Goal: Task Accomplishment & Management: Manage account settings

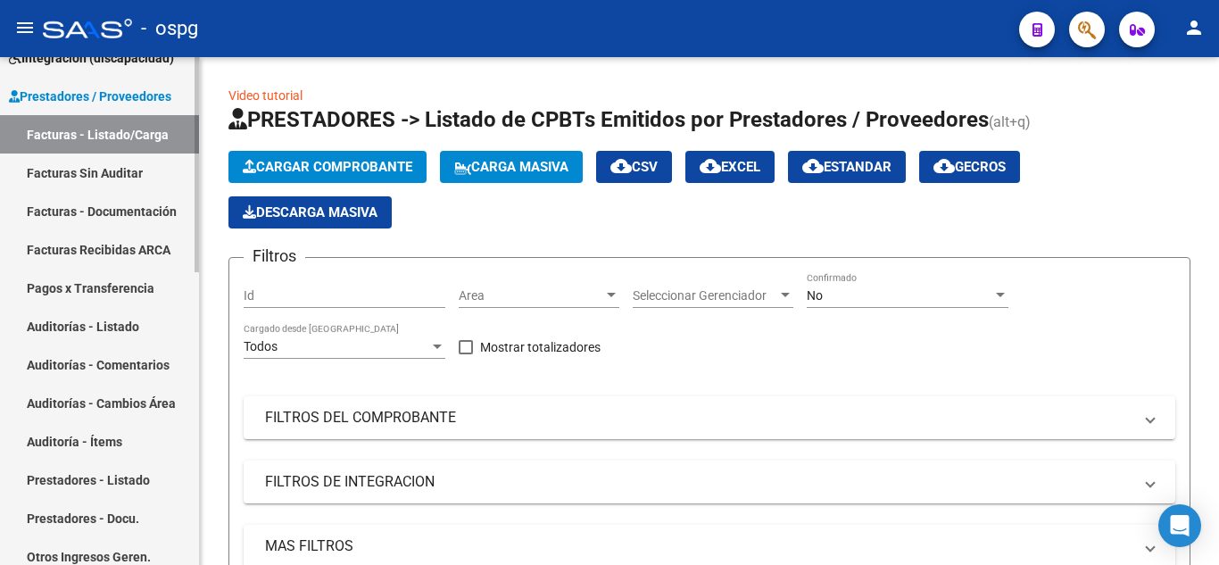
scroll to position [303, 0]
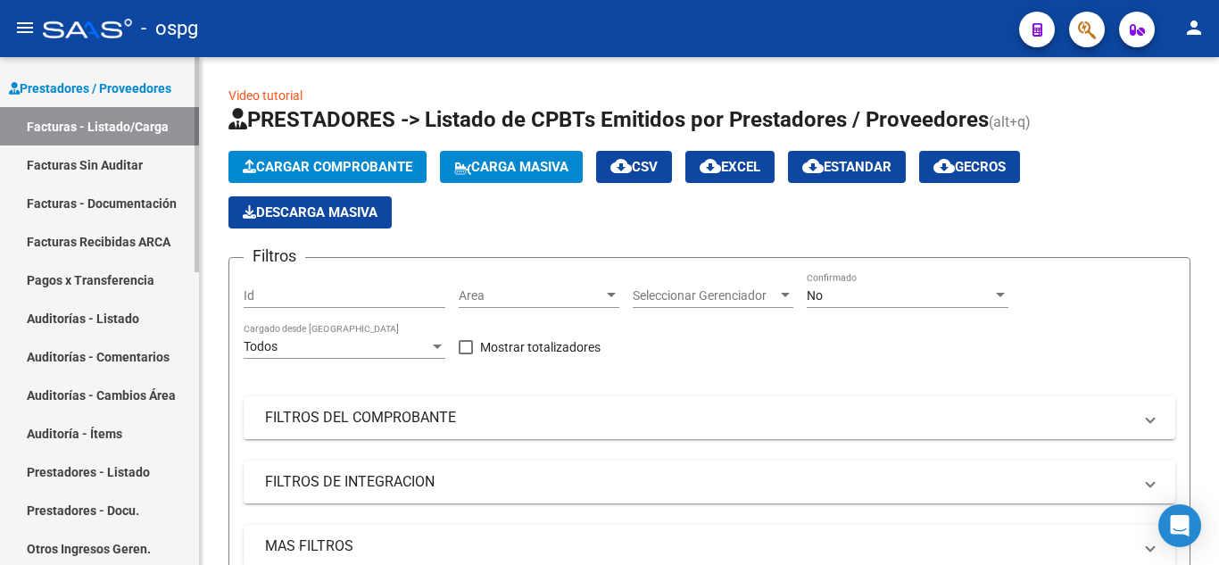
click at [202, 308] on mat-sidenav-container "Firma Express Inicio Calendario SSS Instructivos Contacto OS Reportes Tablero d…" at bounding box center [609, 311] width 1219 height 508
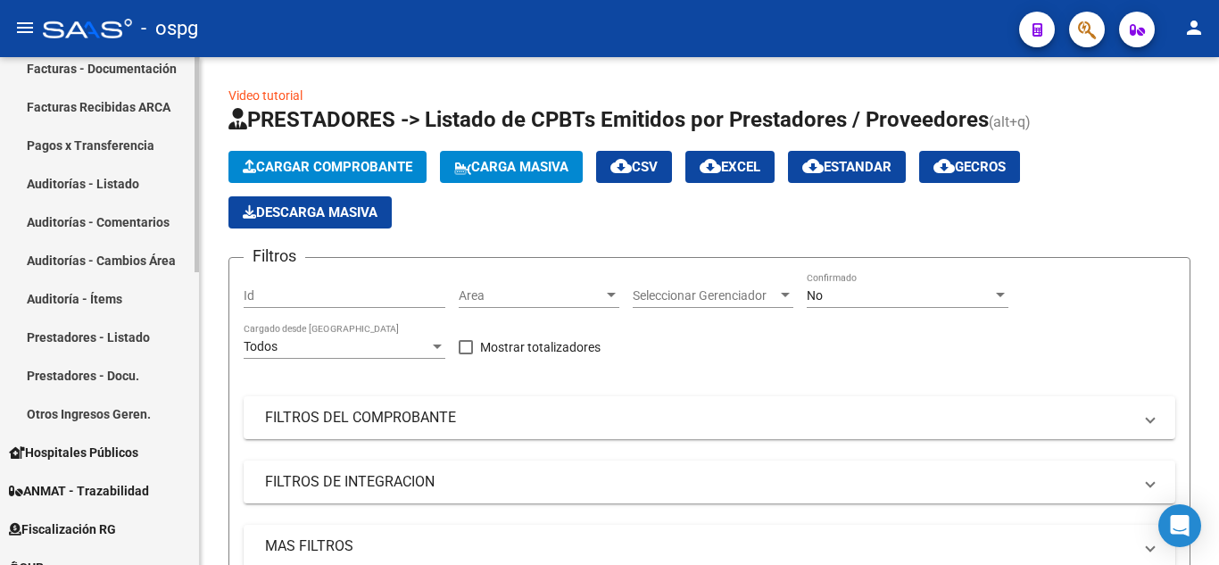
scroll to position [445, 0]
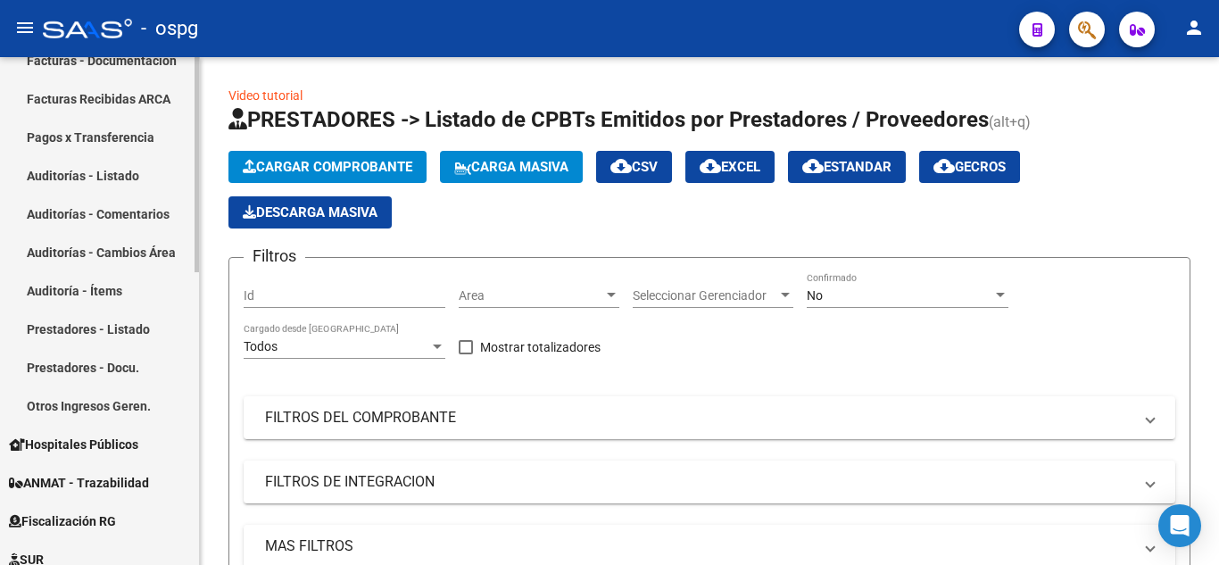
click at [193, 341] on div "Firma Express Inicio Calendario SSS Instructivos Contacto OS Reportes Tablero d…" at bounding box center [101, 210] width 203 height 1197
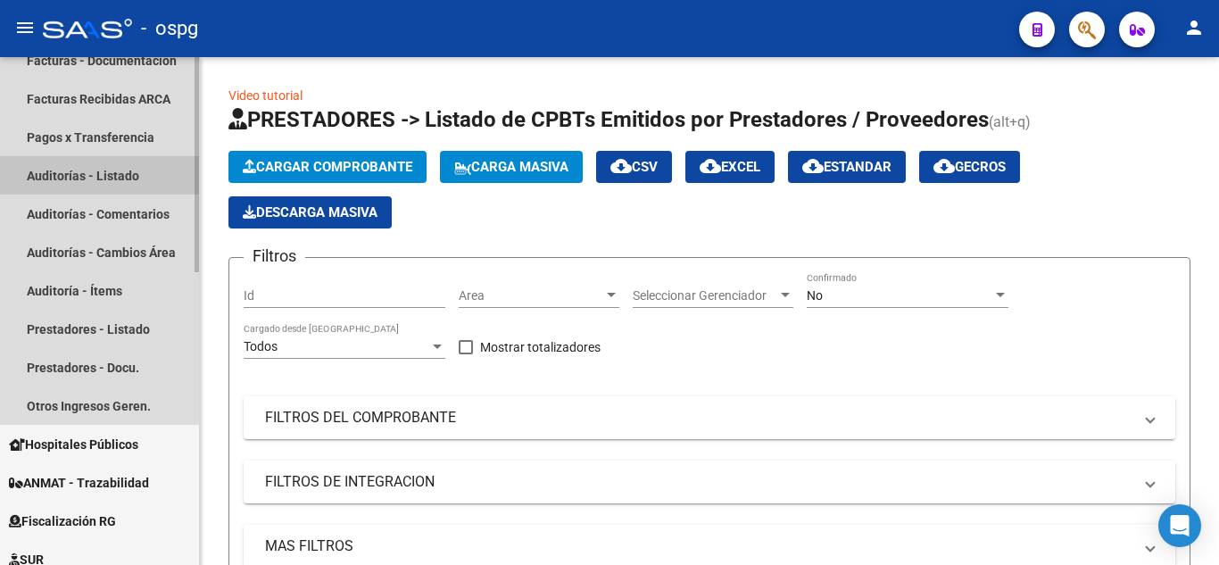
click at [115, 172] on link "Auditorías - Listado" at bounding box center [99, 175] width 199 height 38
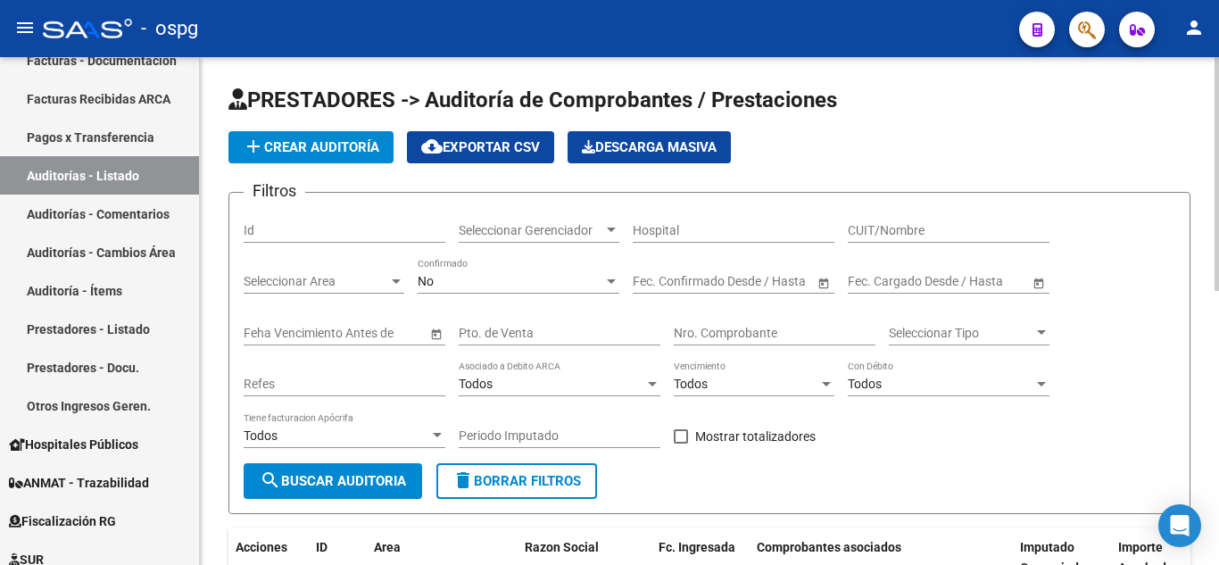
click at [479, 281] on div "No" at bounding box center [511, 281] width 186 height 15
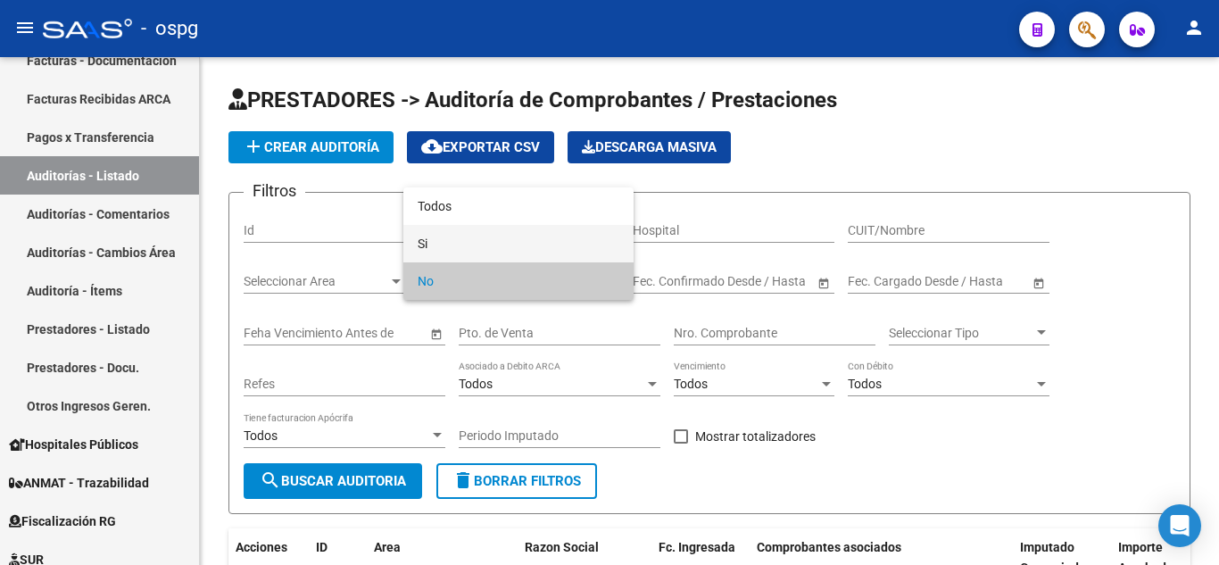
click at [411, 234] on mat-option "Si" at bounding box center [518, 243] width 230 height 37
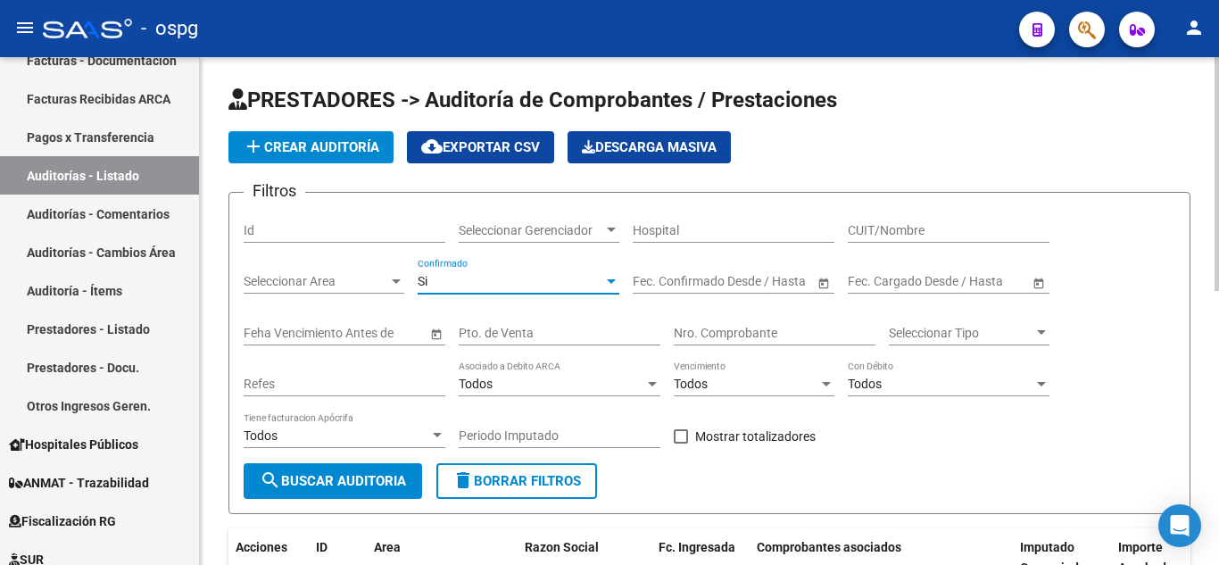
click at [348, 479] on span "search Buscar Auditoria" at bounding box center [333, 481] width 146 height 16
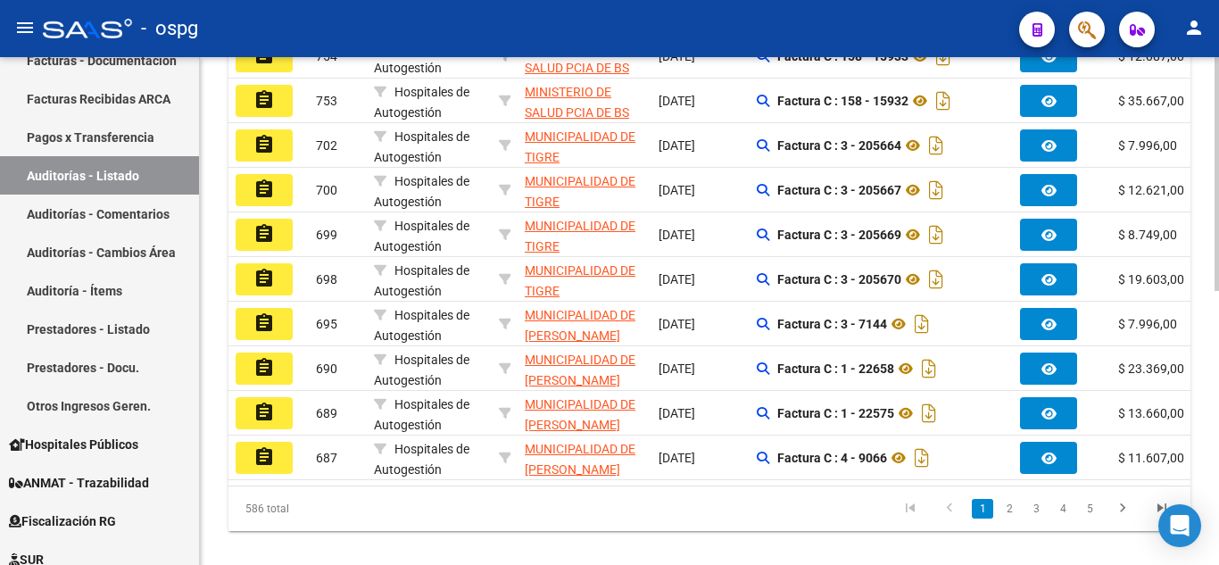
scroll to position [597, 0]
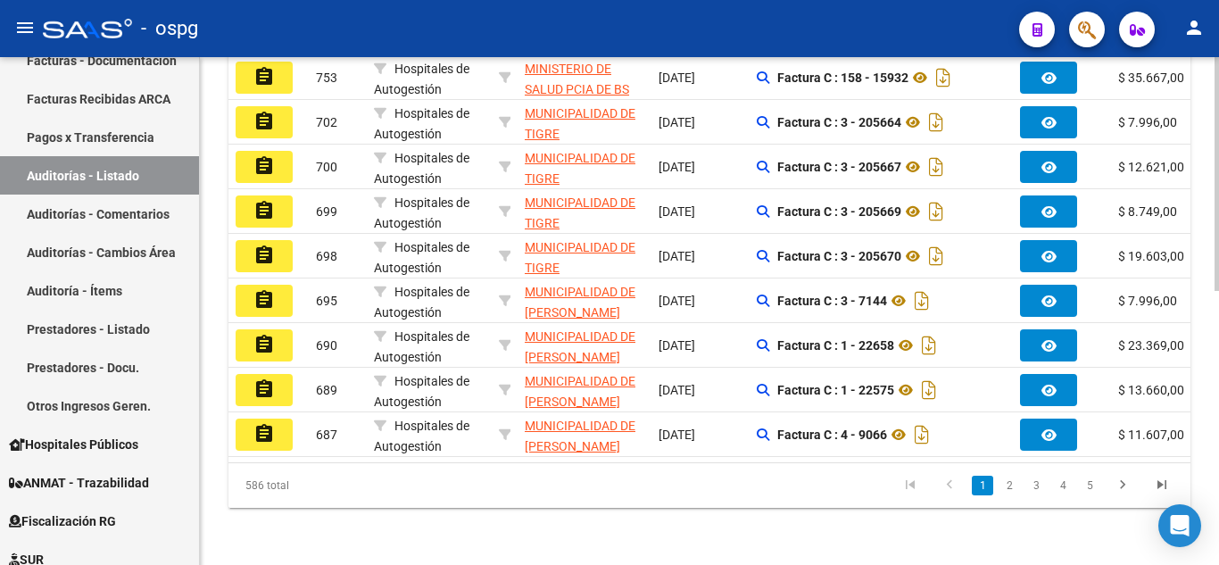
click at [1175, 432] on div "PRESTADORES -> Auditoría de Comprobantes / Prestaciones add Crear Auditoría clo…" at bounding box center [712, 19] width 1024 height 1091
click at [1005, 488] on link "2" at bounding box center [1009, 486] width 21 height 20
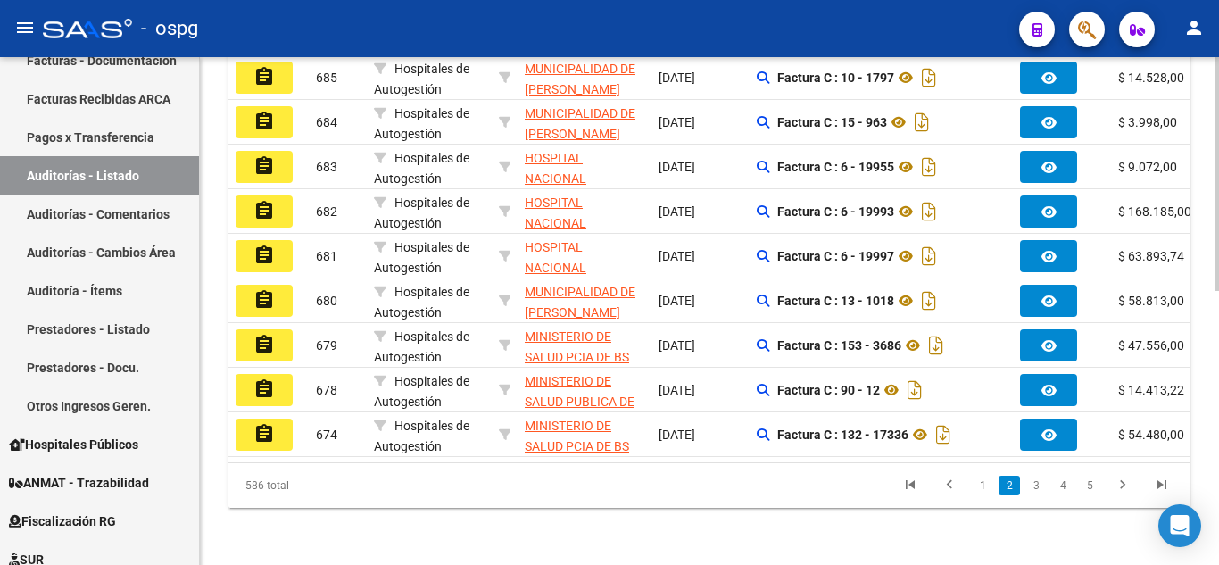
drag, startPoint x: 1214, startPoint y: 366, endPoint x: 1208, endPoint y: 235, distance: 131.3
click at [1208, 235] on div "PRESTADORES -> Auditoría de Comprobantes / Prestaciones add Crear Auditoría clo…" at bounding box center [709, 19] width 1019 height 1091
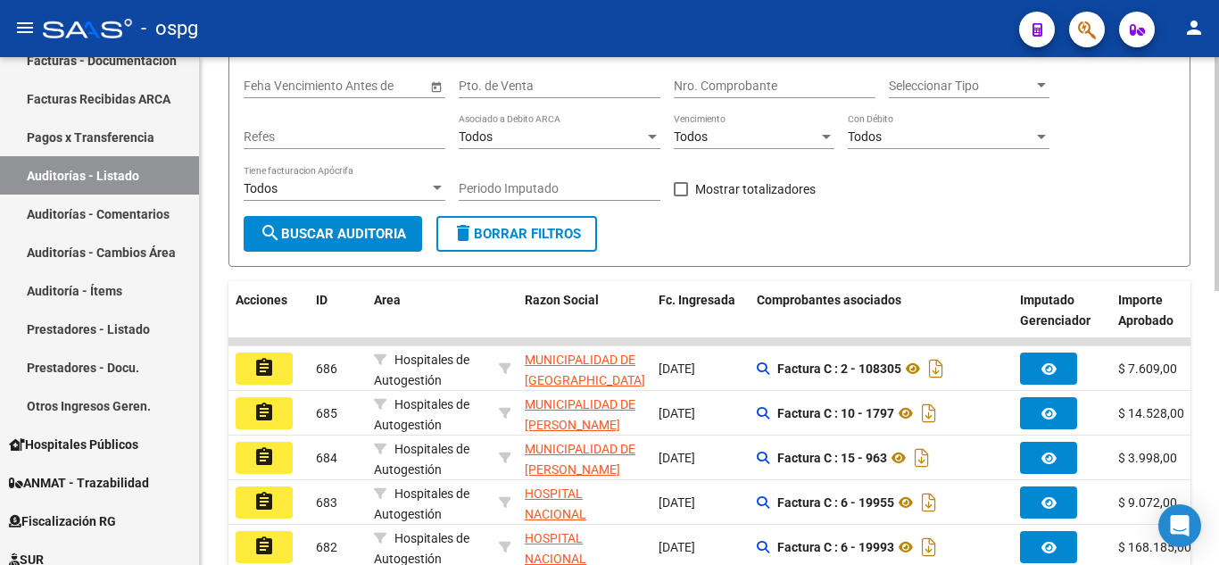
scroll to position [0, 0]
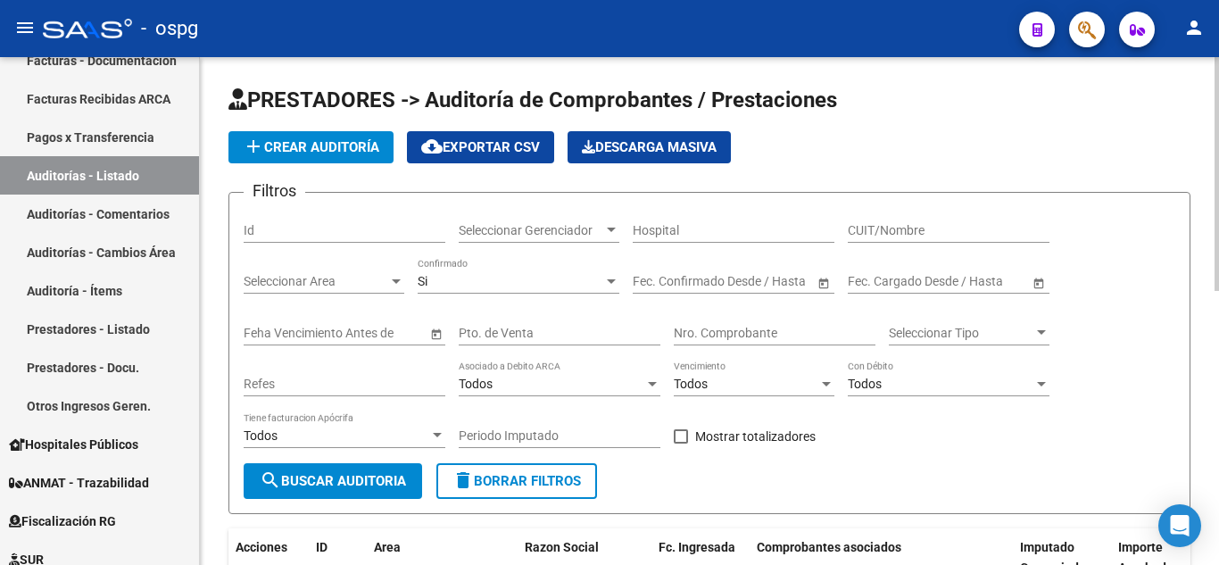
click at [1208, 53] on div "menu - ospg person Firma Express Inicio Calendario SSS Instructivos Contacto OS…" at bounding box center [609, 282] width 1219 height 565
click at [536, 273] on div "Si Confirmado" at bounding box center [519, 276] width 202 height 36
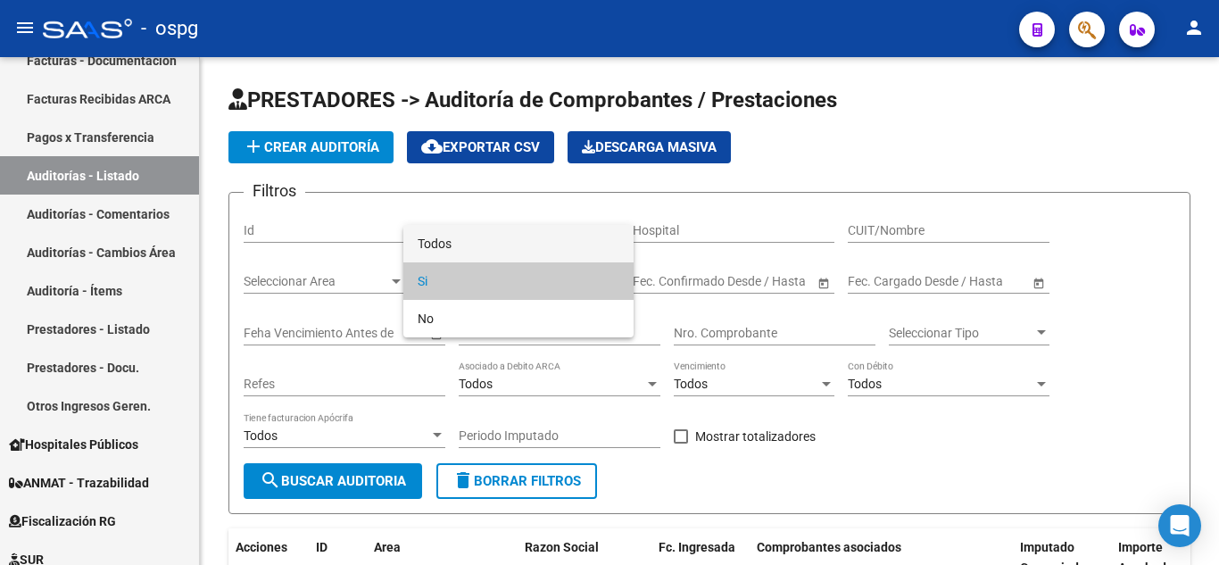
click at [446, 250] on span "Todos" at bounding box center [519, 243] width 202 height 37
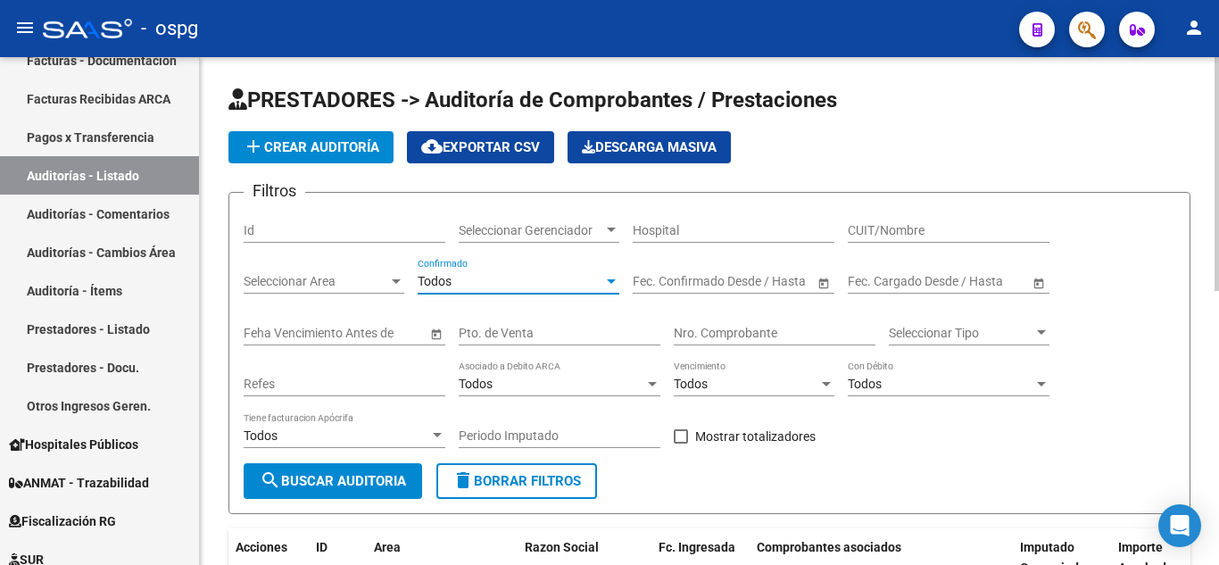
click at [726, 326] on input "Nro. Comprobante" at bounding box center [775, 333] width 202 height 15
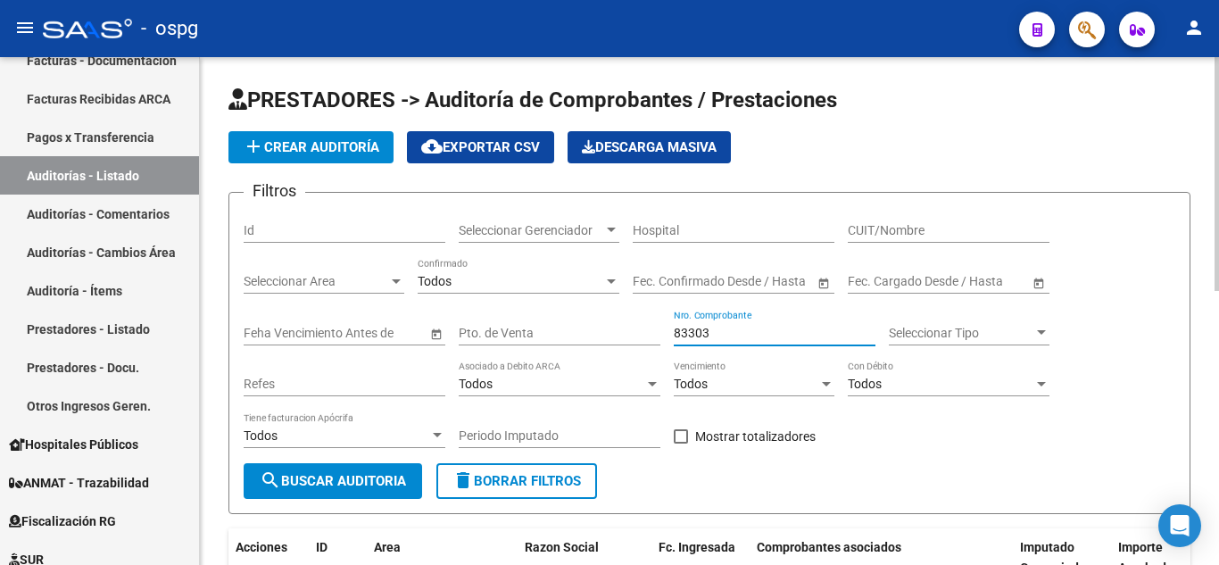
type input "83303"
click at [399, 492] on button "search Buscar Auditoria" at bounding box center [333, 481] width 179 height 36
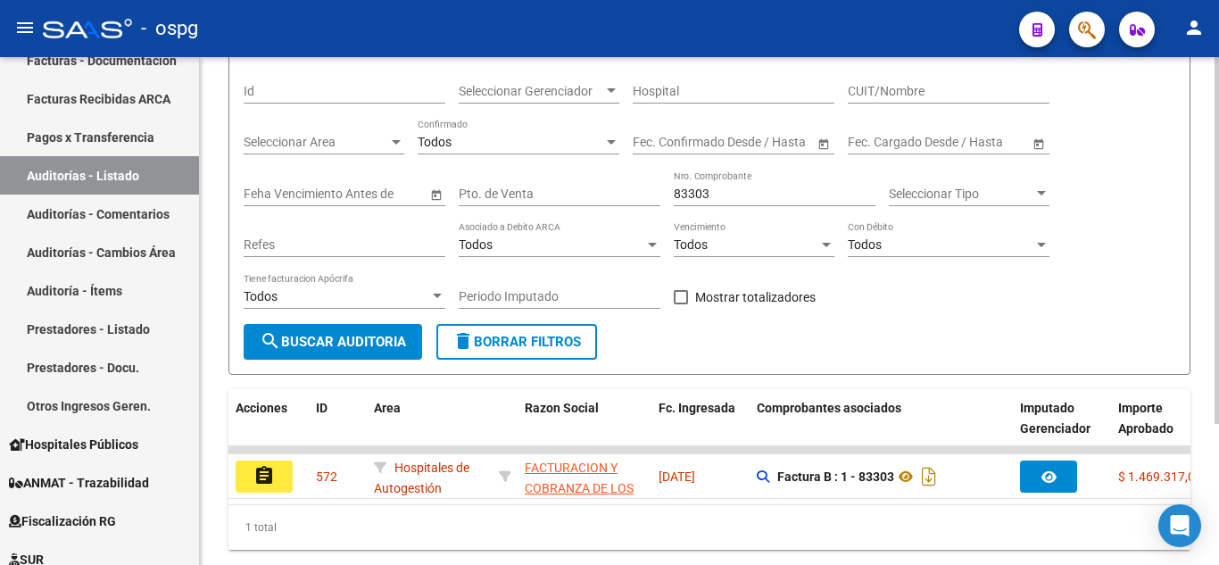
scroll to position [195, 0]
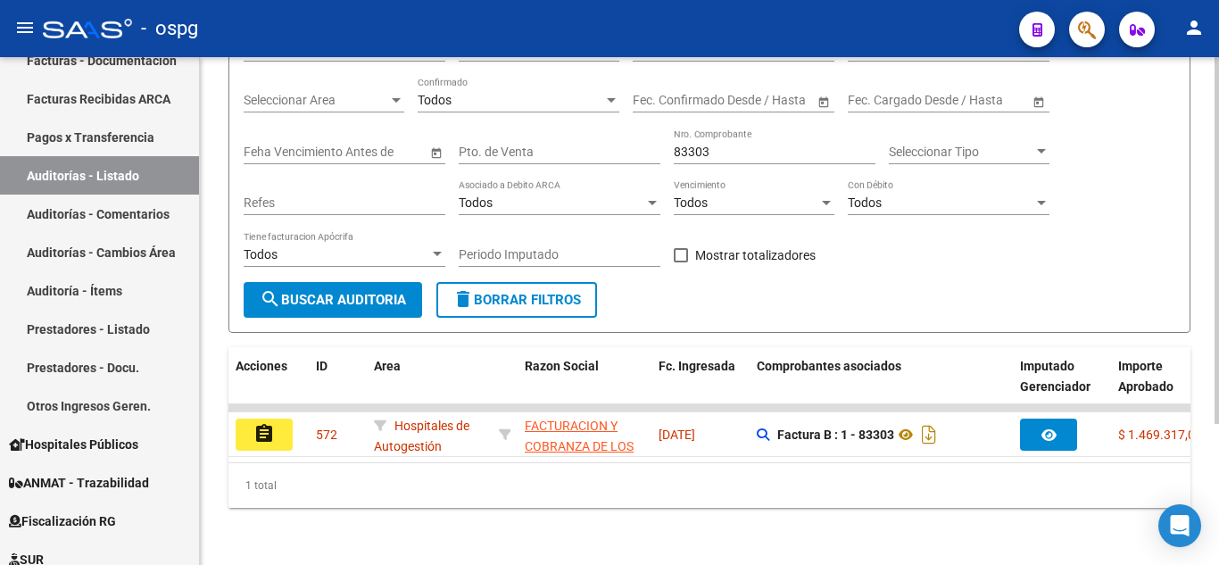
click at [1218, 301] on div at bounding box center [1217, 381] width 4 height 367
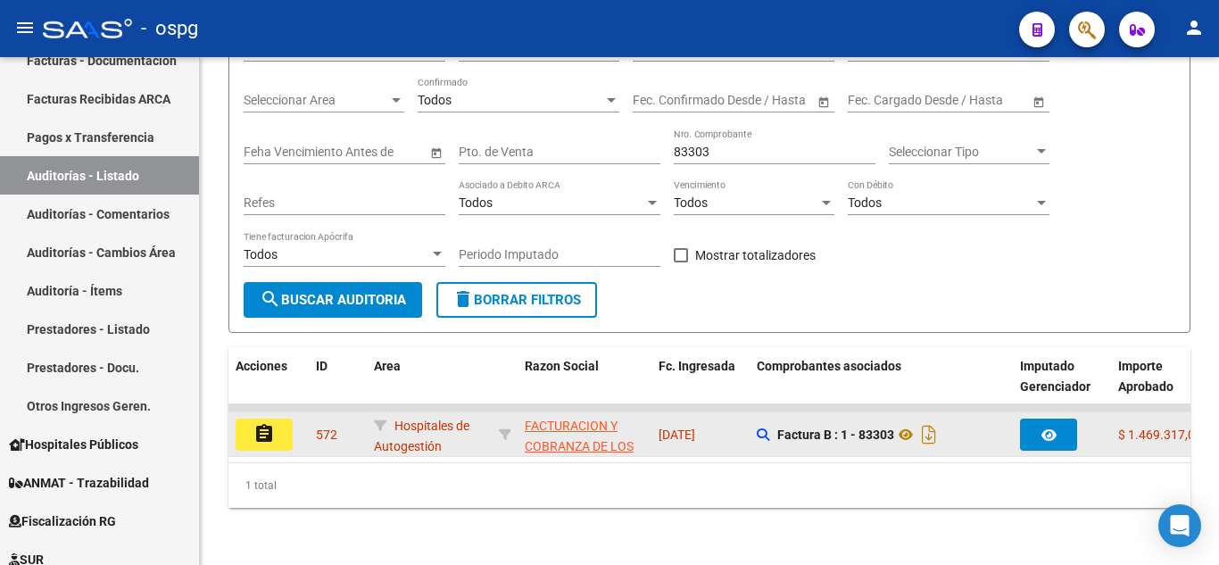
click at [279, 419] on button "assignment" at bounding box center [264, 435] width 57 height 32
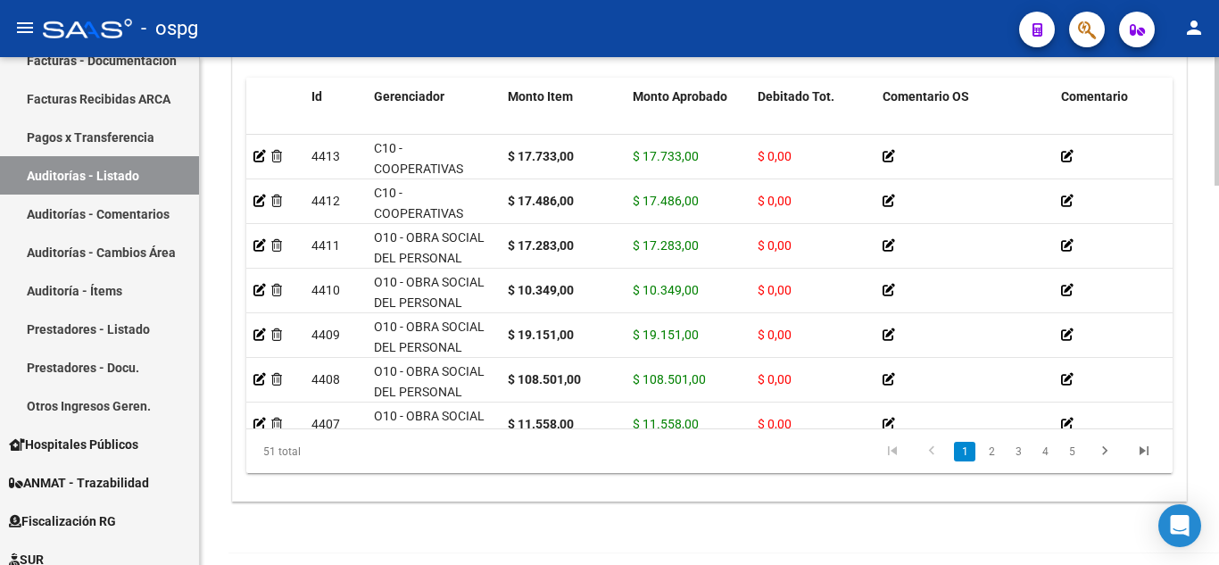
scroll to position [1499, 0]
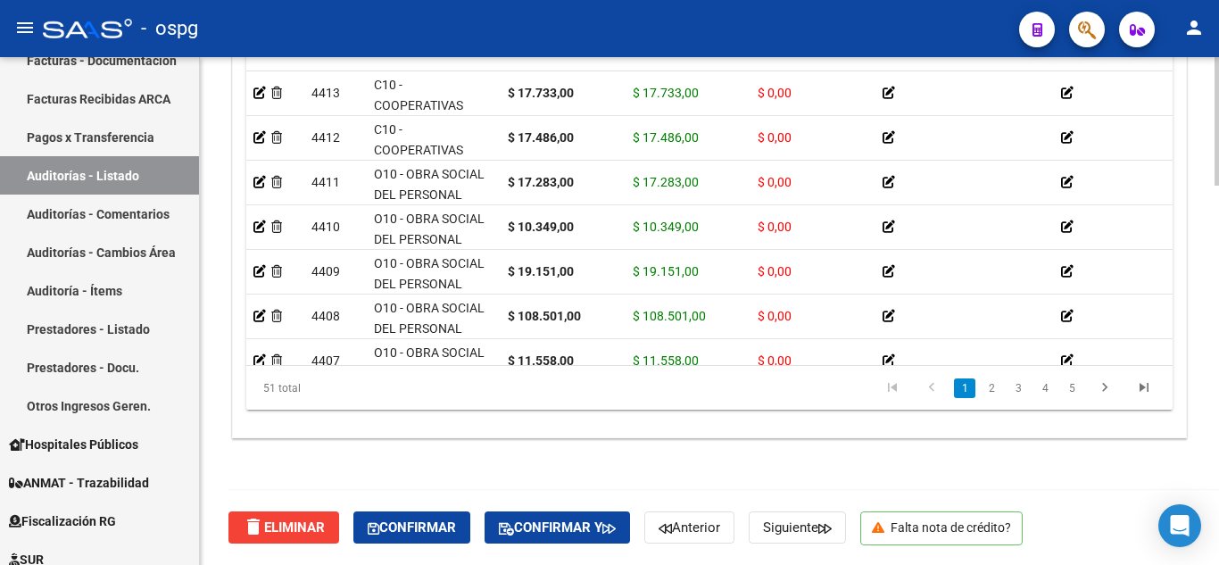
click at [1218, 553] on div at bounding box center [1217, 500] width 4 height 129
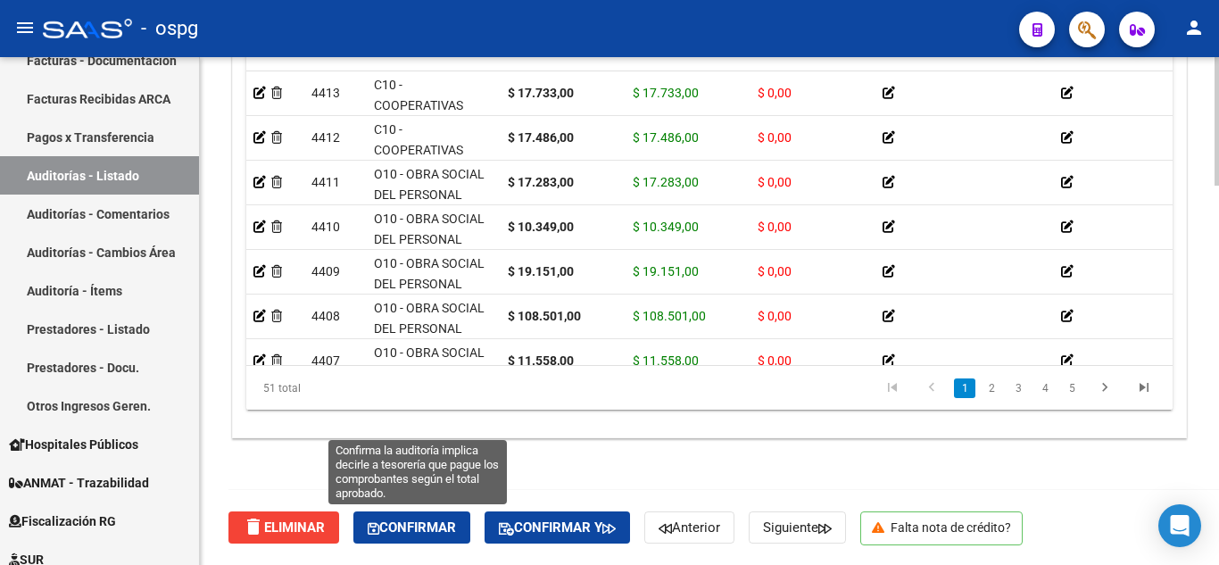
click at [423, 527] on span "Confirmar" at bounding box center [412, 527] width 88 height 16
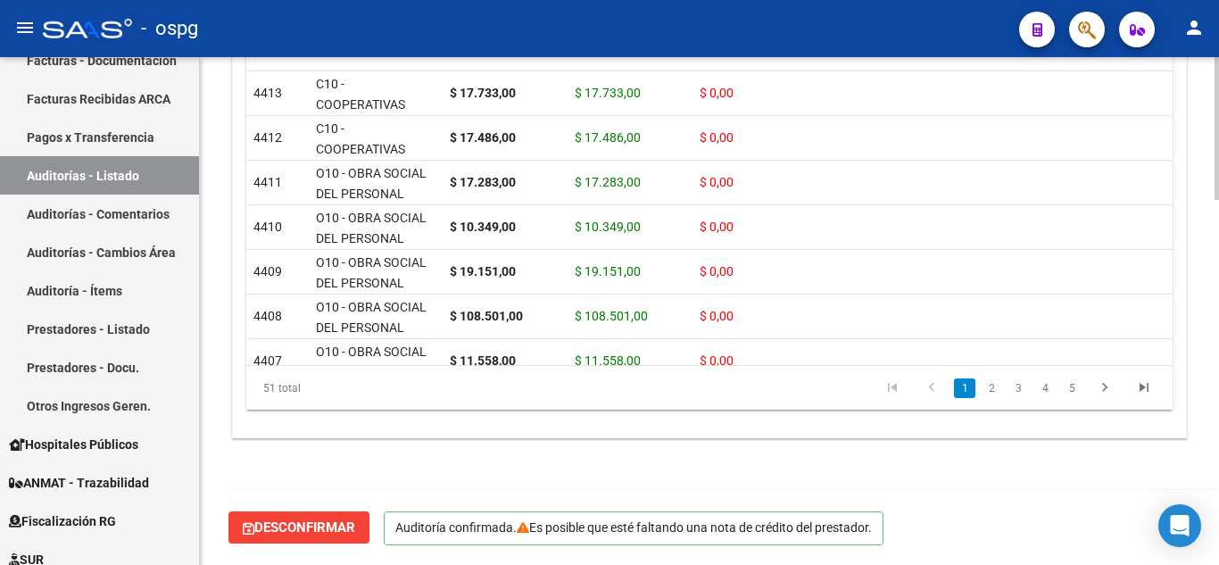
scroll to position [1297, 0]
type input "202510"
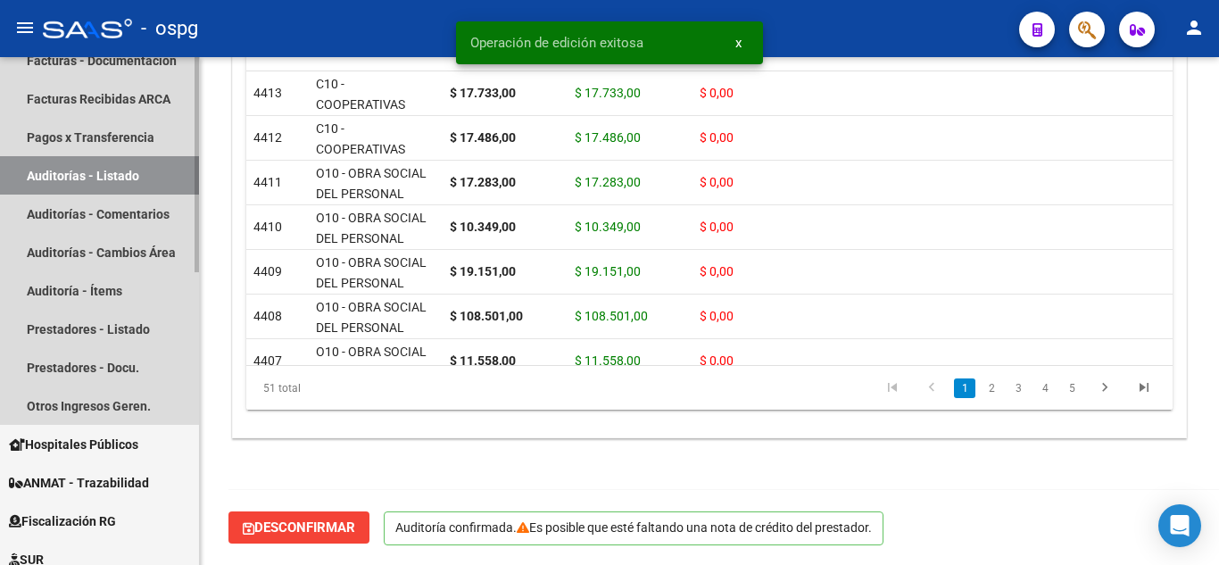
click at [120, 181] on link "Auditorías - Listado" at bounding box center [99, 175] width 199 height 38
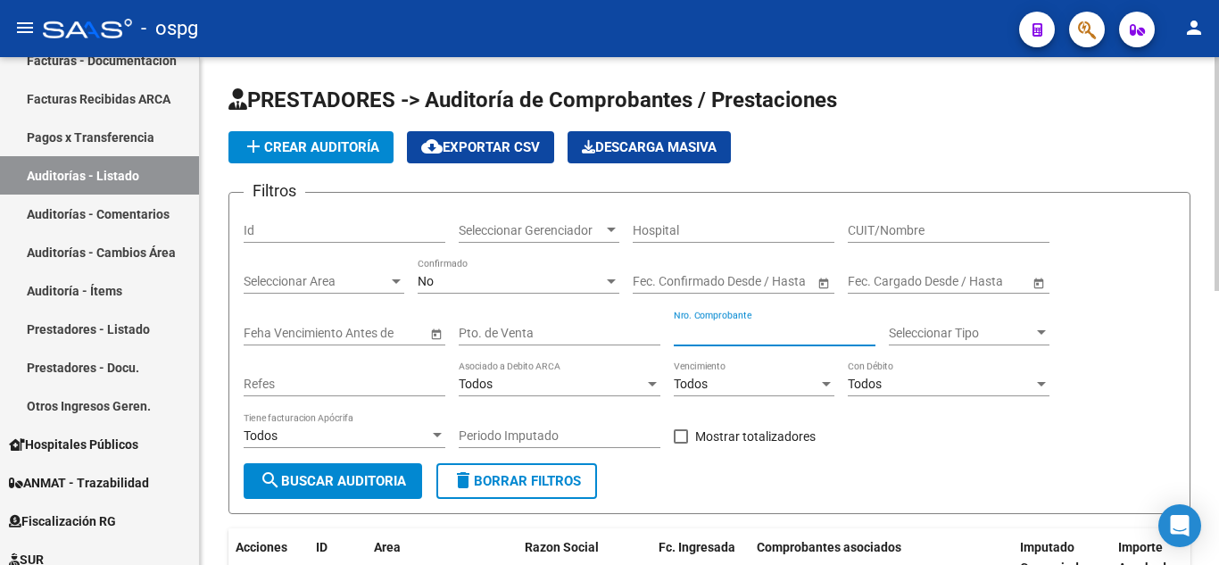
click at [729, 331] on input "Nro. Comprobante" at bounding box center [775, 333] width 202 height 15
click at [574, 278] on div "No" at bounding box center [511, 281] width 186 height 15
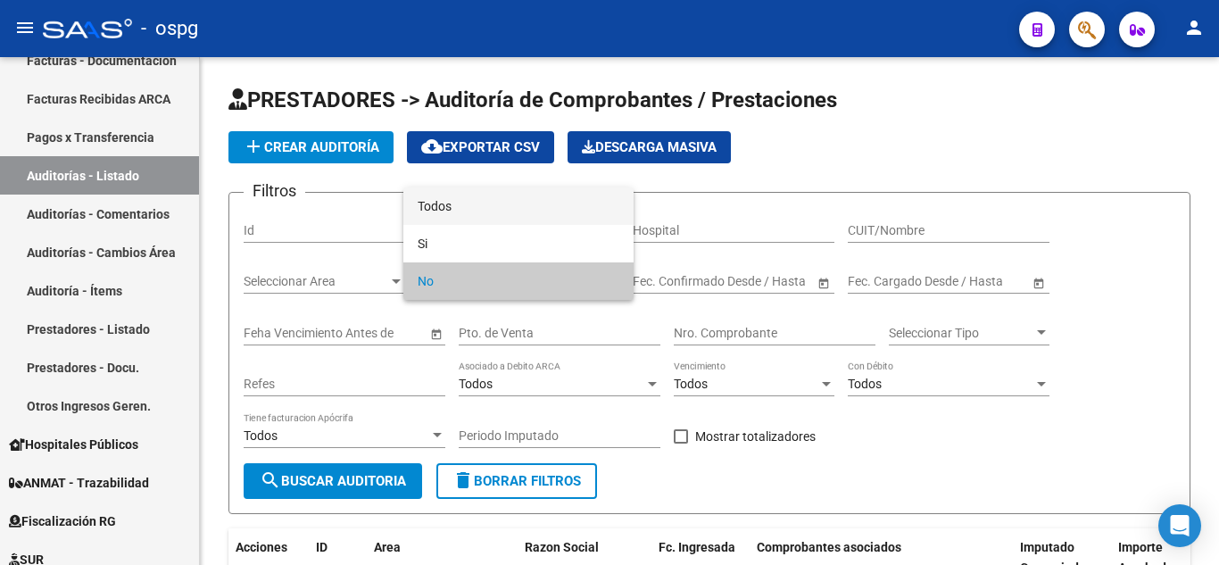
click at [512, 197] on span "Todos" at bounding box center [519, 205] width 202 height 37
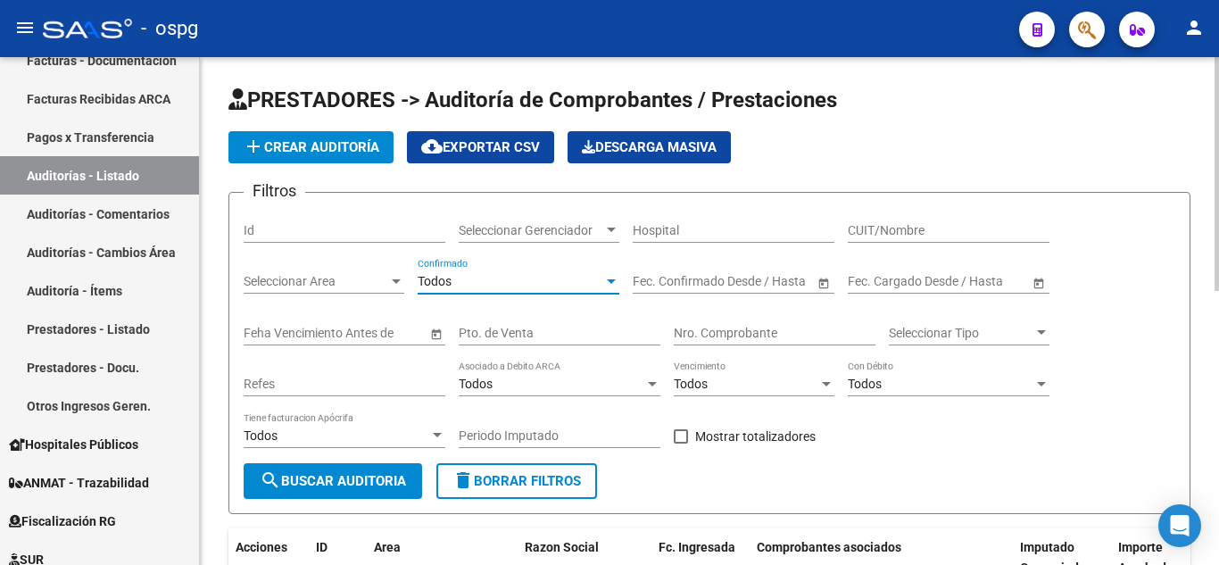
click at [694, 315] on div "Nro. Comprobante" at bounding box center [775, 328] width 202 height 36
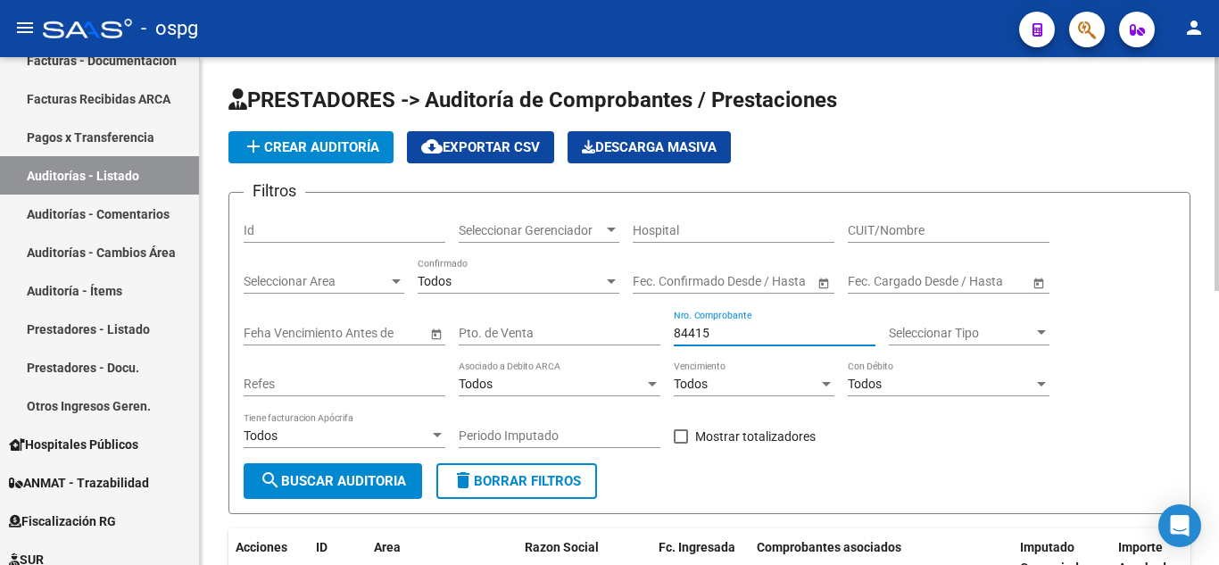
type input "84415"
click at [305, 474] on span "search Buscar Auditoria" at bounding box center [333, 481] width 146 height 16
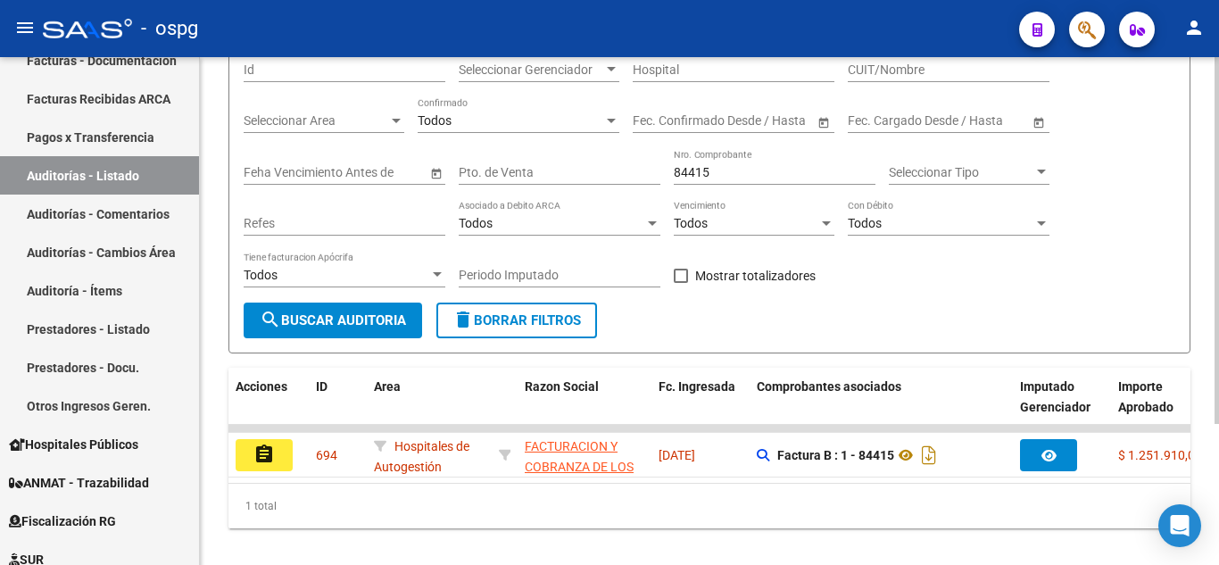
scroll to position [195, 0]
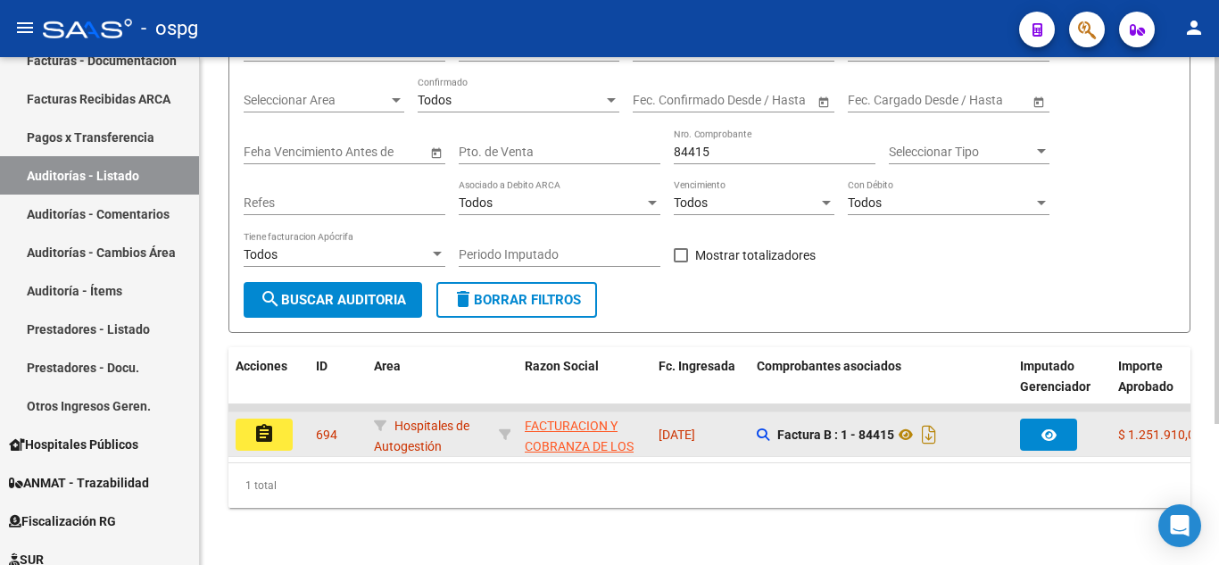
click at [264, 428] on mat-icon "assignment" at bounding box center [263, 433] width 21 height 21
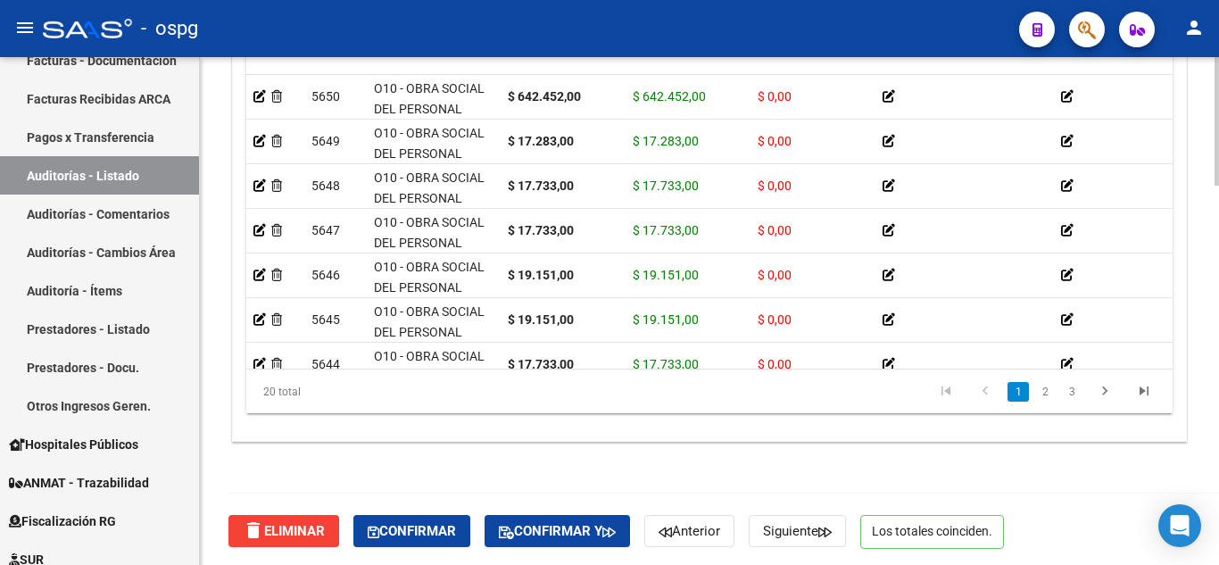
scroll to position [1499, 0]
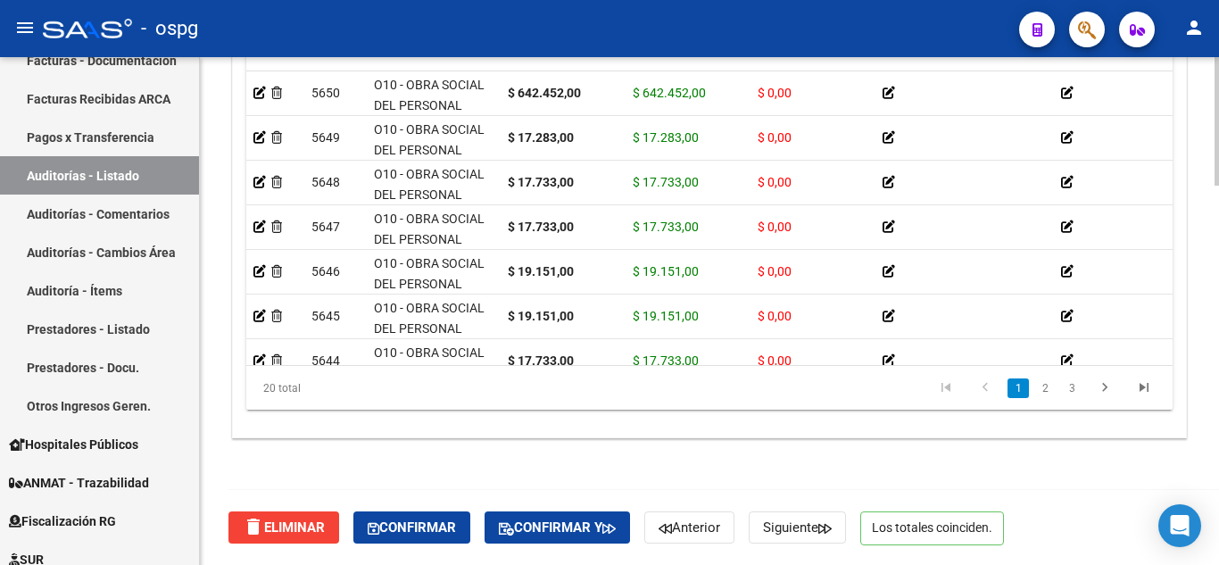
click at [1215, 514] on div at bounding box center [1217, 500] width 4 height 129
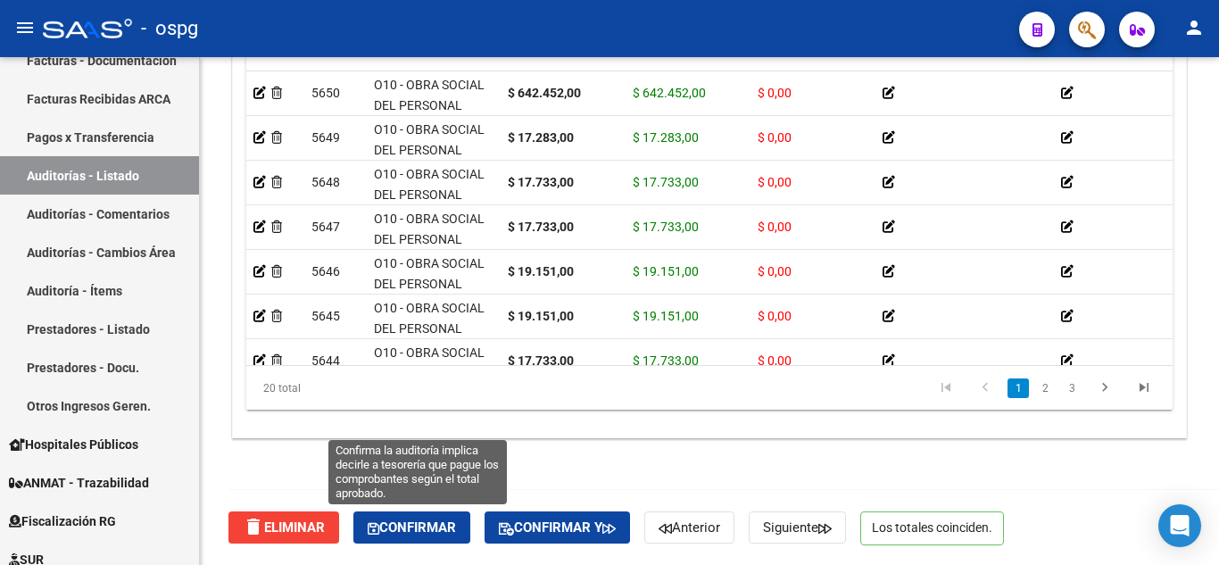
click at [408, 530] on span "Confirmar" at bounding box center [412, 527] width 88 height 16
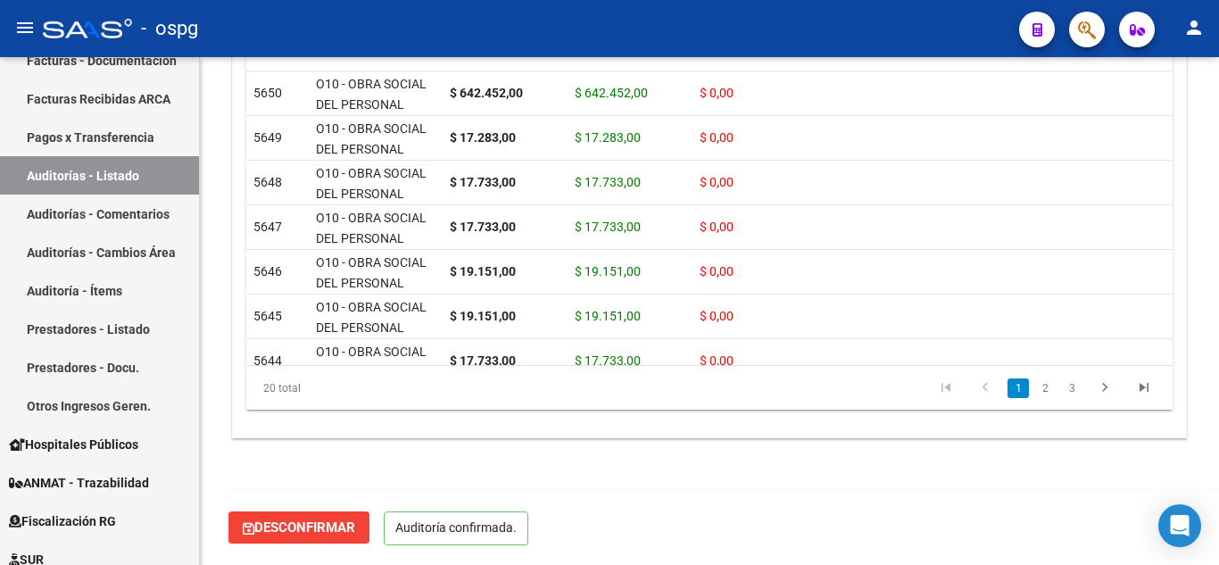
scroll to position [1297, 0]
type input "202510"
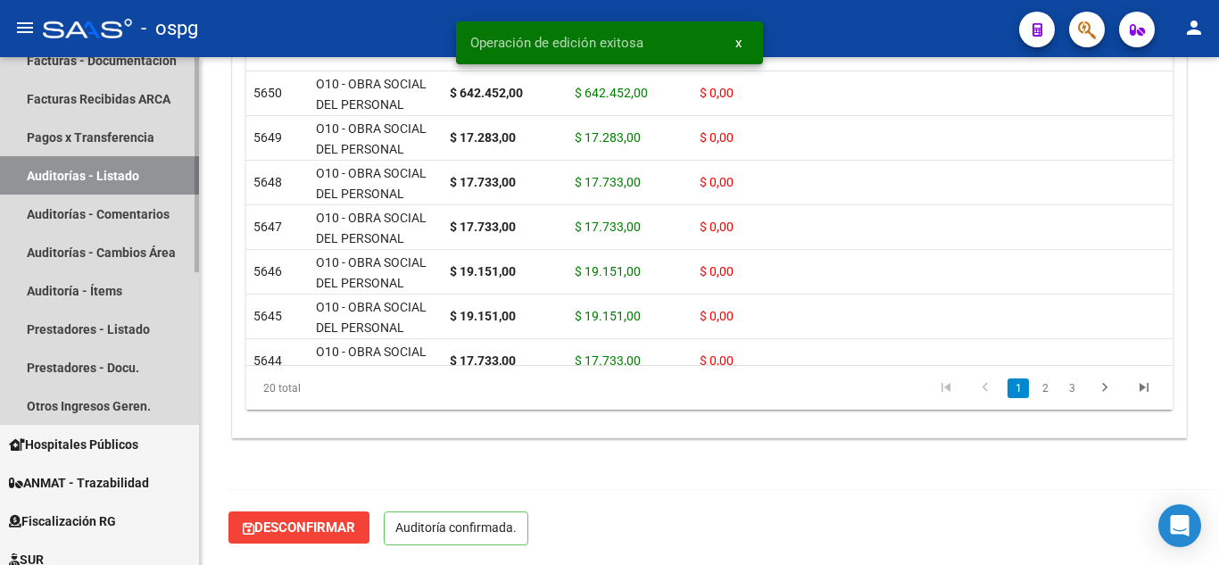
click at [92, 179] on link "Auditorías - Listado" at bounding box center [99, 175] width 199 height 38
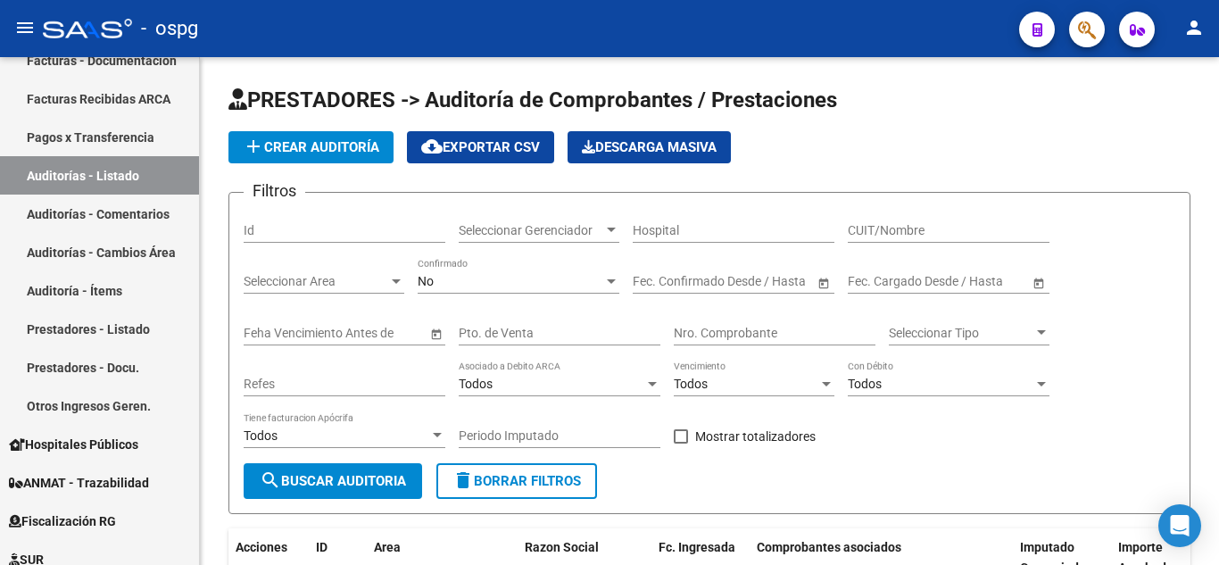
click at [725, 334] on input "Nro. Comprobante" at bounding box center [775, 333] width 202 height 15
type input "83975"
click at [492, 284] on div "No" at bounding box center [511, 281] width 186 height 15
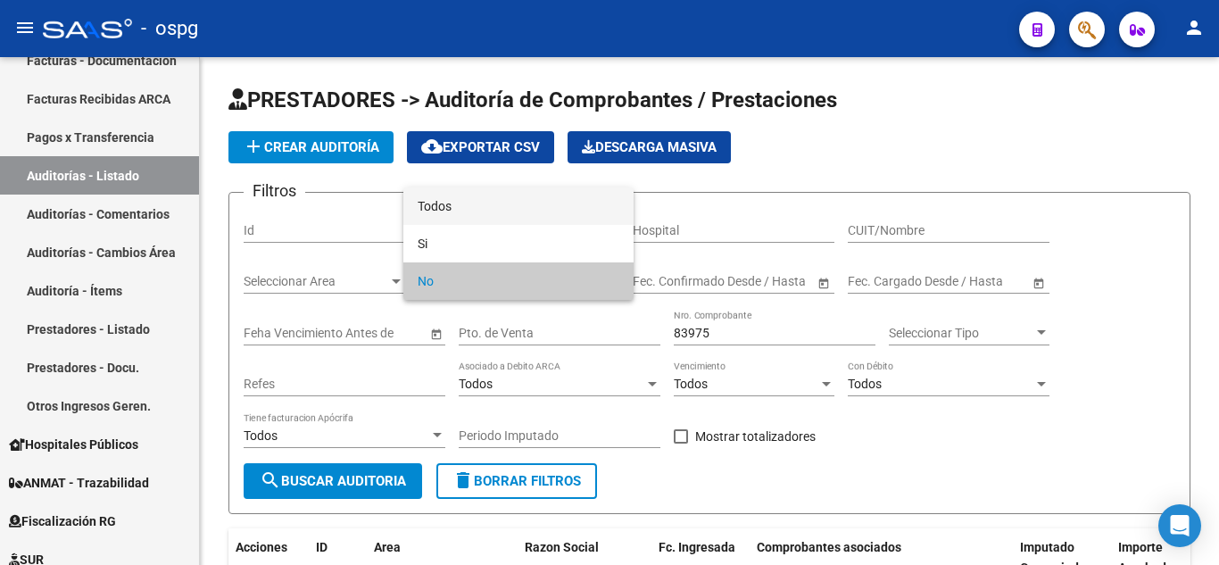
click at [441, 208] on span "Todos" at bounding box center [519, 205] width 202 height 37
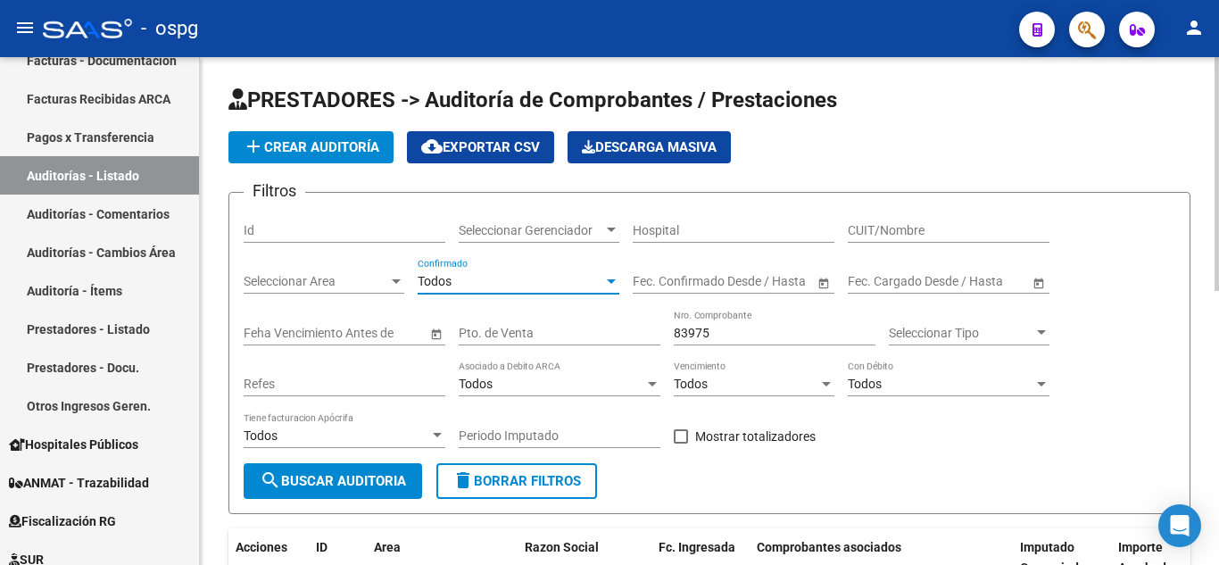
click at [334, 482] on span "search Buscar Auditoria" at bounding box center [333, 481] width 146 height 16
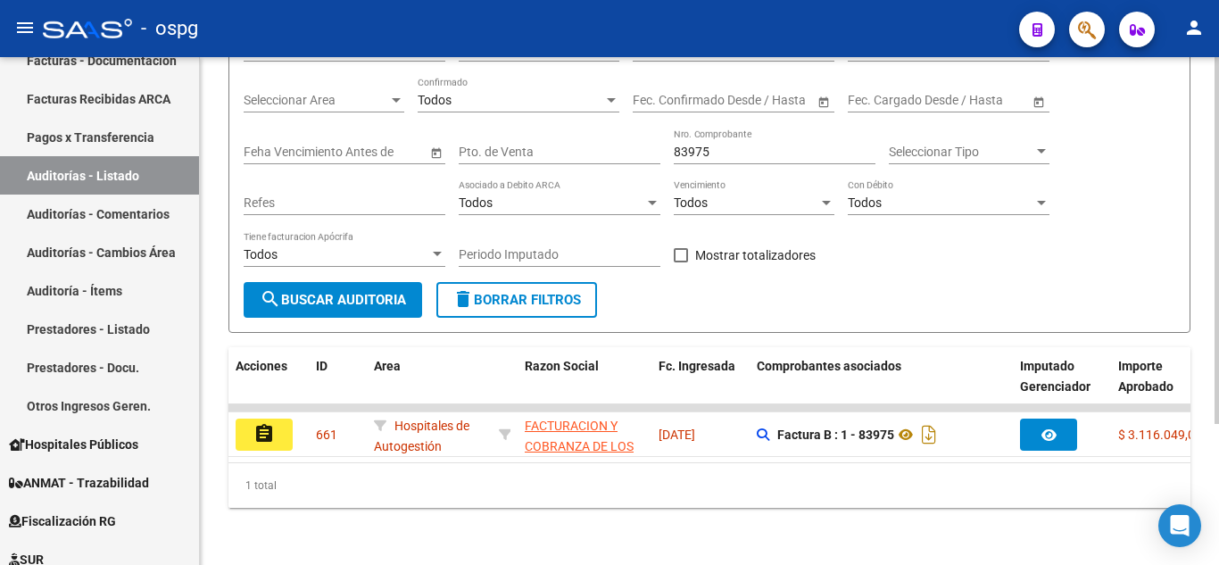
scroll to position [195, 0]
click at [1217, 446] on div at bounding box center [1217, 381] width 4 height 367
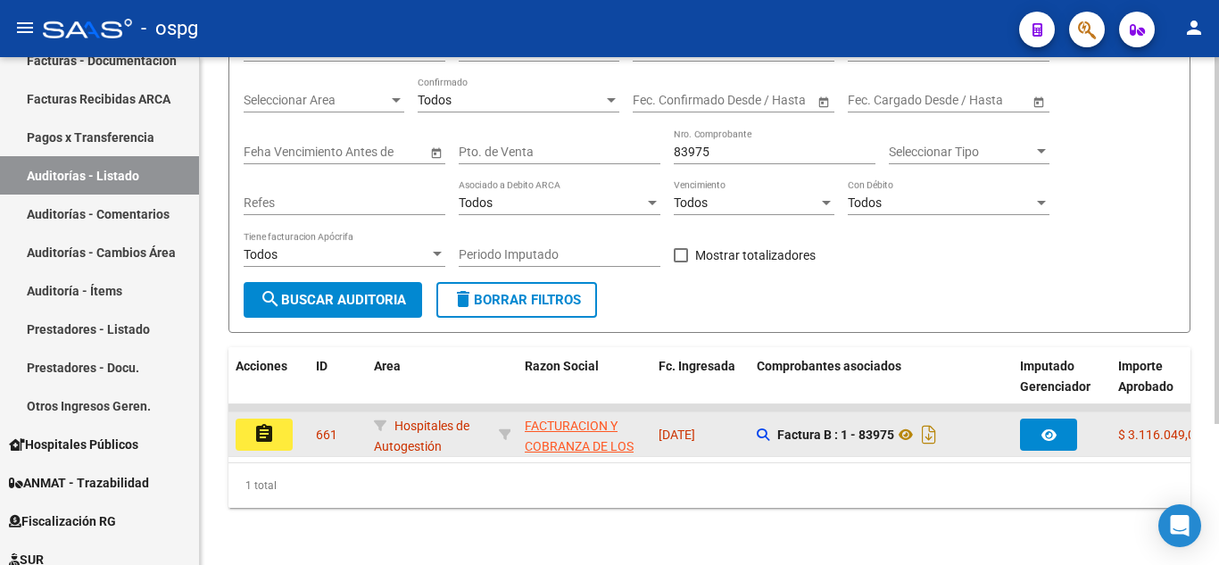
click at [268, 423] on mat-icon "assignment" at bounding box center [263, 433] width 21 height 21
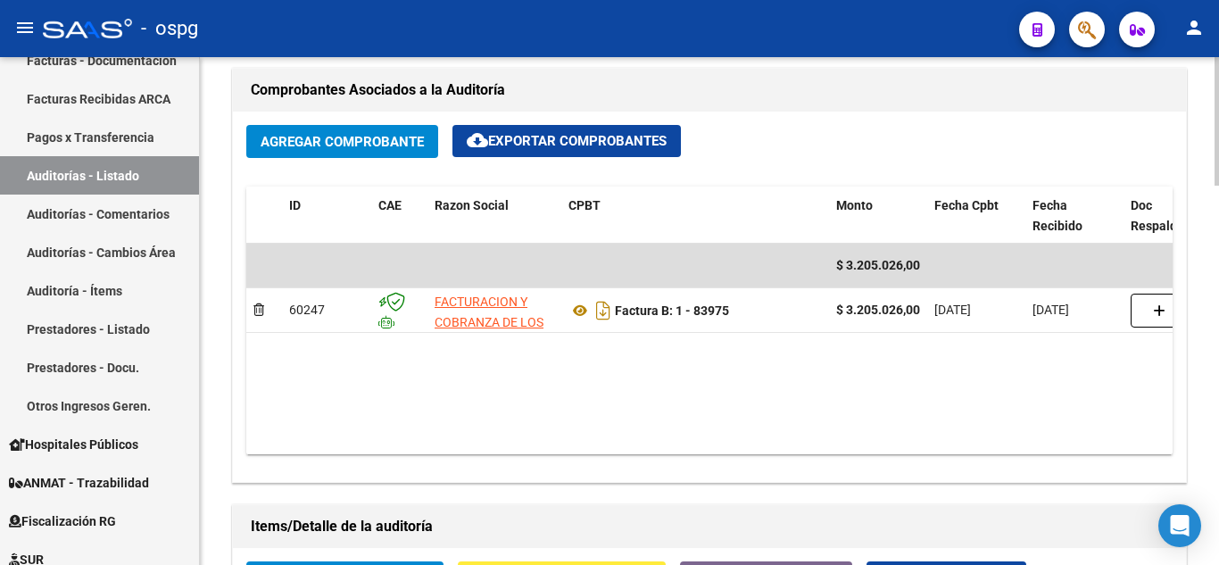
scroll to position [980, 0]
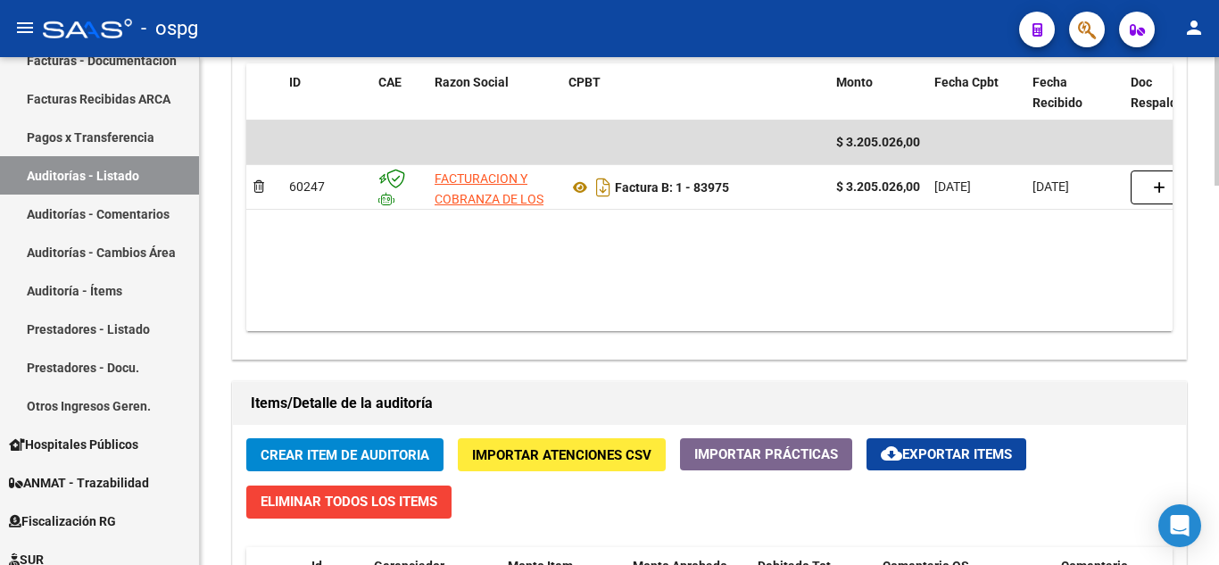
click at [1217, 377] on div at bounding box center [1217, 366] width 4 height 129
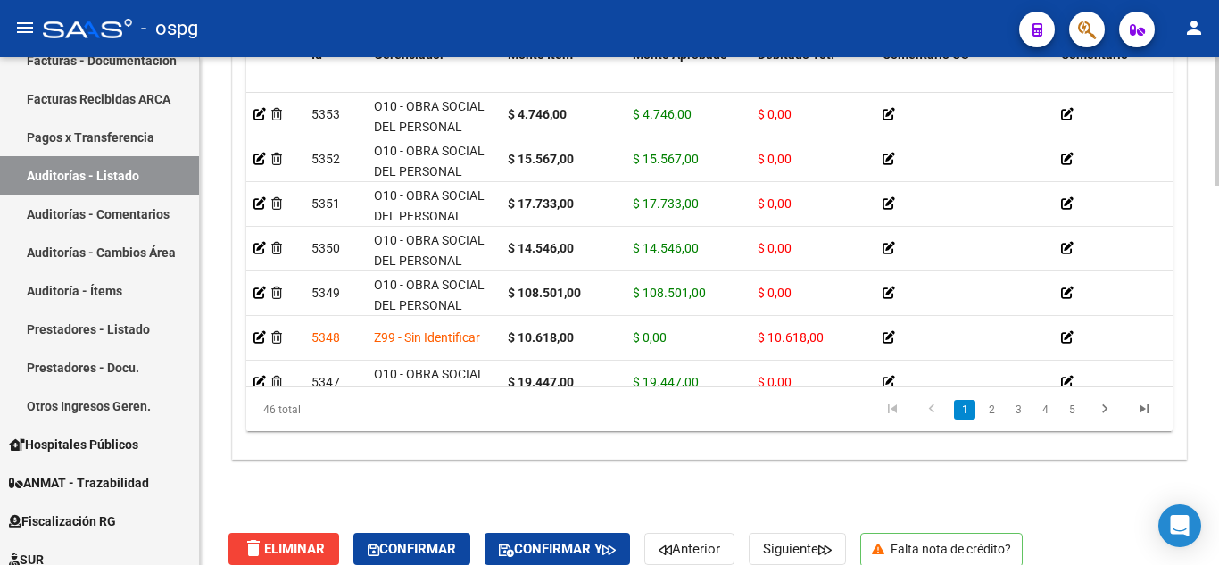
scroll to position [1499, 0]
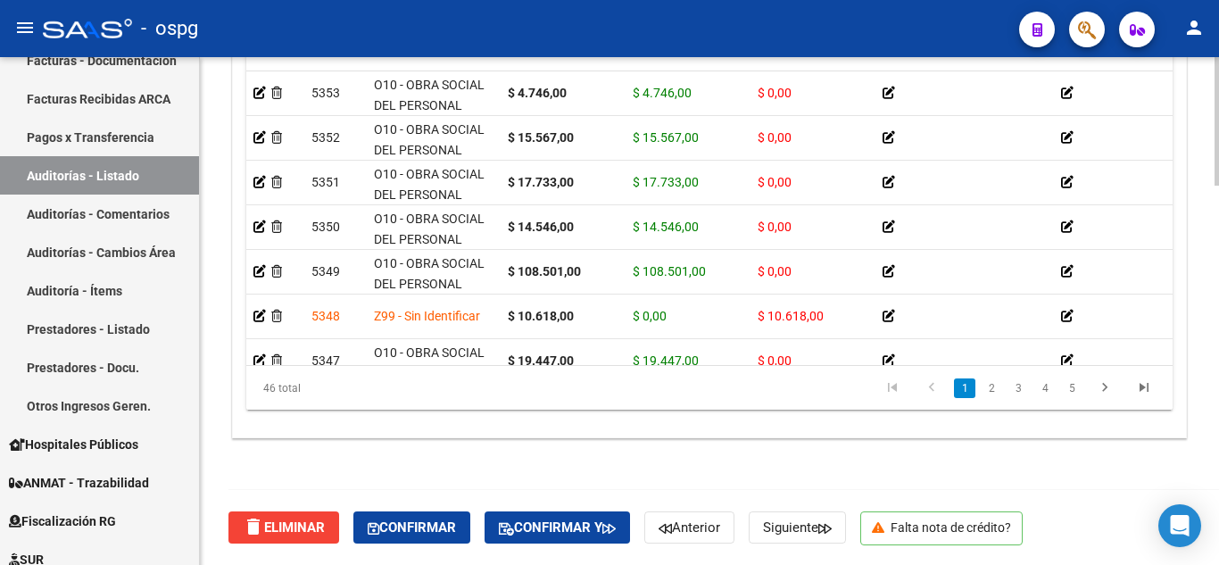
click at [1216, 469] on div at bounding box center [1217, 500] width 4 height 129
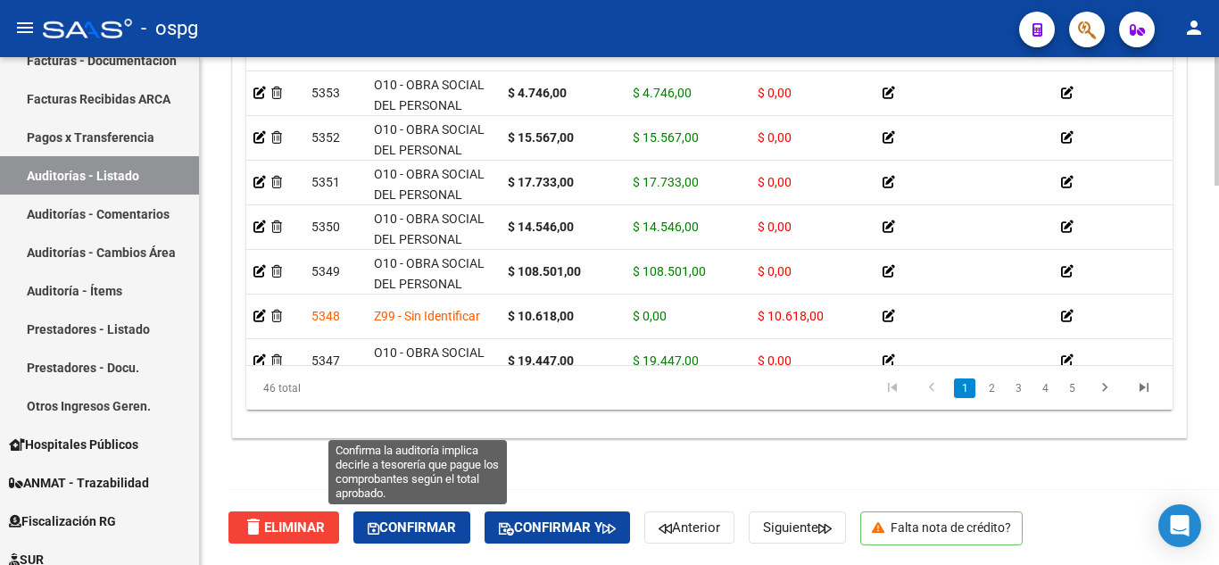
click at [418, 532] on span "Confirmar" at bounding box center [412, 527] width 88 height 16
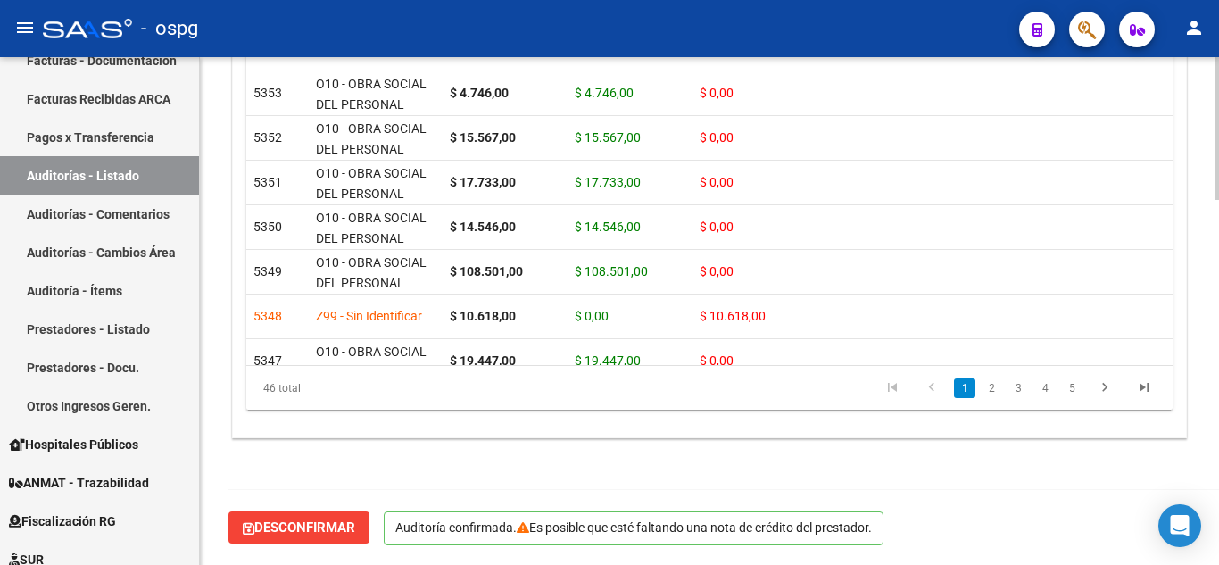
scroll to position [1297, 0]
type input "202510"
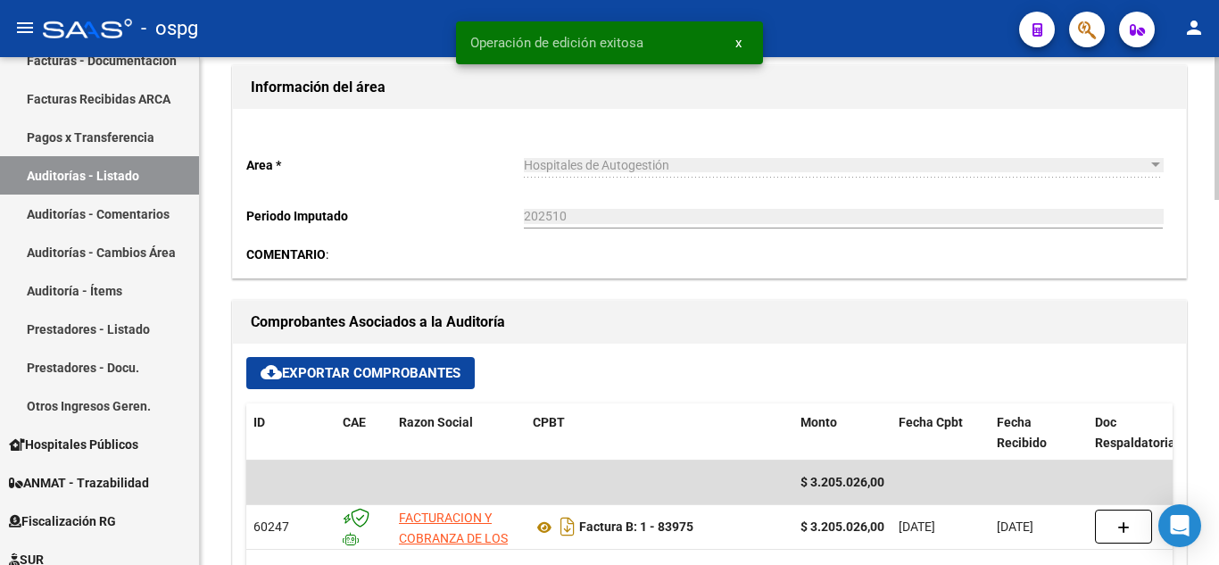
scroll to position [0, 0]
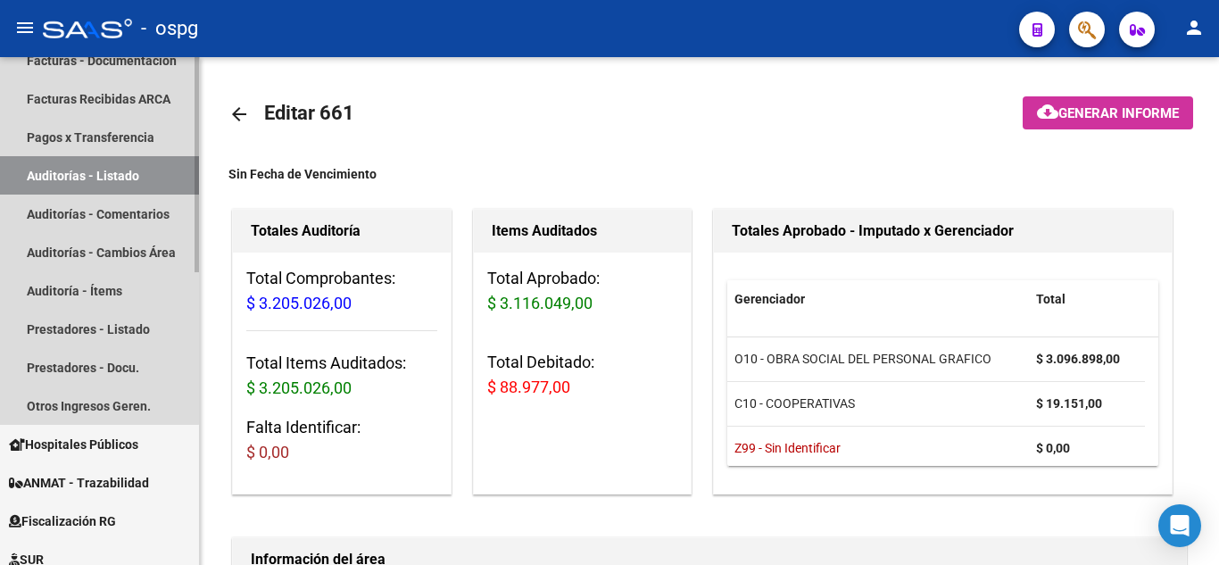
click at [79, 159] on link "Auditorías - Listado" at bounding box center [99, 175] width 199 height 38
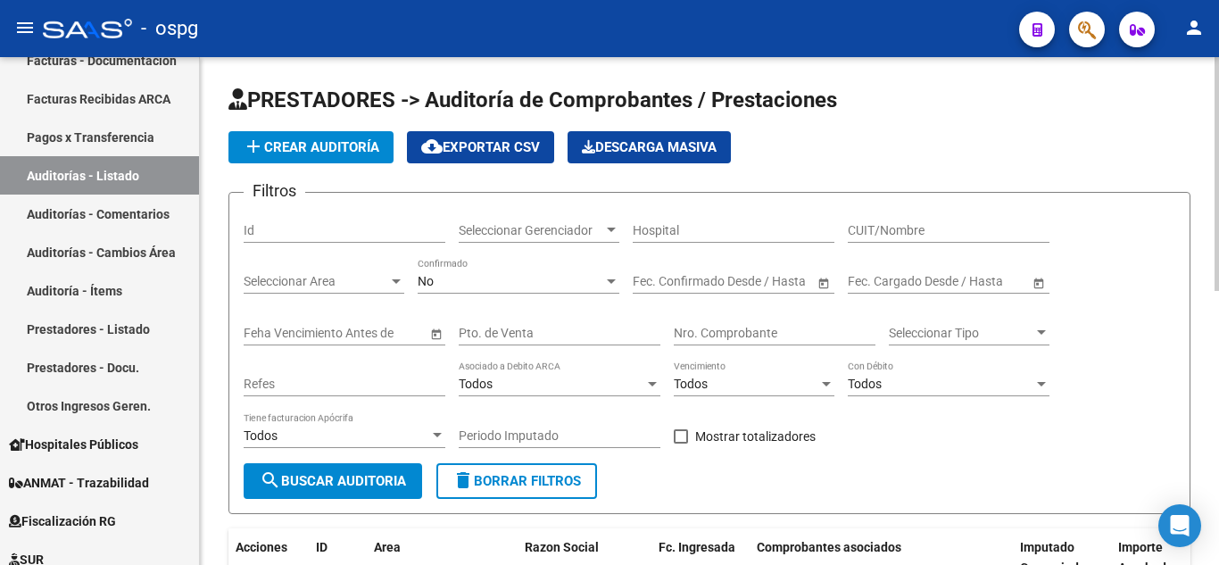
click at [481, 265] on div "No Confirmado" at bounding box center [519, 276] width 202 height 36
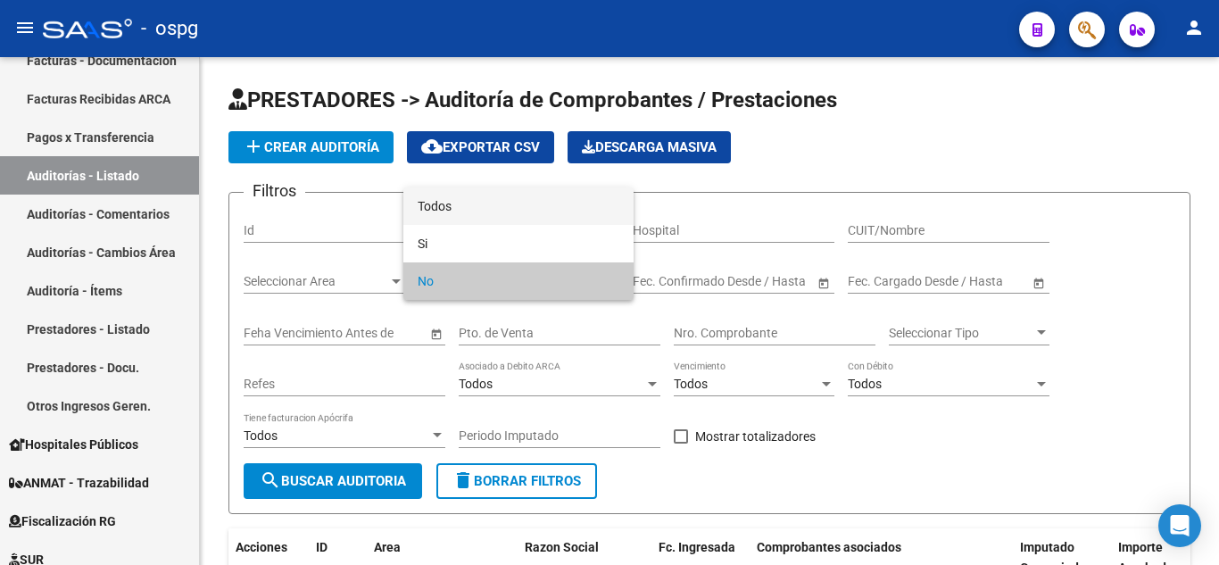
click at [448, 207] on span "Todos" at bounding box center [519, 205] width 202 height 37
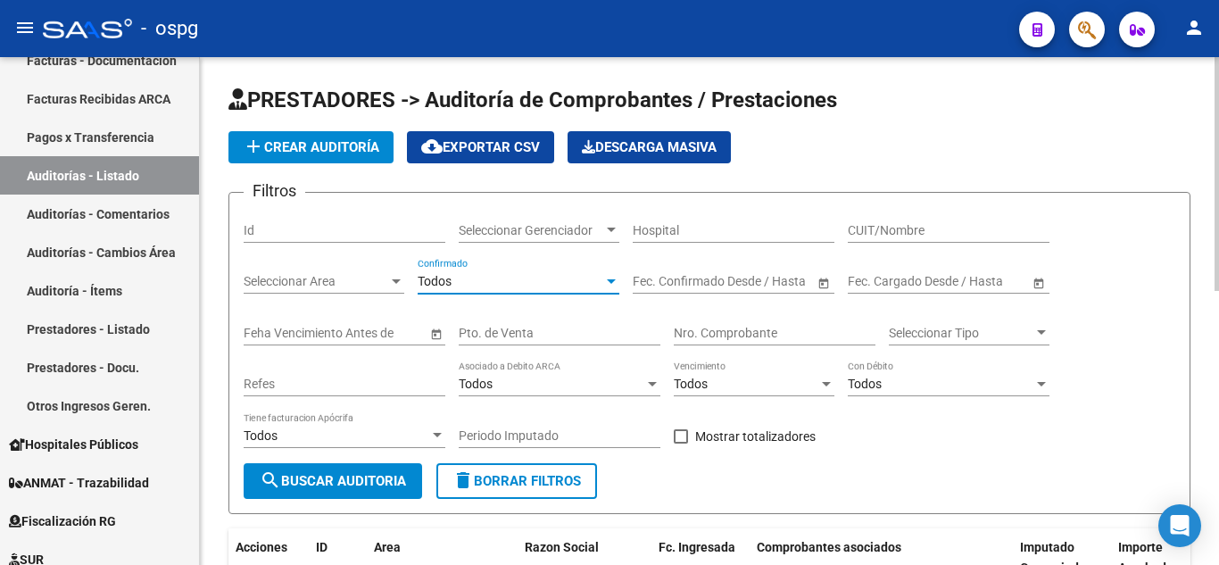
click at [689, 326] on input "Nro. Comprobante" at bounding box center [775, 333] width 202 height 15
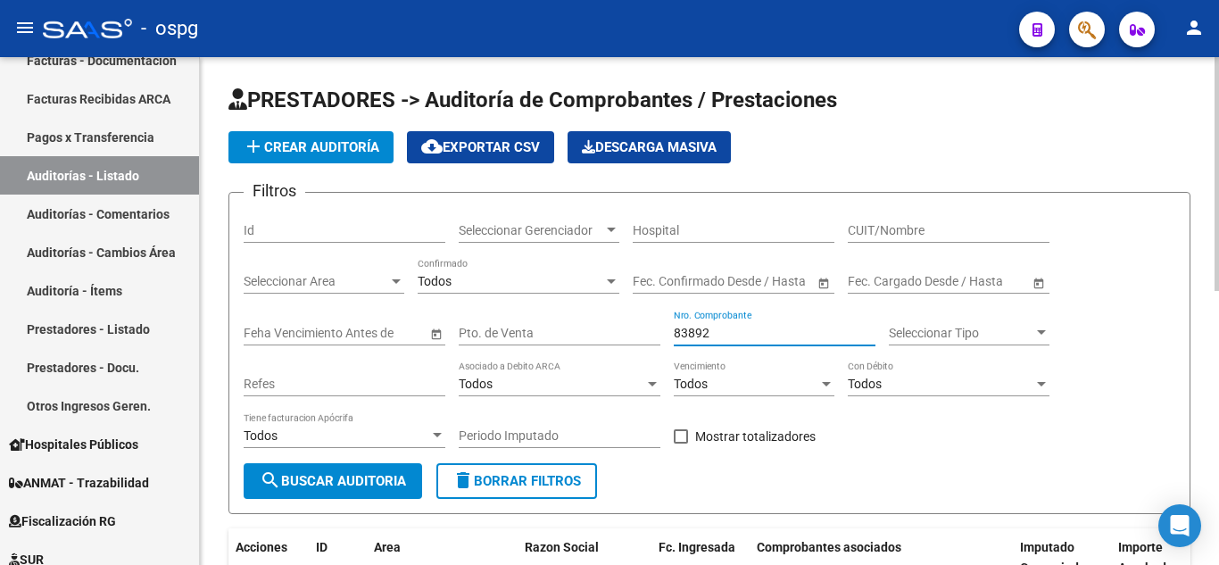
type input "83892"
click at [345, 476] on span "search Buscar Auditoria" at bounding box center [333, 481] width 146 height 16
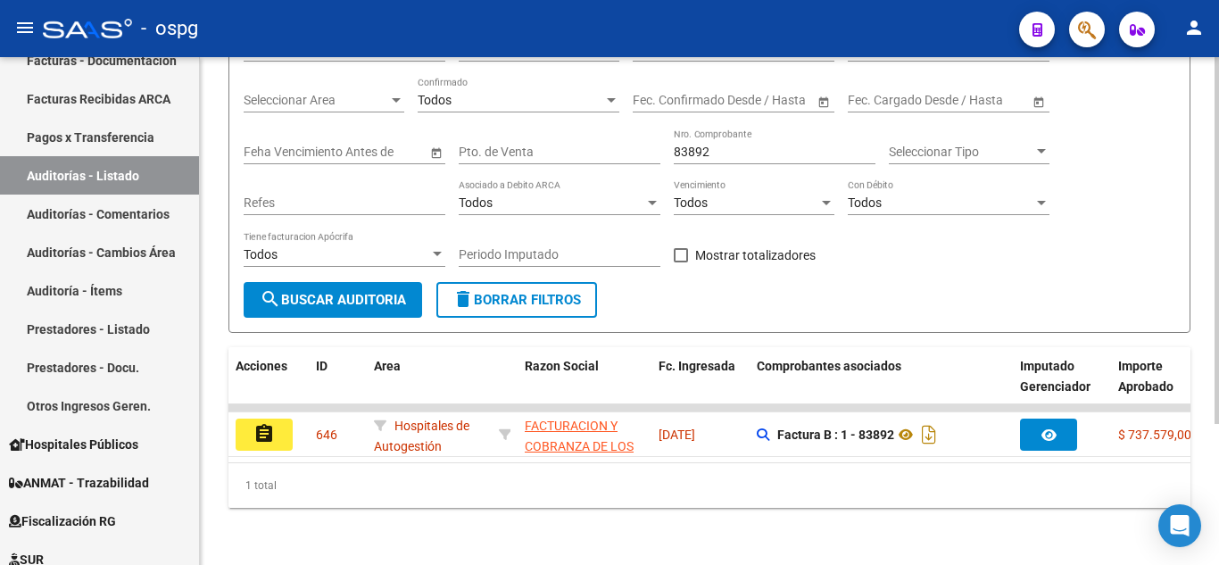
click at [1218, 410] on div at bounding box center [1217, 381] width 4 height 367
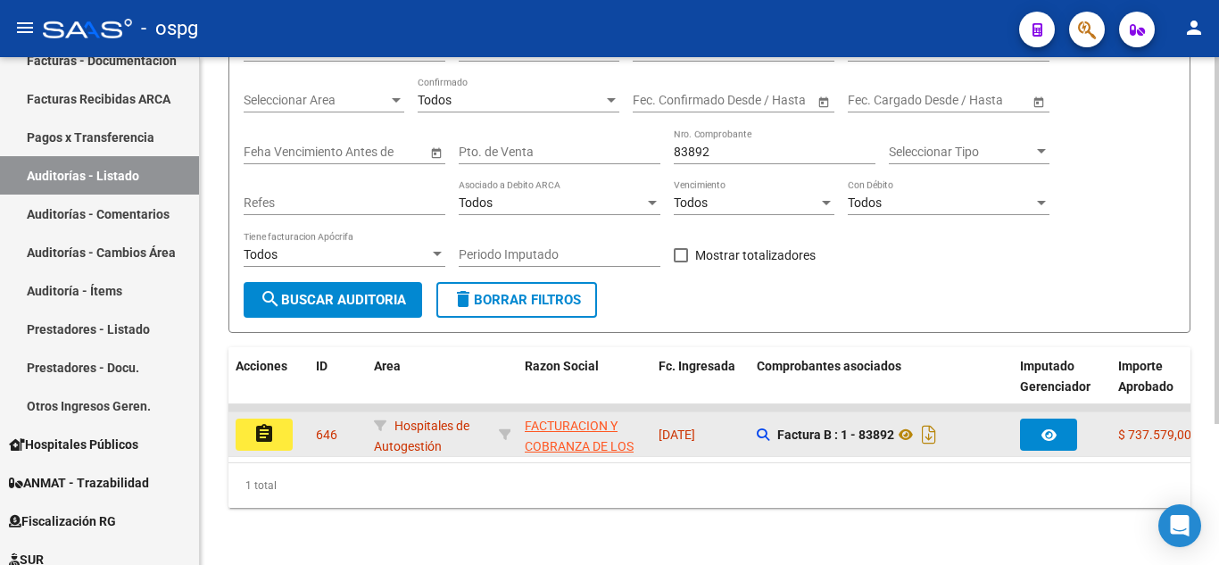
click at [270, 423] on mat-icon "assignment" at bounding box center [263, 433] width 21 height 21
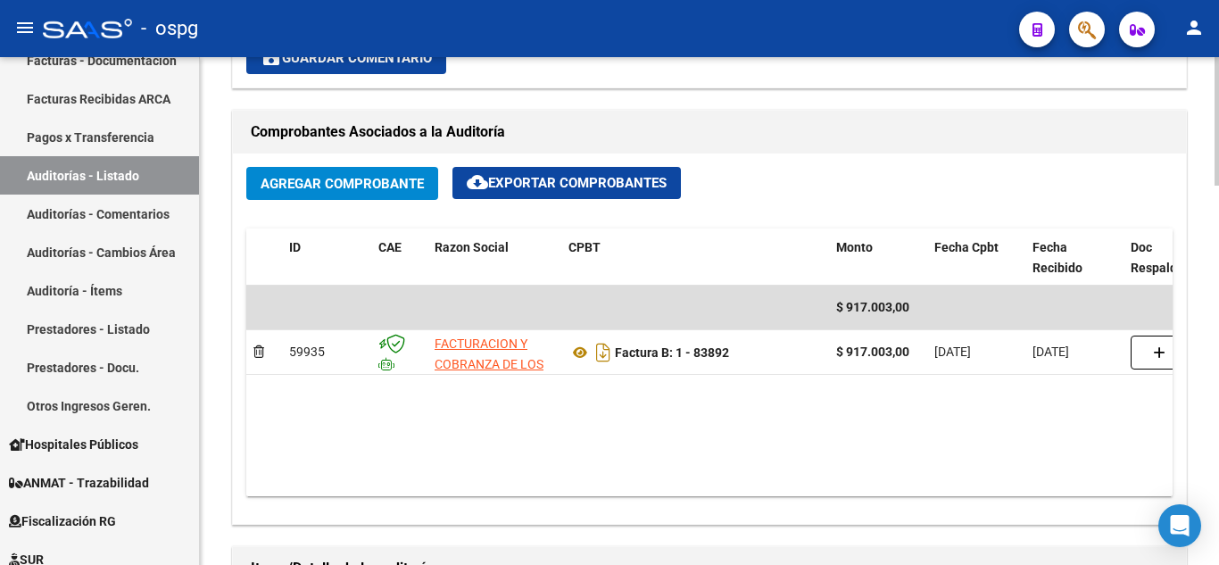
scroll to position [899, 0]
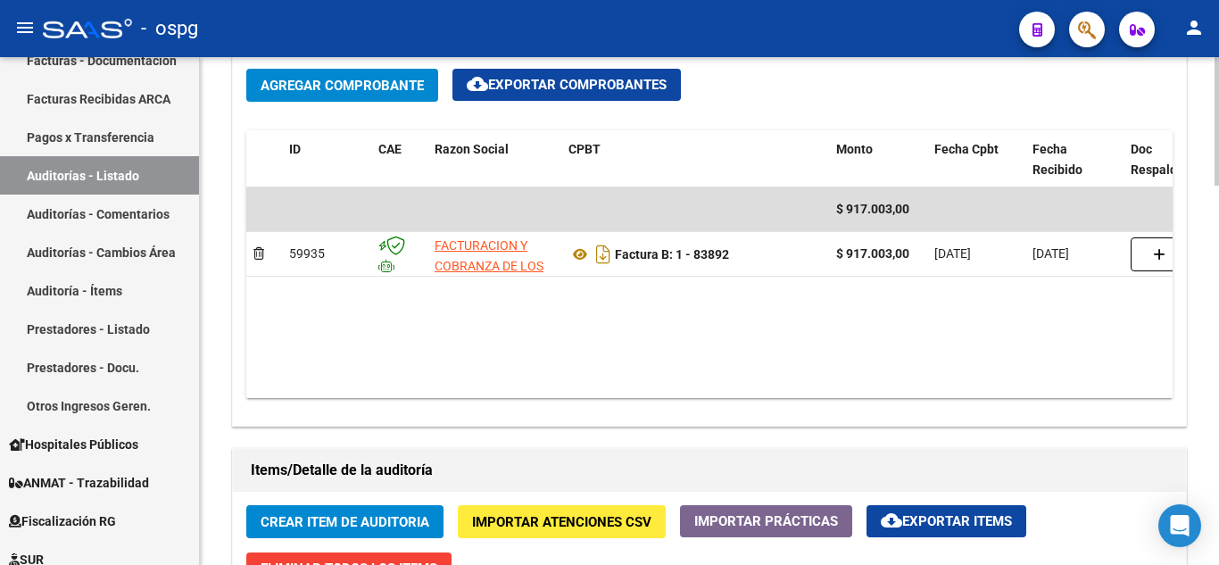
click at [1217, 339] on div at bounding box center [1217, 349] width 4 height 129
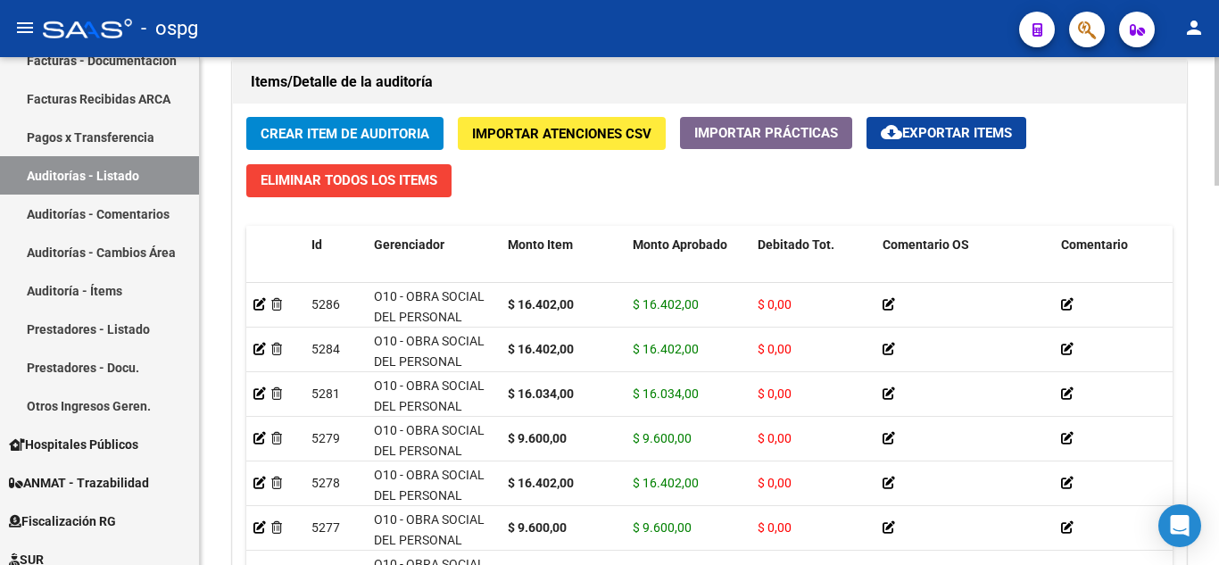
scroll to position [1336, 0]
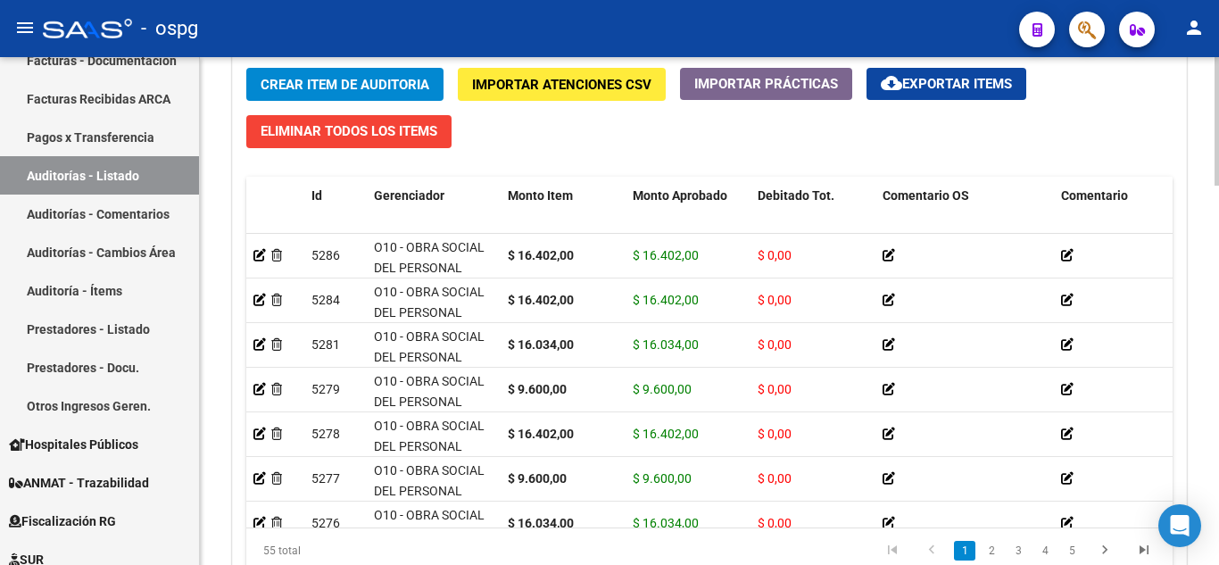
click at [1218, 416] on div at bounding box center [1217, 459] width 4 height 129
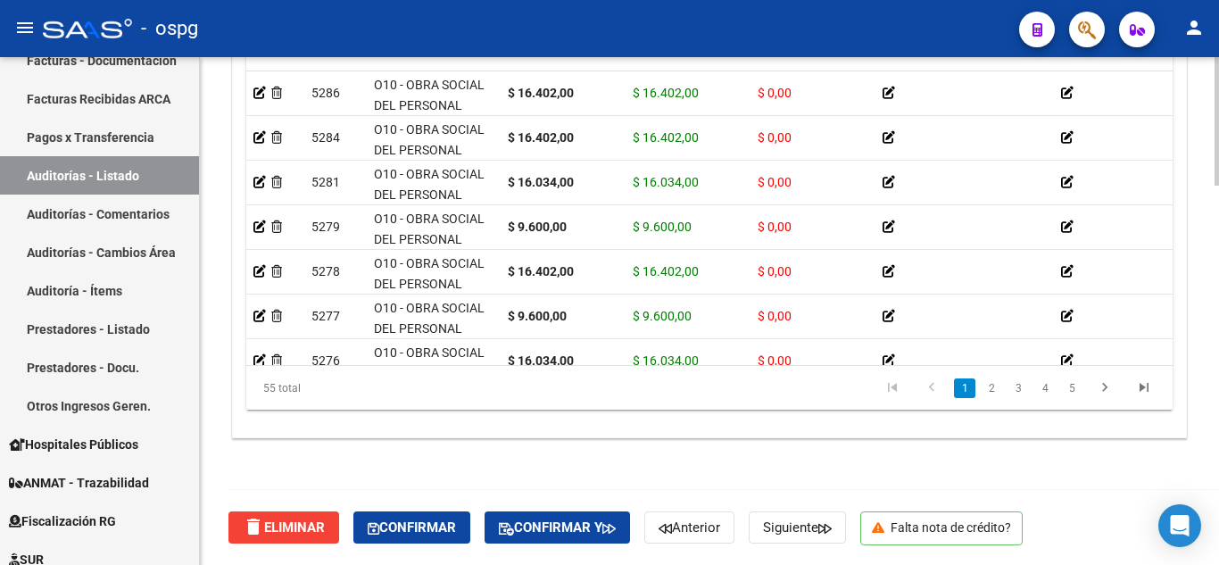
click at [1218, 519] on div at bounding box center [1217, 500] width 4 height 129
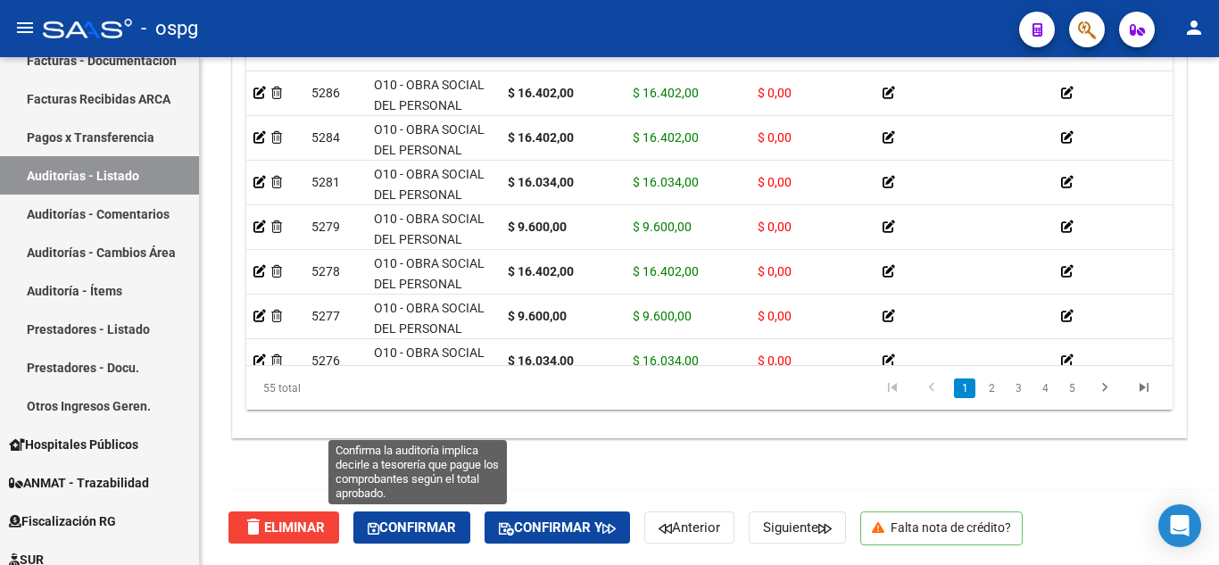
click at [405, 527] on span "Confirmar" at bounding box center [412, 527] width 88 height 16
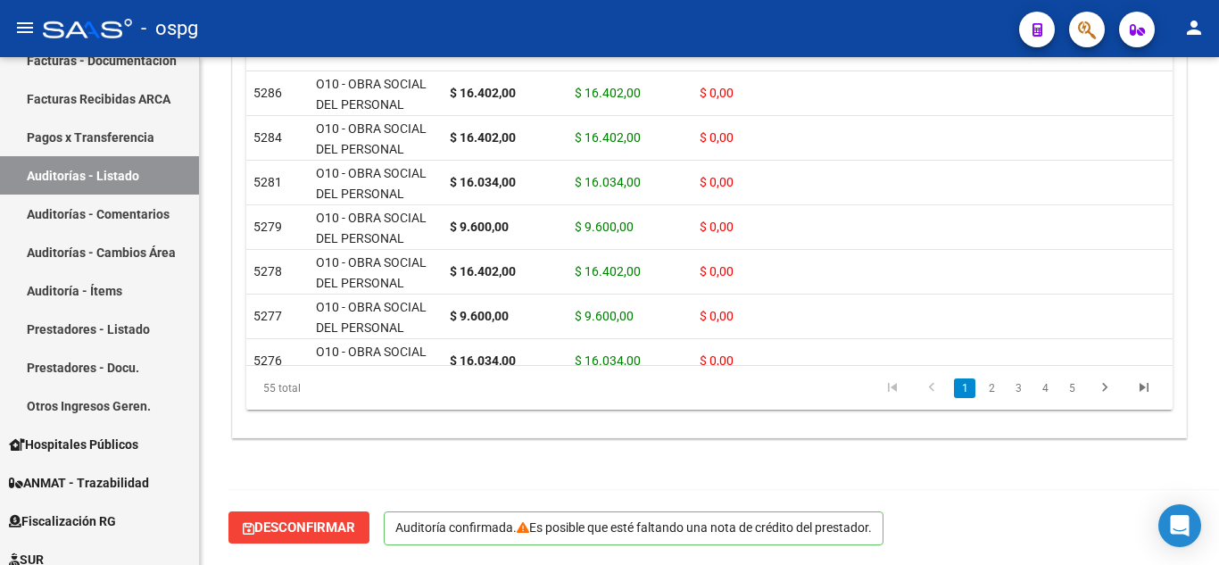
scroll to position [1297, 0]
type input "202510"
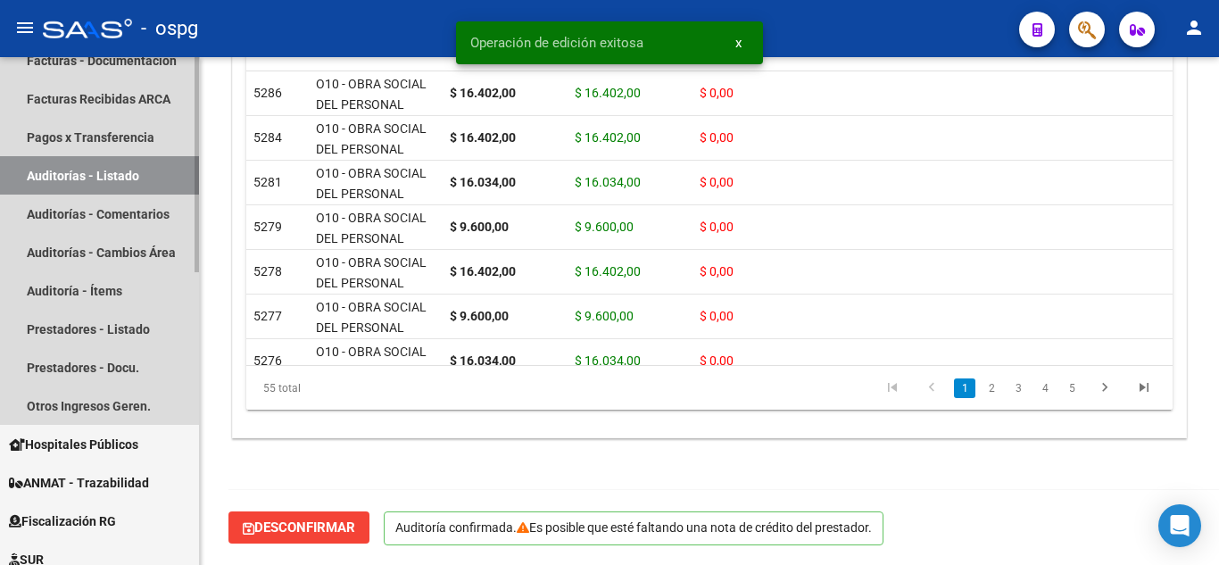
click at [79, 187] on link "Auditorías - Listado" at bounding box center [99, 175] width 199 height 38
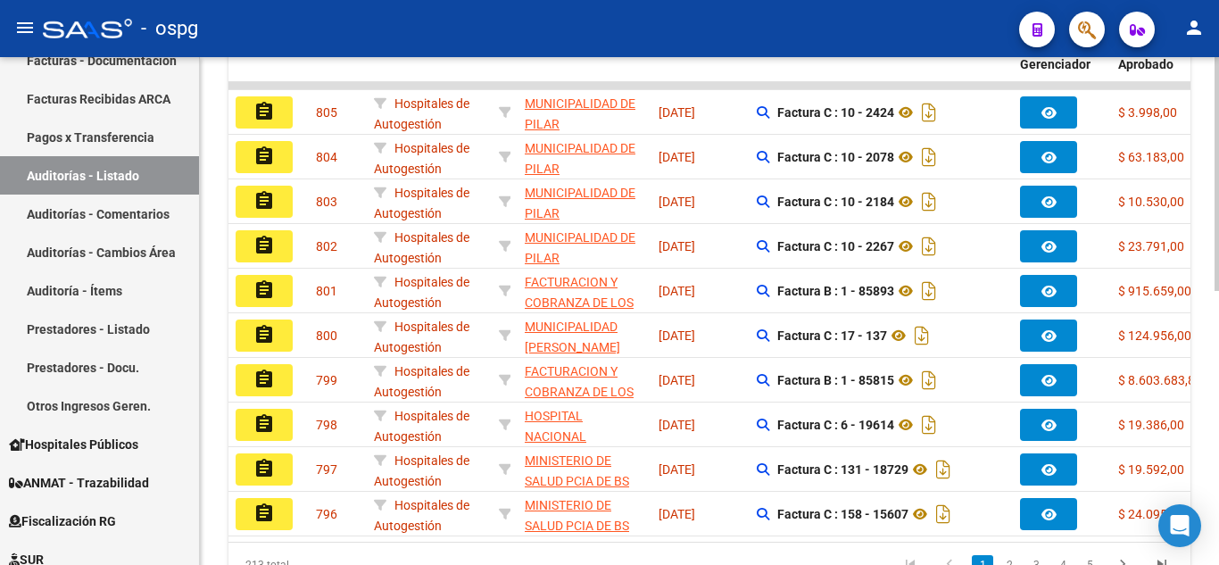
click at [1208, 414] on div "PRESTADORES -> Auditoría de Comprobantes / Prestaciones add Crear Auditoría clo…" at bounding box center [712, 99] width 1024 height 1091
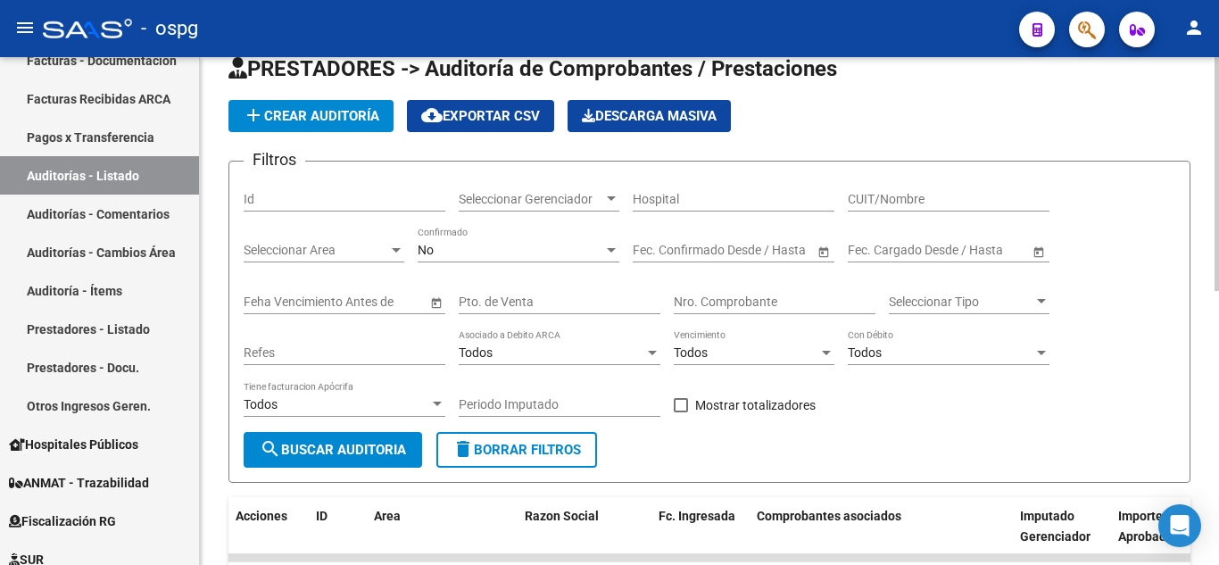
scroll to position [14, 0]
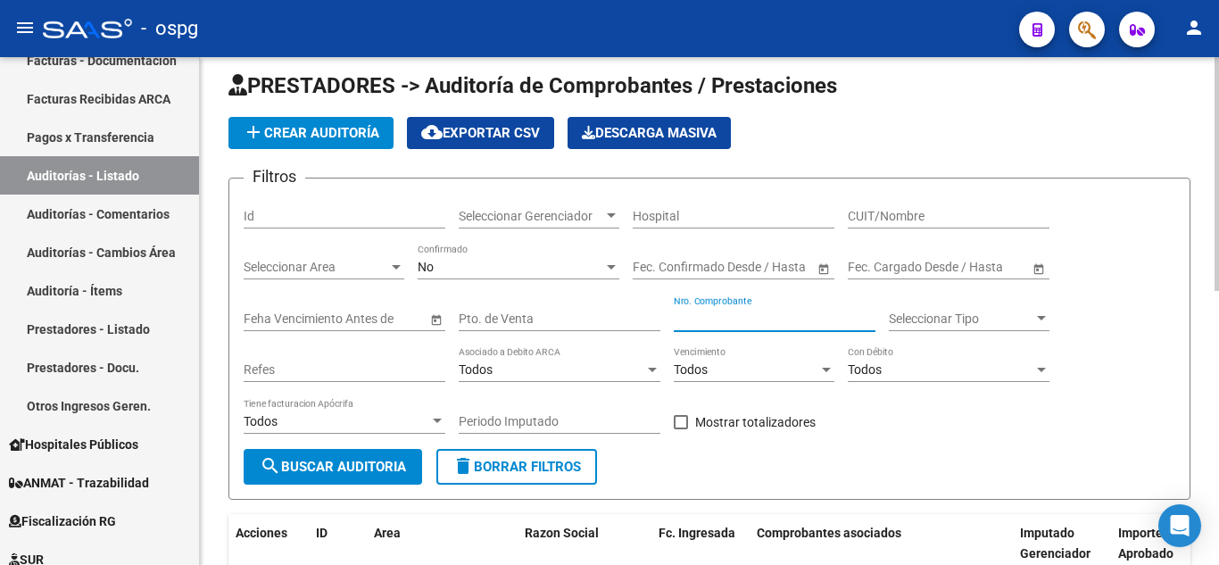
click at [707, 316] on input "Nro. Comprobante" at bounding box center [775, 318] width 202 height 15
type input "84080"
click at [562, 266] on div "No" at bounding box center [511, 267] width 186 height 15
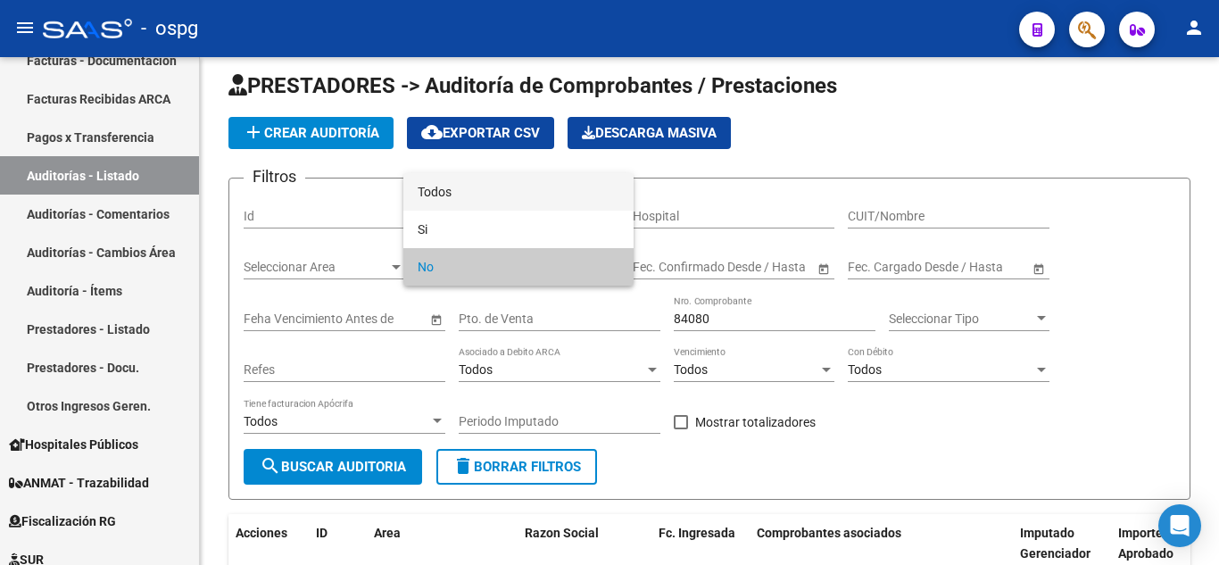
click at [444, 197] on span "Todos" at bounding box center [519, 191] width 202 height 37
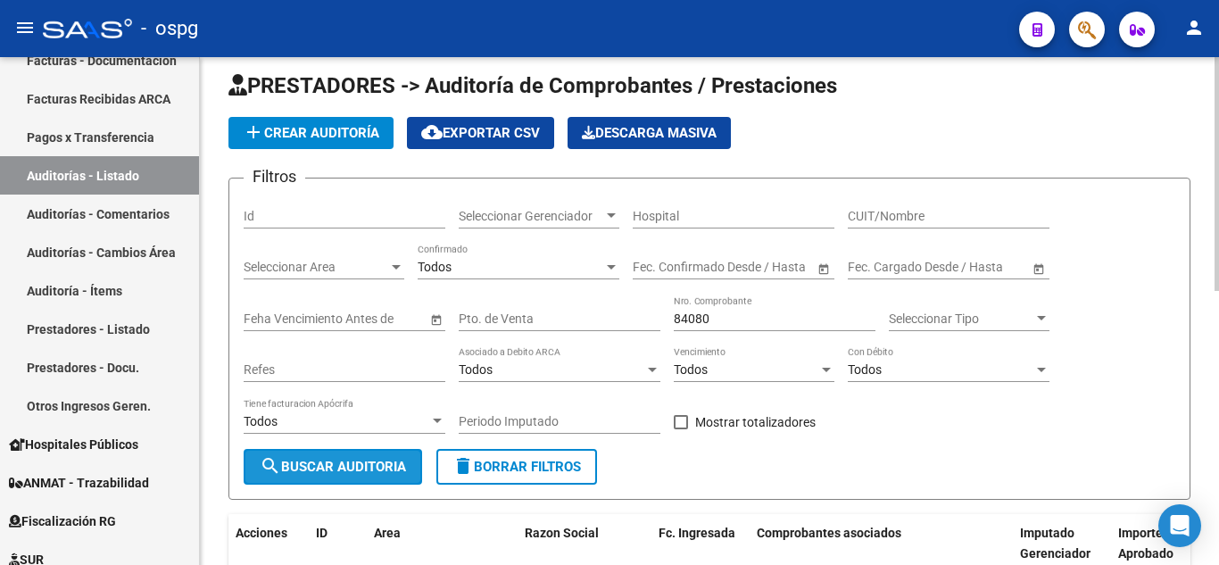
click at [345, 477] on button "search Buscar Auditoria" at bounding box center [333, 467] width 179 height 36
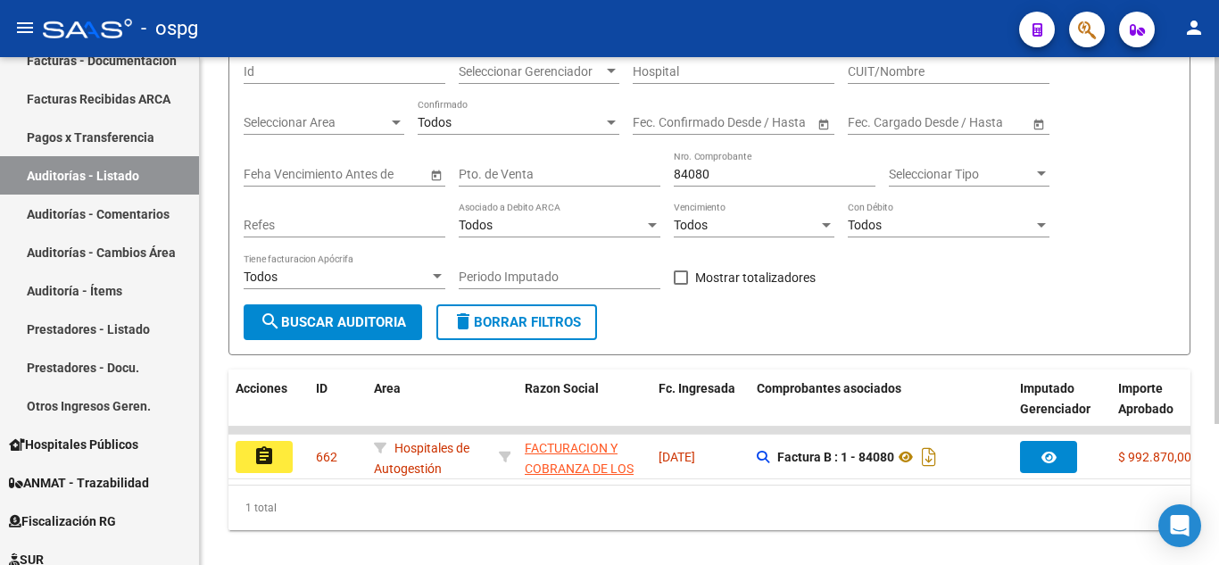
scroll to position [195, 0]
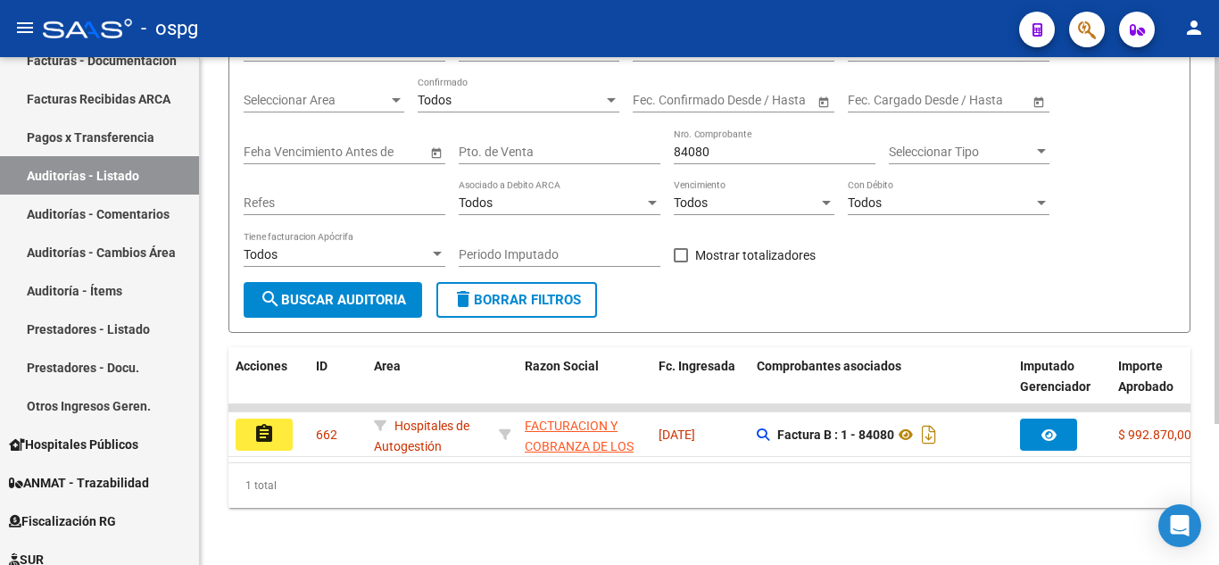
click at [1216, 438] on div at bounding box center [1217, 381] width 4 height 367
click at [1218, 425] on div at bounding box center [1217, 381] width 4 height 367
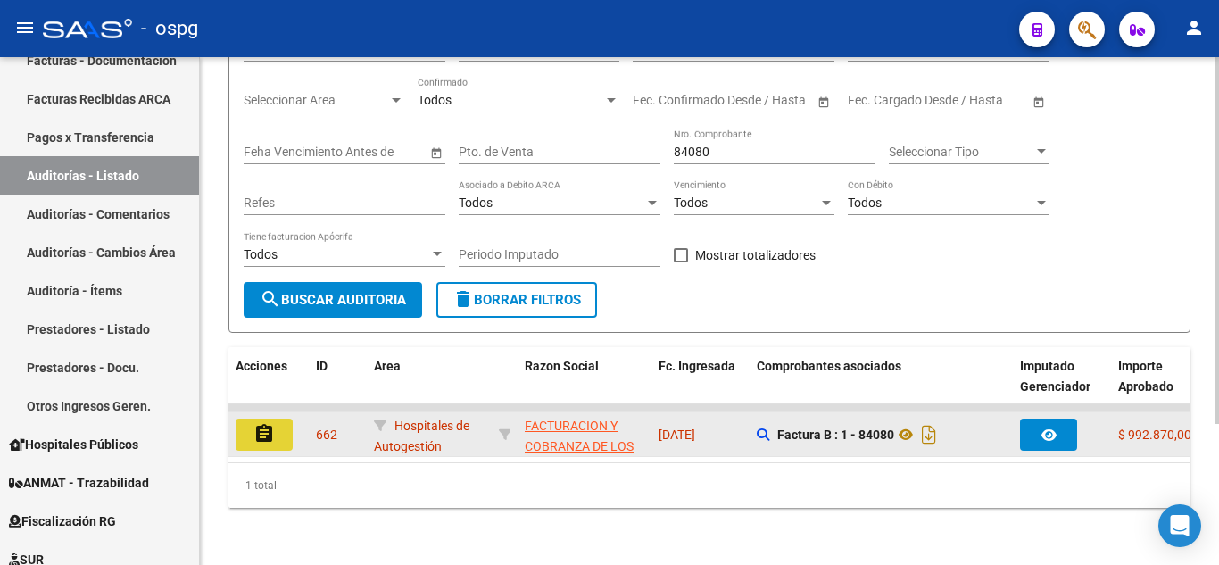
click at [239, 419] on button "assignment" at bounding box center [264, 435] width 57 height 32
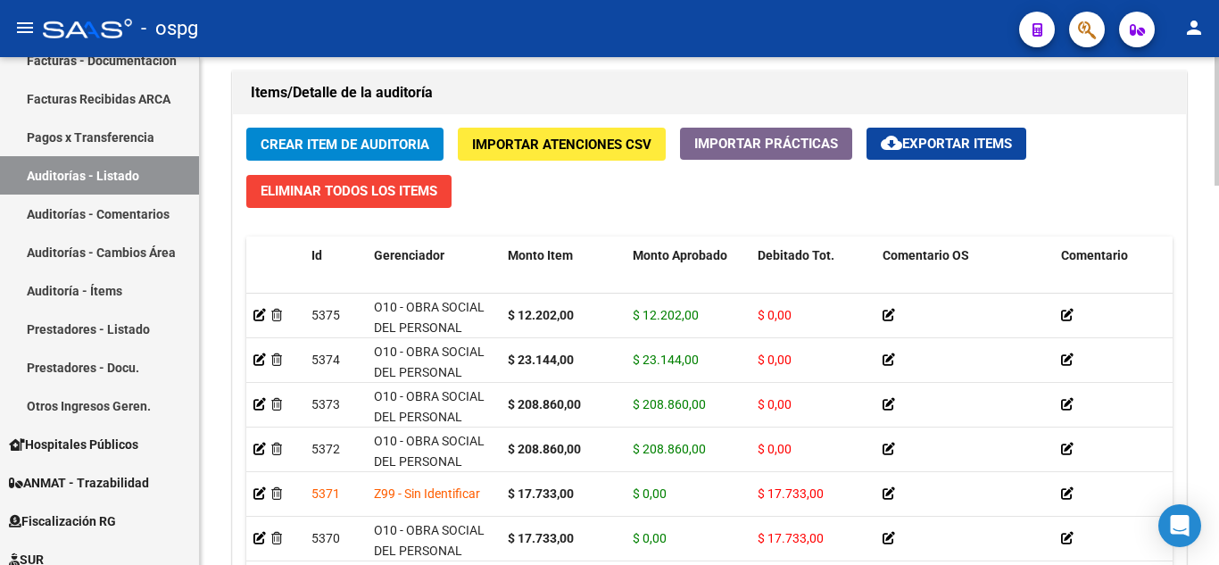
scroll to position [1499, 0]
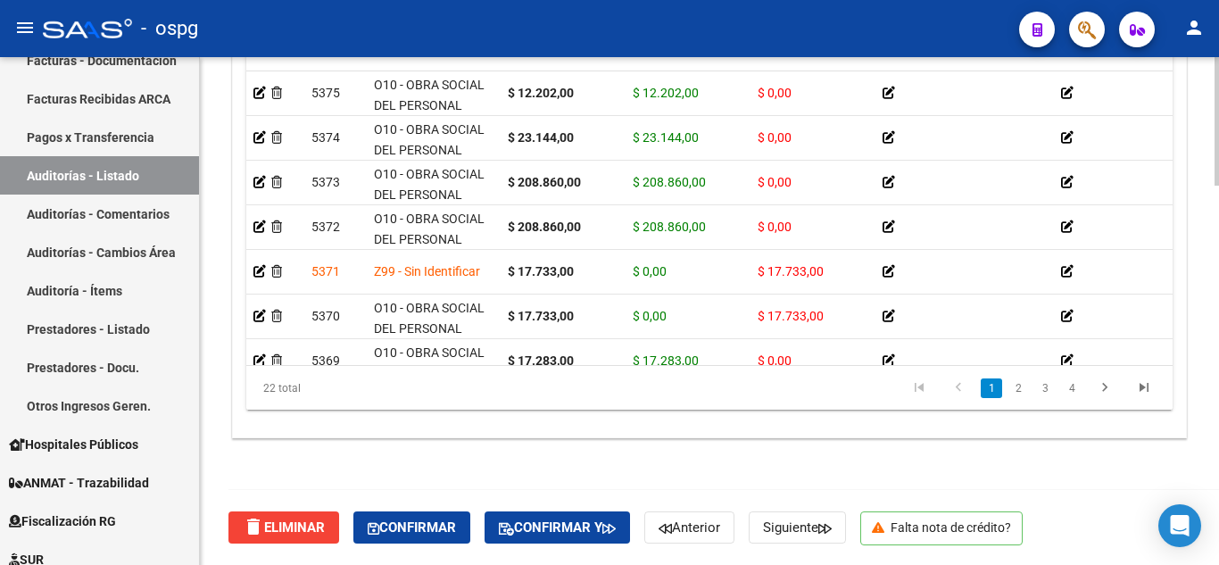
click at [1218, 561] on div at bounding box center [1217, 500] width 4 height 129
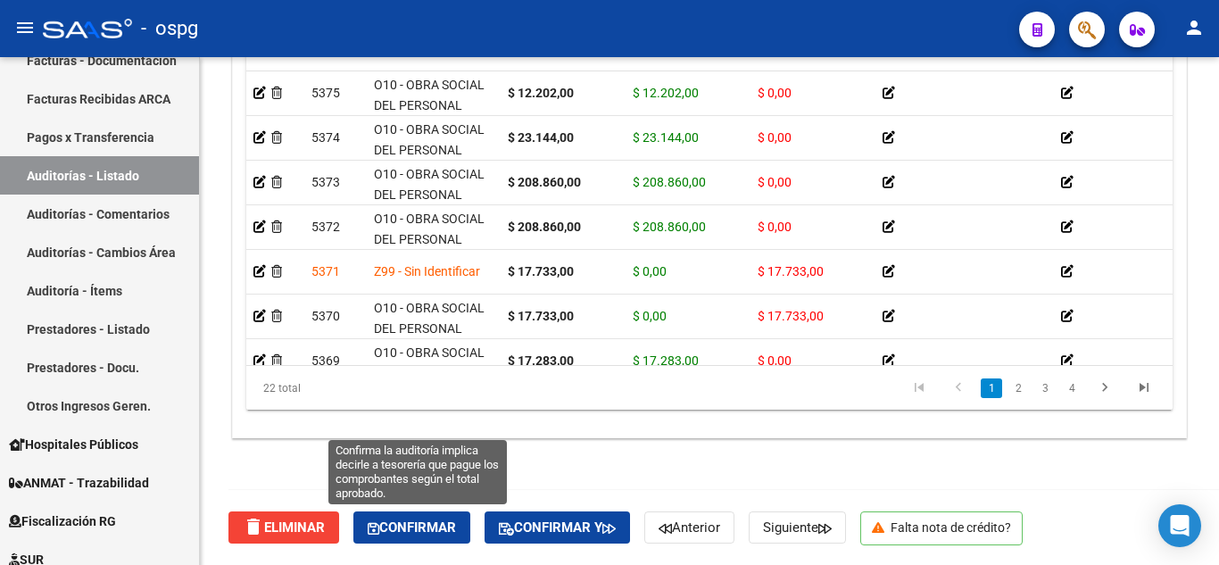
click at [442, 527] on span "Confirmar" at bounding box center [412, 527] width 88 height 16
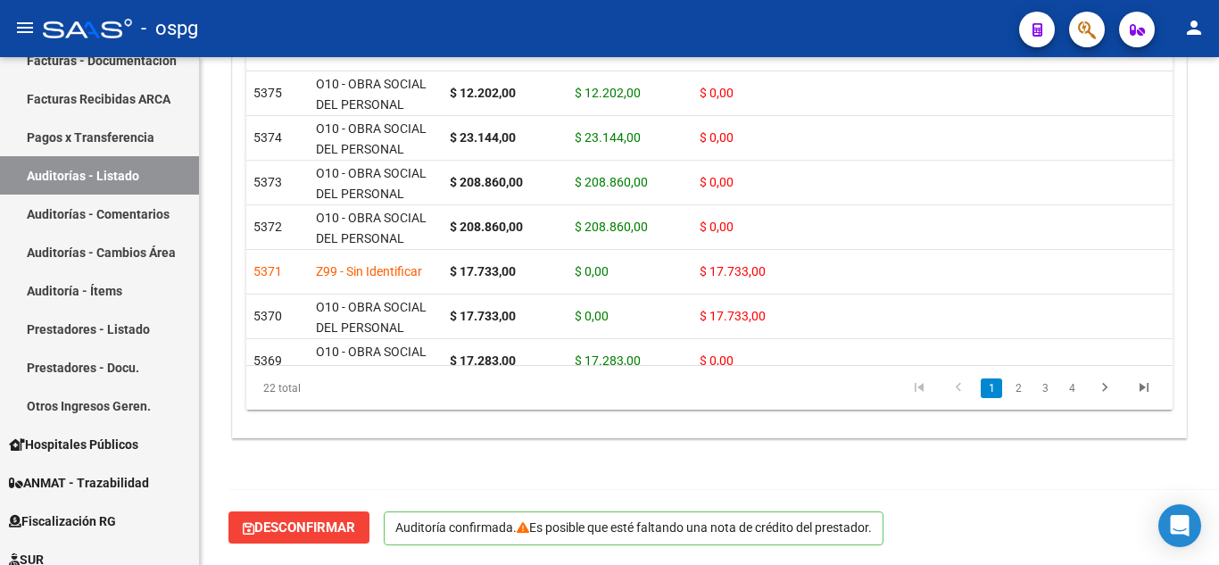
scroll to position [1297, 0]
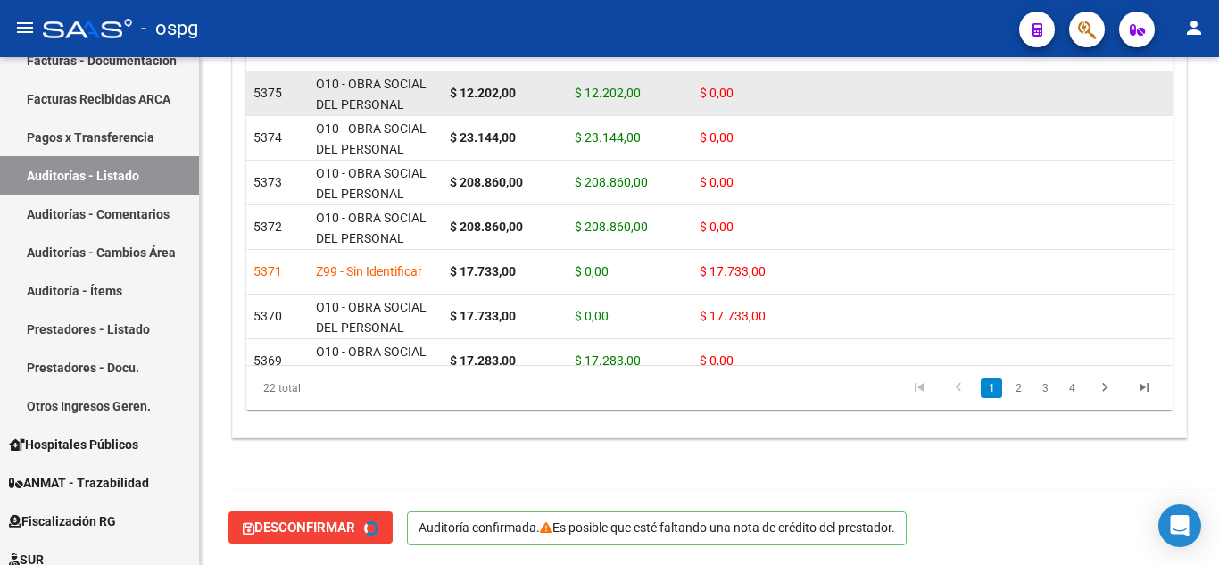
type input "202510"
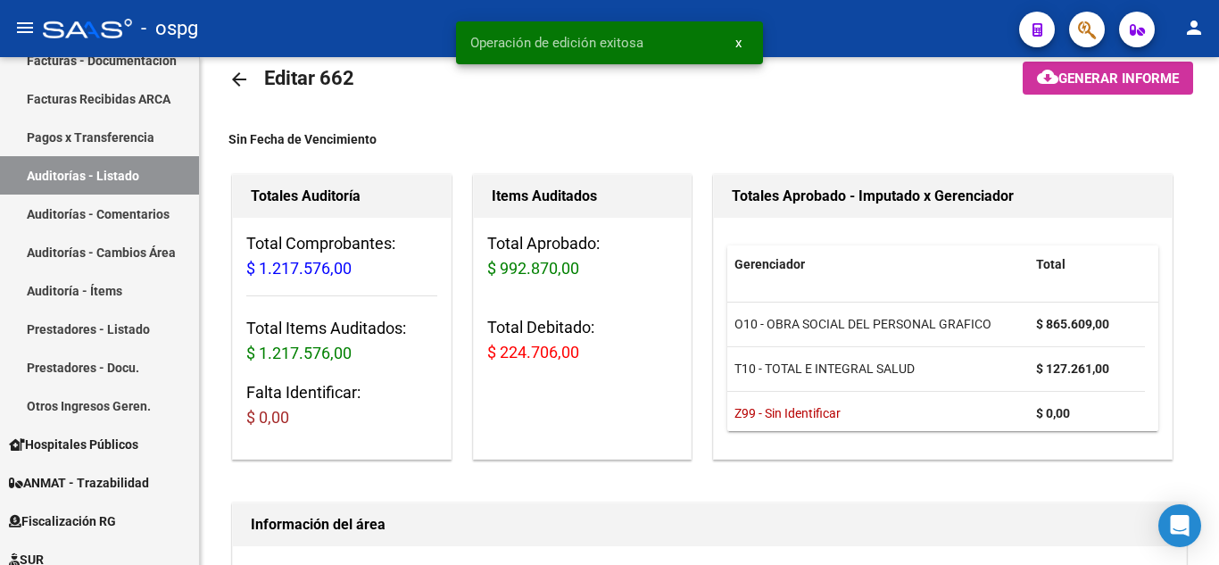
scroll to position [0, 0]
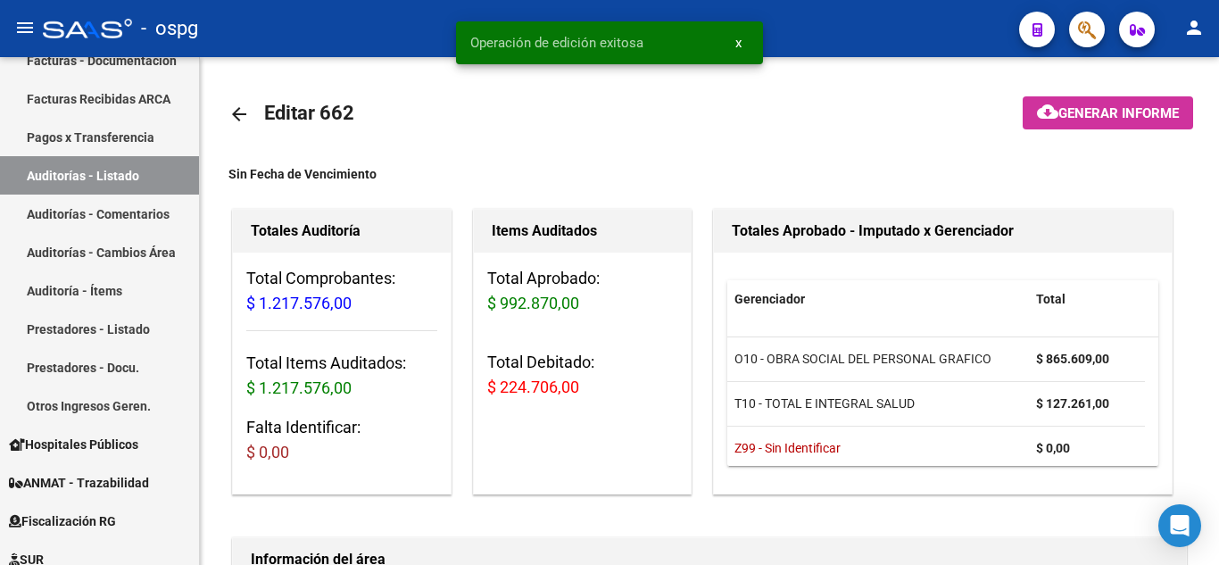
click at [1218, 63] on div at bounding box center [1217, 128] width 4 height 143
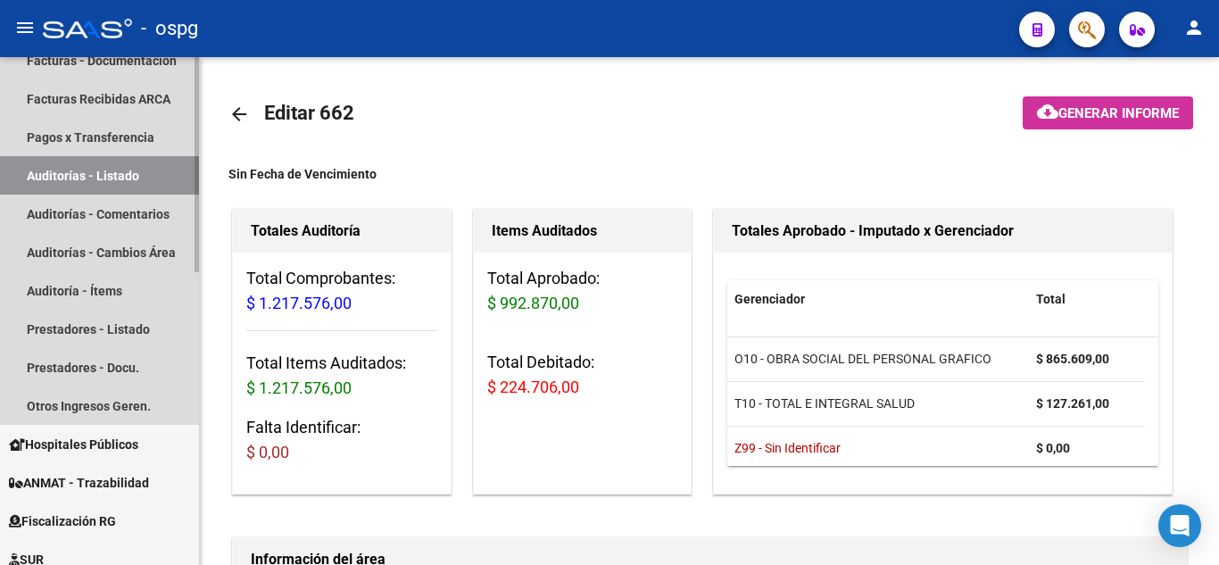
click at [95, 166] on link "Auditorías - Listado" at bounding box center [99, 175] width 199 height 38
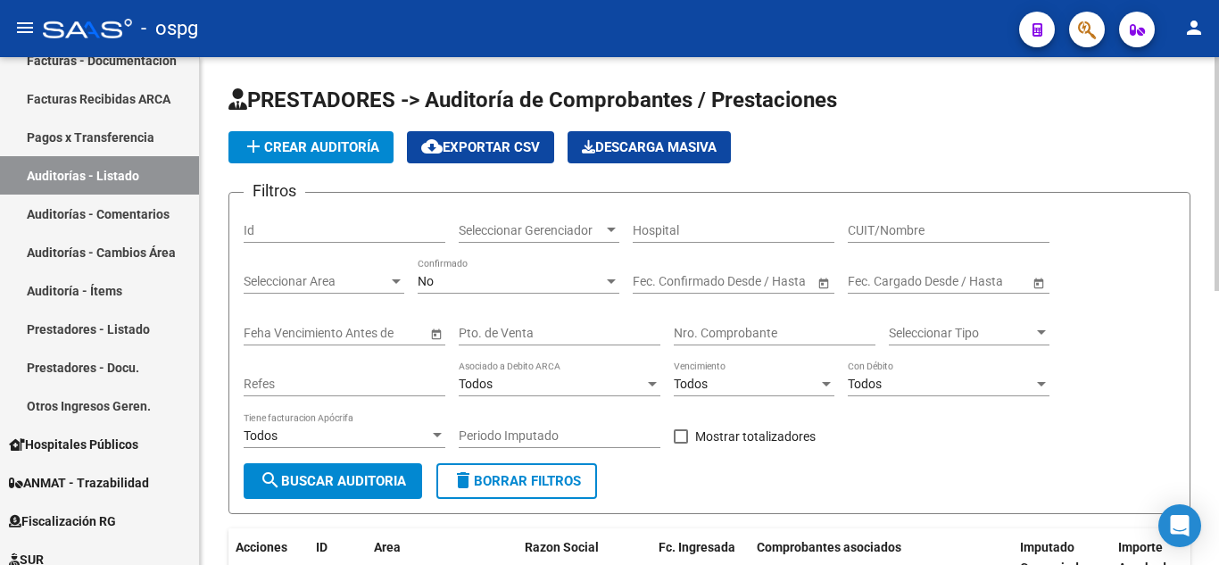
click at [544, 264] on div "No Confirmado" at bounding box center [519, 276] width 202 height 36
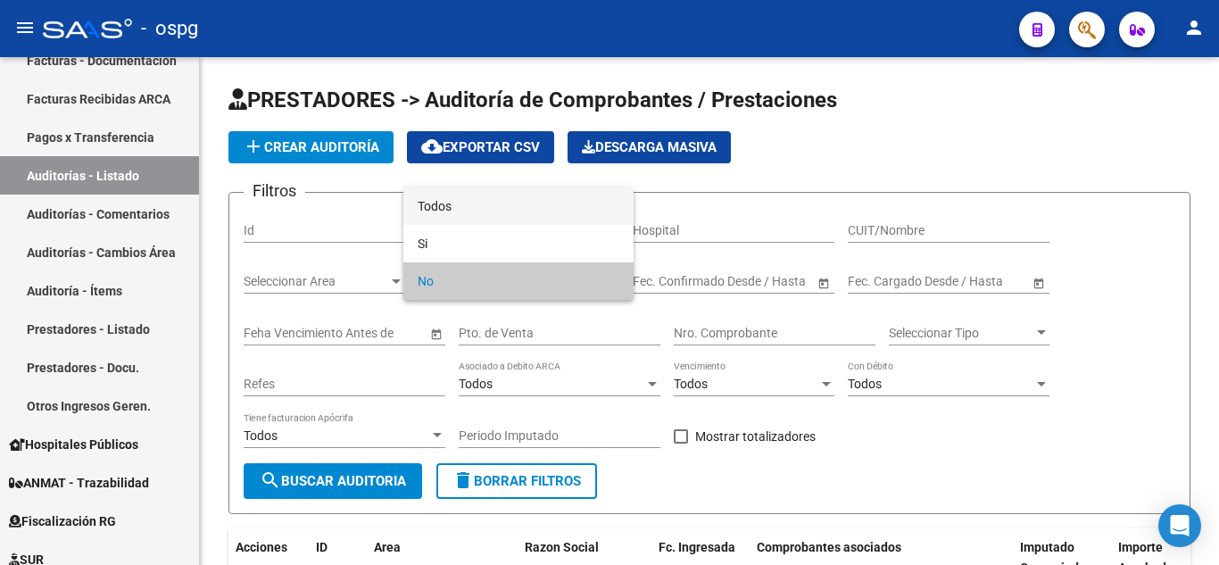
click at [483, 203] on span "Todos" at bounding box center [519, 205] width 202 height 37
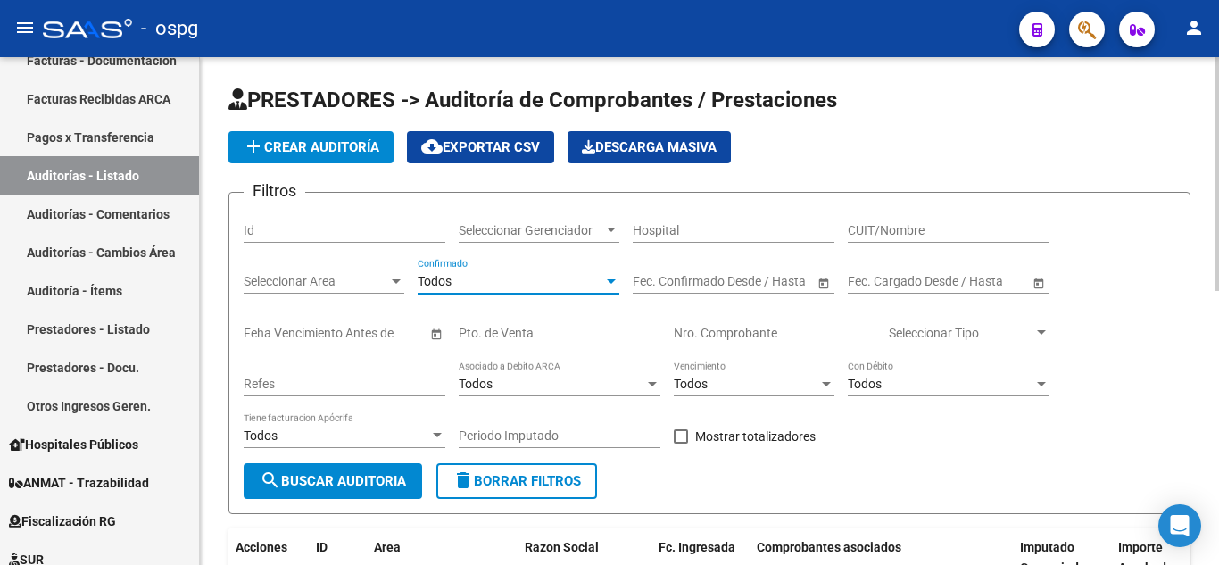
click at [720, 335] on input "Nro. Comprobante" at bounding box center [775, 333] width 202 height 15
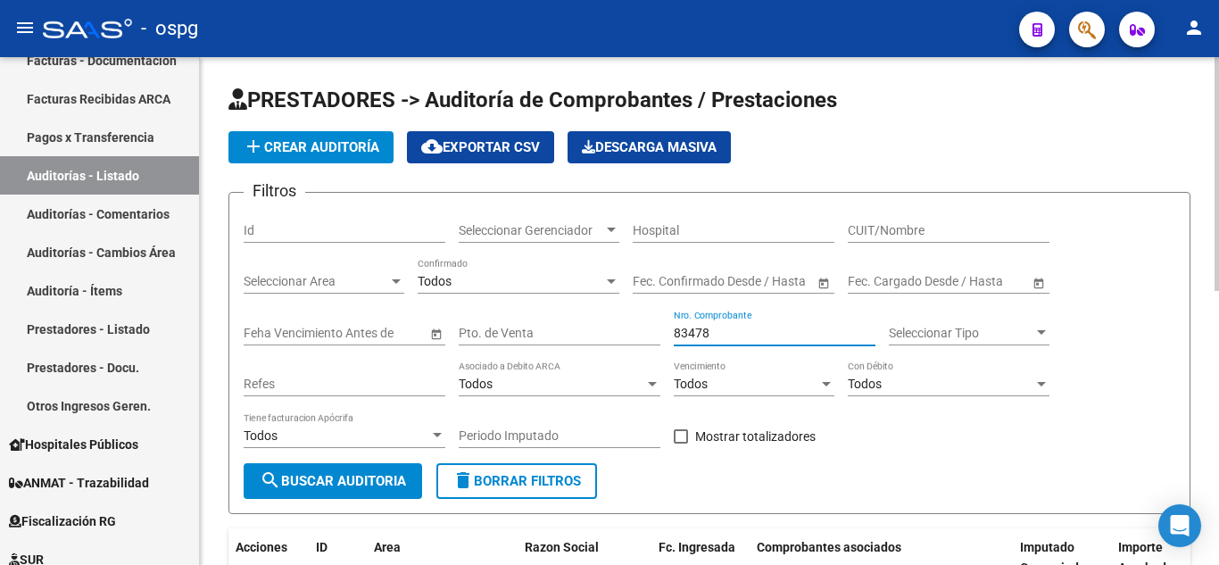
type input "83478"
click at [346, 494] on button "search Buscar Auditoria" at bounding box center [333, 481] width 179 height 36
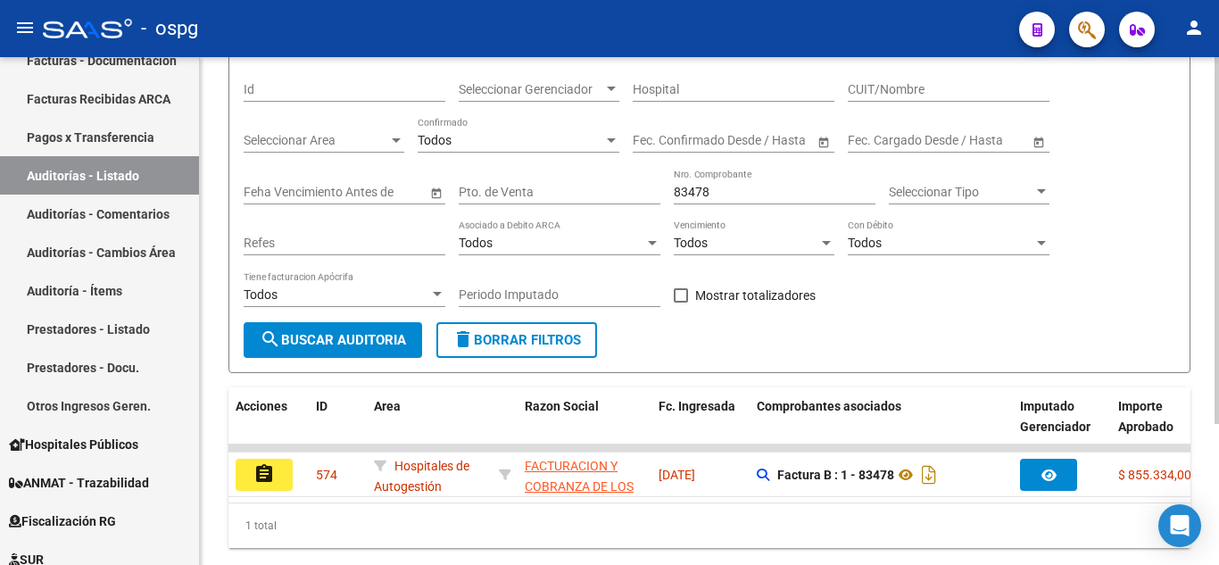
scroll to position [195, 0]
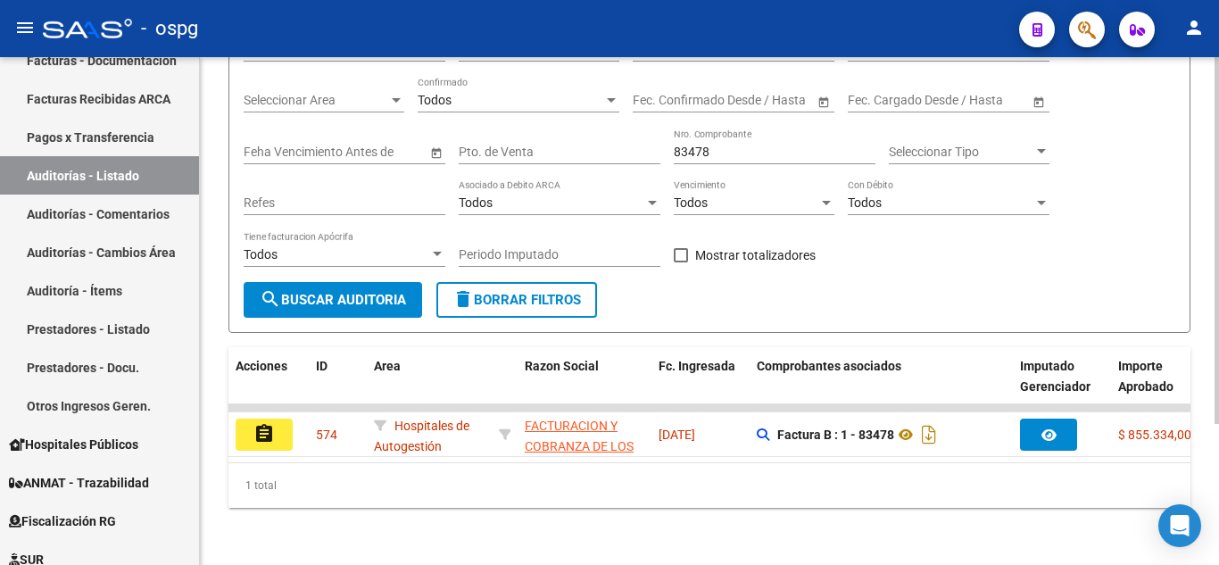
click at [1215, 417] on div at bounding box center [1217, 381] width 4 height 367
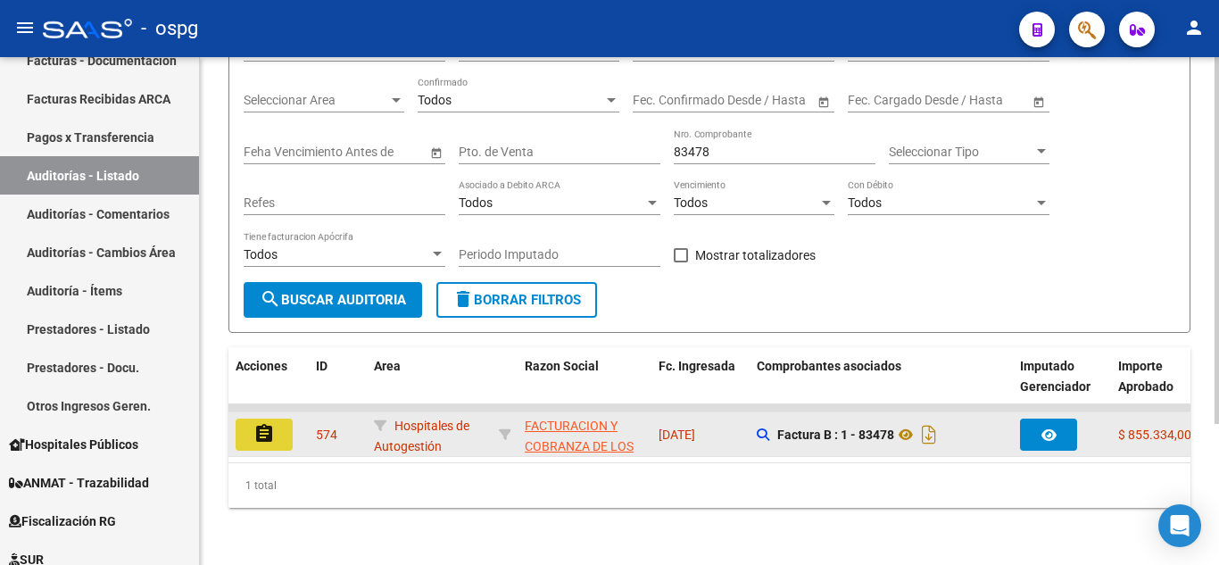
click at [267, 430] on button "assignment" at bounding box center [264, 435] width 57 height 32
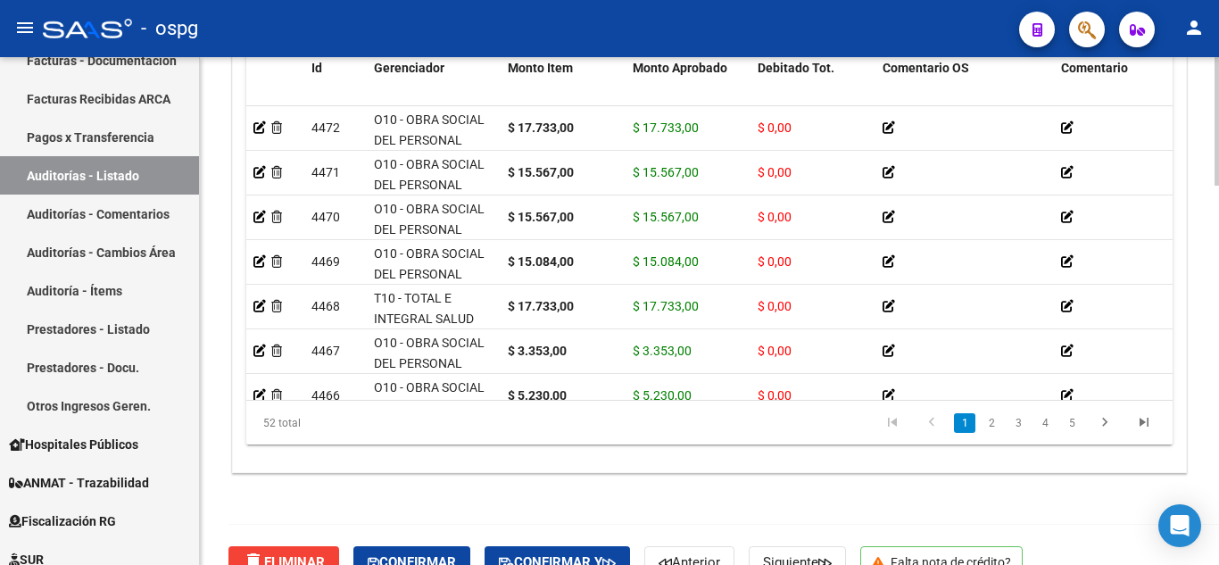
scroll to position [1499, 0]
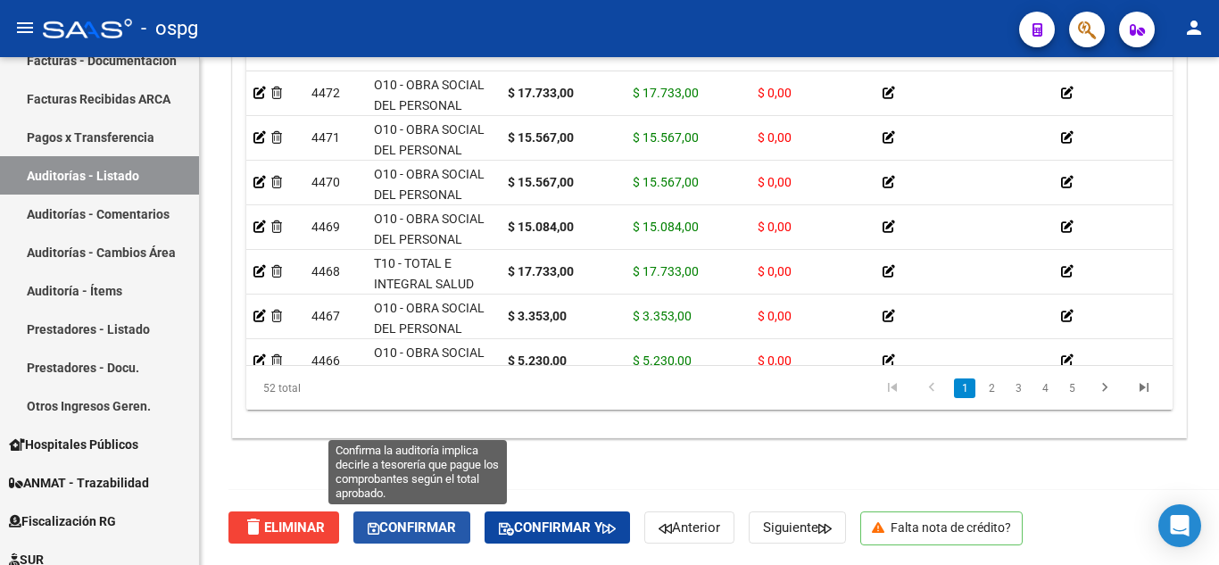
click at [411, 534] on span "Confirmar" at bounding box center [412, 527] width 88 height 16
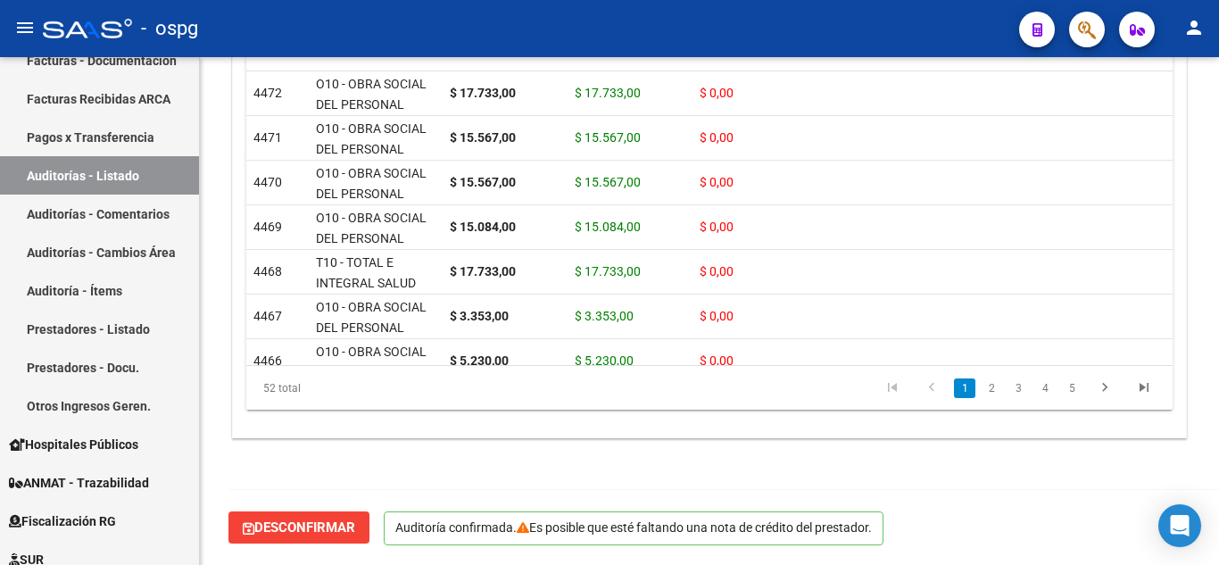
scroll to position [1297, 0]
type input "202510"
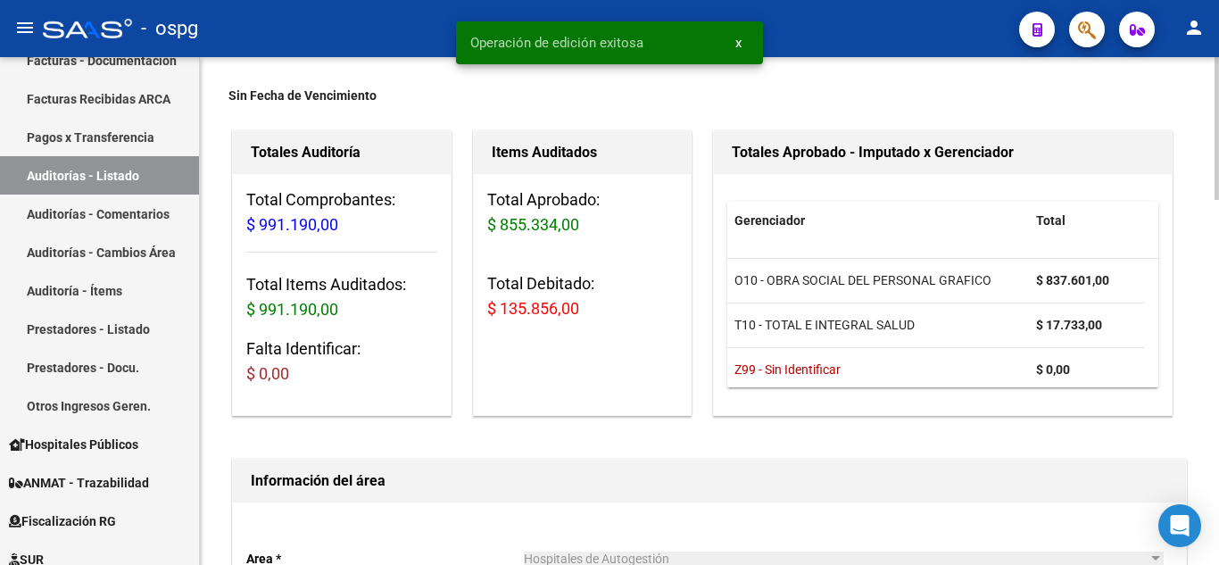
scroll to position [0, 0]
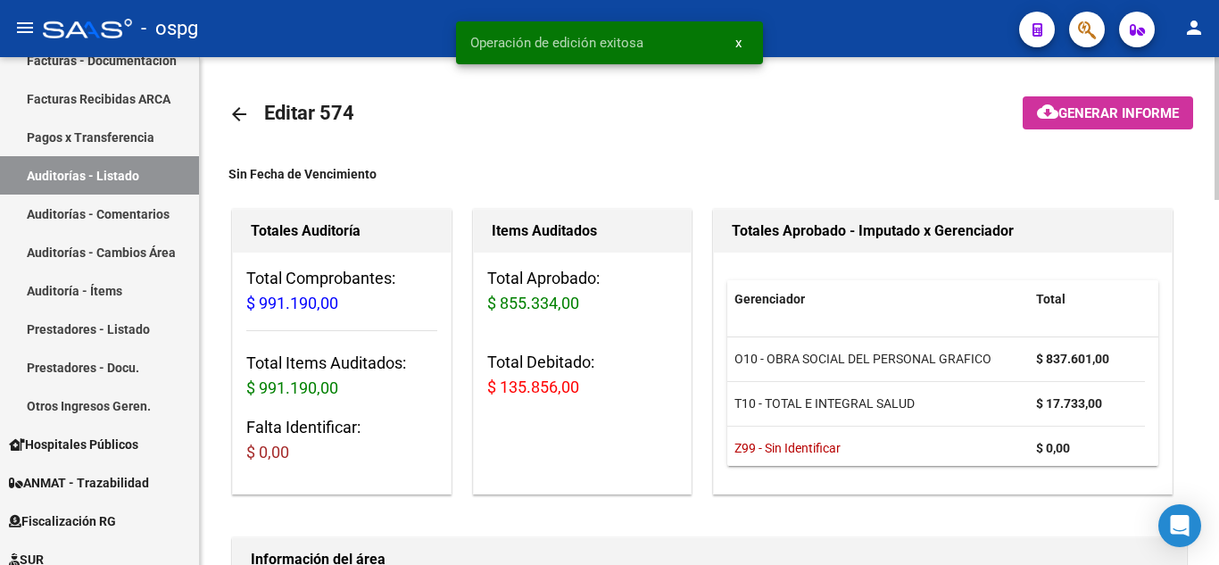
click at [1218, 70] on div at bounding box center [1217, 128] width 4 height 143
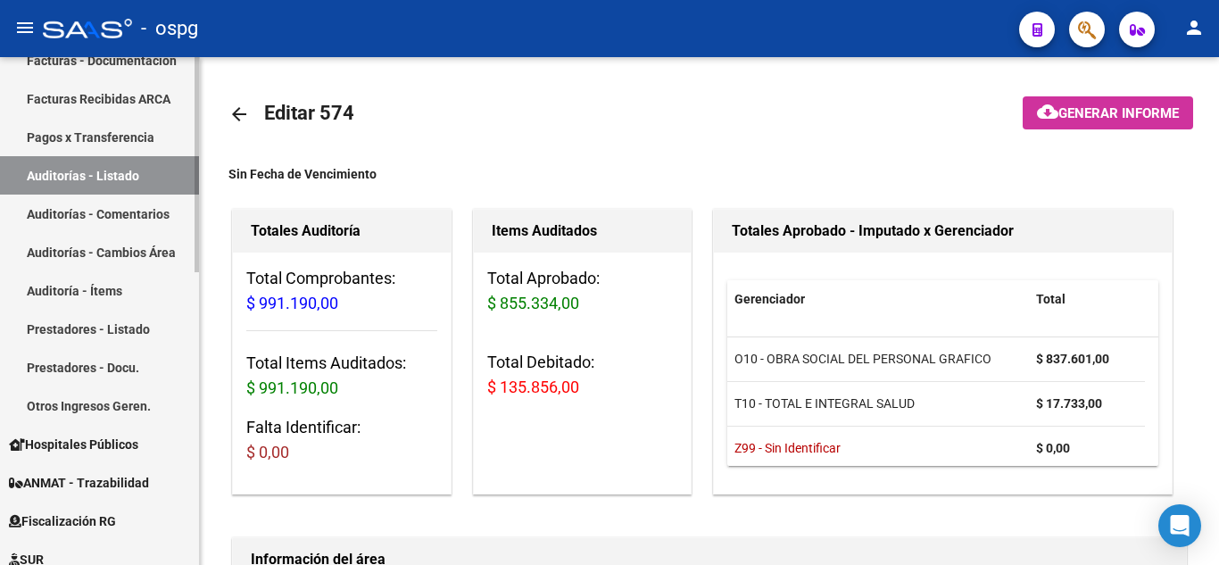
click at [53, 187] on link "Auditorías - Listado" at bounding box center [99, 175] width 199 height 38
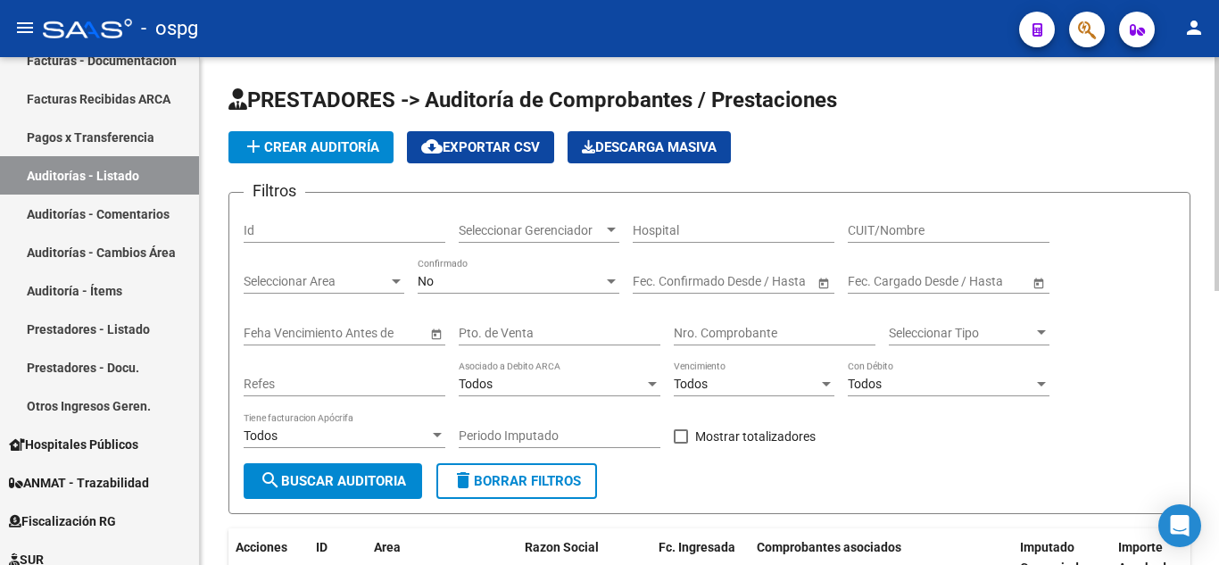
click at [1218, 110] on div at bounding box center [1217, 174] width 4 height 234
click at [1210, 51] on div "menu - ospg person Firma Express Inicio Calendario SSS Instructivos Contacto OS…" at bounding box center [609, 282] width 1219 height 565
click at [785, 333] on input "Nro. Comprobante" at bounding box center [775, 333] width 202 height 15
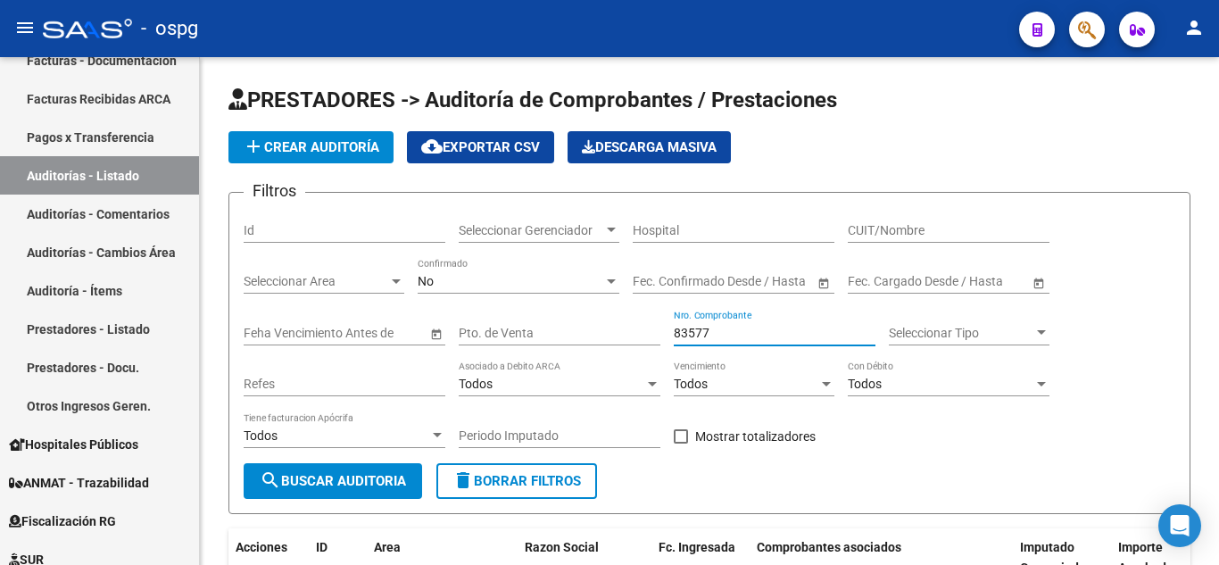
type input "83577"
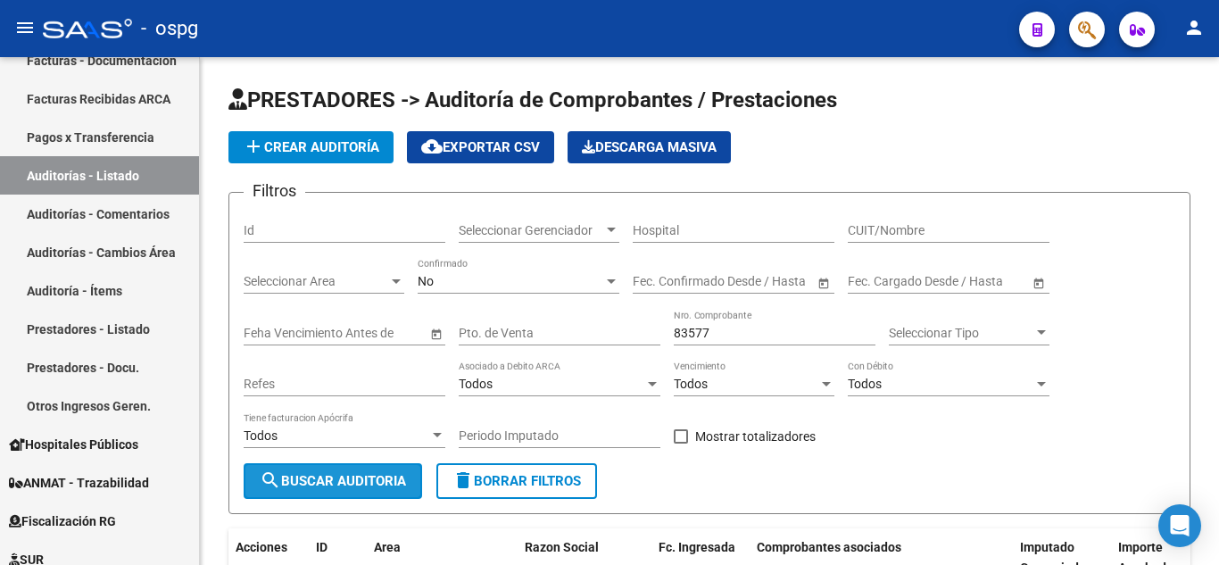
click at [359, 478] on span "search Buscar Auditoria" at bounding box center [333, 481] width 146 height 16
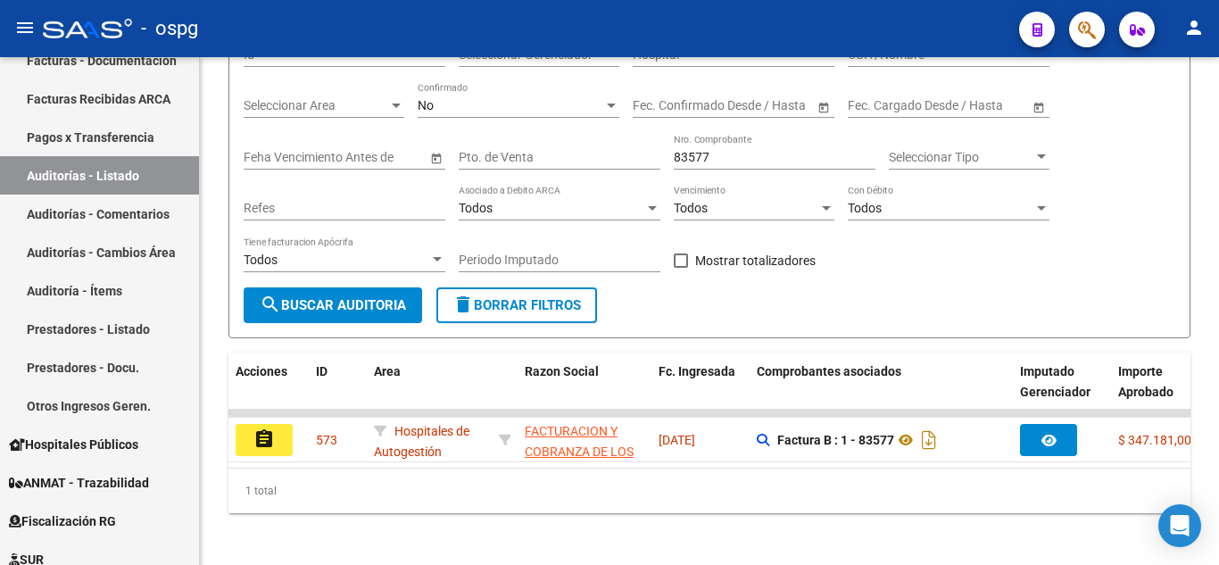
scroll to position [195, 0]
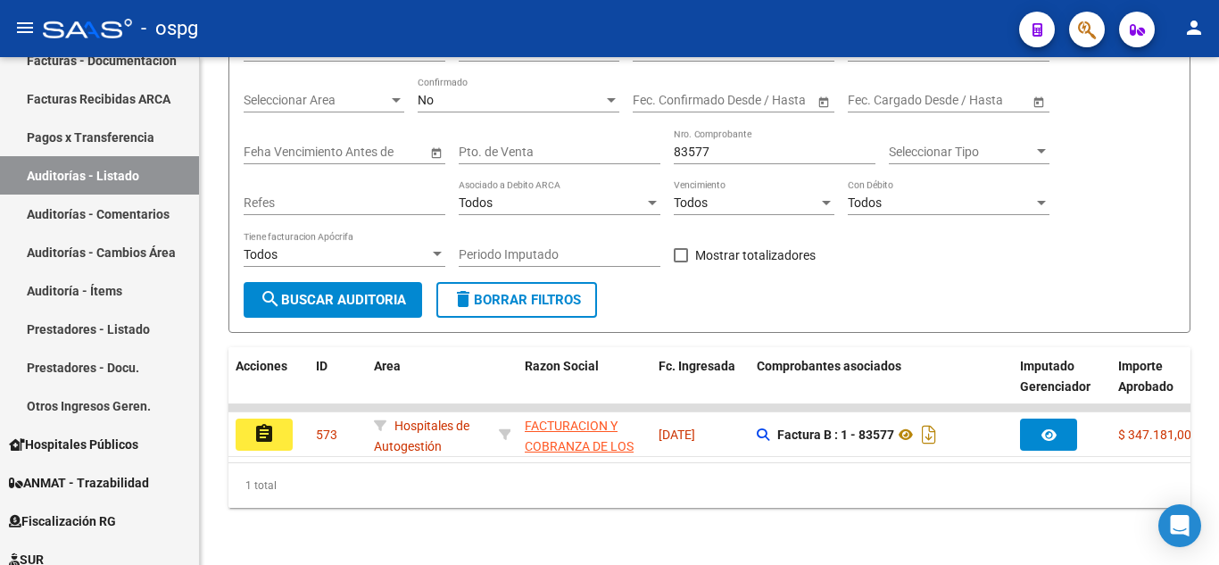
click at [1213, 466] on div "PRESTADORES -> Auditoría de Comprobantes / Prestaciones add Crear Auditoría clo…" at bounding box center [712, 220] width 1024 height 689
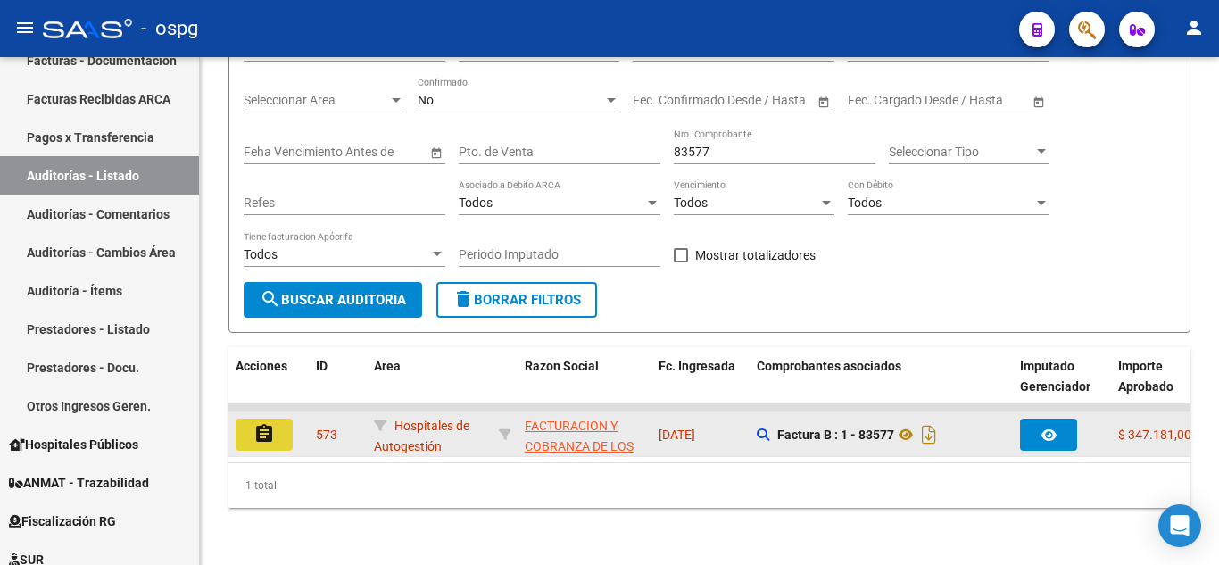
click at [269, 425] on mat-icon "assignment" at bounding box center [263, 433] width 21 height 21
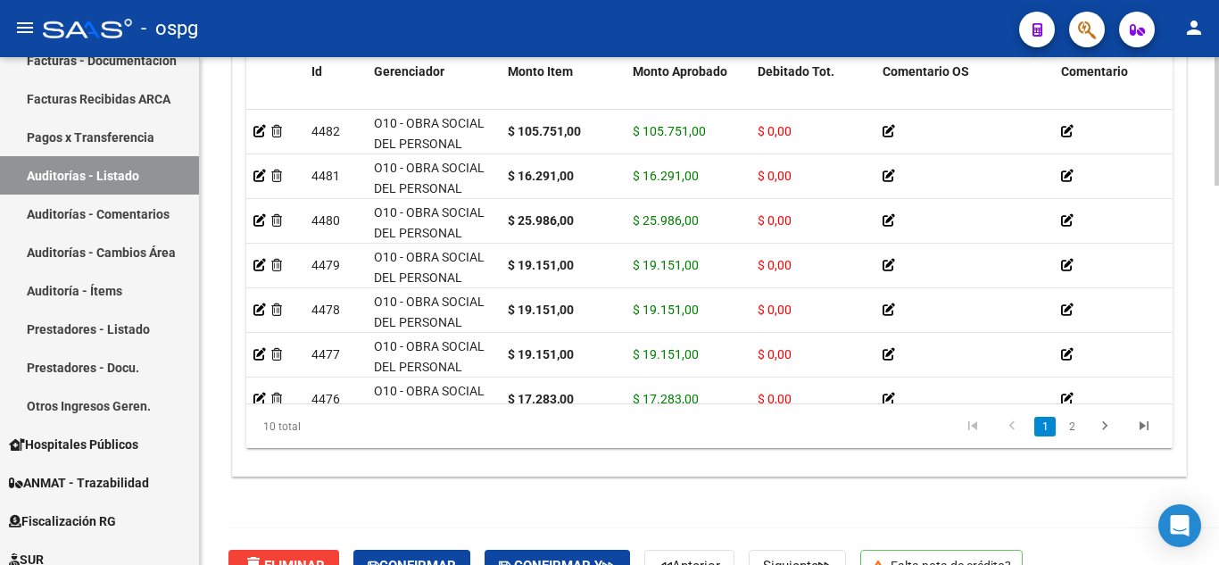
scroll to position [1499, 0]
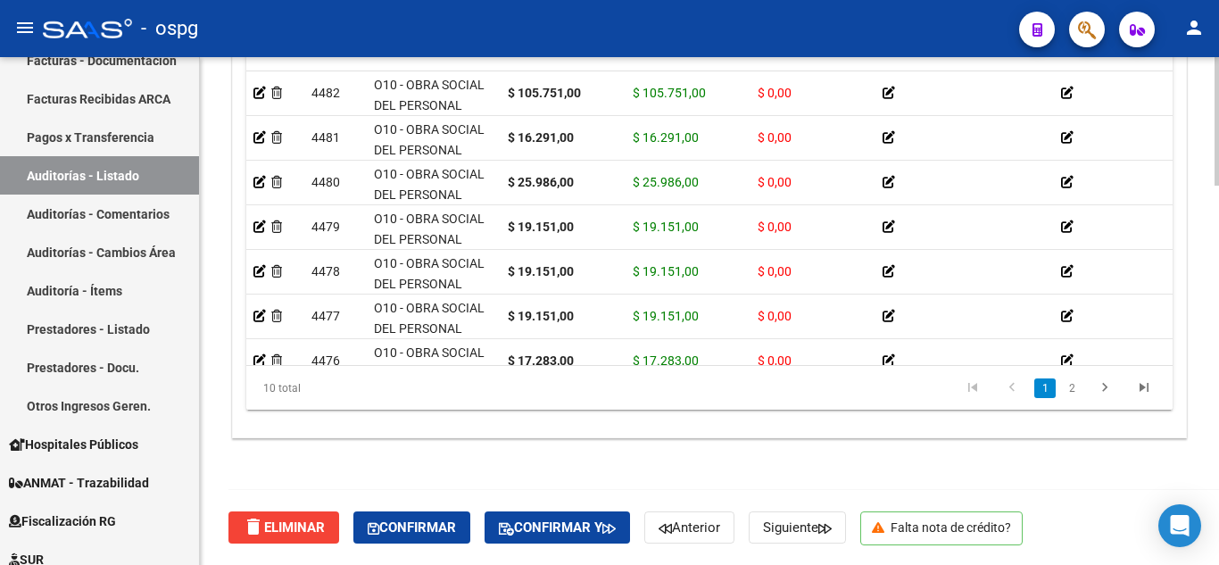
click at [1216, 542] on div at bounding box center [1217, 500] width 4 height 129
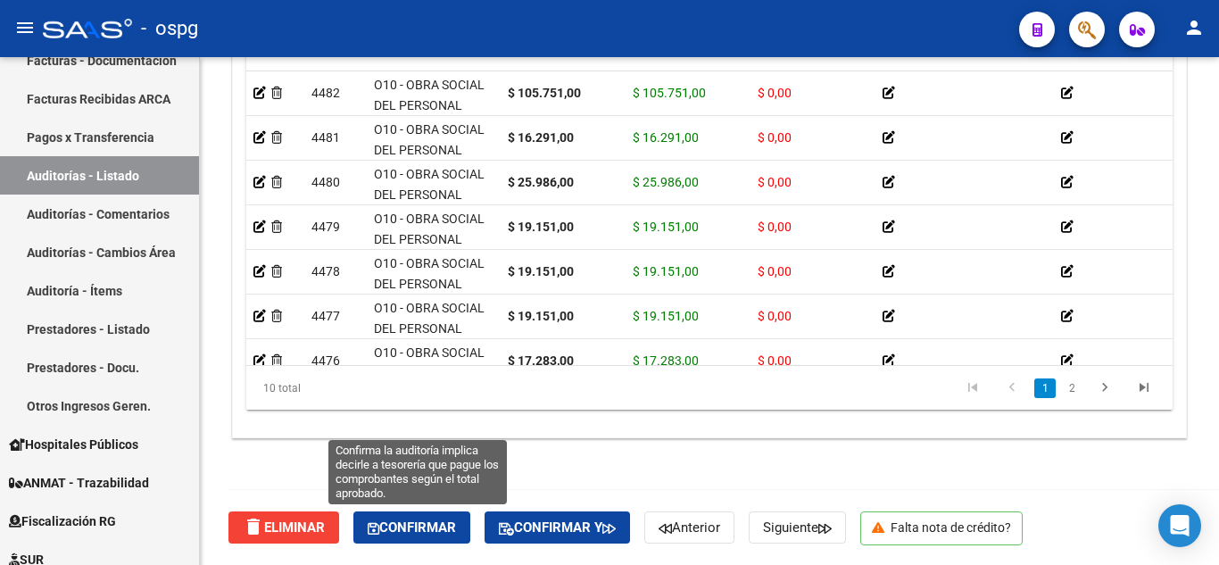
click at [438, 536] on span "Confirmar" at bounding box center [412, 527] width 88 height 16
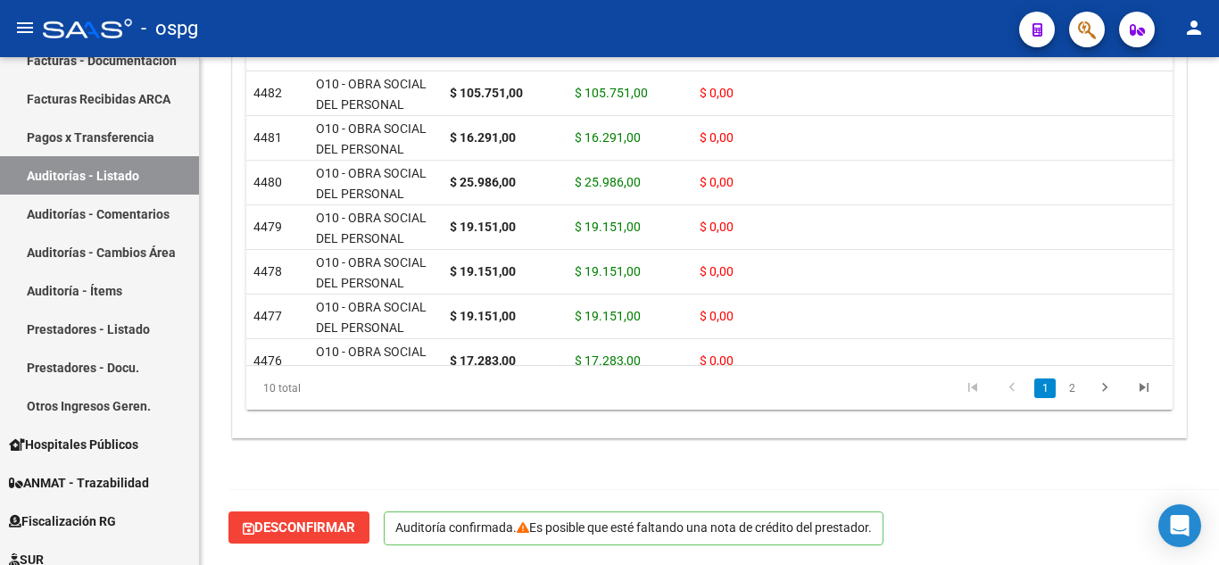
scroll to position [1297, 0]
type input "202510"
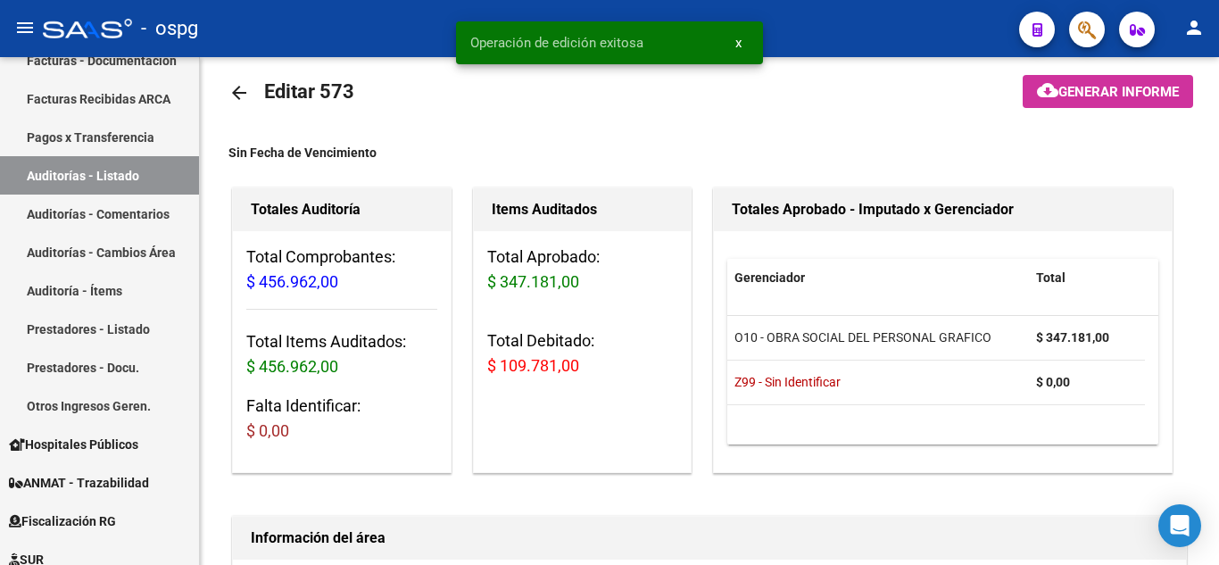
scroll to position [0, 0]
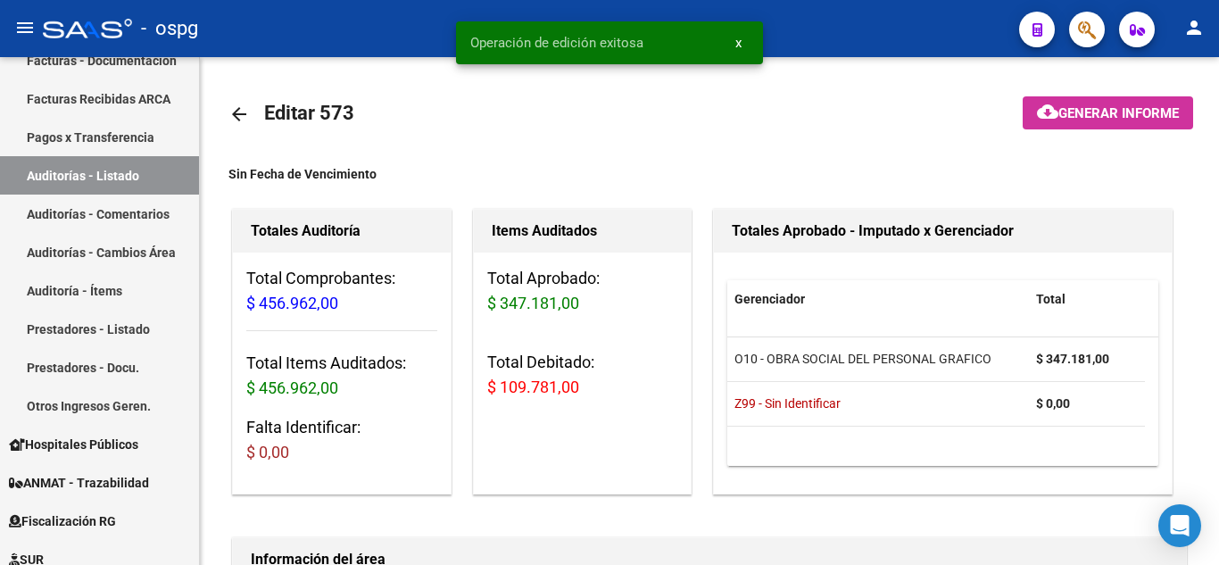
click at [1218, 50] on div "menu - ospg person Firma Express Inicio Calendario SSS Instructivos Contacto OS…" at bounding box center [609, 282] width 1219 height 565
click at [76, 181] on link "Auditorías - Listado" at bounding box center [99, 175] width 199 height 38
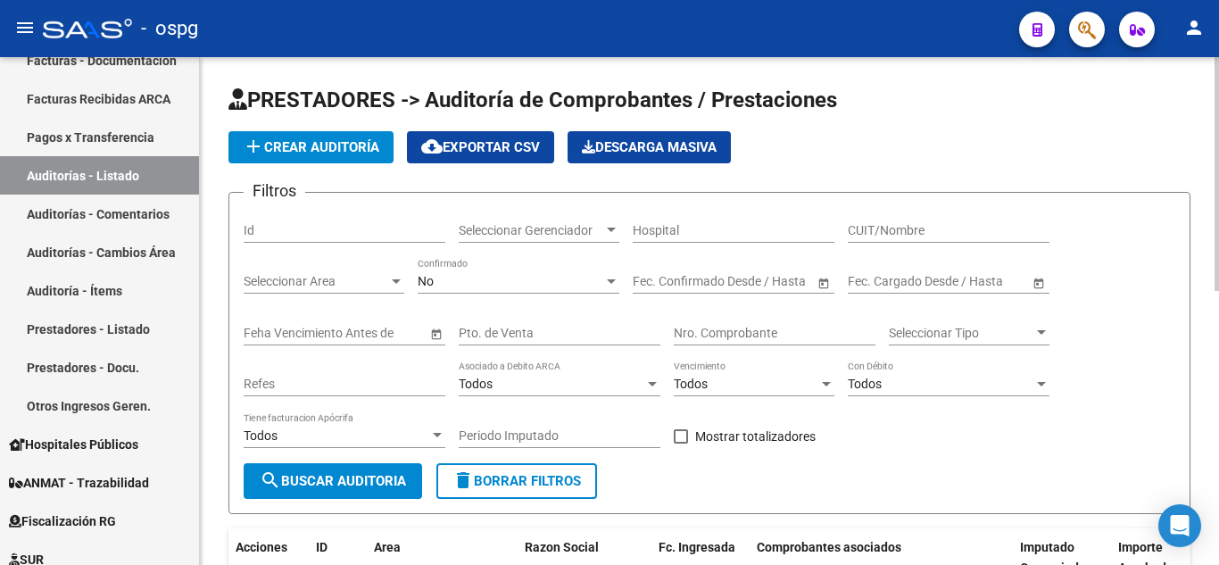
click at [742, 324] on div "Nro. Comprobante" at bounding box center [775, 328] width 202 height 36
type input "84488"
click at [478, 274] on div "No" at bounding box center [511, 281] width 186 height 15
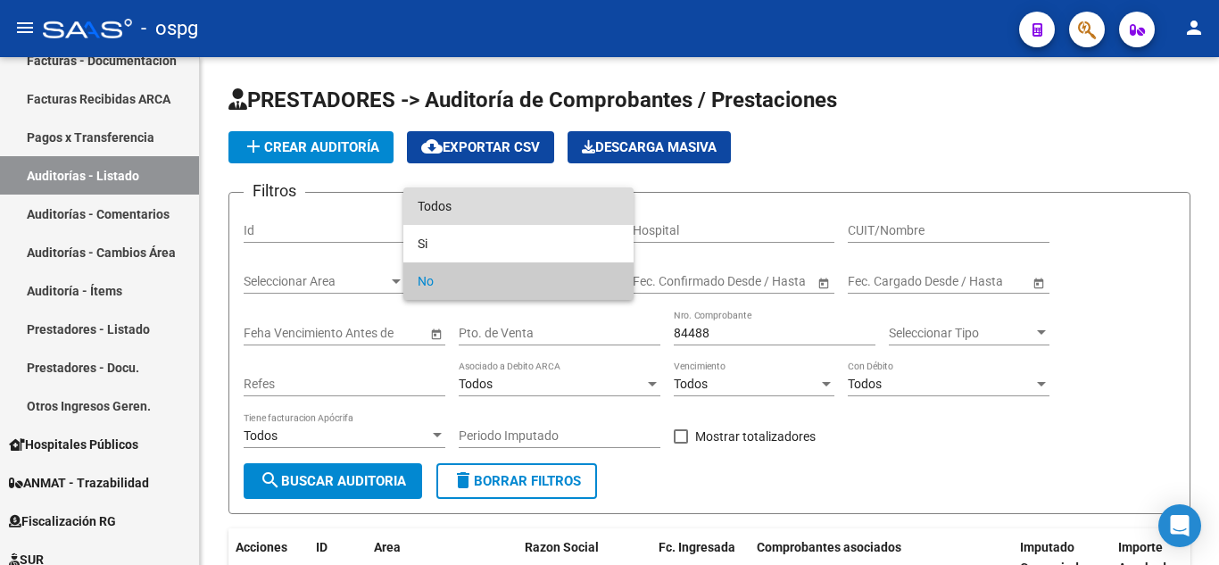
click at [533, 198] on span "Todos" at bounding box center [519, 205] width 202 height 37
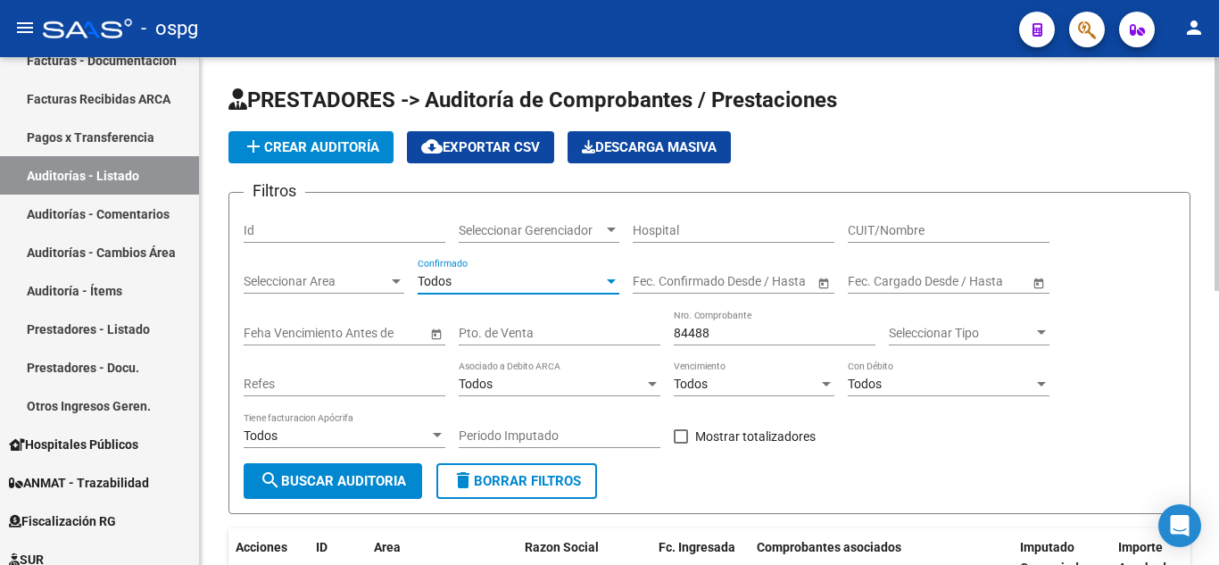
click at [389, 485] on span "search Buscar Auditoria" at bounding box center [333, 481] width 146 height 16
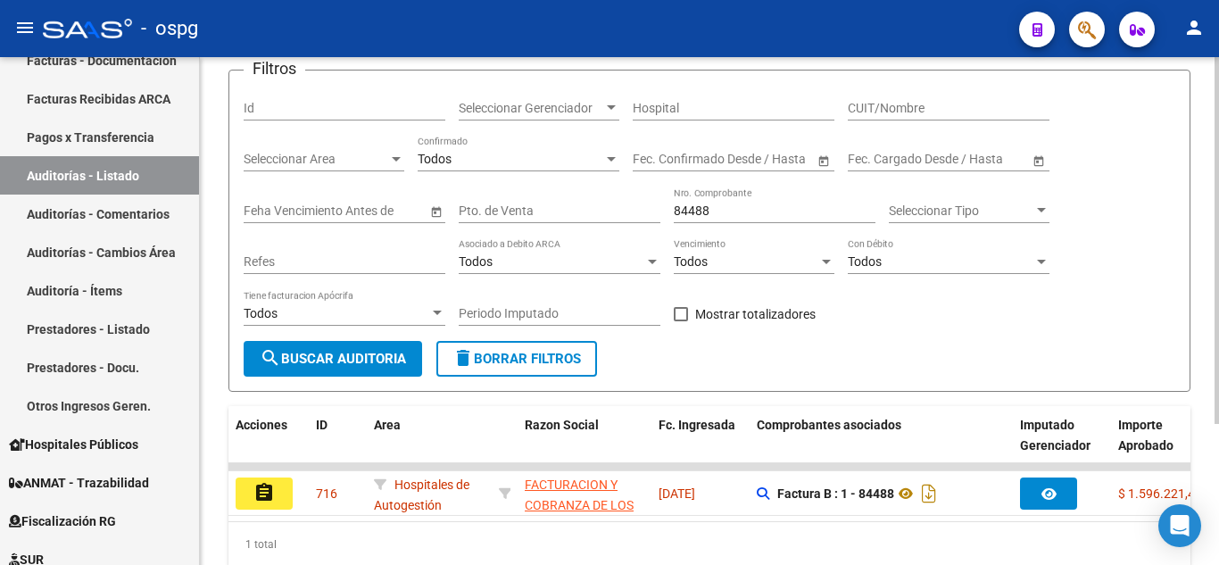
scroll to position [195, 0]
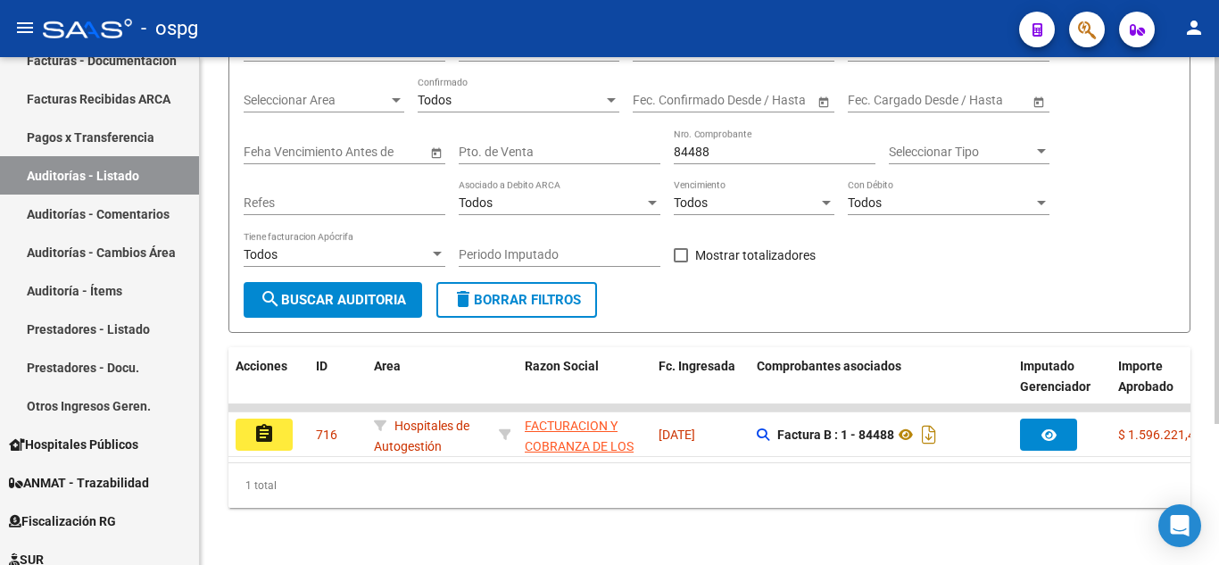
click at [1217, 423] on div at bounding box center [1217, 381] width 4 height 367
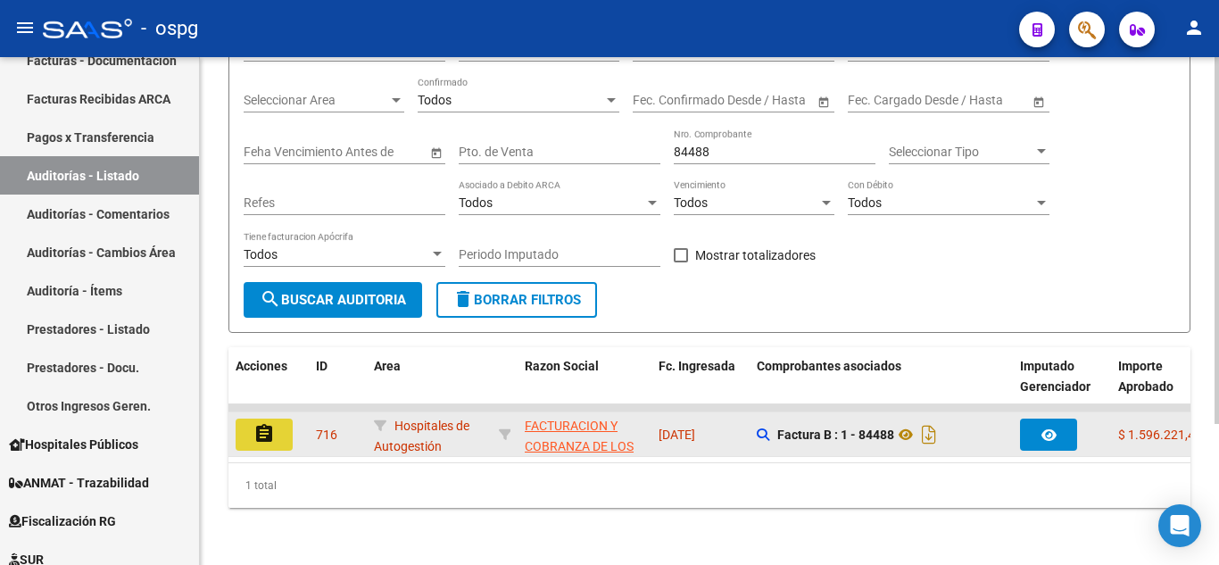
click at [282, 425] on button "assignment" at bounding box center [264, 435] width 57 height 32
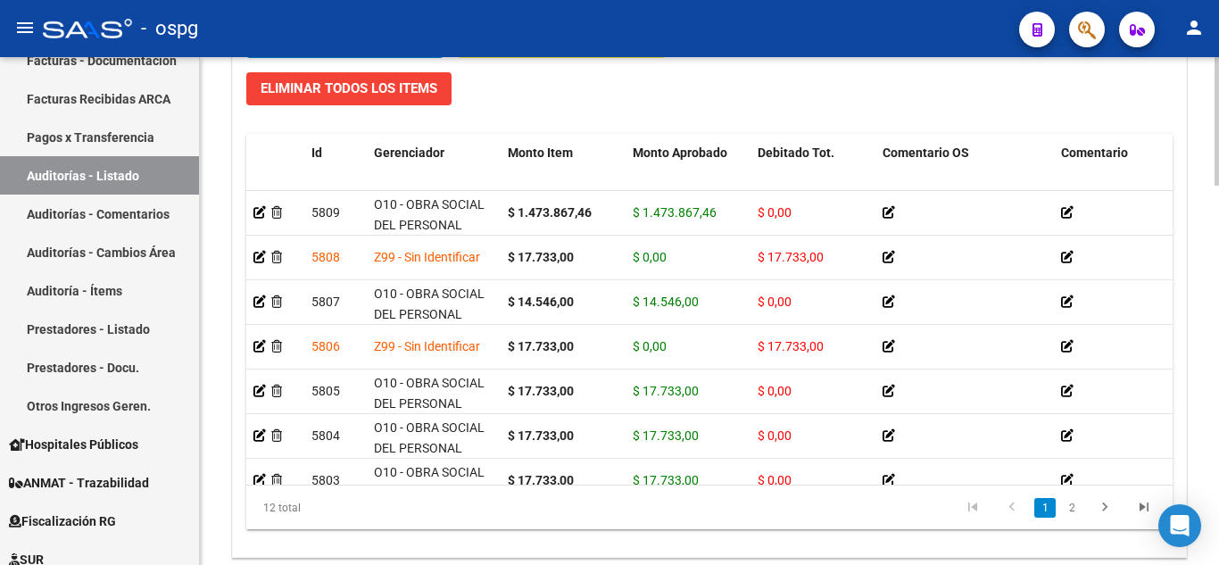
scroll to position [1499, 0]
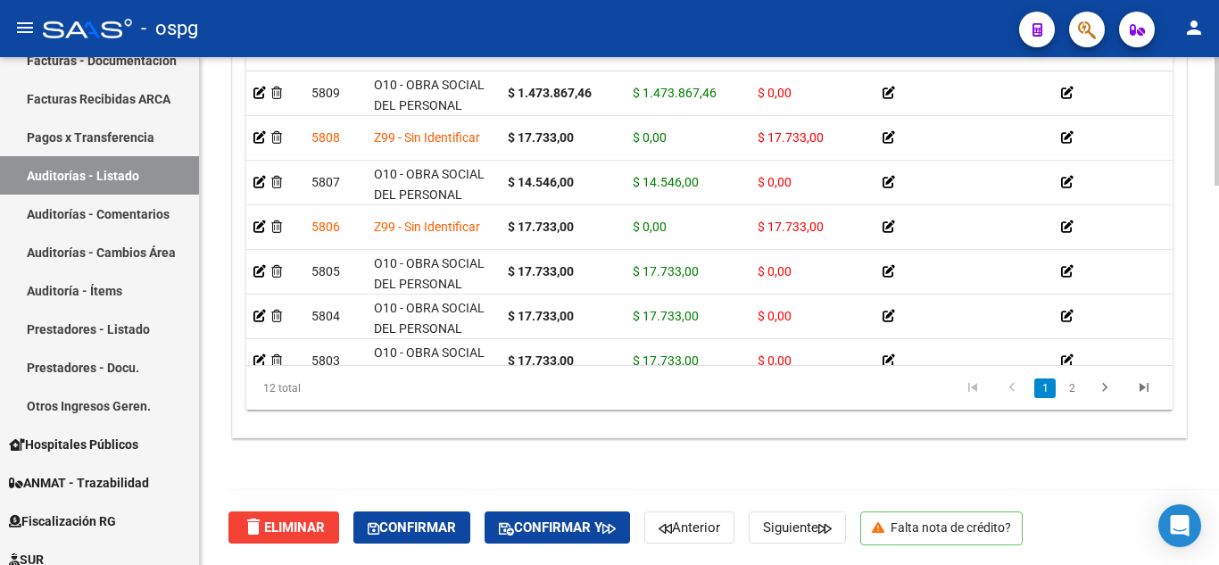
click at [1218, 564] on html "menu - ospg person Firma Express Inicio Calendario SSS Instructivos Contacto OS…" at bounding box center [609, 282] width 1219 height 565
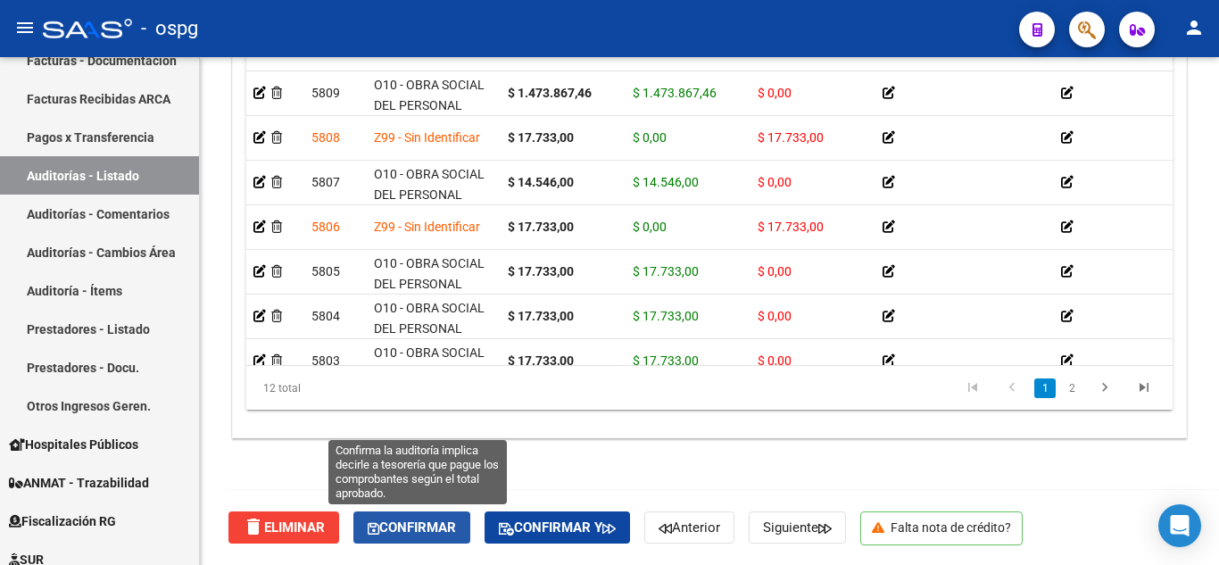
click at [406, 538] on button "Confirmar" at bounding box center [411, 527] width 117 height 32
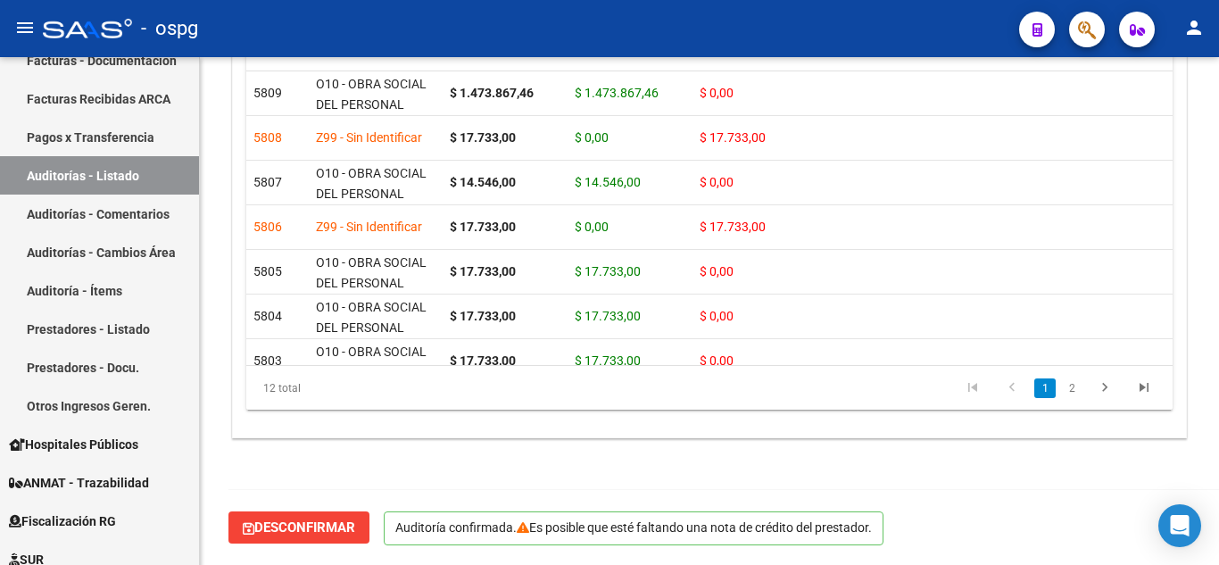
scroll to position [1297, 0]
type input "202510"
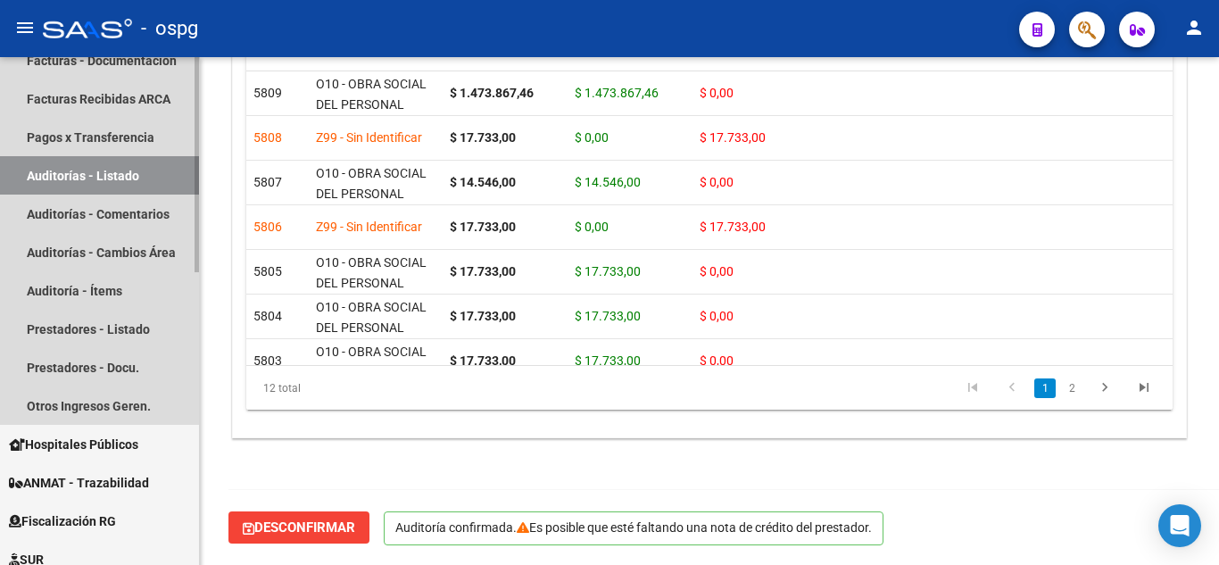
click at [70, 177] on link "Auditorías - Listado" at bounding box center [99, 175] width 199 height 38
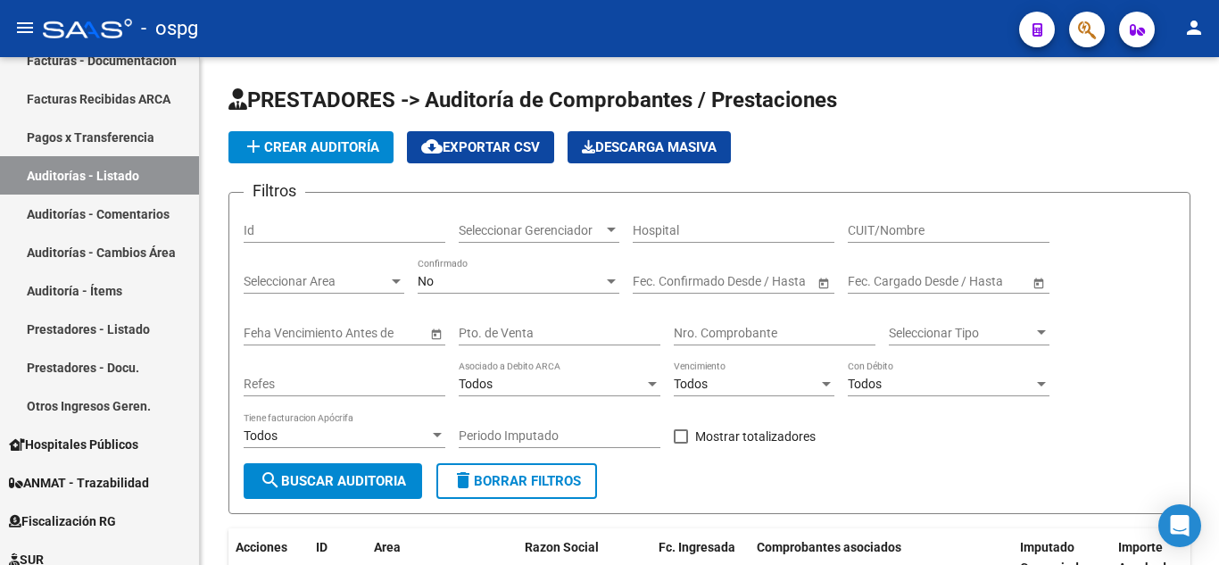
click at [554, 281] on div "No" at bounding box center [511, 281] width 186 height 15
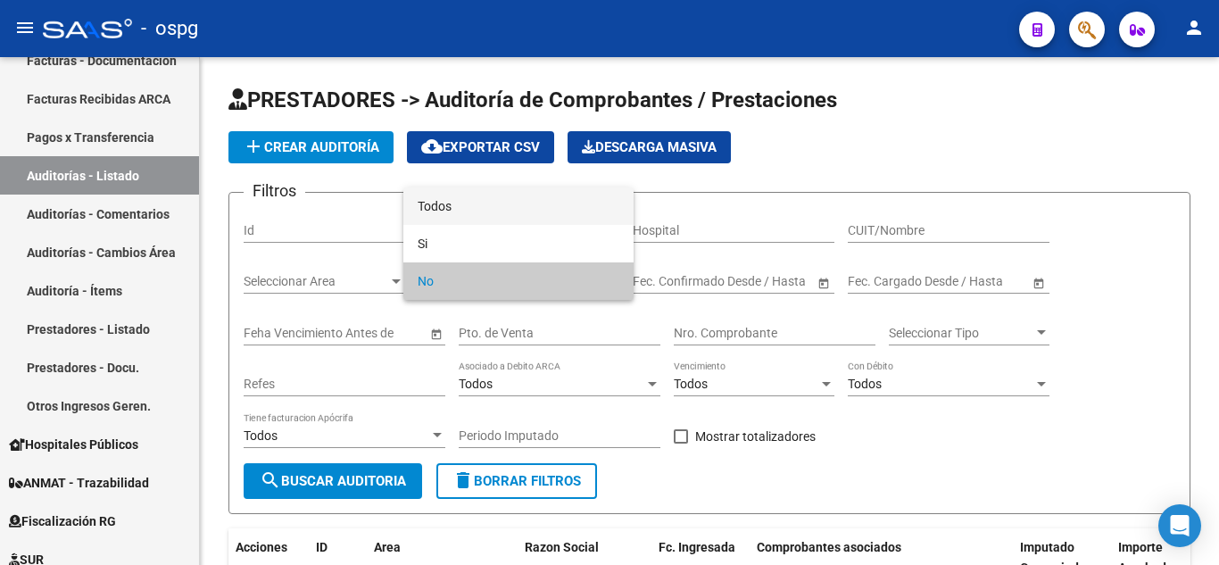
click at [531, 213] on span "Todos" at bounding box center [519, 205] width 202 height 37
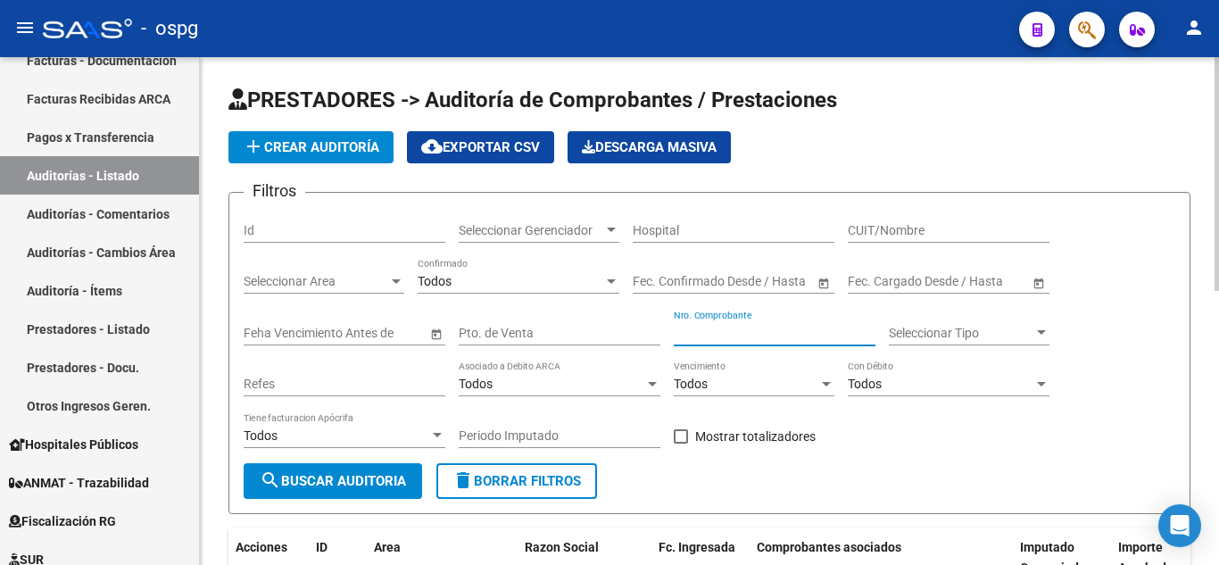
click at [688, 332] on input "Nro. Comprobante" at bounding box center [775, 333] width 202 height 15
type input "83714"
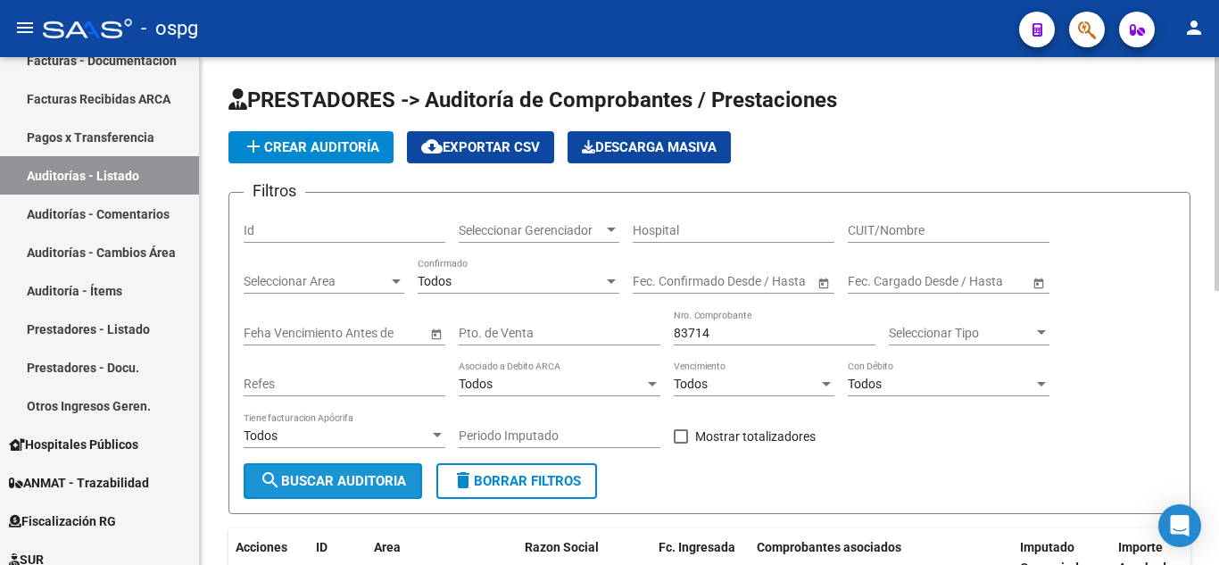
click at [311, 488] on span "search Buscar Auditoria" at bounding box center [333, 481] width 146 height 16
drag, startPoint x: 1211, startPoint y: 189, endPoint x: 1218, endPoint y: 270, distance: 80.6
click at [1218, 267] on div "PRESTADORES -> Auditoría de Comprobantes / Prestaciones add Crear Auditoría clo…" at bounding box center [712, 401] width 1024 height 689
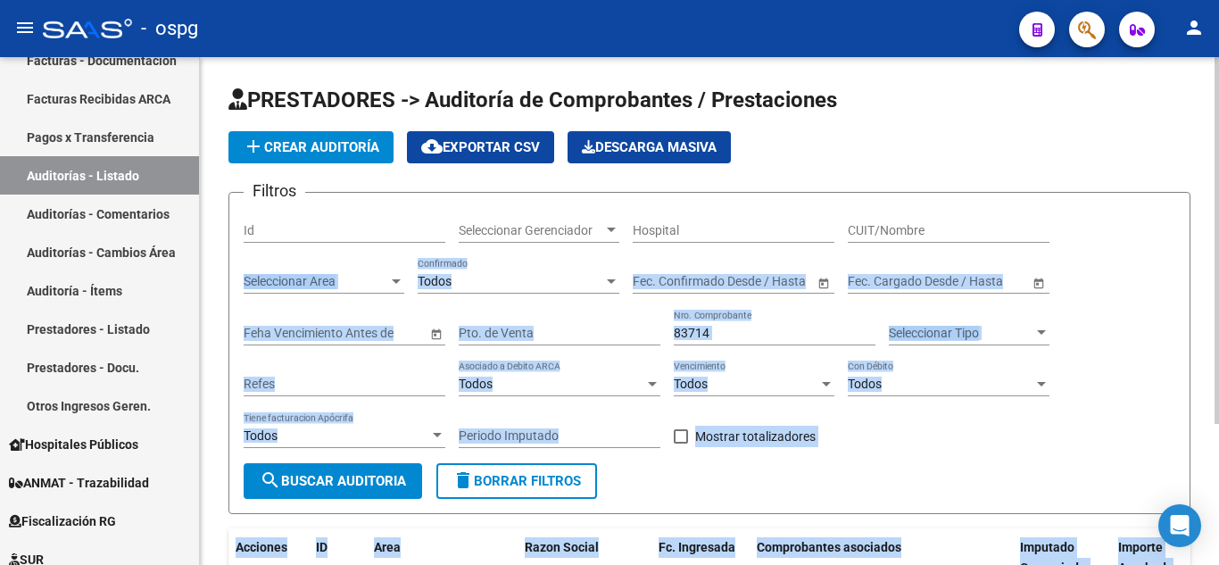
click at [1218, 249] on div at bounding box center [1217, 240] width 4 height 367
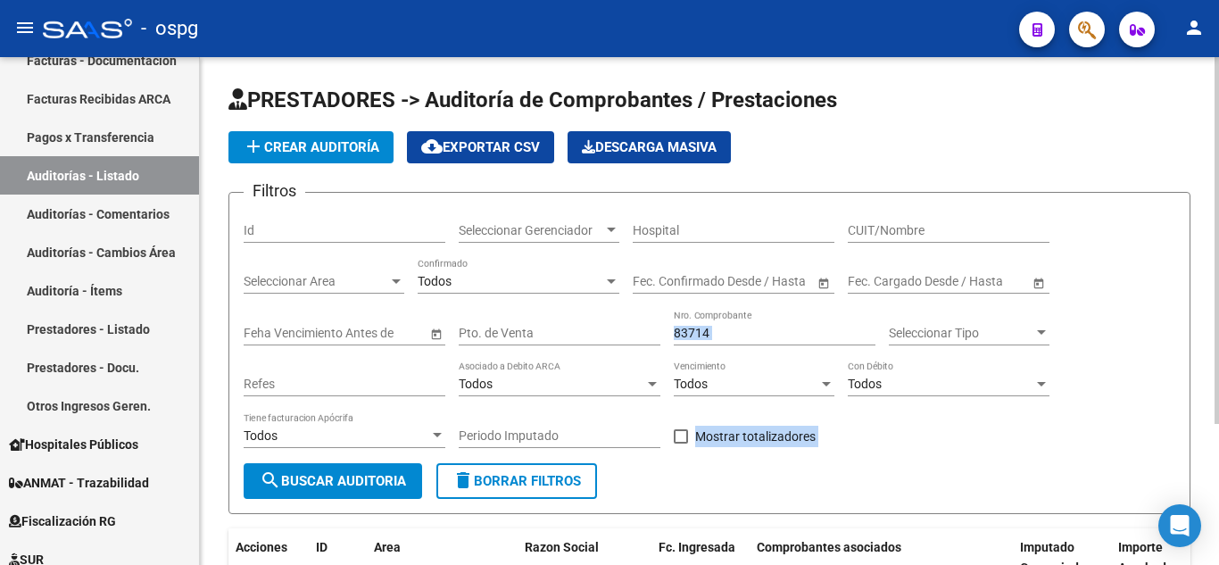
click at [1205, 181] on div "PRESTADORES -> Auditoría de Comprobantes / Prestaciones add Crear Auditoría clo…" at bounding box center [712, 401] width 1024 height 689
click at [1192, 157] on div "PRESTADORES -> Auditoría de Comprobantes / Prestaciones add Crear Auditoría clo…" at bounding box center [709, 401] width 1019 height 689
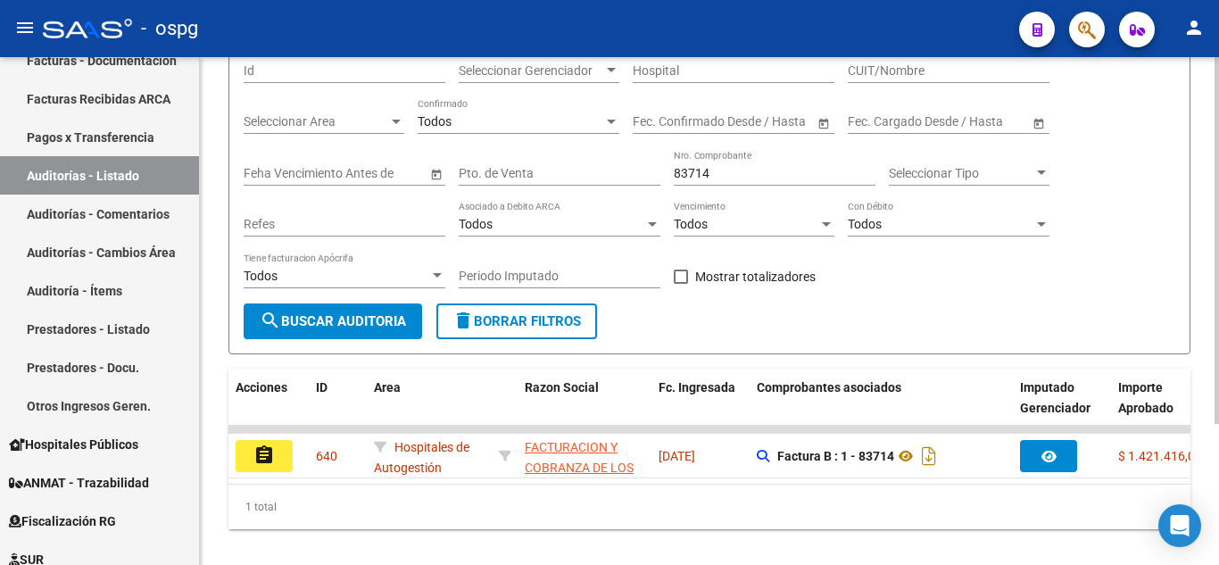
scroll to position [195, 0]
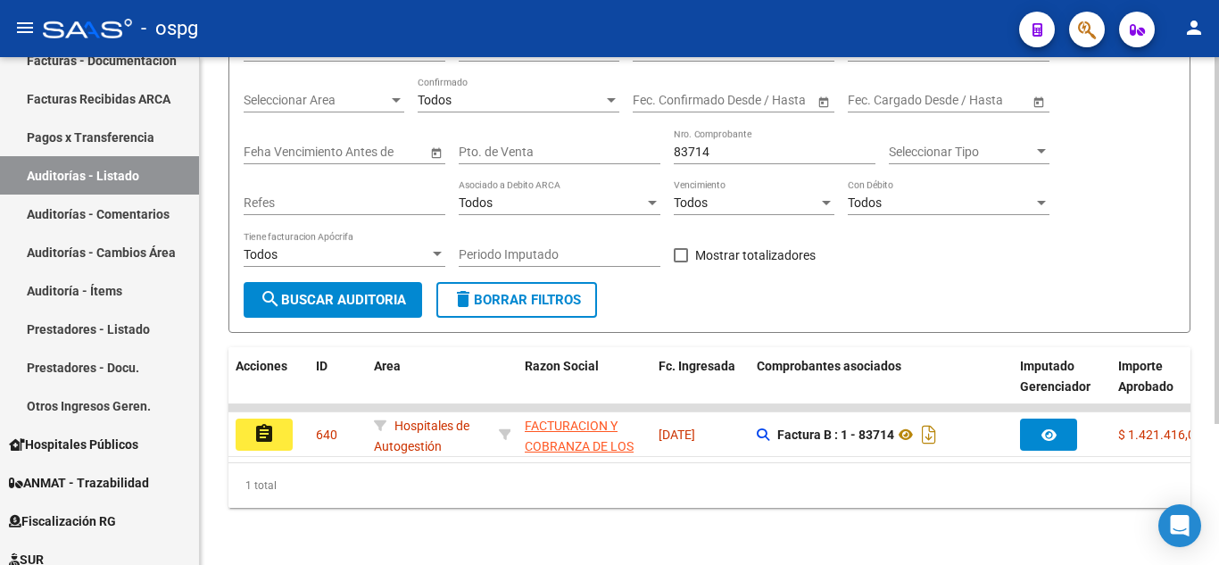
click at [1216, 386] on div at bounding box center [1217, 381] width 4 height 367
click at [262, 424] on mat-icon "assignment" at bounding box center [263, 433] width 21 height 21
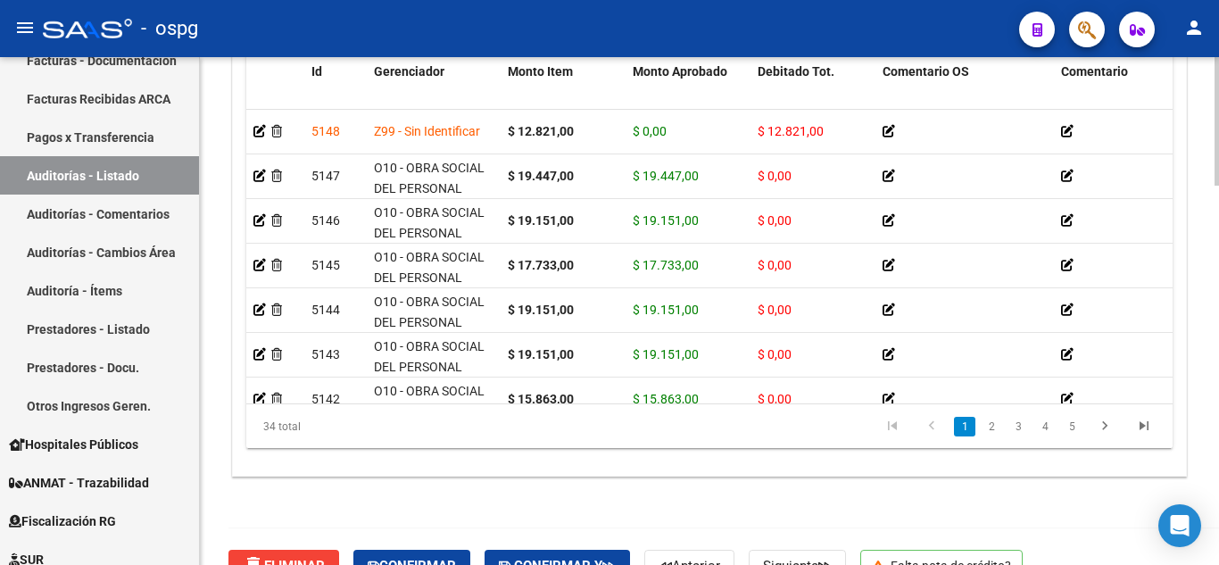
scroll to position [1499, 0]
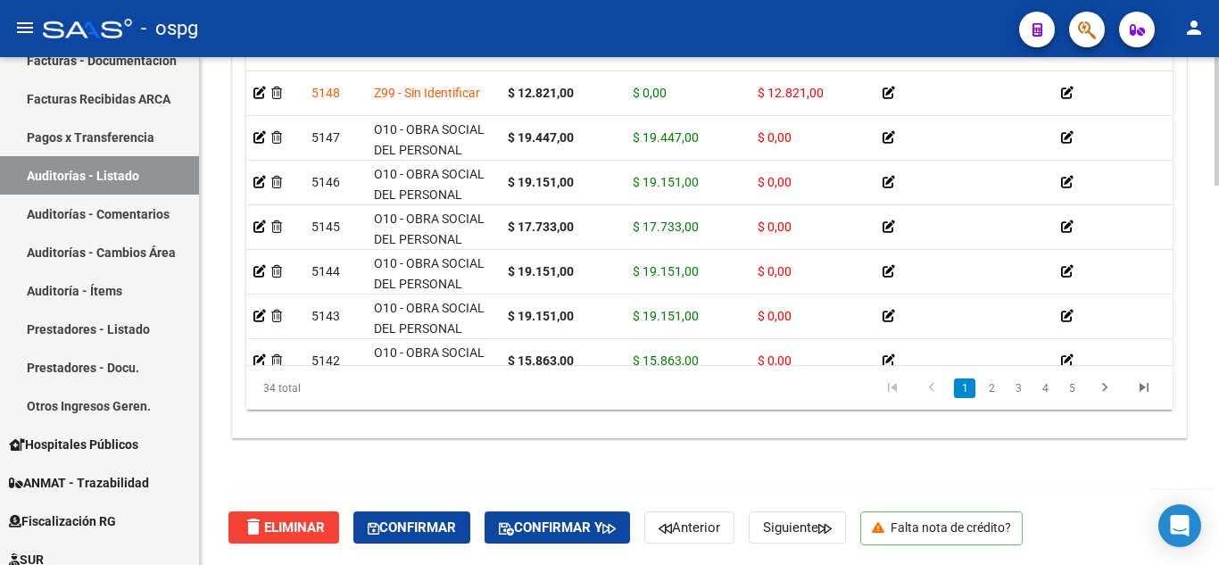
click at [1218, 564] on html "menu - ospg person Firma Express Inicio Calendario SSS Instructivos Contacto OS…" at bounding box center [609, 282] width 1219 height 565
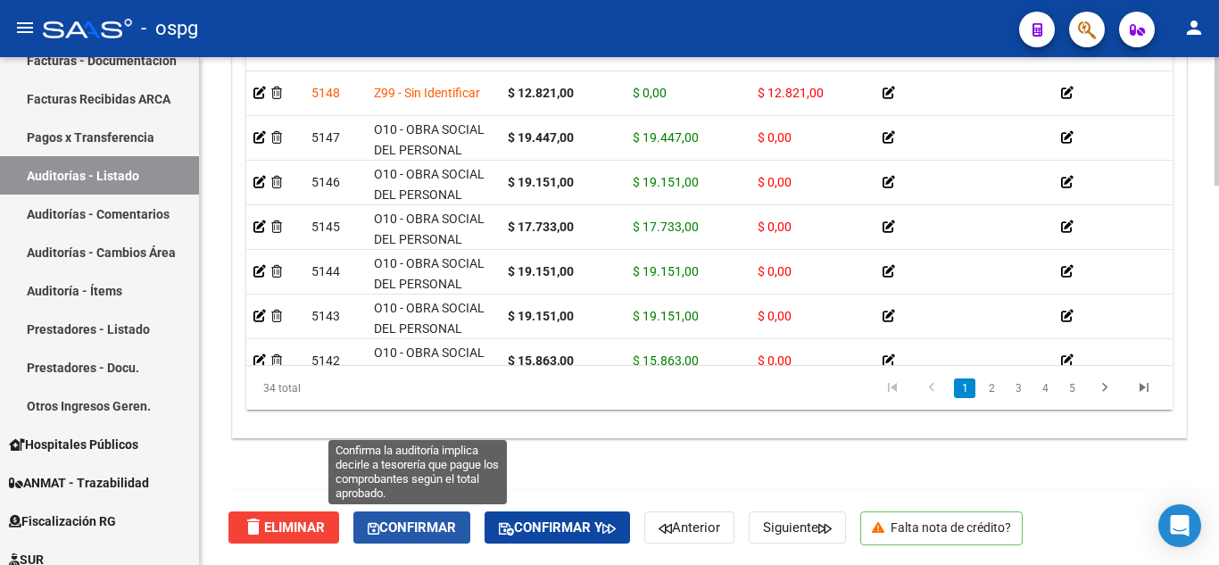
click at [411, 527] on span "Confirmar" at bounding box center [412, 527] width 88 height 16
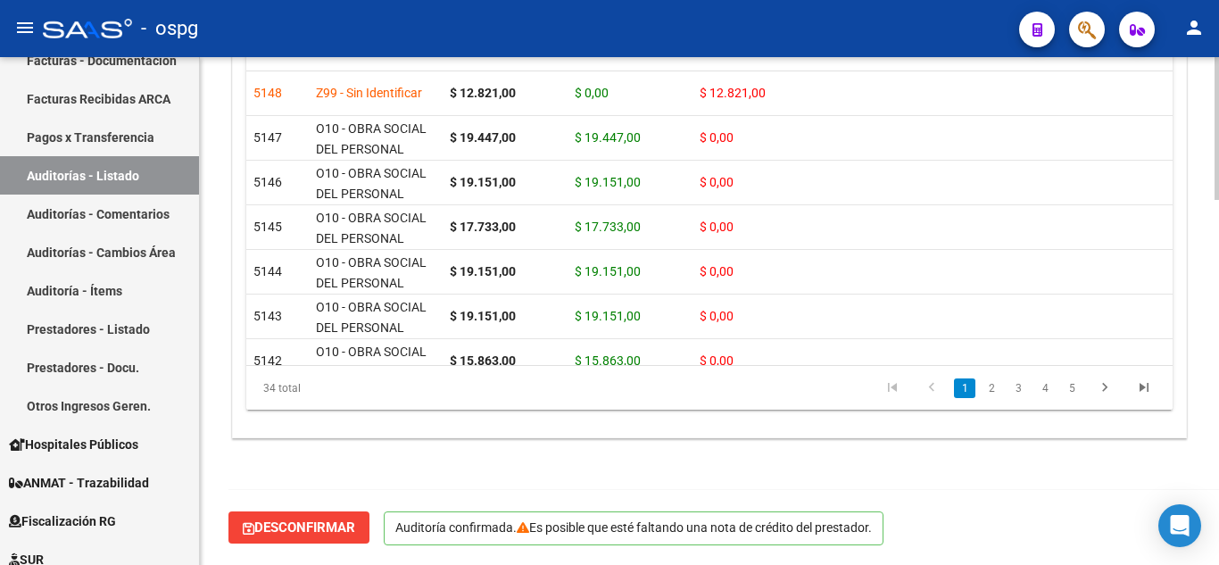
scroll to position [1297, 0]
type input "202510"
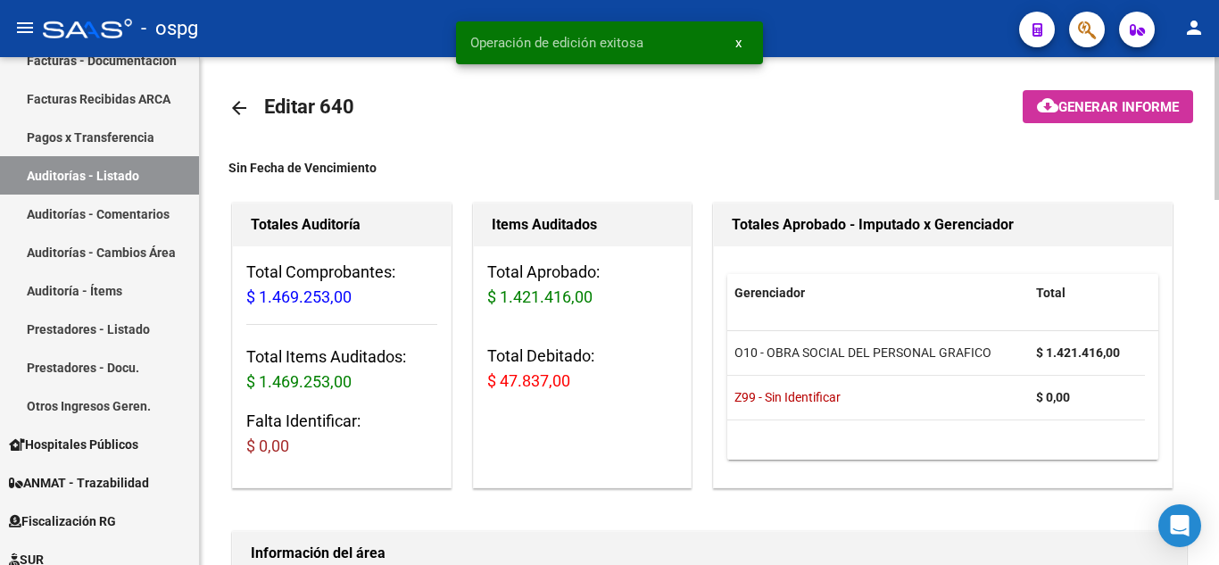
scroll to position [0, 0]
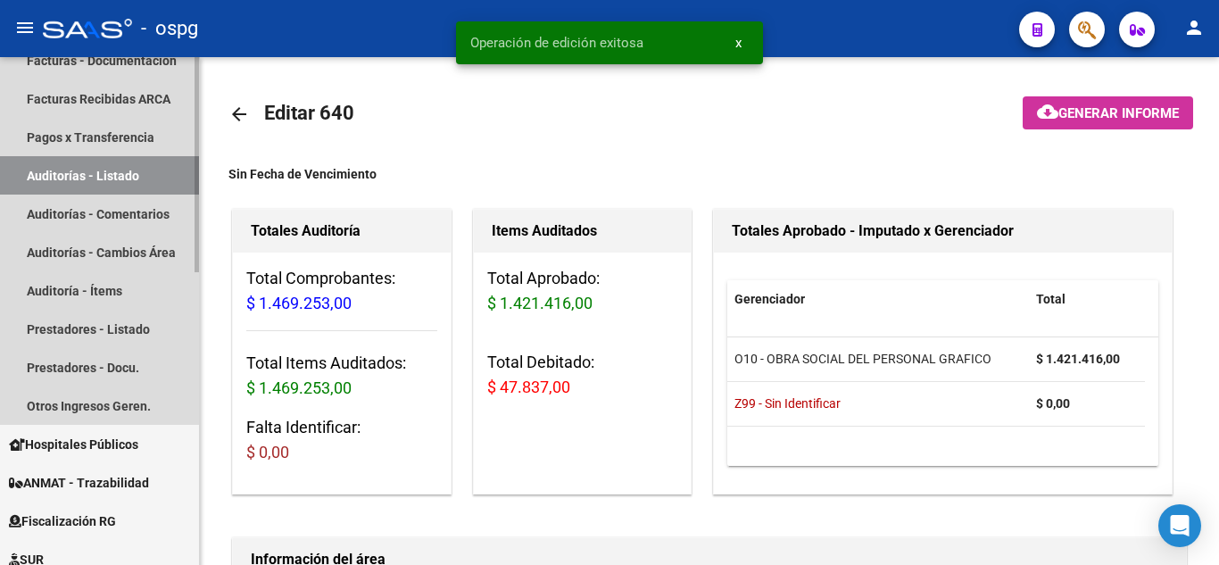
click at [100, 176] on link "Auditorías - Listado" at bounding box center [99, 175] width 199 height 38
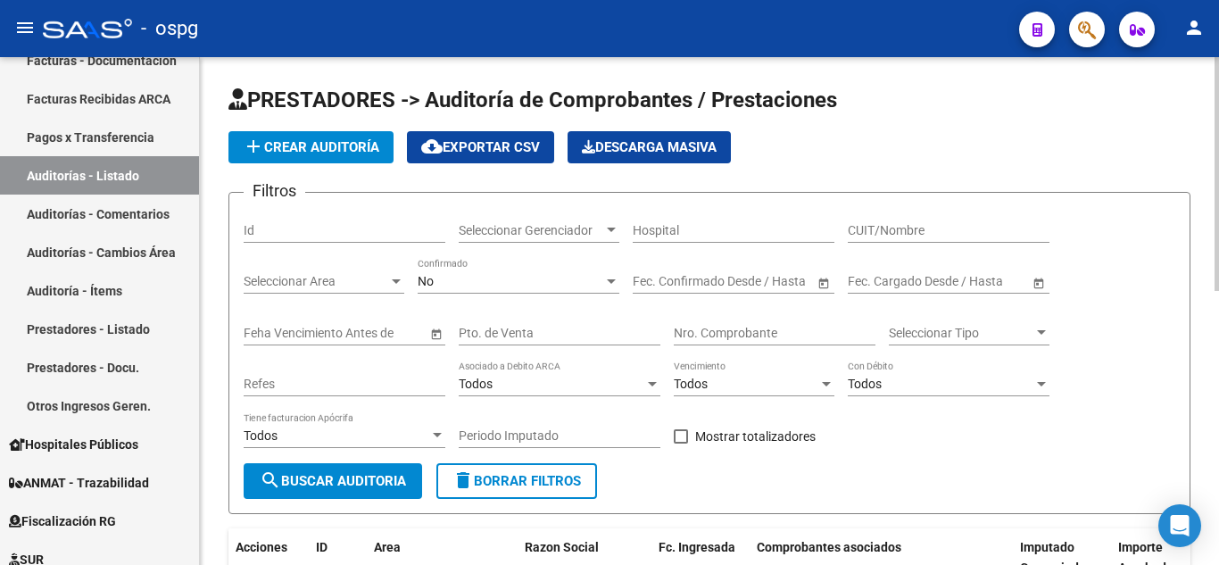
click at [506, 262] on div "No Confirmado" at bounding box center [519, 276] width 202 height 36
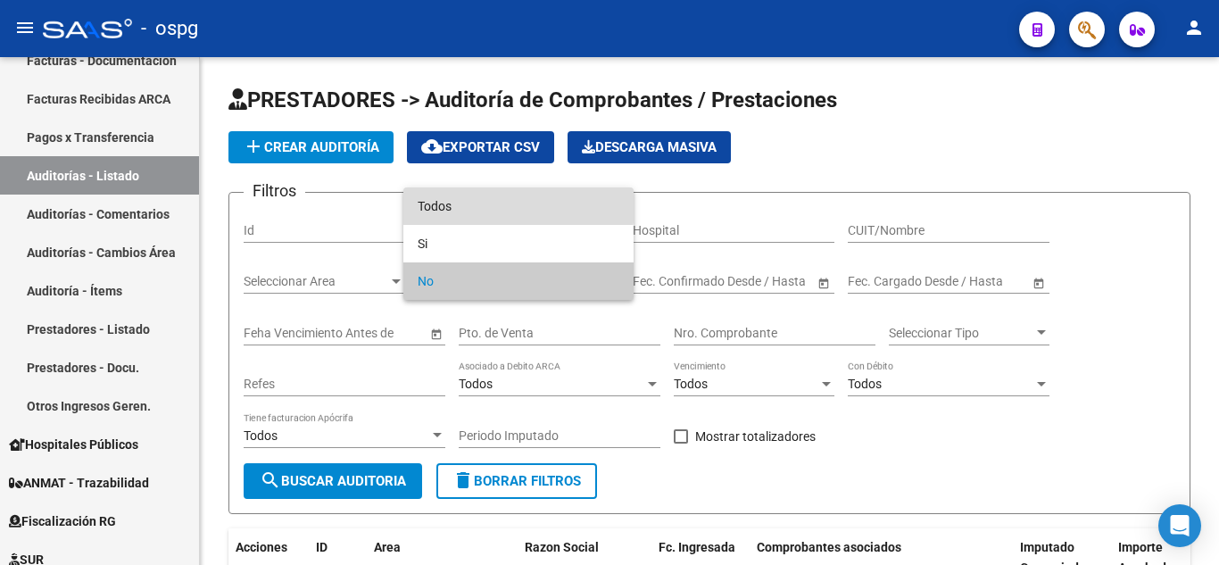
click at [469, 199] on span "Todos" at bounding box center [519, 205] width 202 height 37
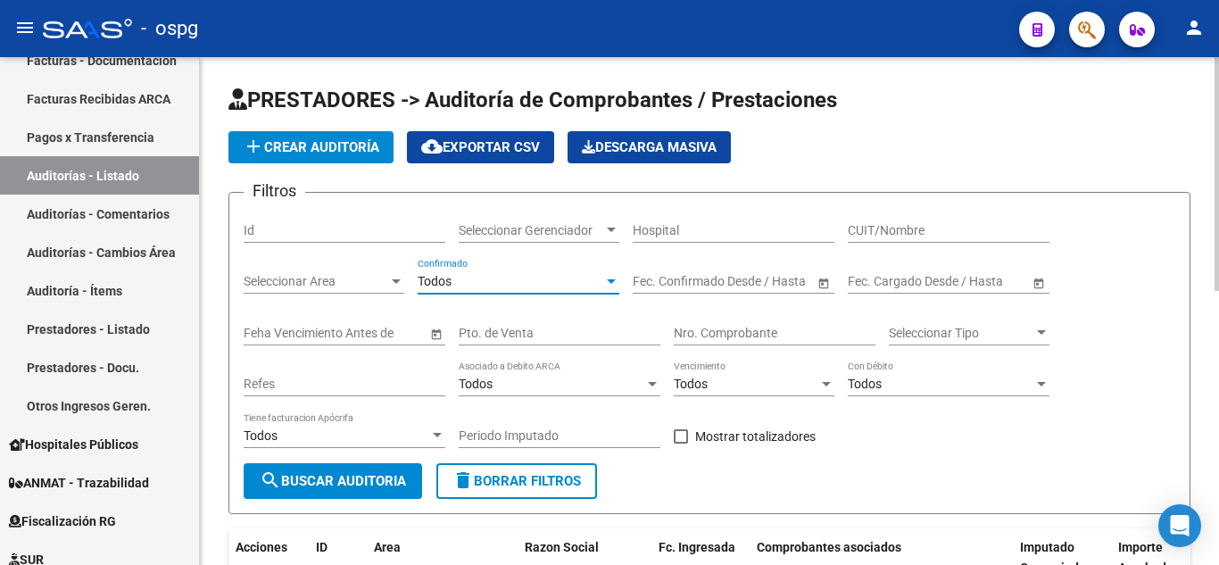
click at [706, 327] on input "Nro. Comprobante" at bounding box center [775, 333] width 202 height 15
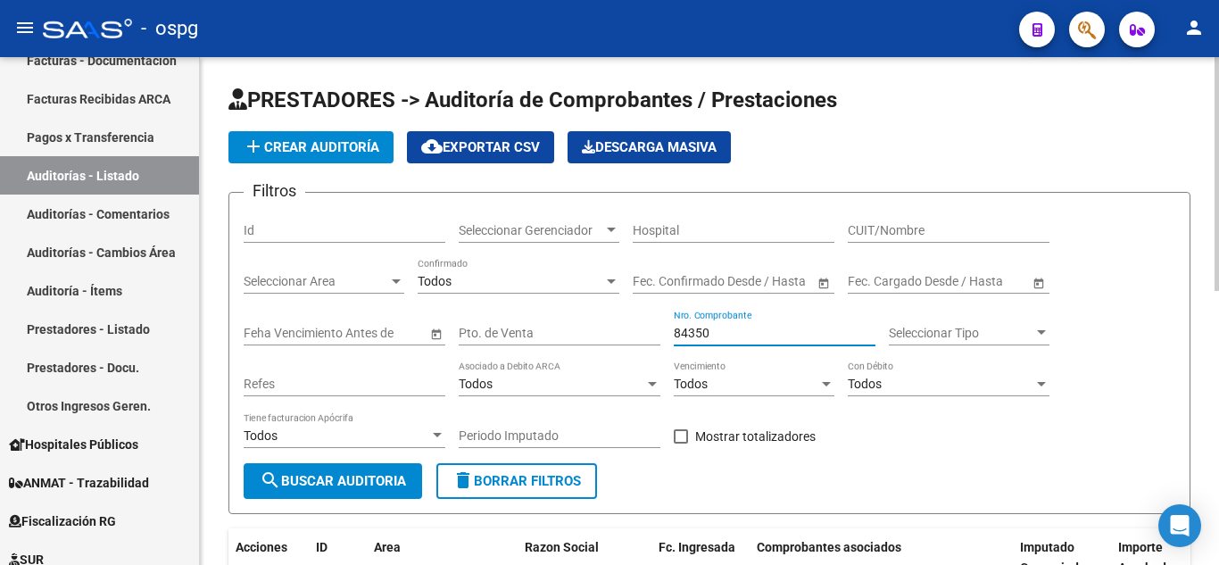
type input "84350"
click at [324, 484] on span "search Buscar Auditoria" at bounding box center [333, 481] width 146 height 16
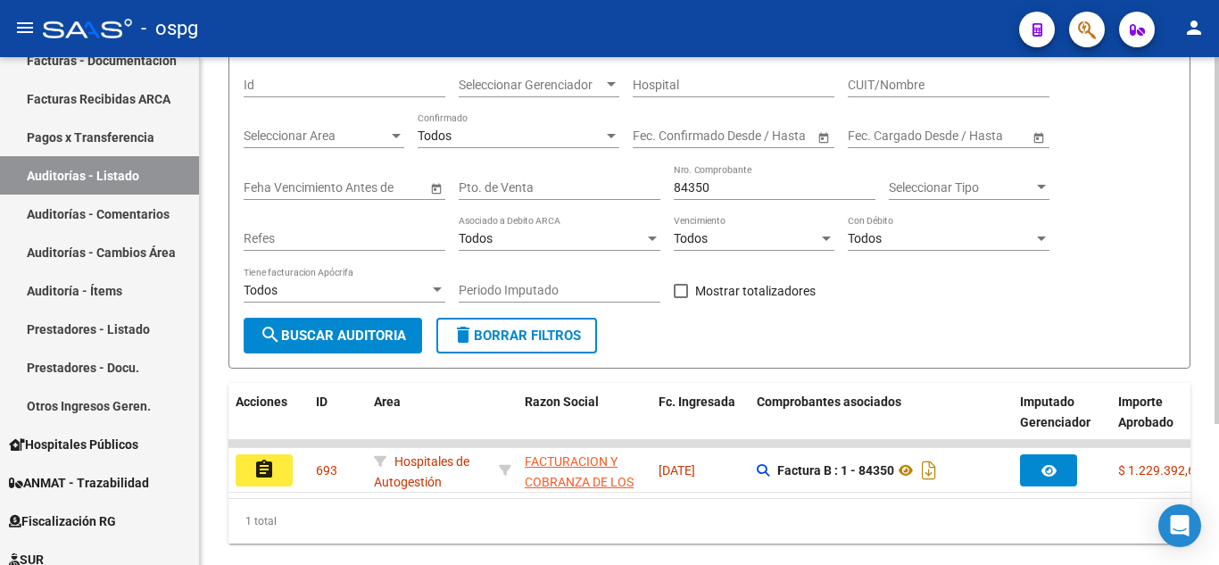
scroll to position [195, 0]
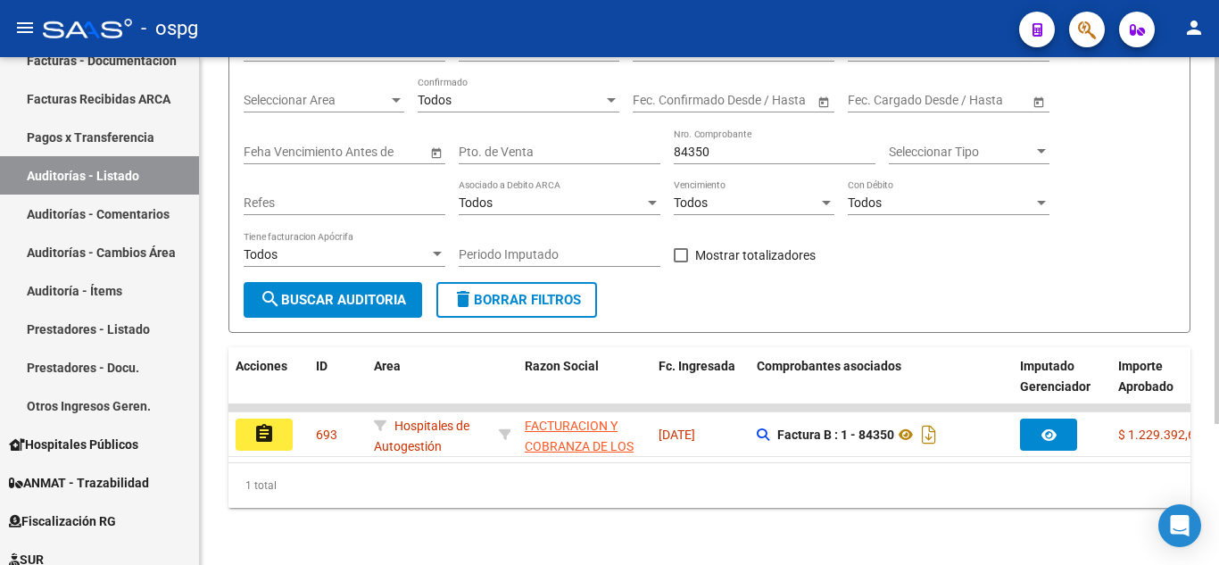
click at [1208, 422] on div "PRESTADORES -> Auditoría de Comprobantes / Prestaciones add Crear Auditoría clo…" at bounding box center [712, 220] width 1024 height 689
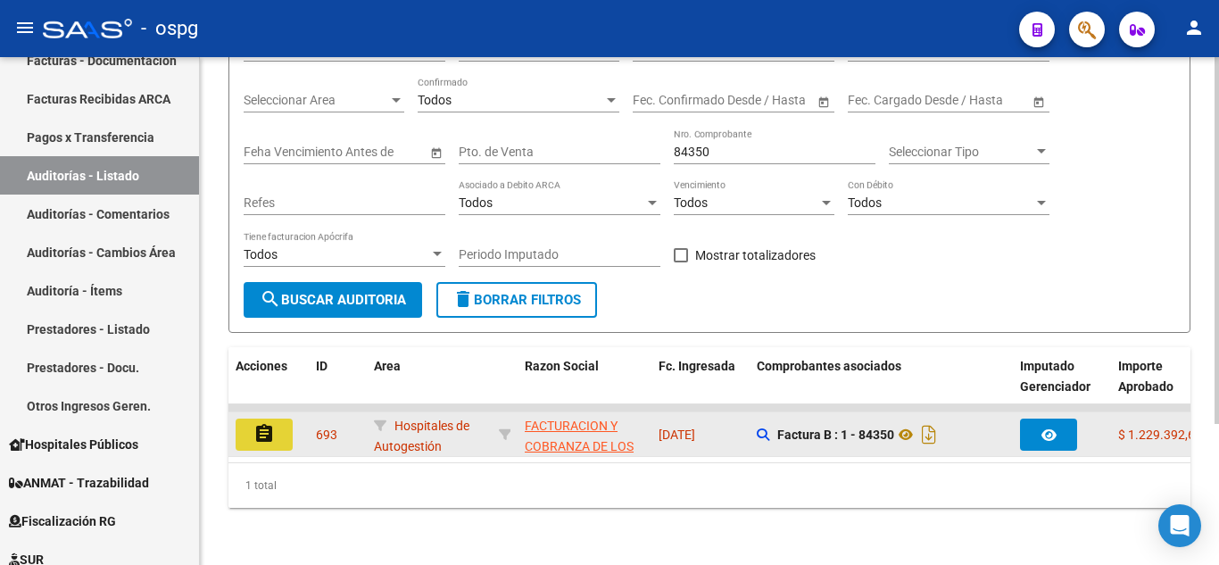
click at [277, 419] on button "assignment" at bounding box center [264, 435] width 57 height 32
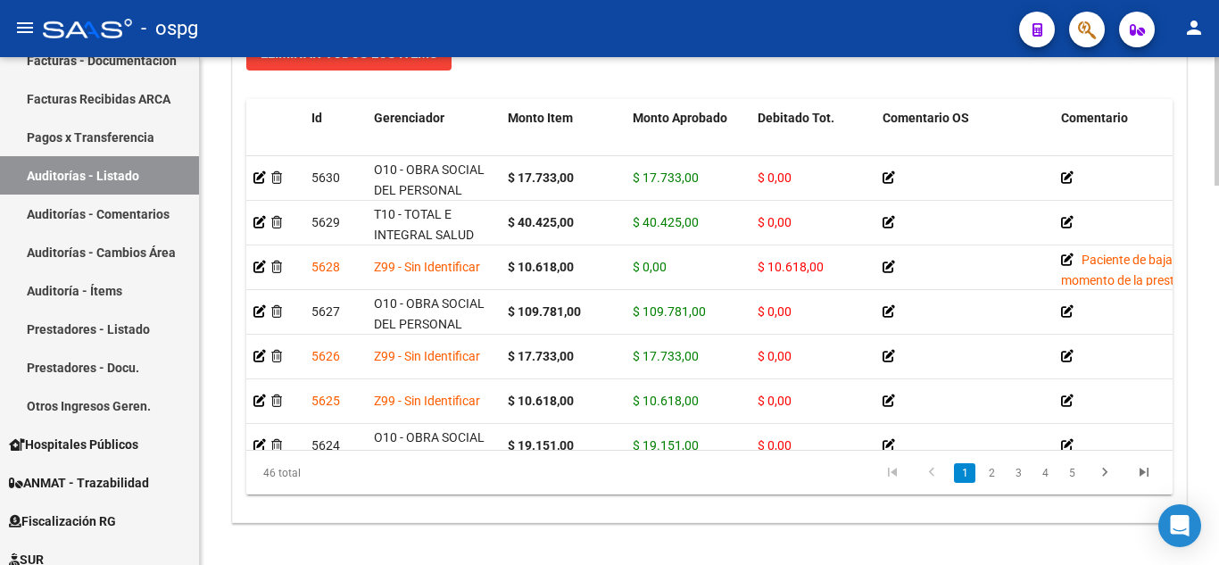
scroll to position [1499, 0]
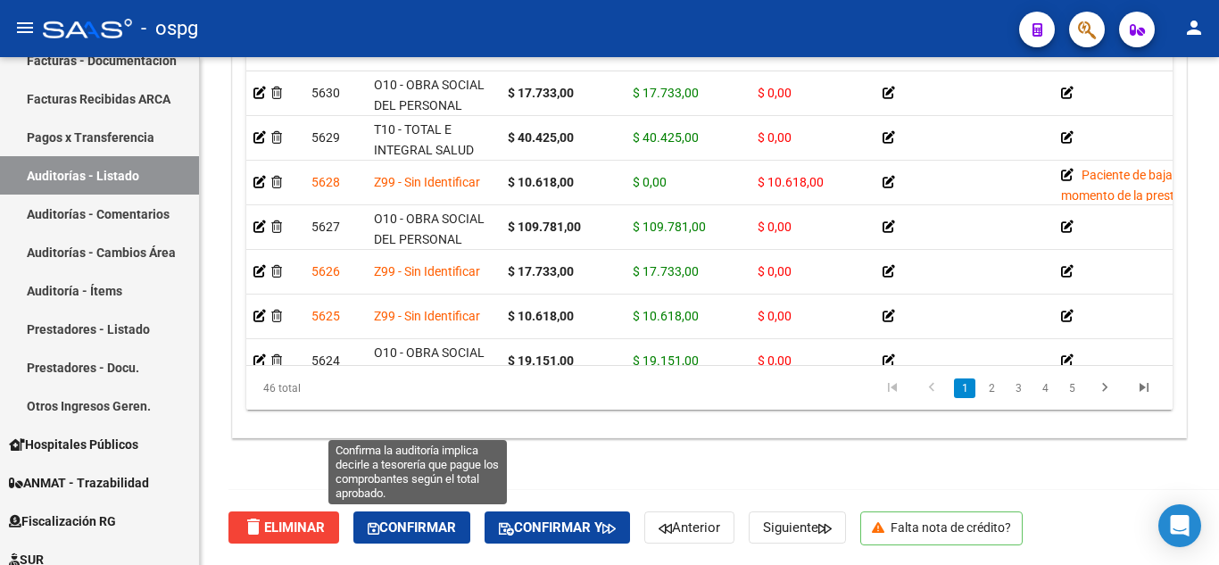
click at [422, 538] on button "Confirmar" at bounding box center [411, 527] width 117 height 32
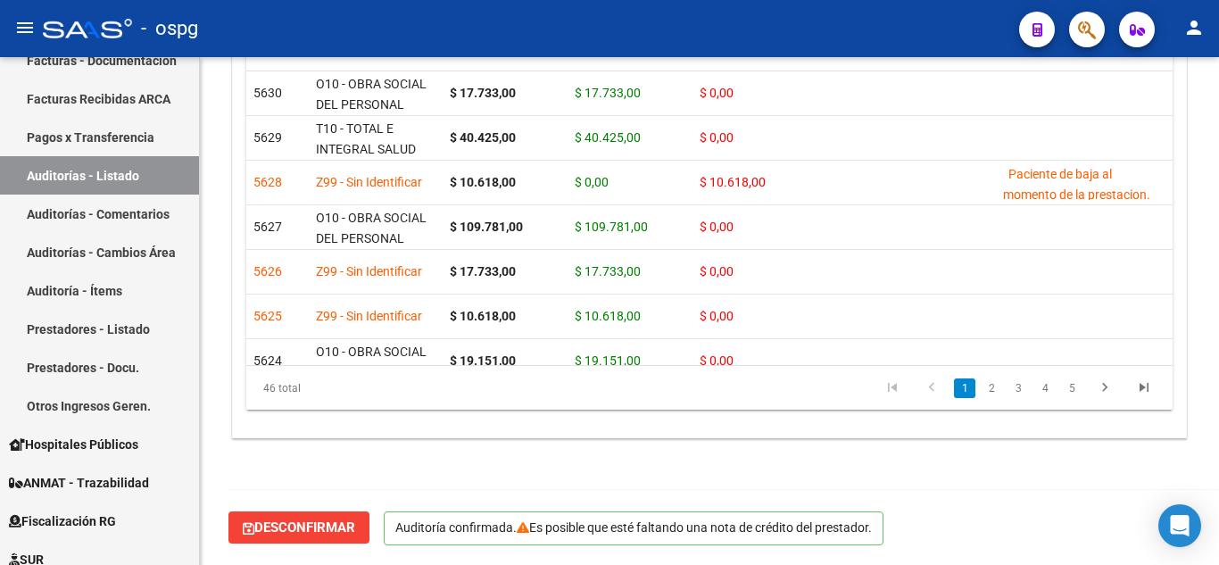
scroll to position [1297, 0]
type input "202510"
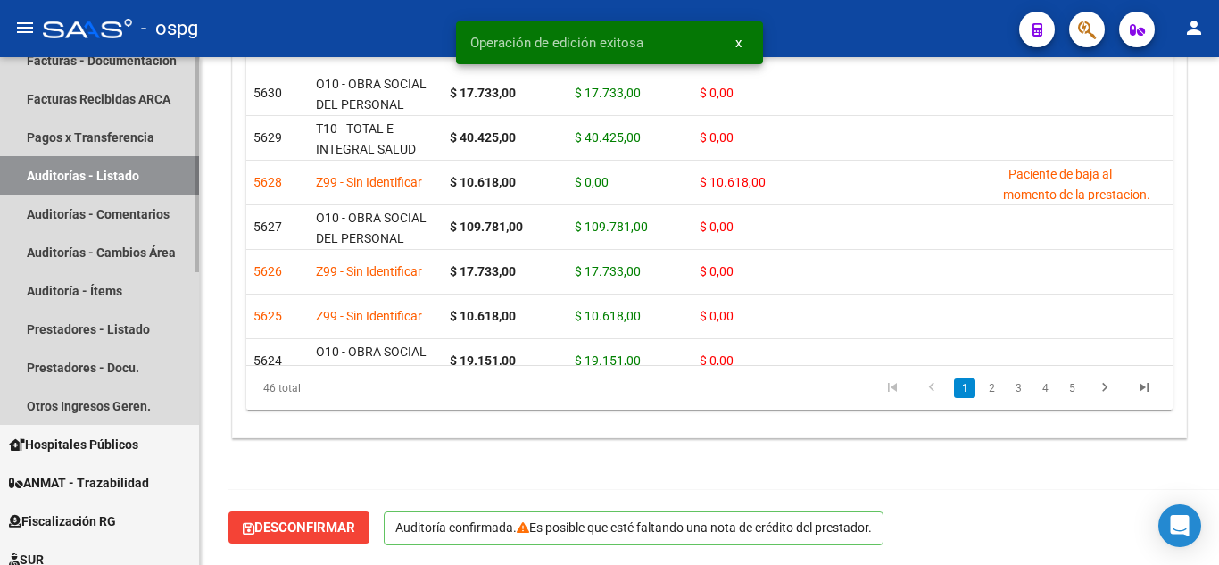
click at [66, 180] on link "Auditorías - Listado" at bounding box center [99, 175] width 199 height 38
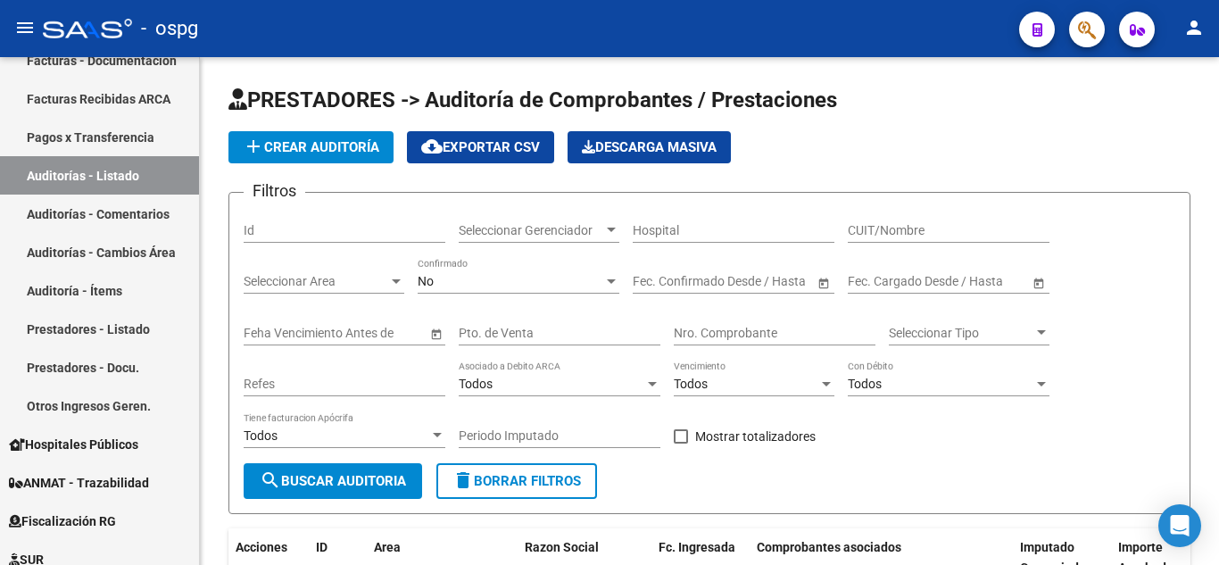
click at [741, 332] on input "Nro. Comprobante" at bounding box center [775, 333] width 202 height 15
click at [536, 273] on div "No Confirmado" at bounding box center [519, 276] width 202 height 36
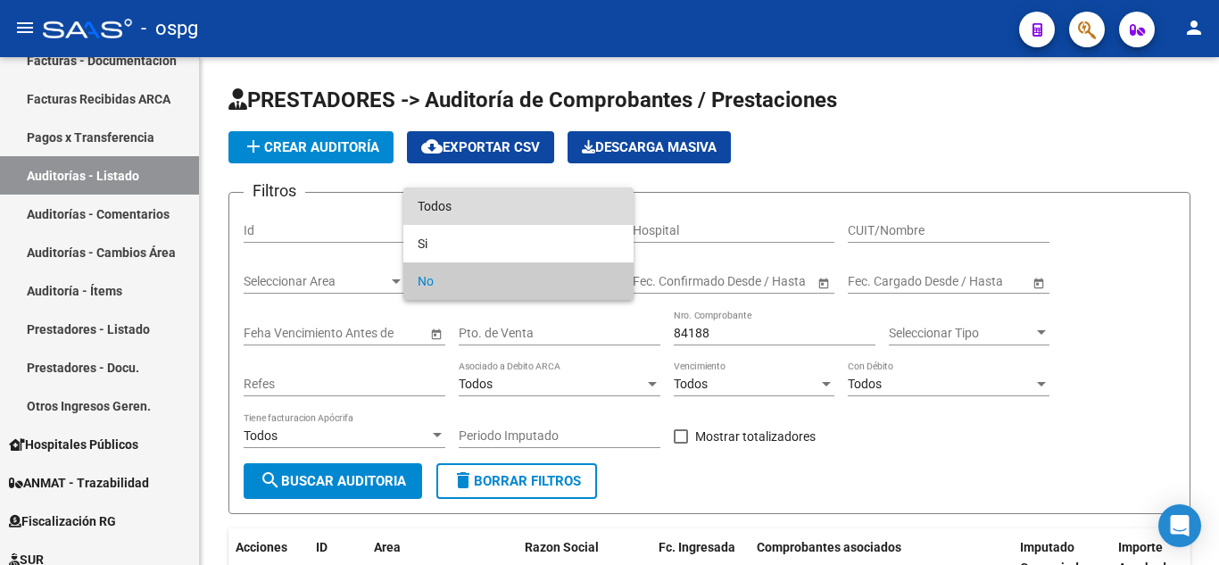
click at [453, 209] on span "Todos" at bounding box center [519, 205] width 202 height 37
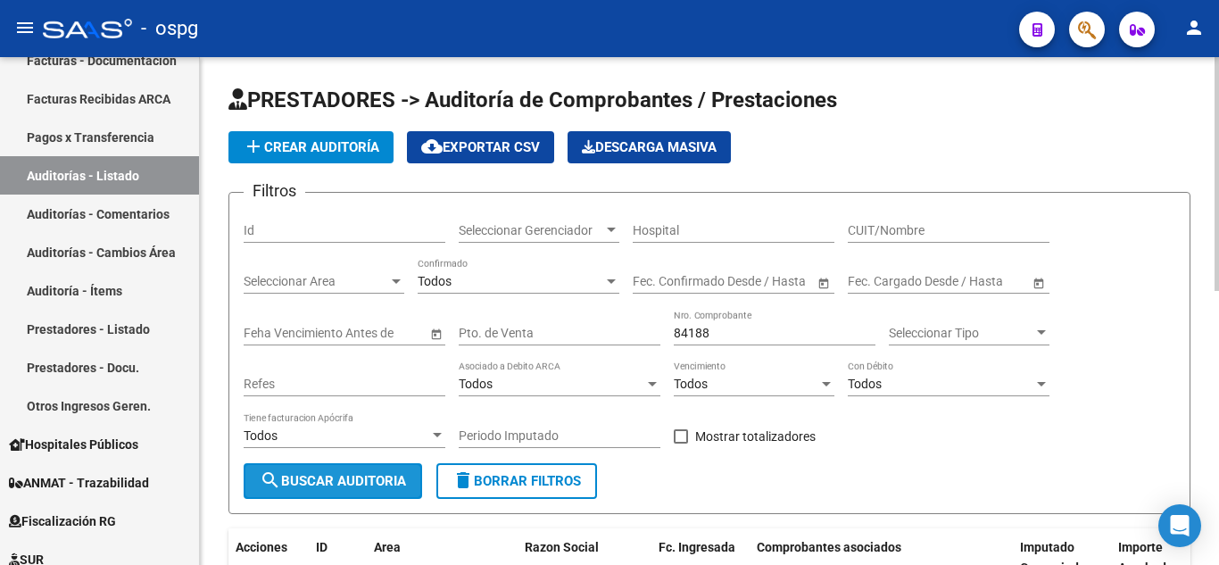
click at [357, 487] on span "search Buscar Auditoria" at bounding box center [333, 481] width 146 height 16
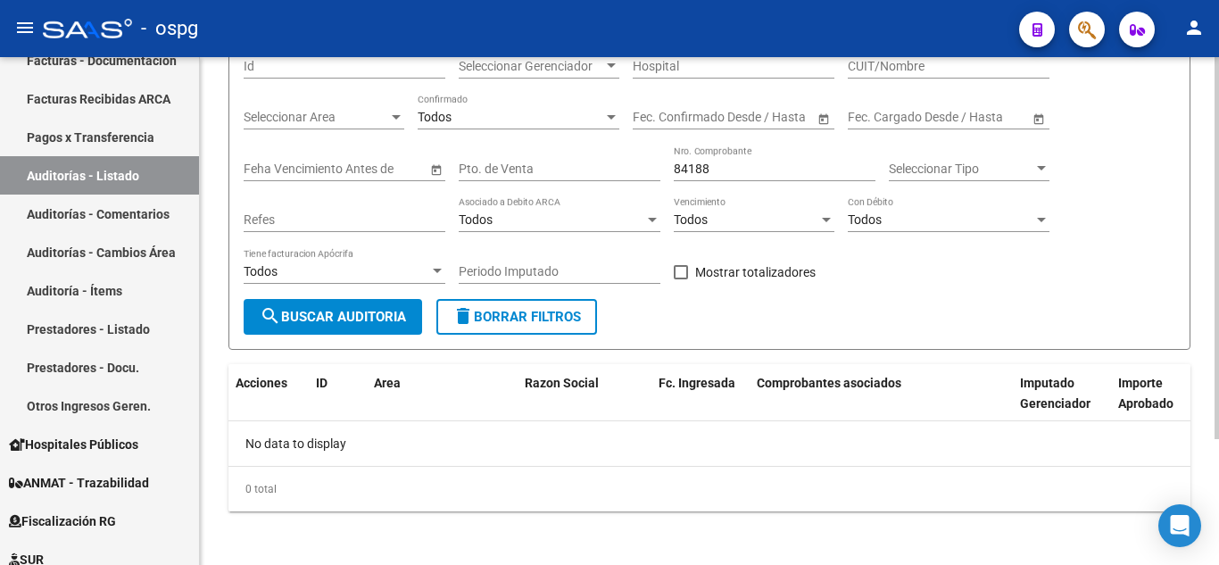
scroll to position [168, 0]
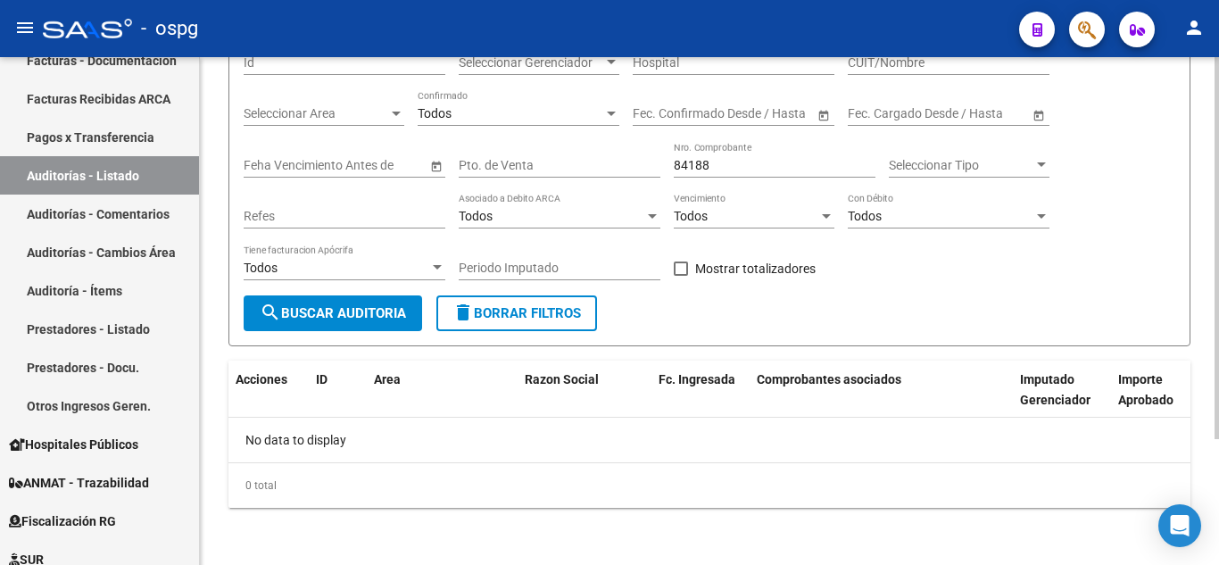
click at [1218, 466] on div at bounding box center [1217, 374] width 4 height 382
click at [384, 305] on span "search Buscar Auditoria" at bounding box center [333, 313] width 146 height 16
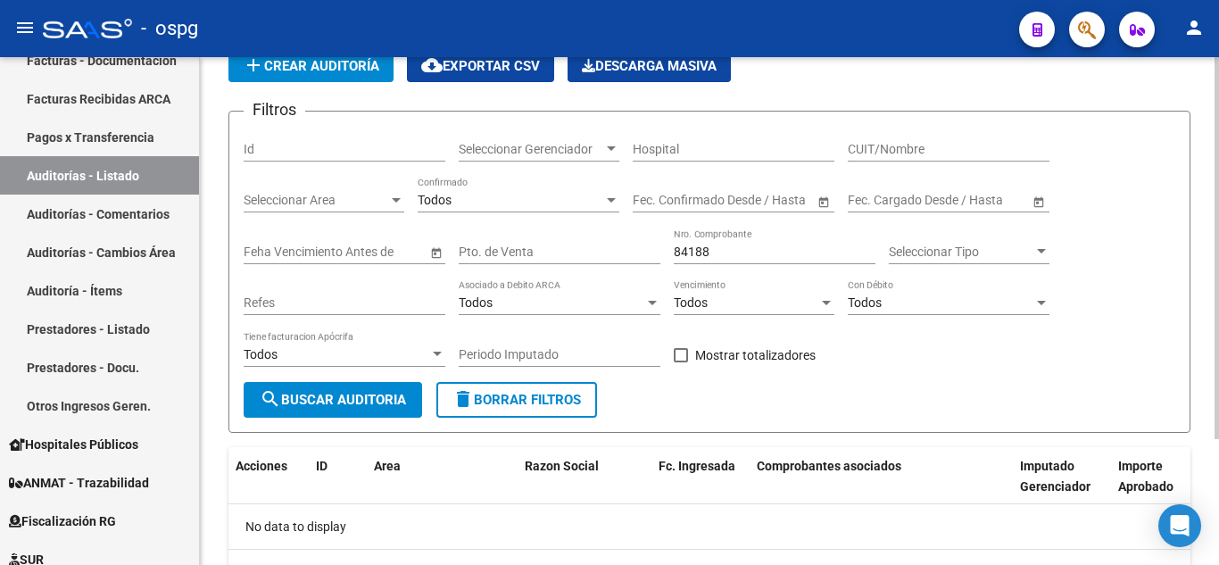
scroll to position [80, 0]
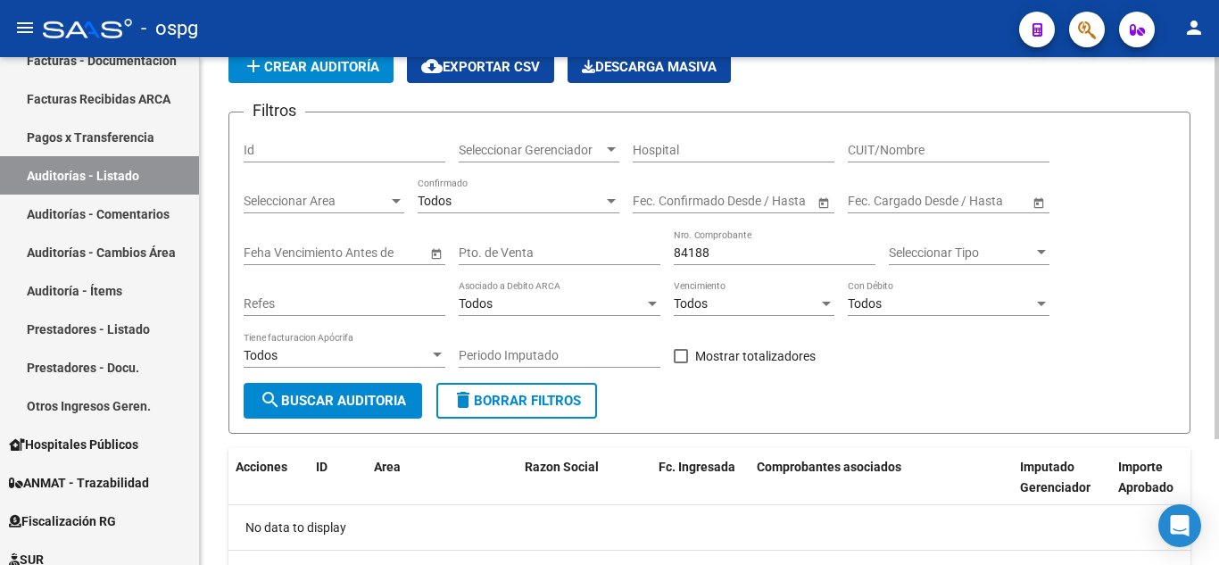
click at [1217, 258] on div at bounding box center [1217, 309] width 4 height 382
drag, startPoint x: 714, startPoint y: 254, endPoint x: 658, endPoint y: 253, distance: 56.3
click at [658, 253] on div "Filtros Id Seleccionar Gerenciador Seleccionar Gerenciador Hospital CUIT/Nombre…" at bounding box center [710, 255] width 932 height 256
type input "84118"
click at [350, 400] on button "search Buscar Auditoria" at bounding box center [333, 401] width 179 height 36
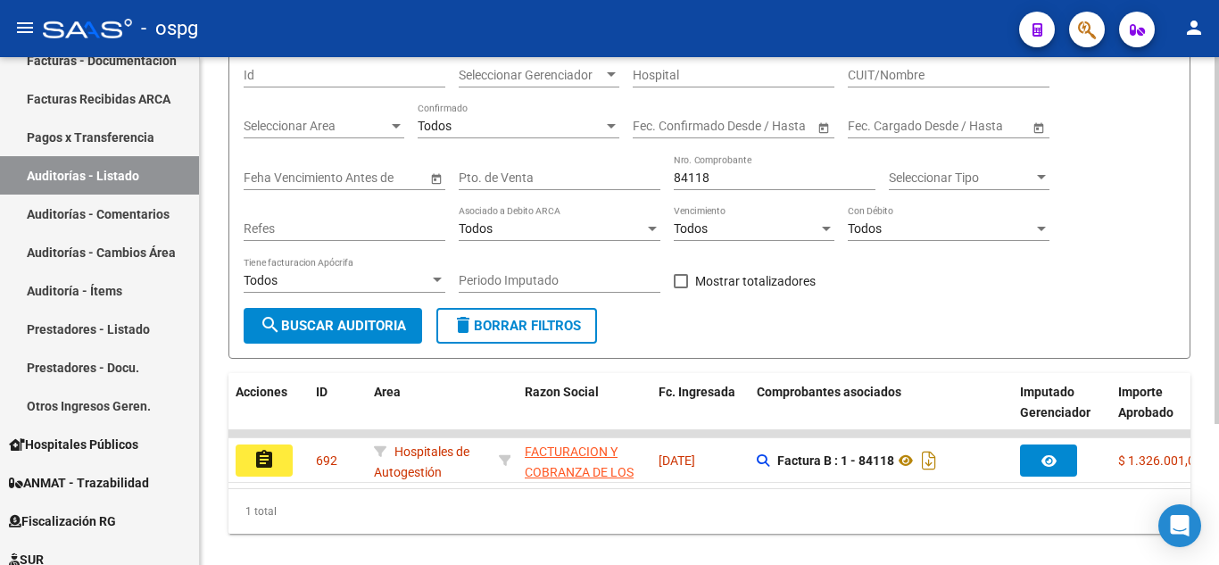
scroll to position [195, 0]
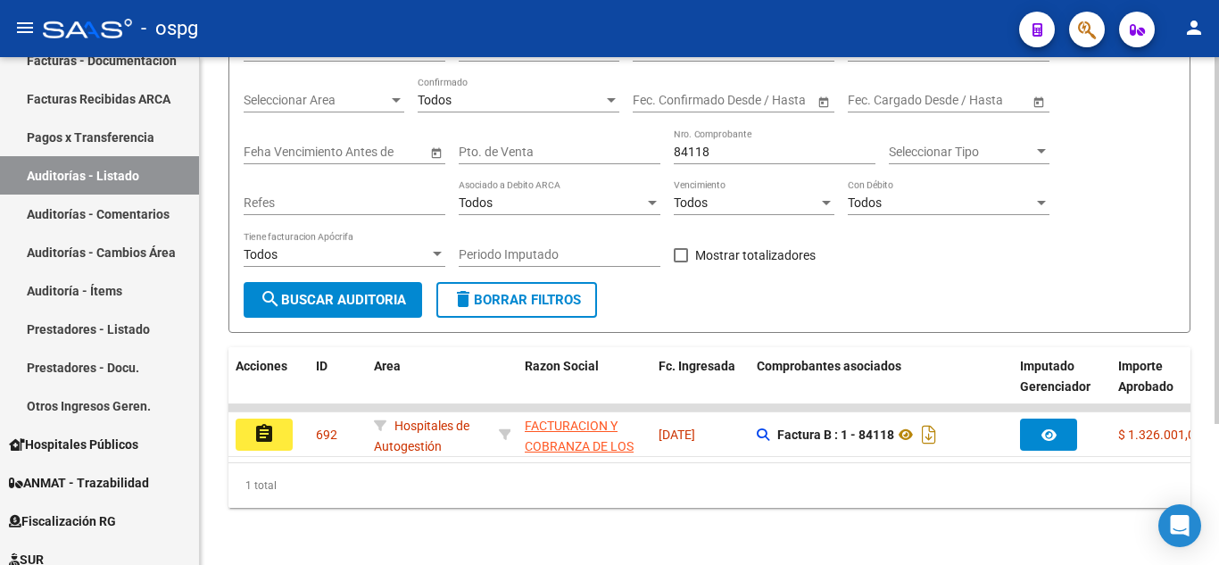
click at [1214, 291] on div "PRESTADORES -> Auditoría de Comprobantes / Prestaciones add Crear Auditoría clo…" at bounding box center [712, 220] width 1024 height 689
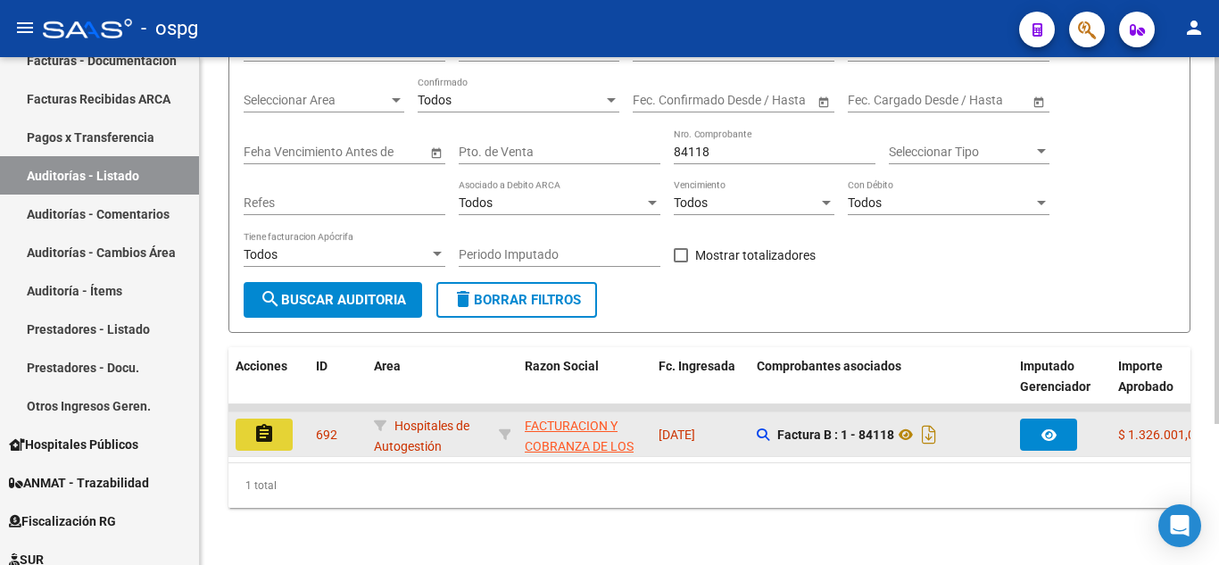
click at [276, 419] on button "assignment" at bounding box center [264, 435] width 57 height 32
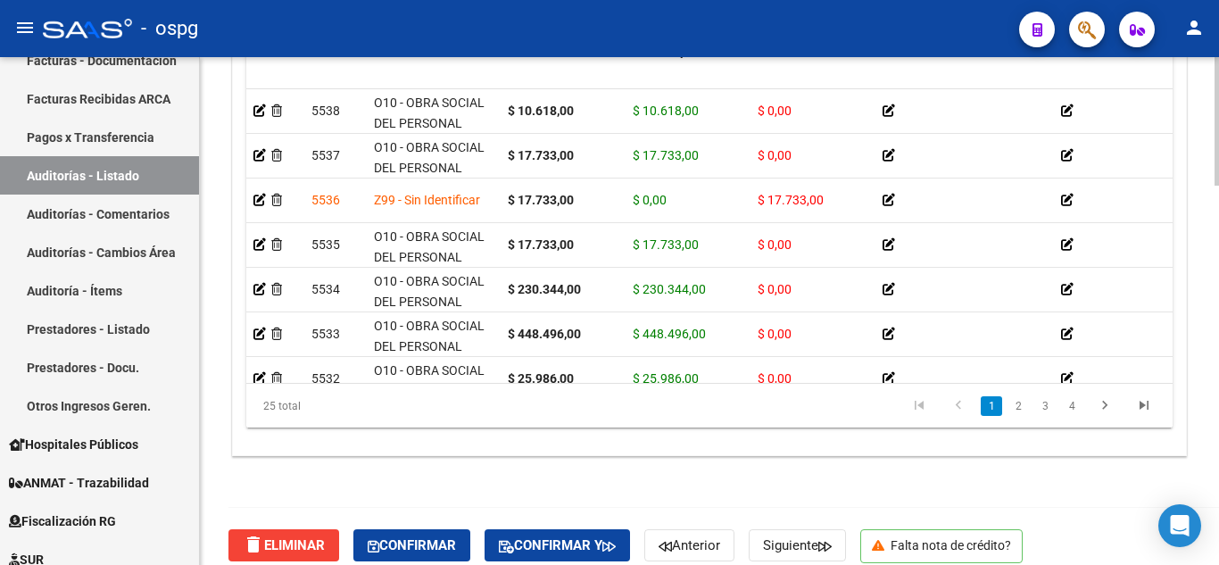
scroll to position [1499, 0]
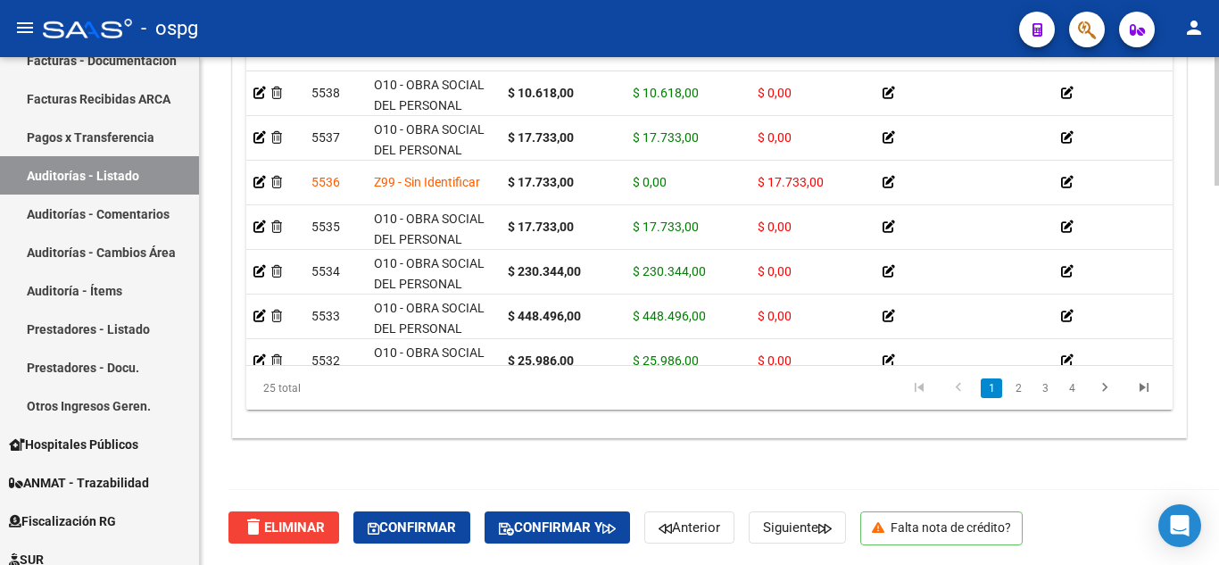
click at [1218, 504] on div at bounding box center [1217, 500] width 4 height 129
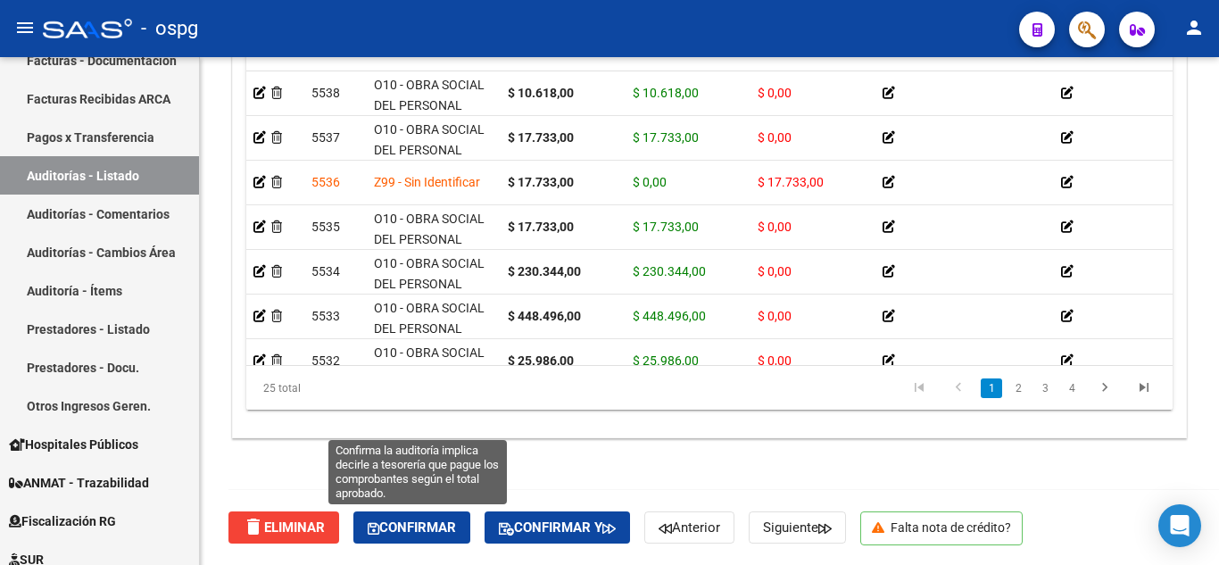
click at [452, 535] on span "Confirmar" at bounding box center [412, 527] width 88 height 16
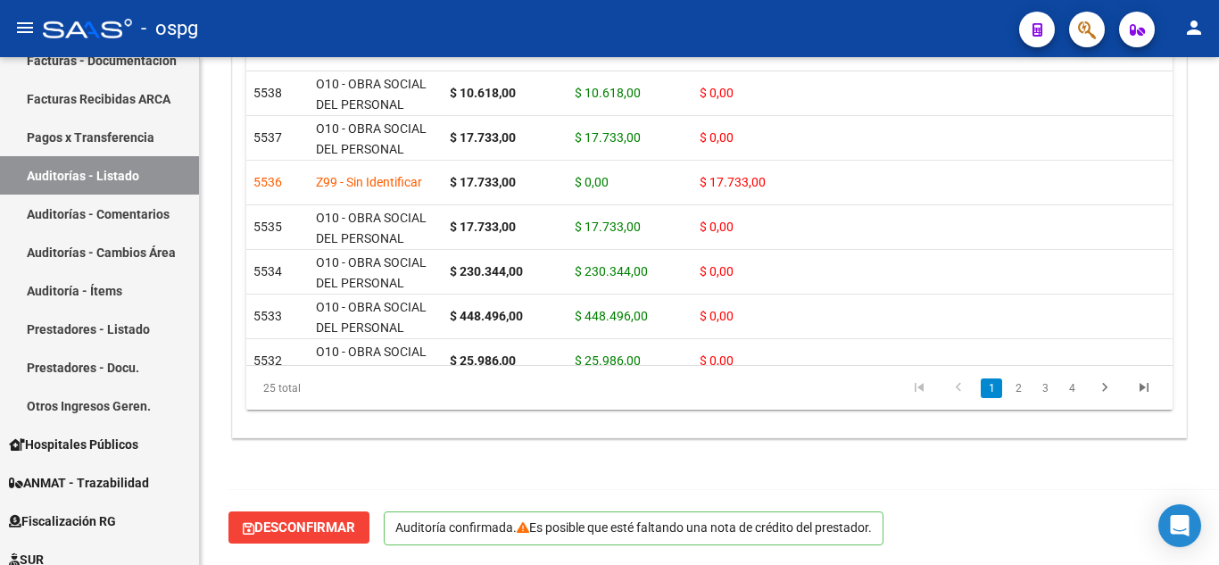
scroll to position [1297, 0]
type input "202510"
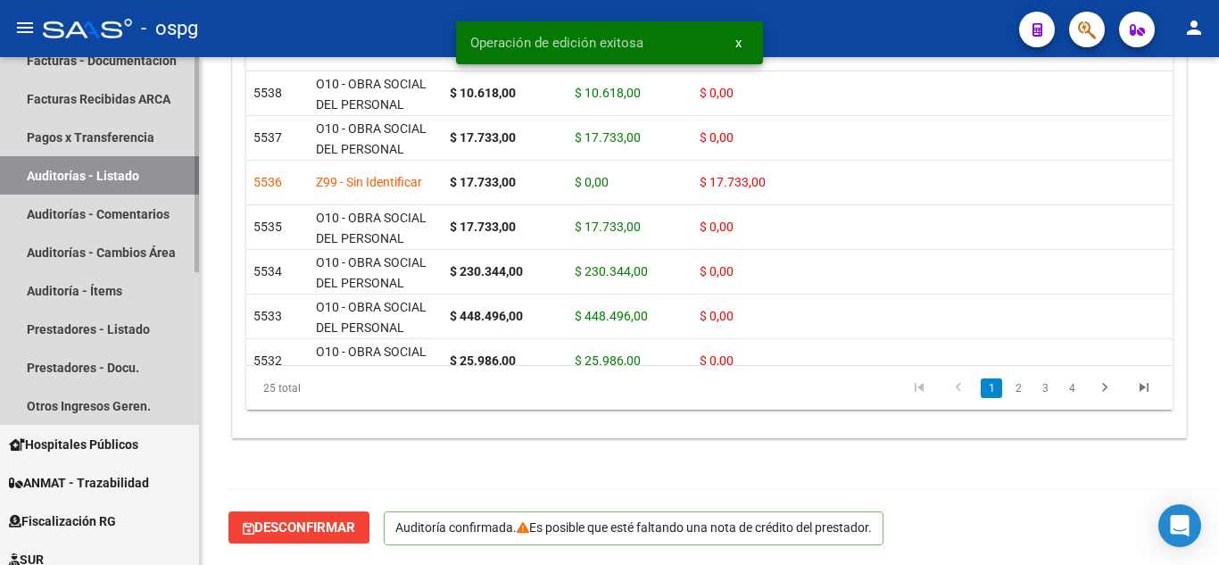
click at [56, 169] on link "Auditorías - Listado" at bounding box center [99, 175] width 199 height 38
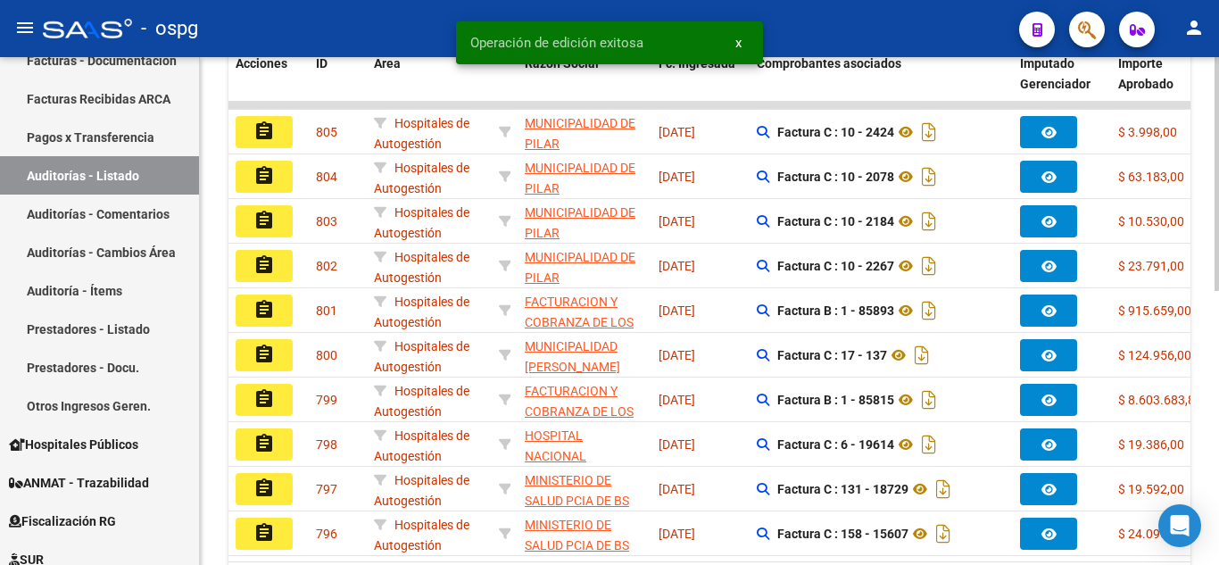
scroll to position [597, 0]
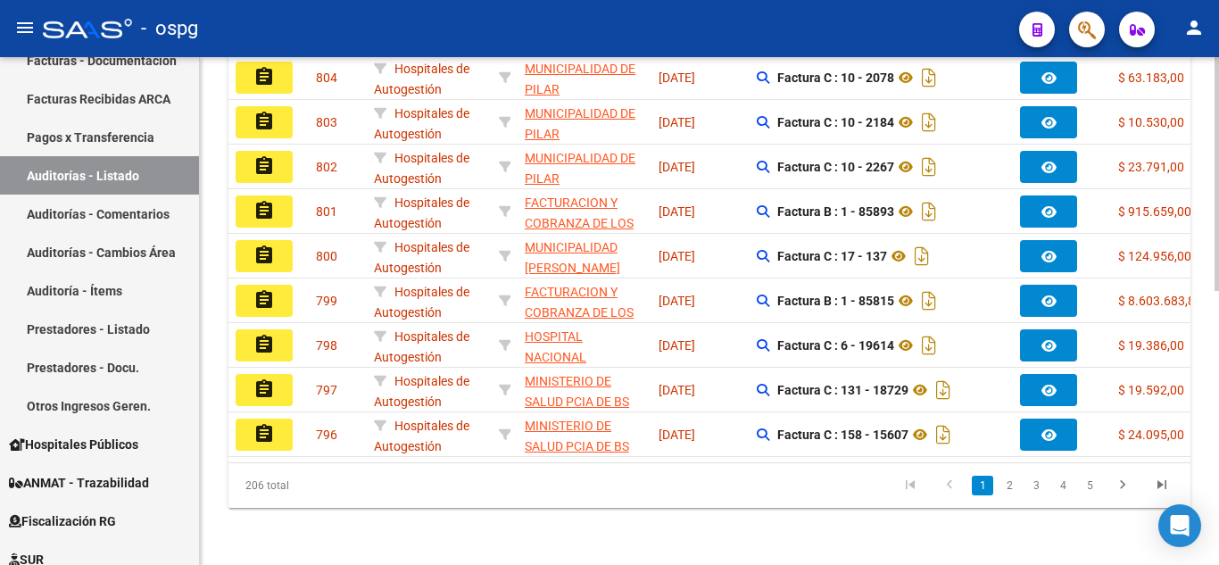
click at [1218, 451] on div at bounding box center [1217, 448] width 4 height 234
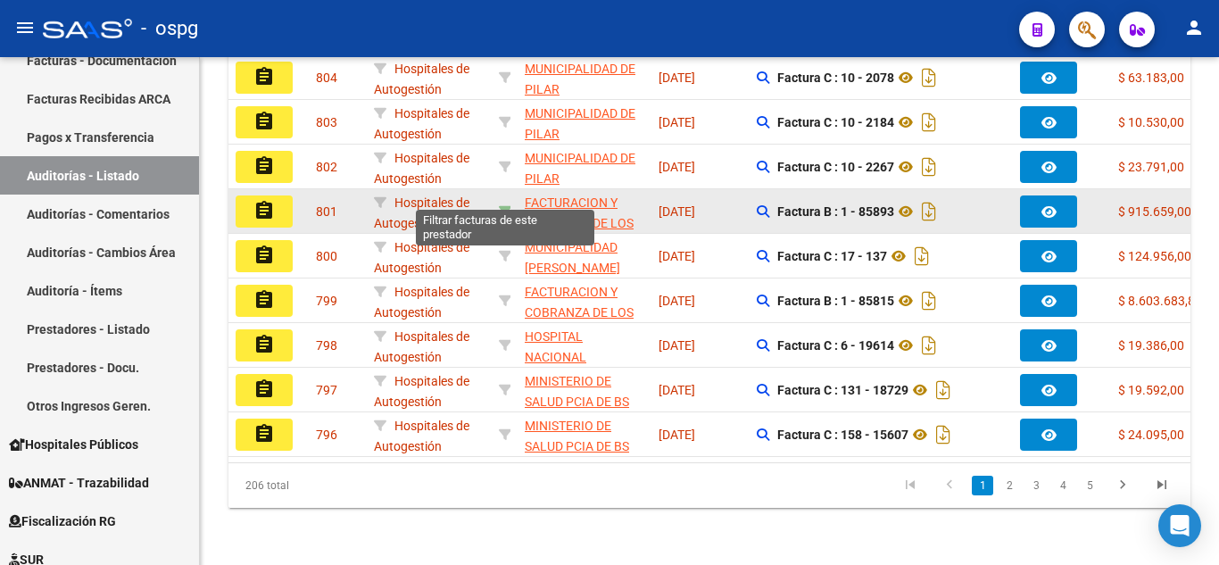
click at [502, 205] on icon at bounding box center [505, 211] width 12 height 12
type input "30715497456"
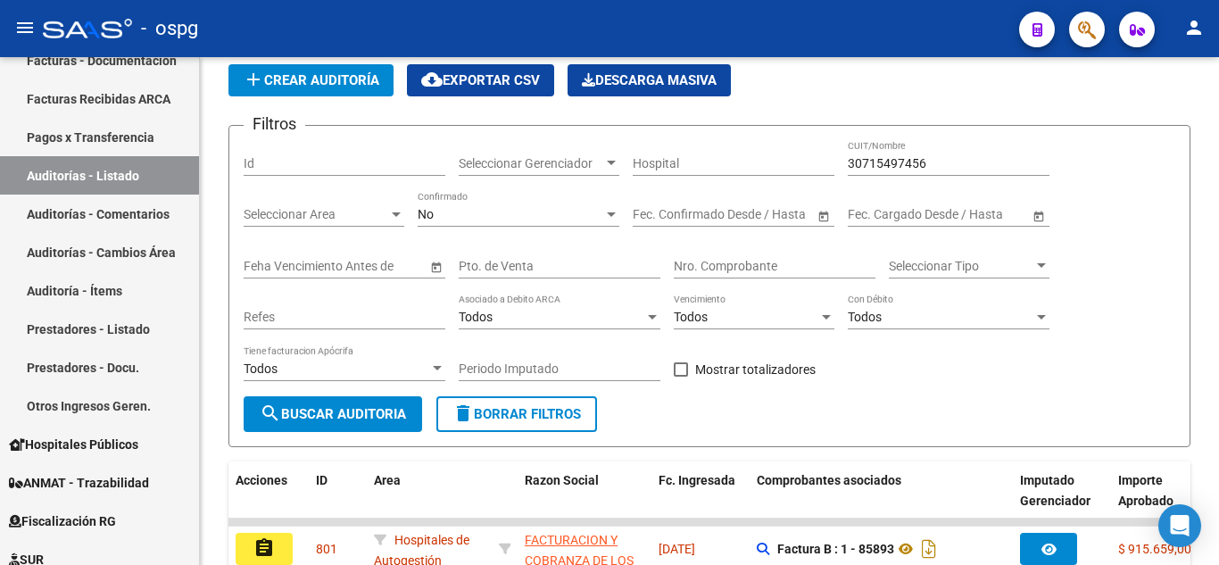
scroll to position [57, 0]
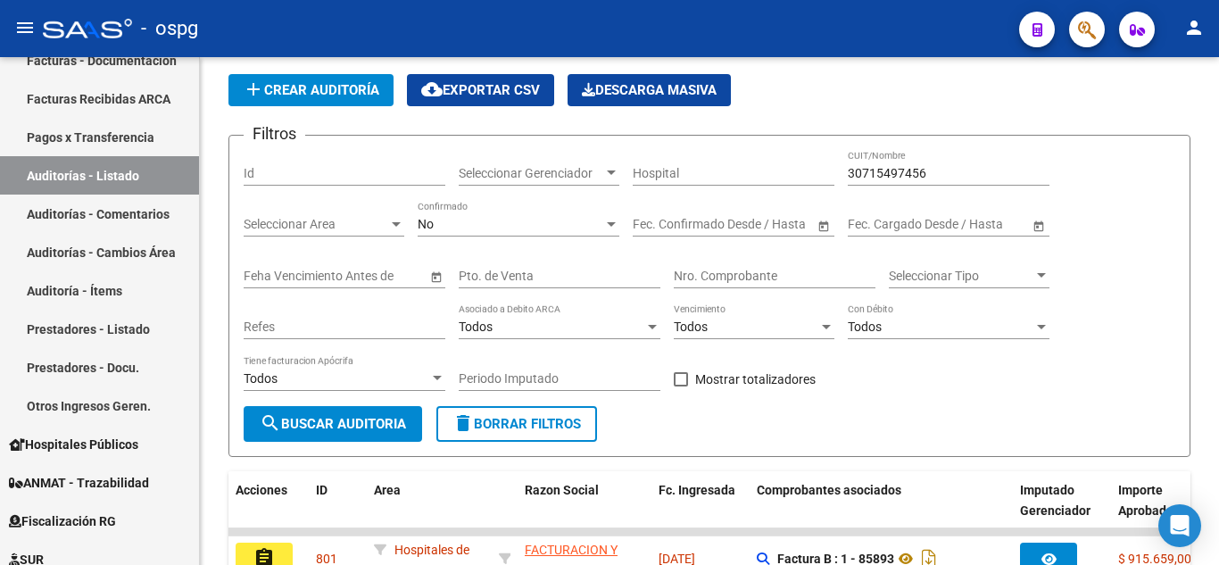
click at [1199, 110] on div "PRESTADORES -> Auditoría de Comprobantes / Prestaciones add Crear Auditoría clo…" at bounding box center [712, 545] width 1024 height 1091
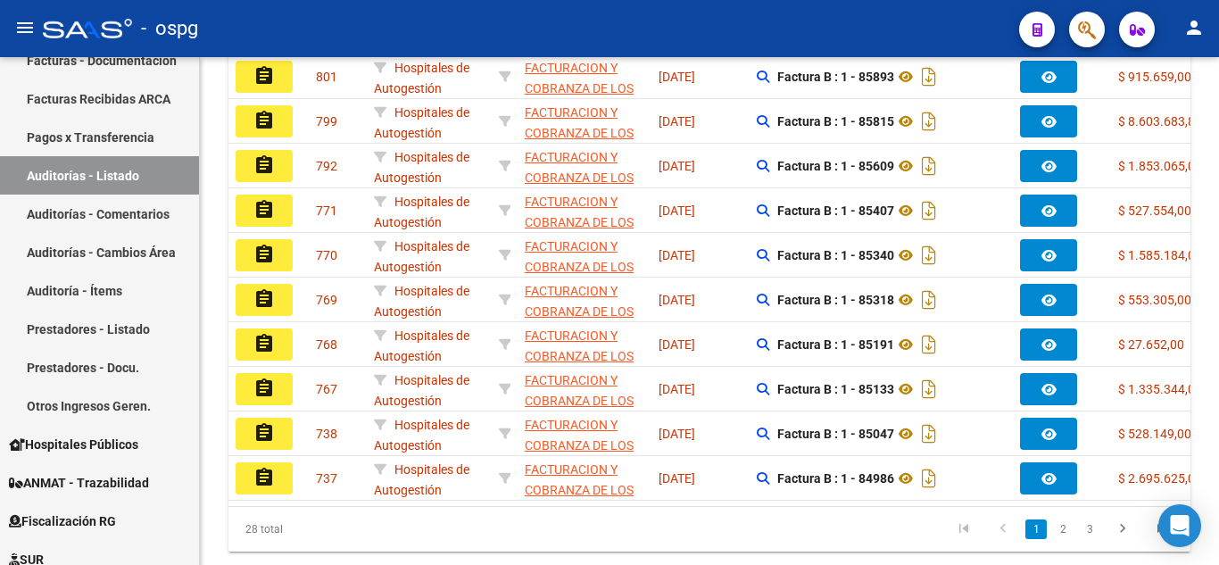
scroll to position [597, 0]
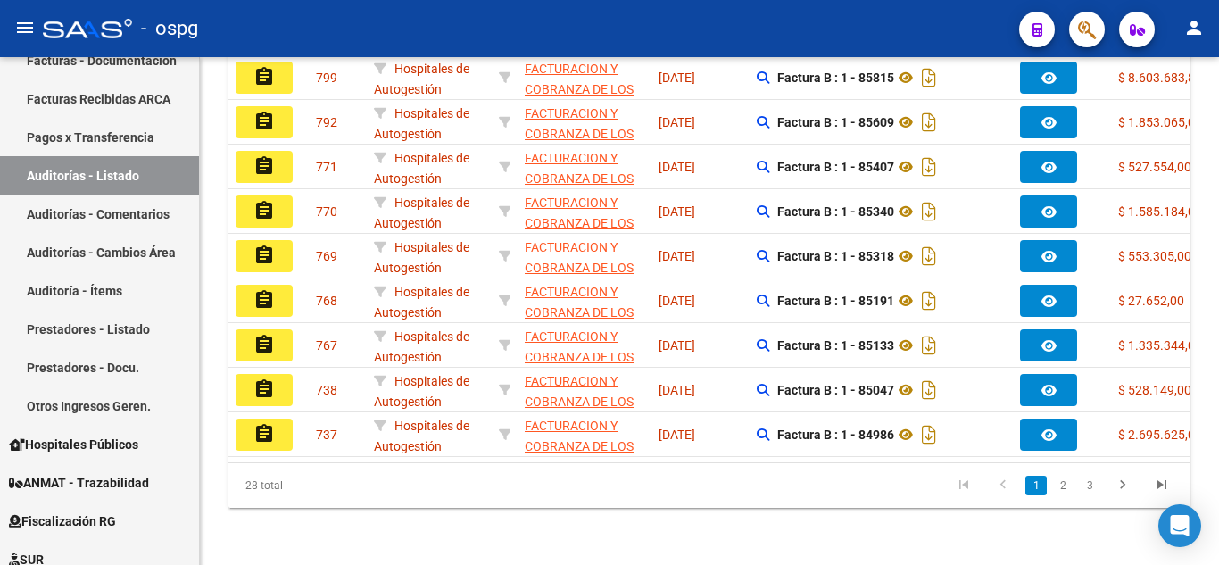
click at [1217, 494] on div at bounding box center [1217, 448] width 4 height 234
click at [1062, 484] on link "2" at bounding box center [1062, 486] width 21 height 20
click at [1086, 490] on link "3" at bounding box center [1089, 486] width 21 height 20
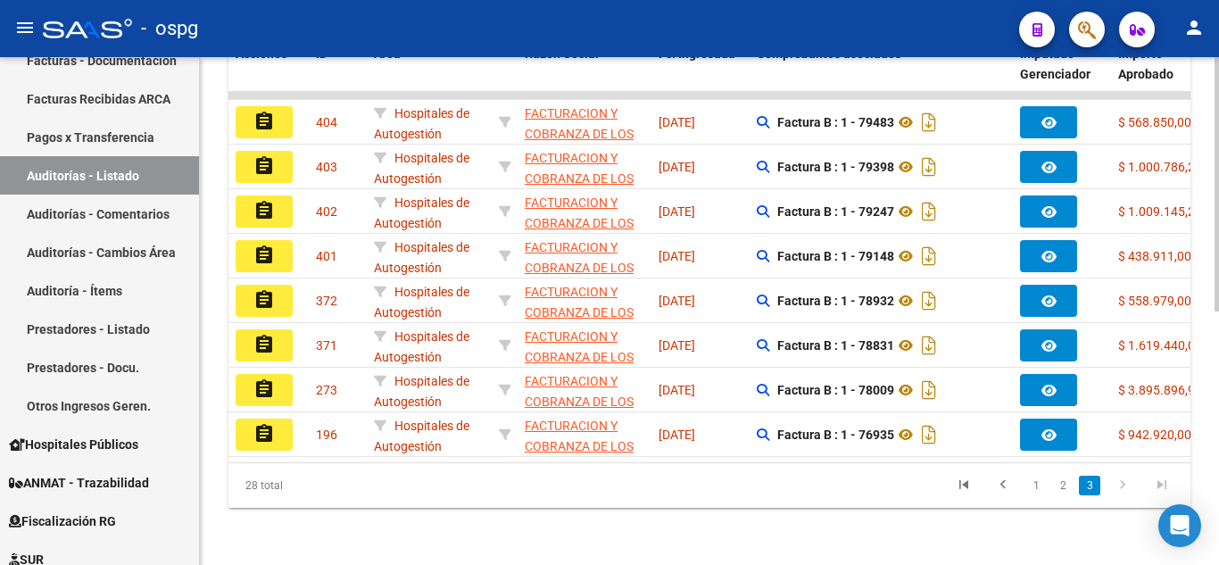
scroll to position [508, 0]
click at [1215, 410] on div at bounding box center [1217, 438] width 4 height 254
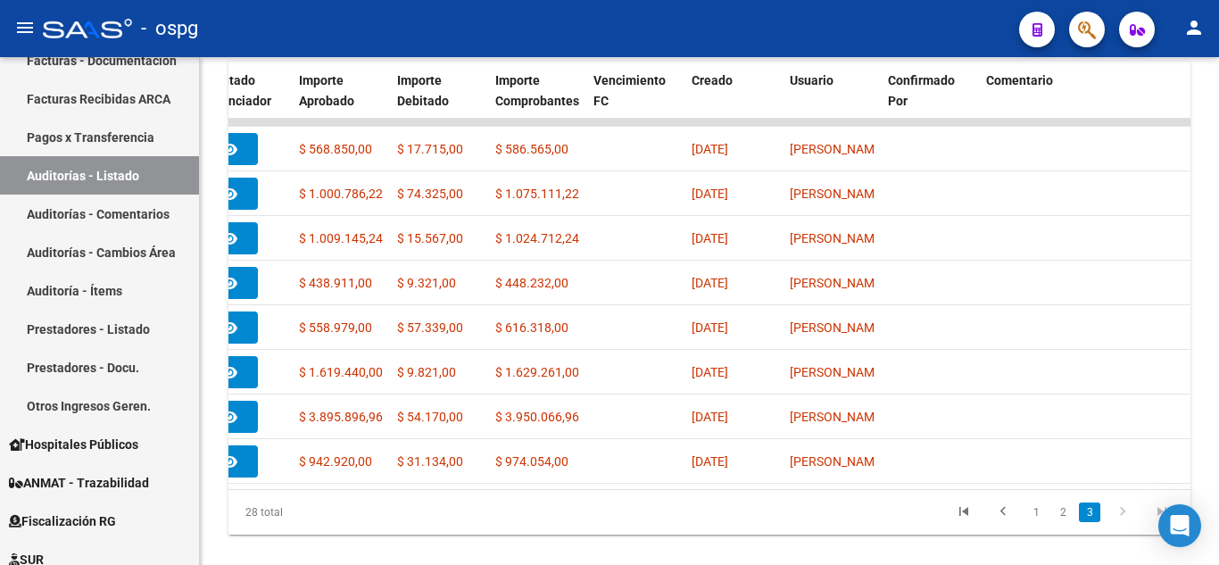
scroll to position [470, 0]
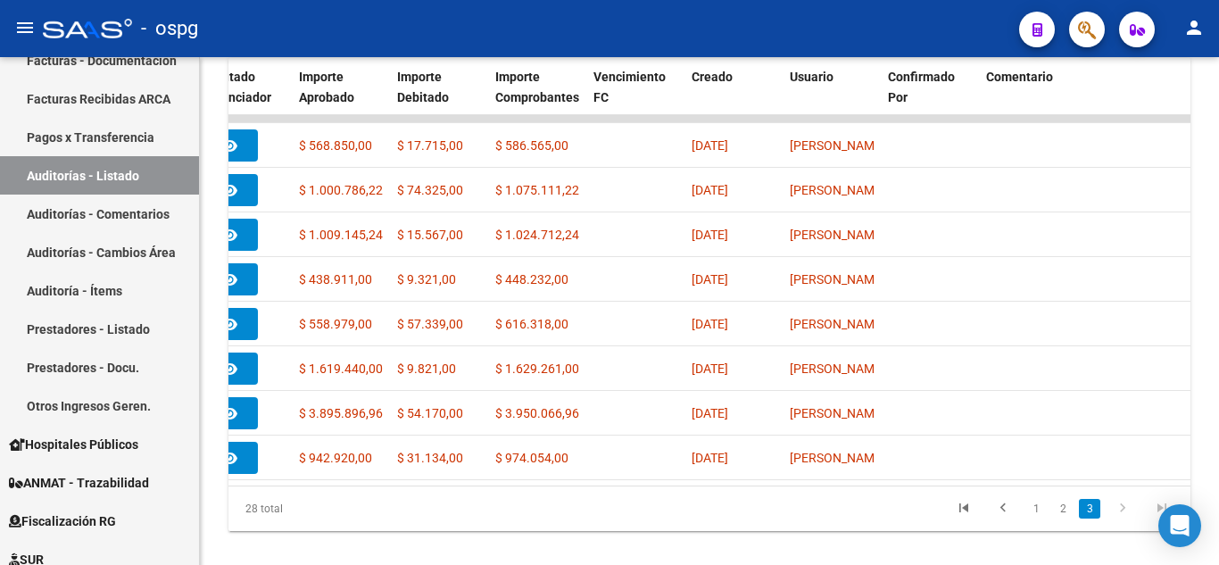
click at [1215, 407] on div at bounding box center [1217, 426] width 4 height 254
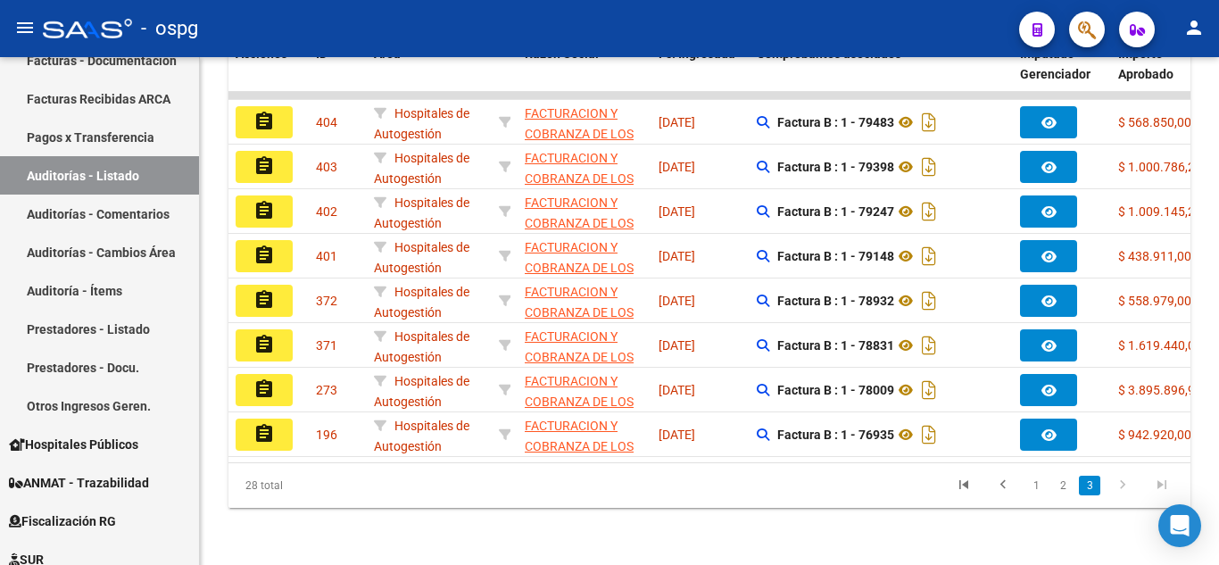
scroll to position [508, 0]
click at [1216, 476] on div at bounding box center [1217, 438] width 4 height 254
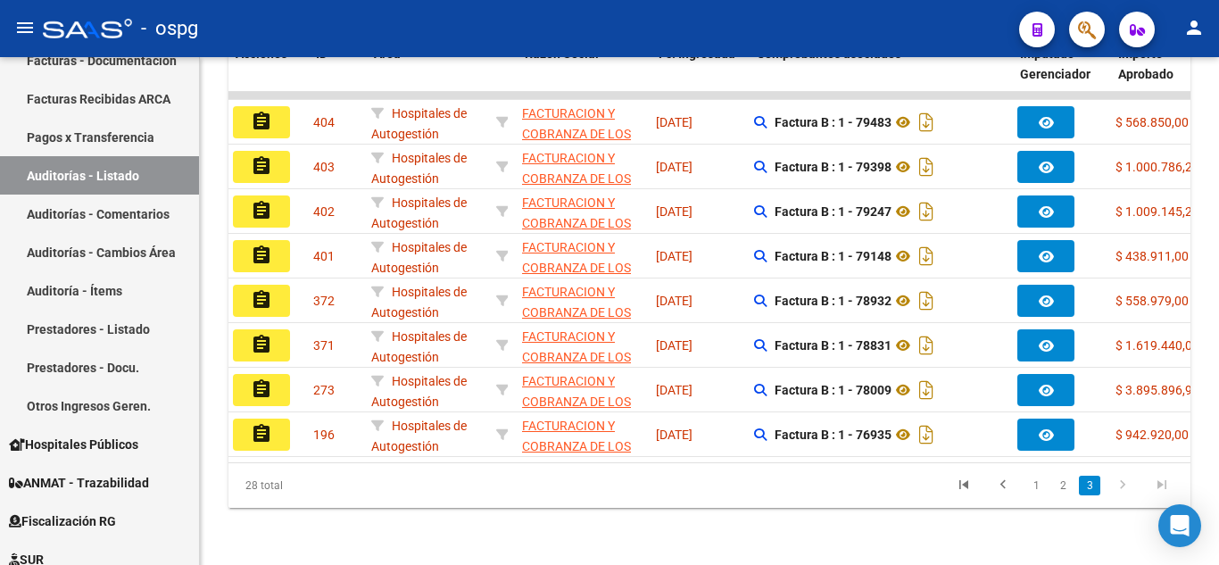
scroll to position [0, 0]
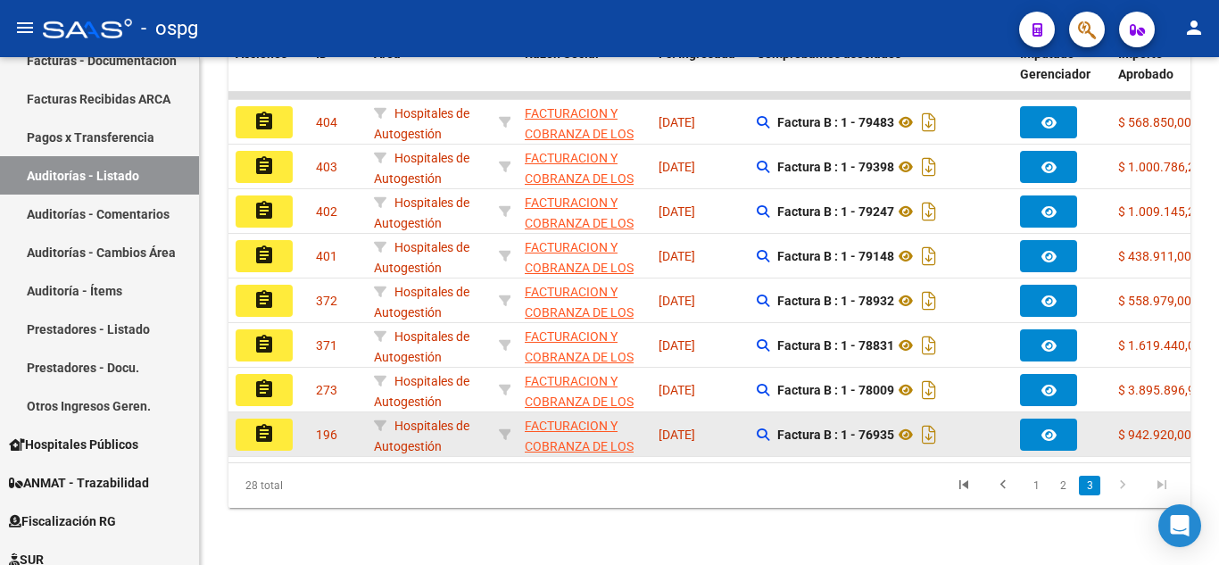
click at [247, 419] on button "assignment" at bounding box center [264, 435] width 57 height 32
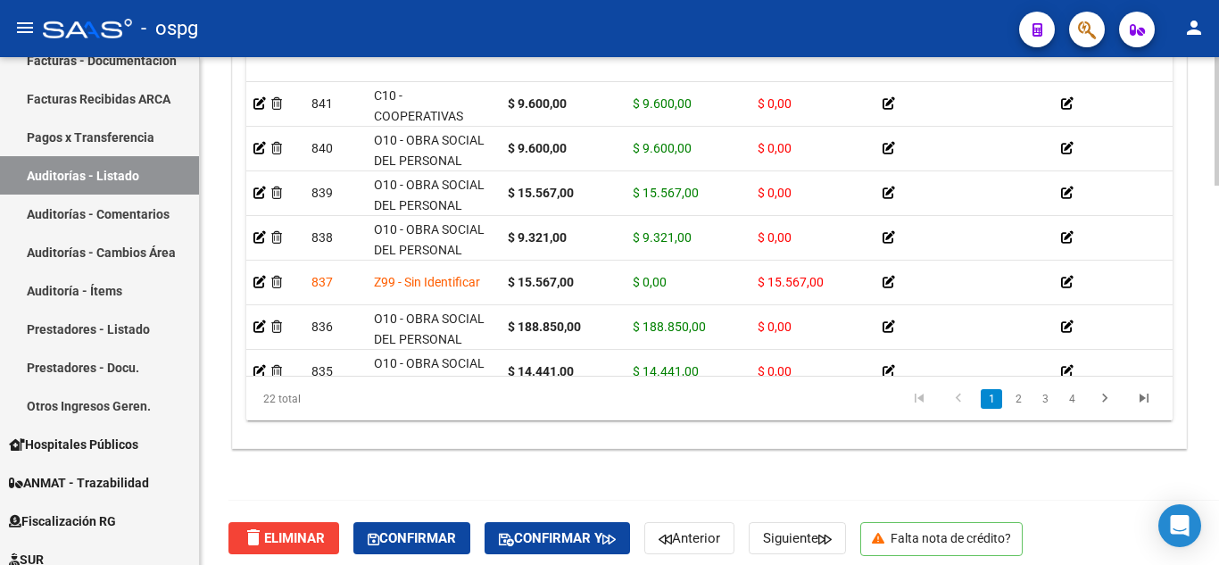
scroll to position [1499, 0]
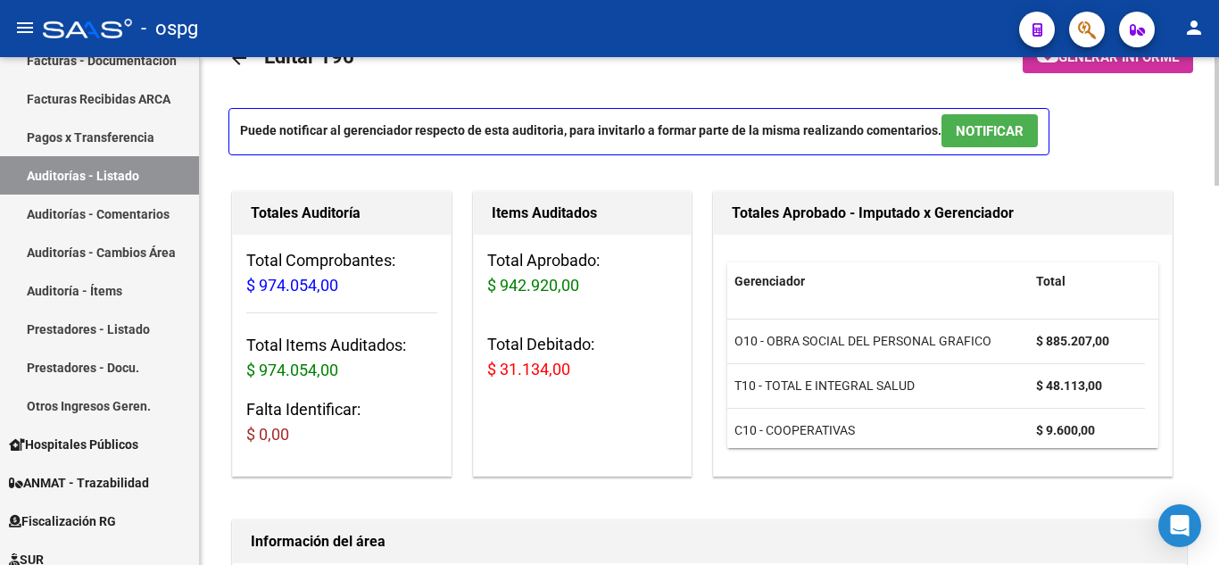
scroll to position [0, 0]
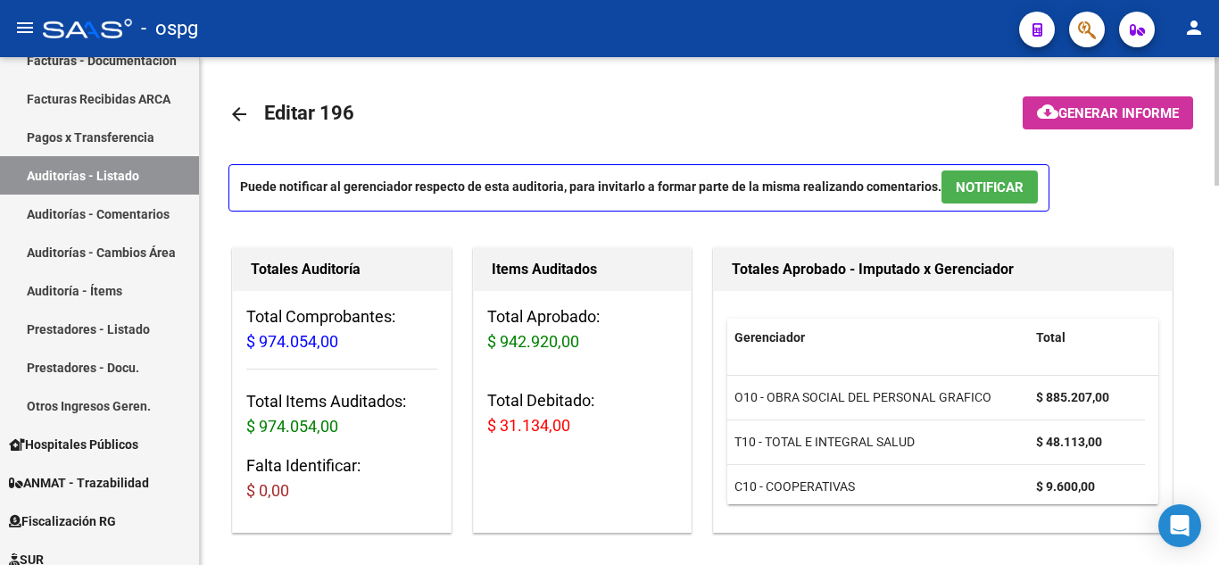
click at [1213, 42] on div "menu - ospg person Firma Express Inicio Calendario SSS Instructivos Contacto OS…" at bounding box center [609, 282] width 1219 height 565
click at [234, 114] on mat-icon "arrow_back" at bounding box center [238, 114] width 21 height 21
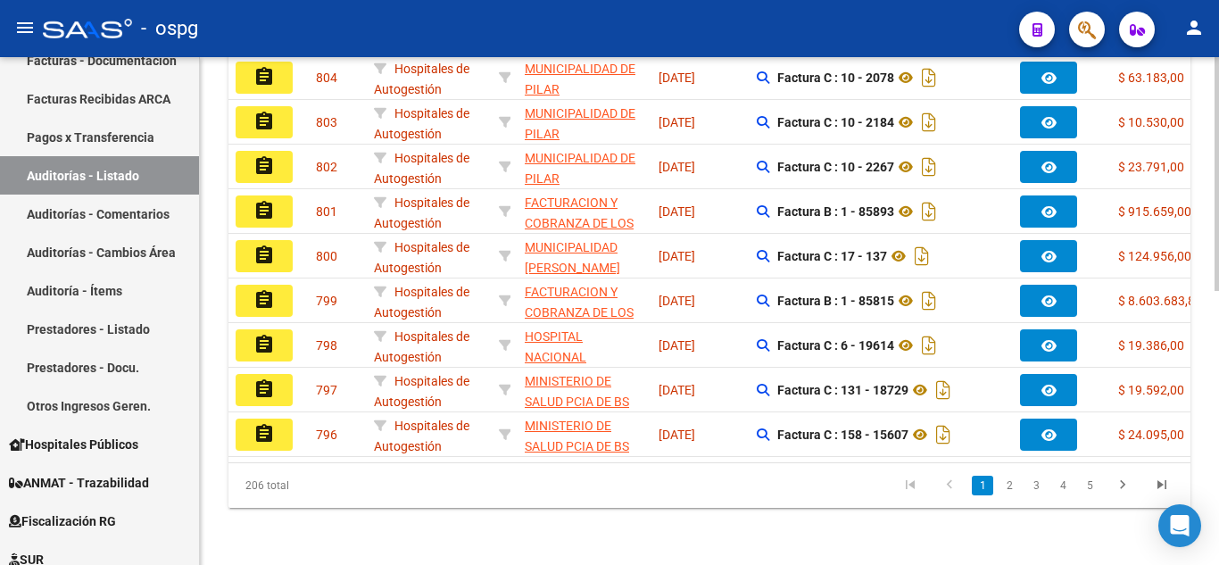
click at [1191, 467] on div "PRESTADORES -> Auditoría de Comprobantes / Prestaciones add Crear Auditoría clo…" at bounding box center [712, 19] width 1024 height 1091
click at [1011, 485] on link "2" at bounding box center [1009, 486] width 21 height 20
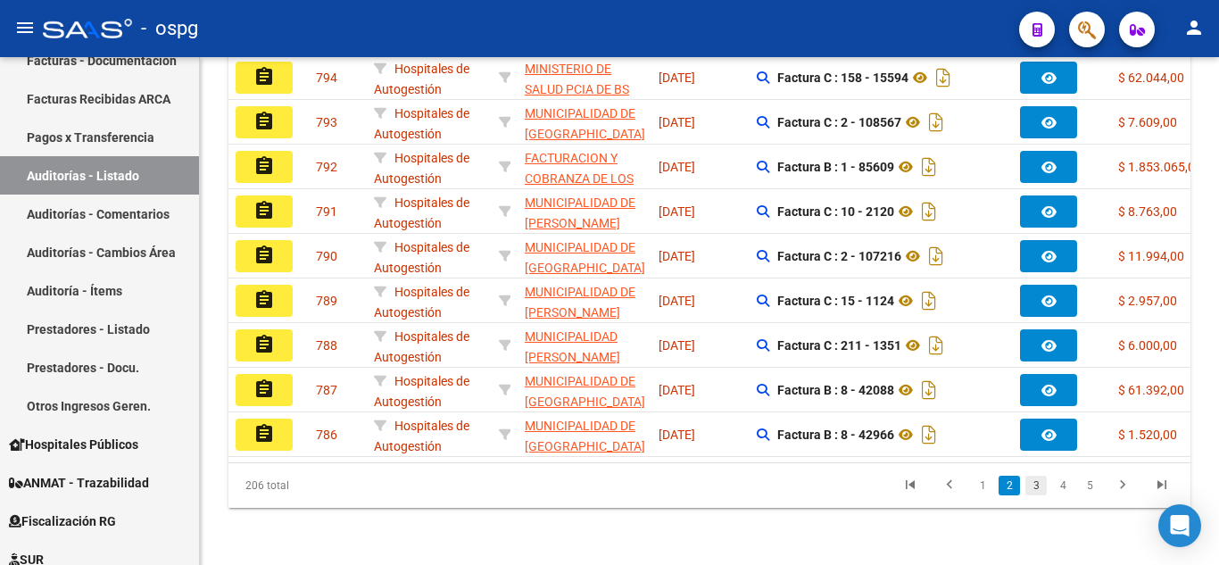
click at [1036, 489] on link "3" at bounding box center [1035, 486] width 21 height 20
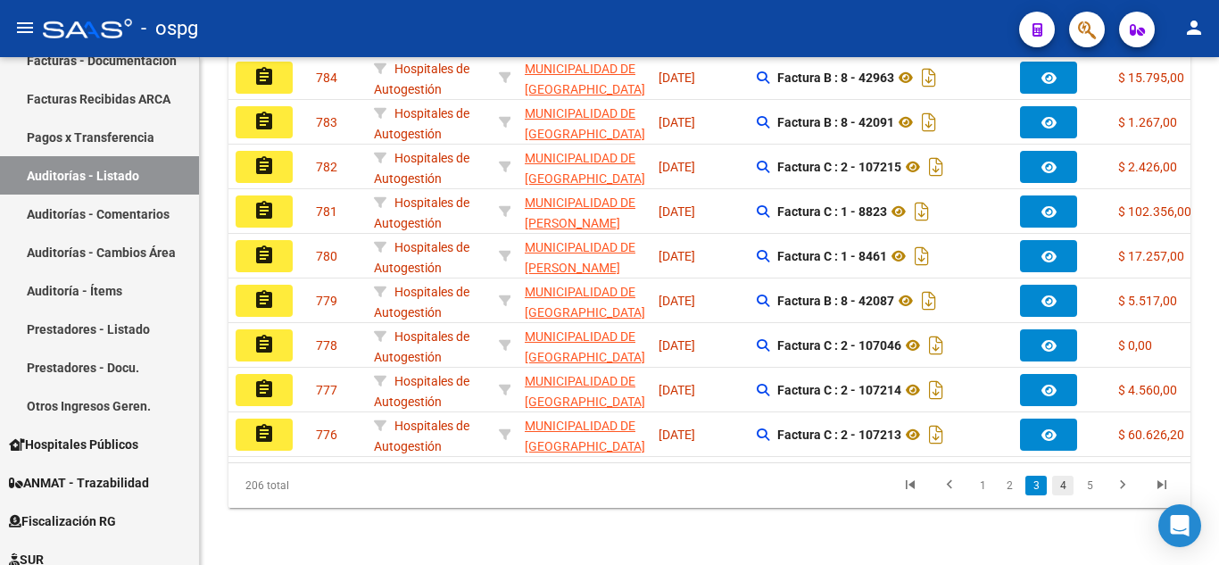
click at [1060, 486] on link "4" at bounding box center [1062, 486] width 21 height 20
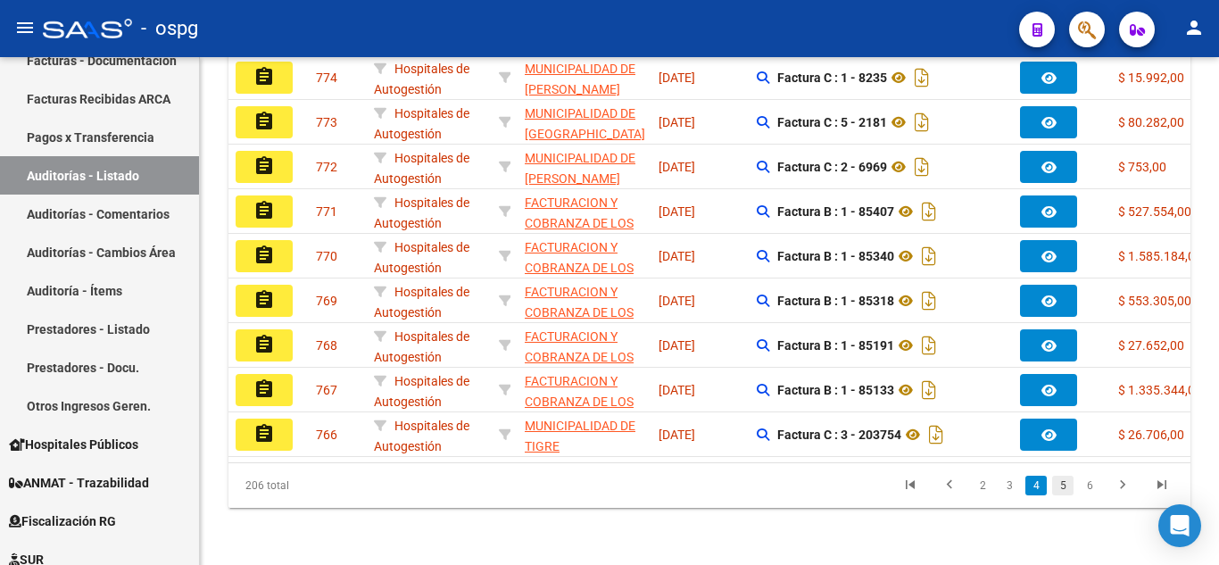
click at [1071, 487] on link "5" at bounding box center [1062, 486] width 21 height 20
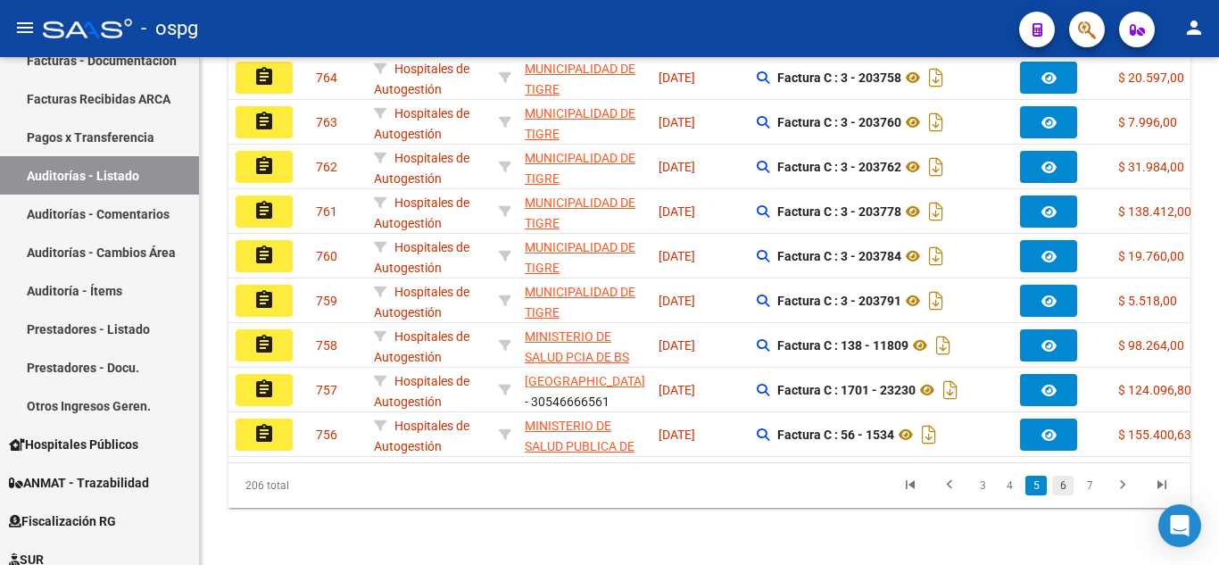
click at [1071, 483] on link "6" at bounding box center [1062, 486] width 21 height 20
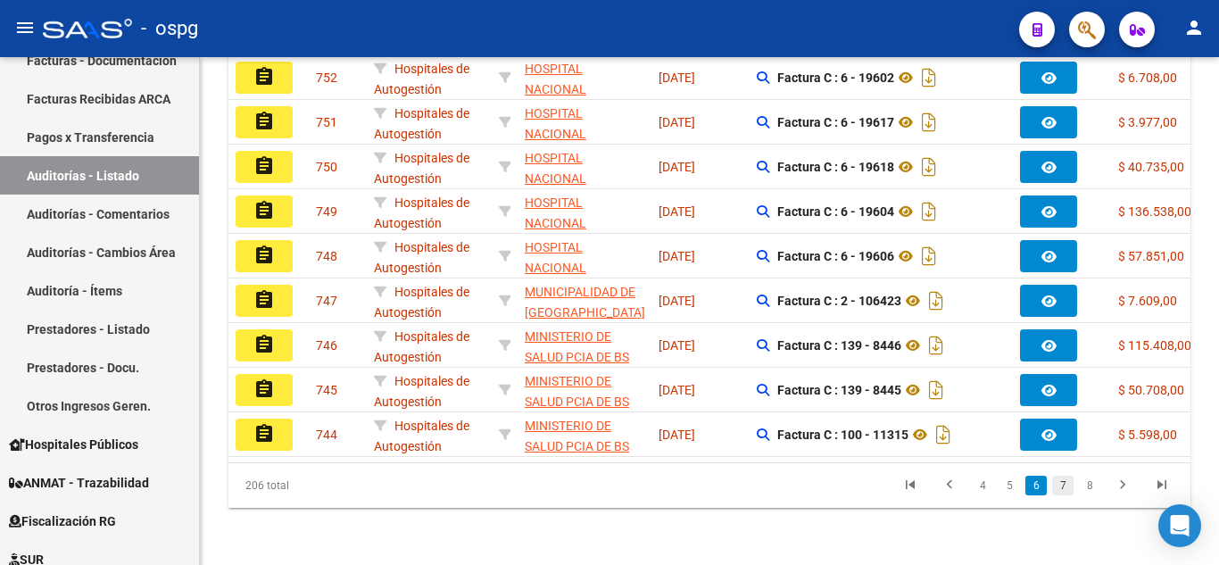
click at [1068, 484] on link "7" at bounding box center [1062, 486] width 21 height 20
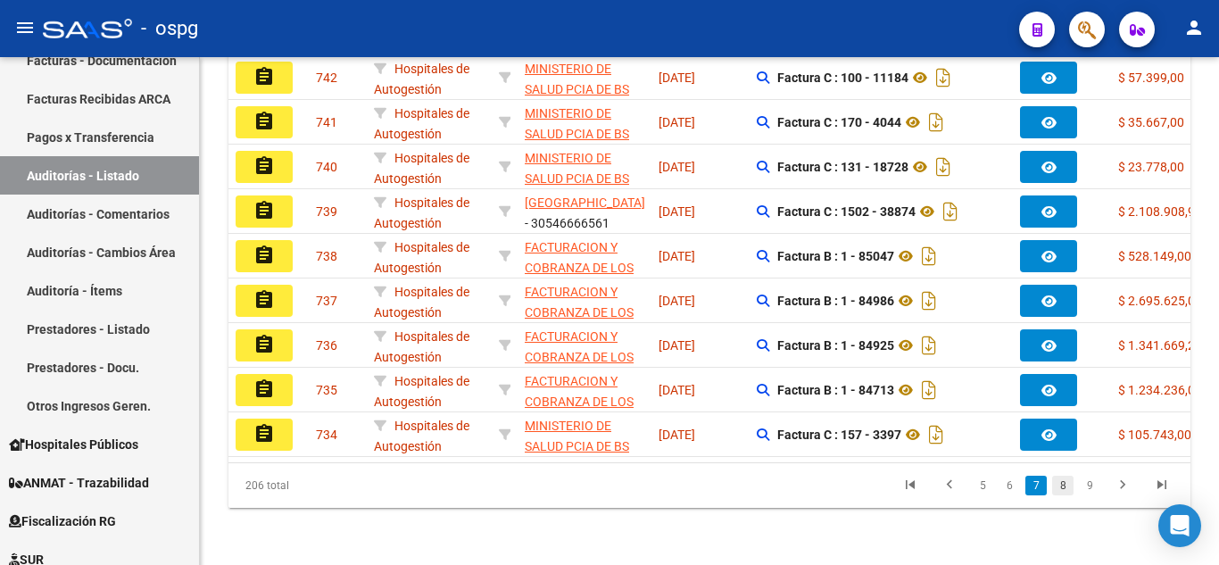
click at [1059, 486] on link "8" at bounding box center [1062, 486] width 21 height 20
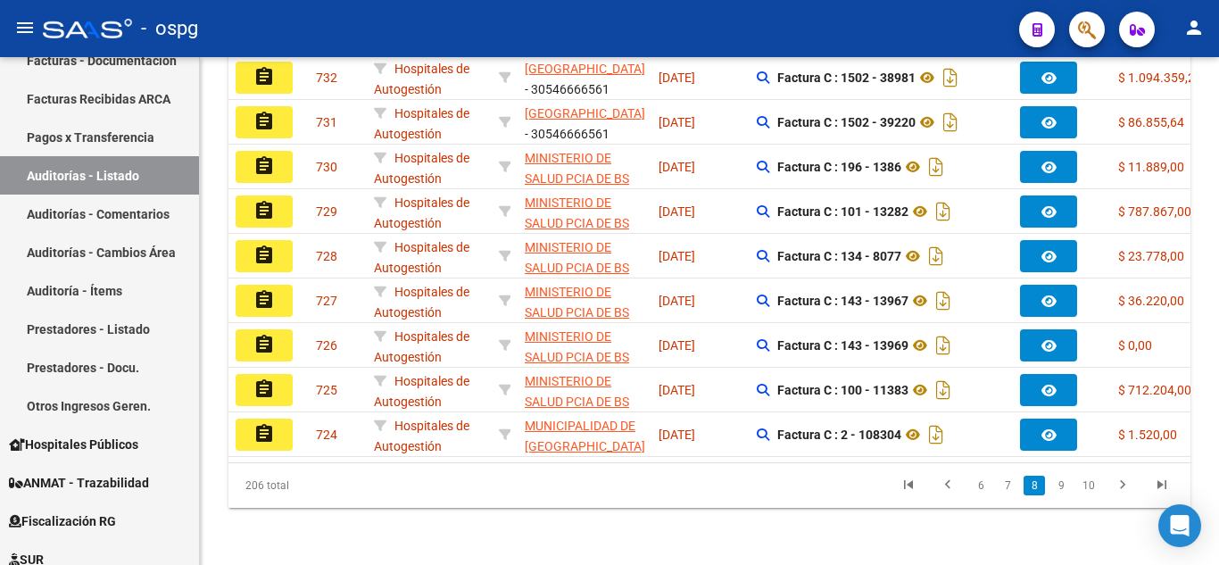
click at [1059, 486] on link "9" at bounding box center [1060, 486] width 21 height 20
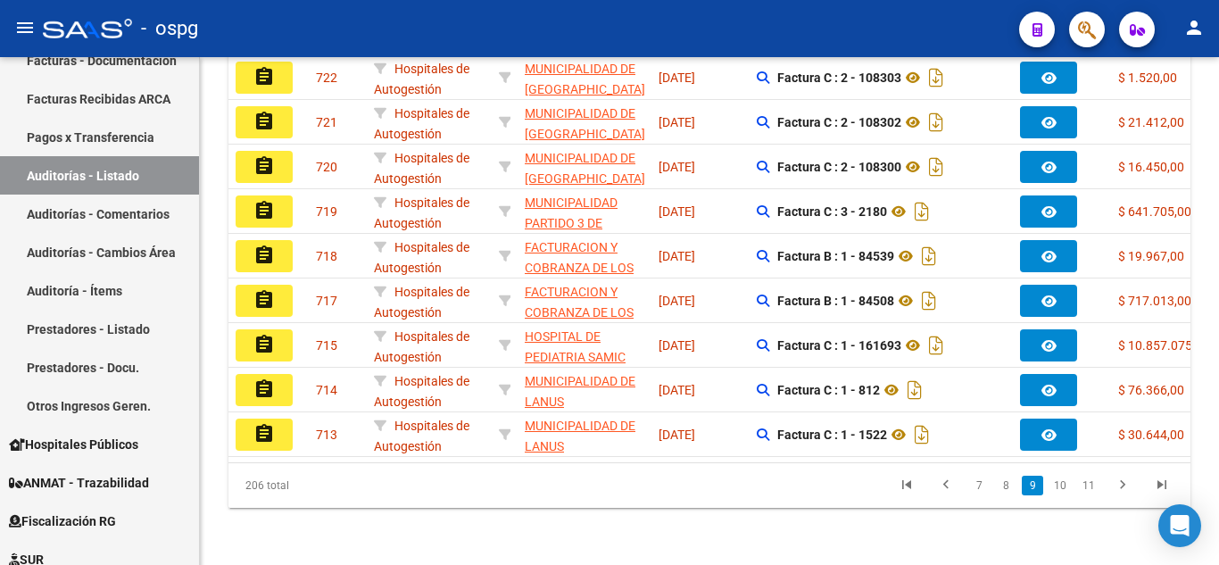
click at [1059, 486] on link "10" at bounding box center [1060, 486] width 23 height 20
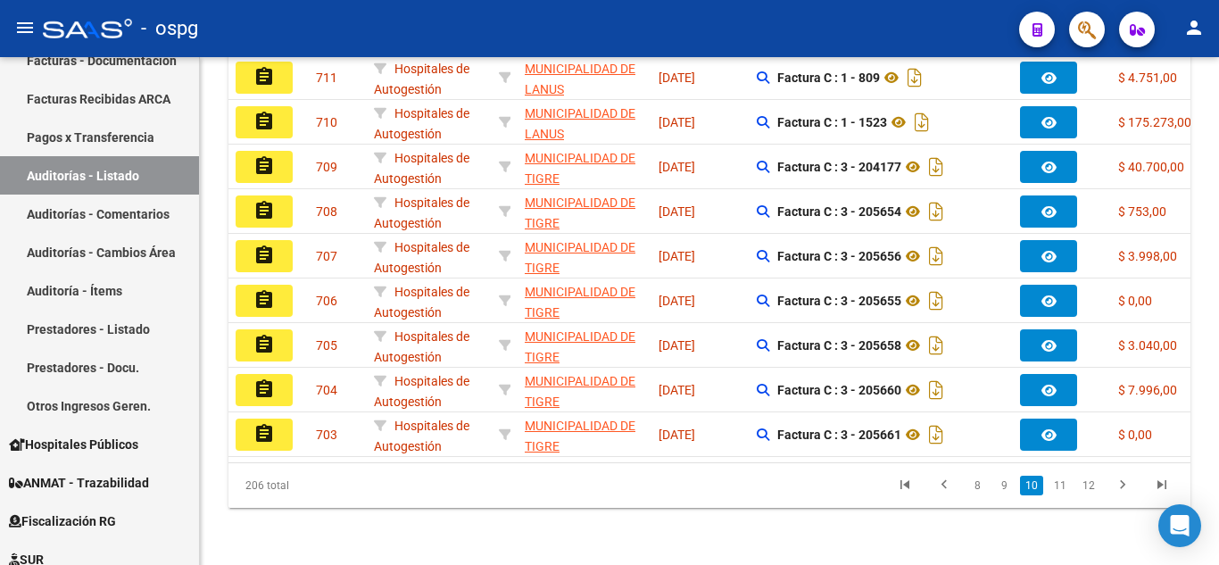
click at [1059, 486] on link "11" at bounding box center [1060, 486] width 23 height 20
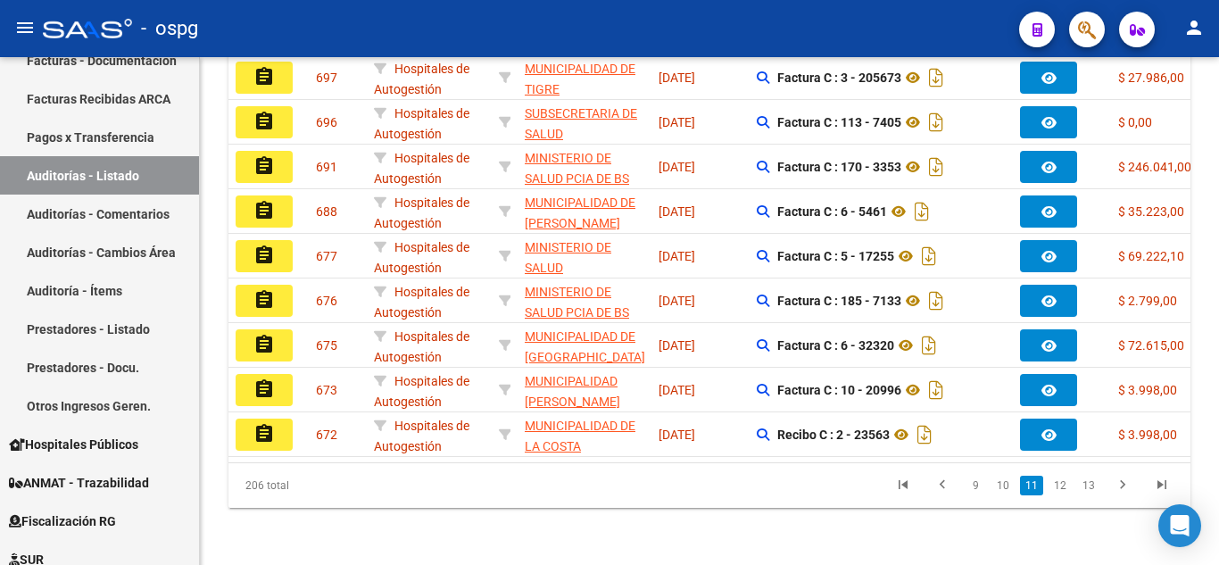
click at [1059, 486] on link "12" at bounding box center [1060, 486] width 23 height 20
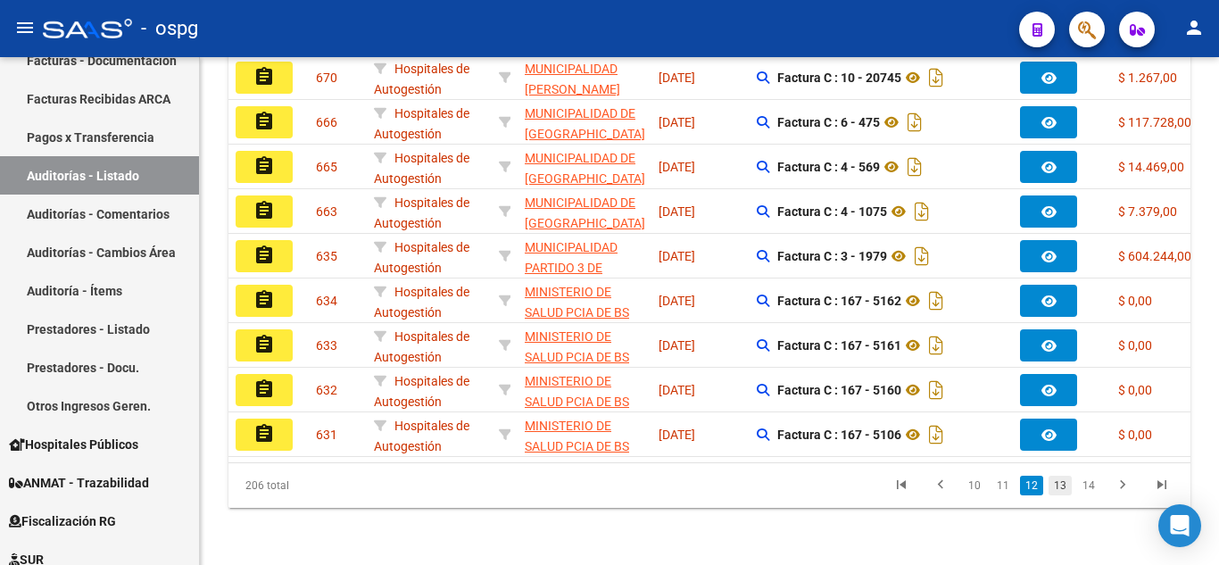
click at [1065, 492] on link "13" at bounding box center [1060, 486] width 23 height 20
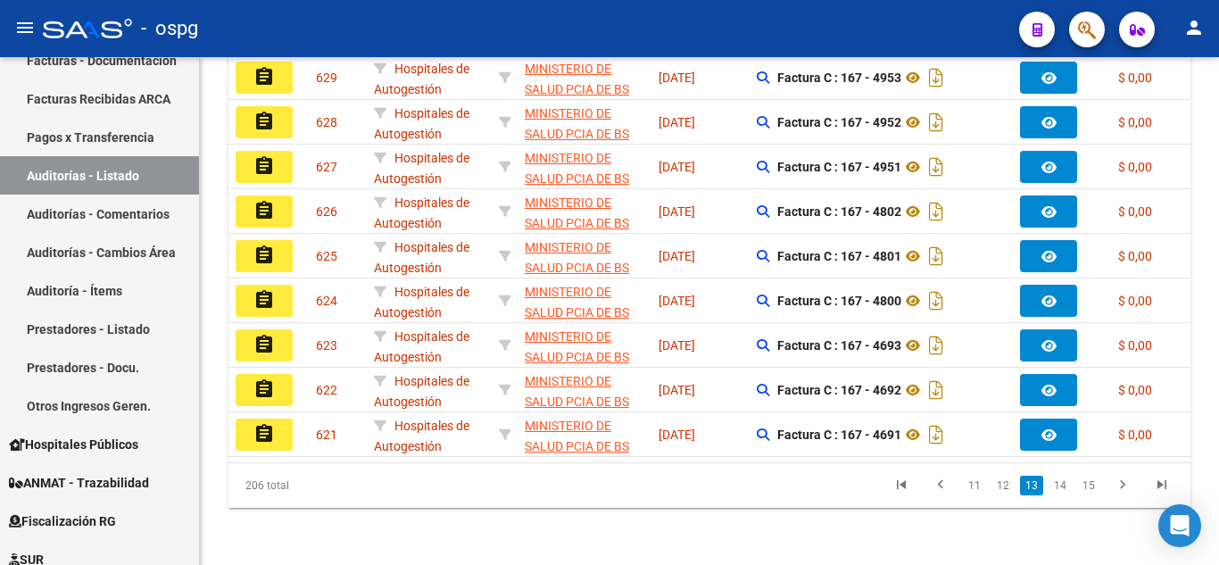
click at [1065, 492] on link "14" at bounding box center [1060, 486] width 23 height 20
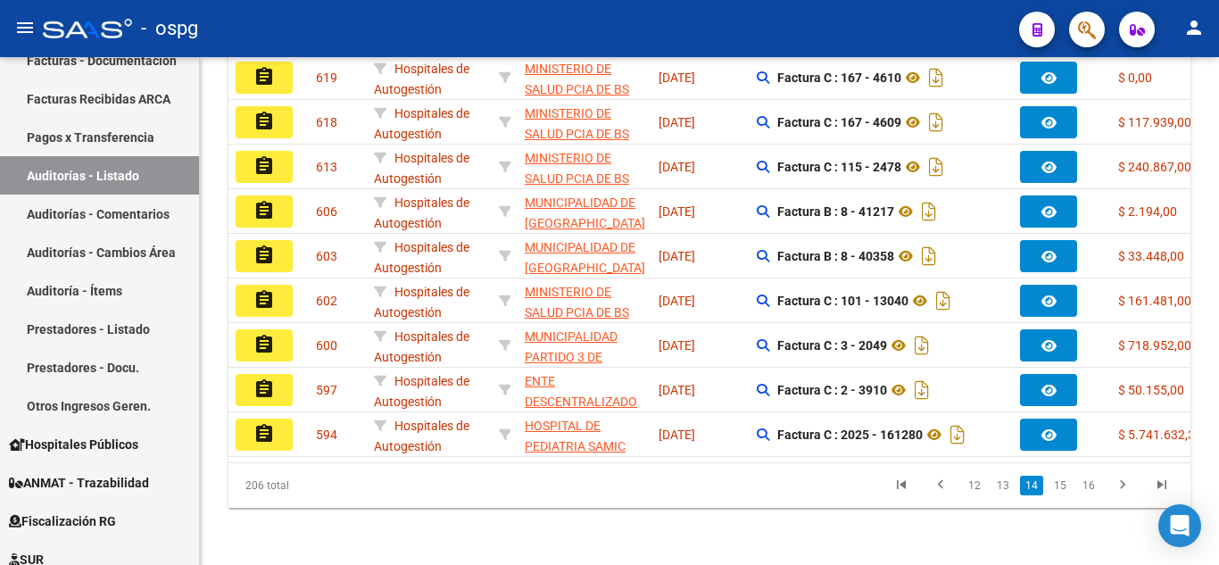
click at [1065, 492] on link "15" at bounding box center [1060, 486] width 23 height 20
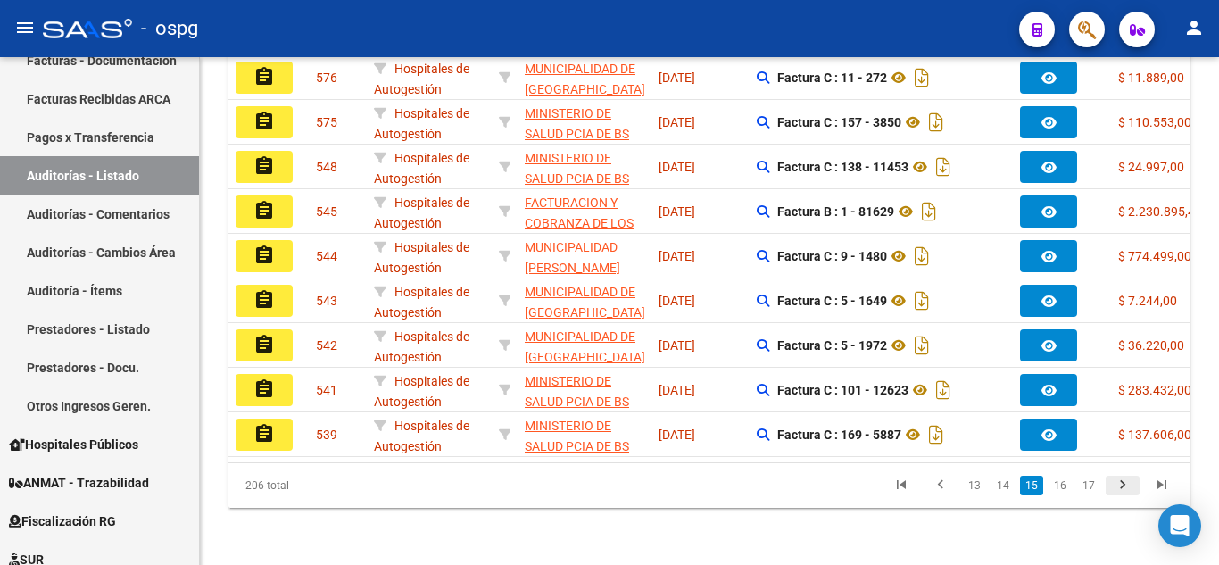
click at [1126, 491] on icon "go to next page" at bounding box center [1122, 487] width 23 height 21
click at [1126, 491] on div "206 total 14 15 16 17 18" at bounding box center [709, 485] width 962 height 45
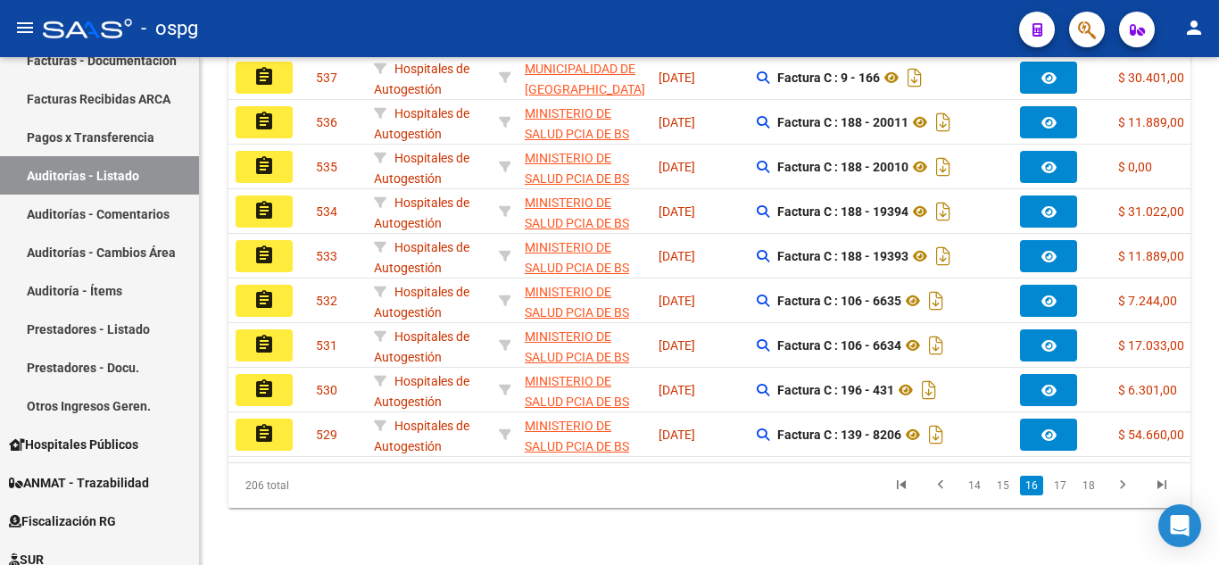
click at [1126, 491] on icon "go to next page" at bounding box center [1122, 487] width 23 height 21
click at [1126, 491] on div "206 total 15 16 17 18 19" at bounding box center [709, 485] width 962 height 45
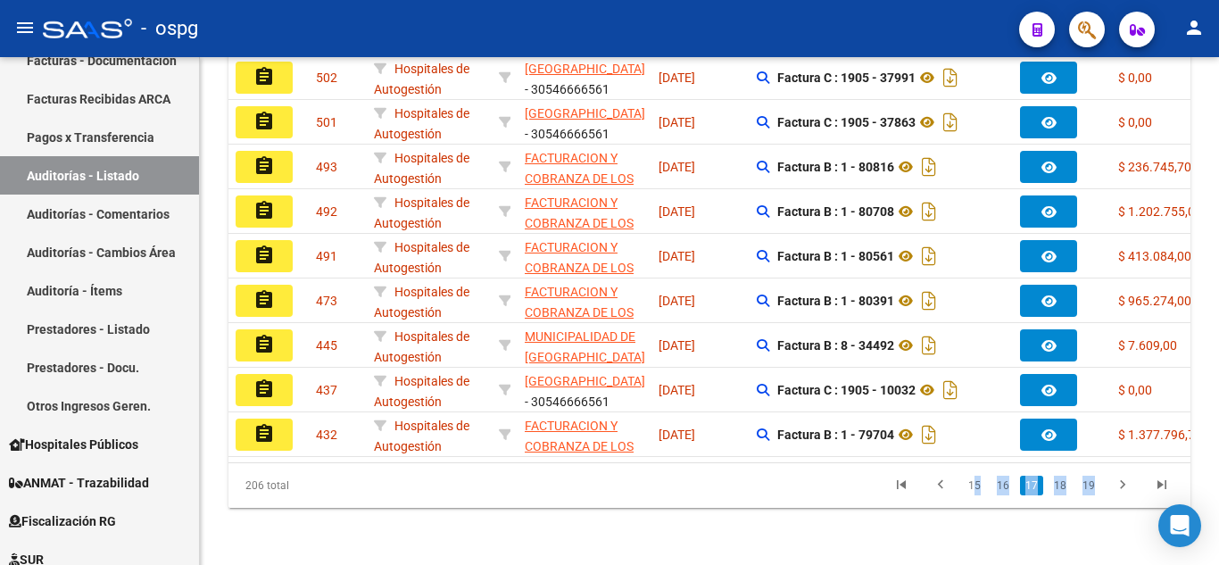
click at [1126, 491] on icon "go to next page" at bounding box center [1122, 487] width 23 height 21
click at [1126, 491] on div "206 total 16 17 18 19 20" at bounding box center [709, 485] width 962 height 45
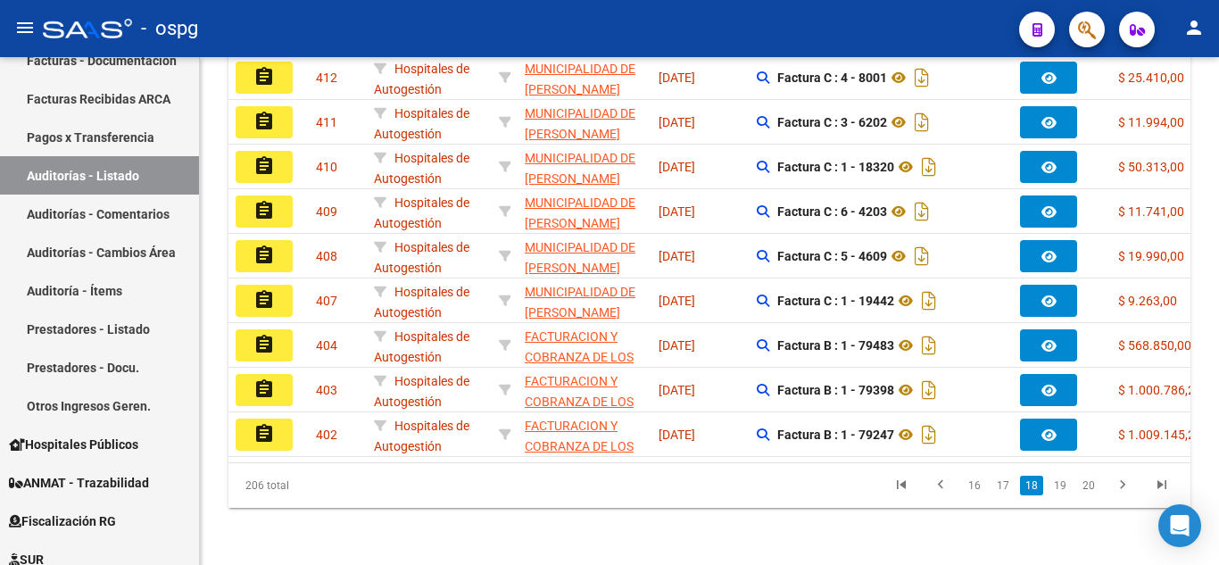
click at [1084, 519] on div "PRESTADORES -> Auditoría de Comprobantes / Prestaciones add Crear Auditoría clo…" at bounding box center [709, 19] width 1019 height 1091
click at [1128, 487] on icon "go to next page" at bounding box center [1122, 487] width 23 height 21
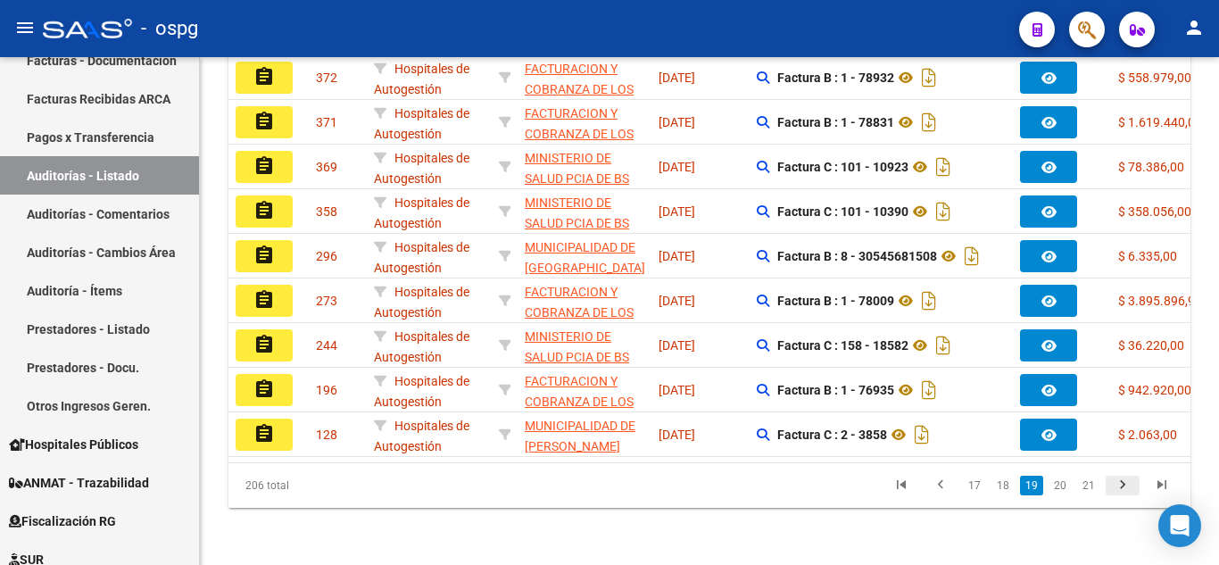
click at [1128, 487] on icon "go to next page" at bounding box center [1122, 487] width 23 height 21
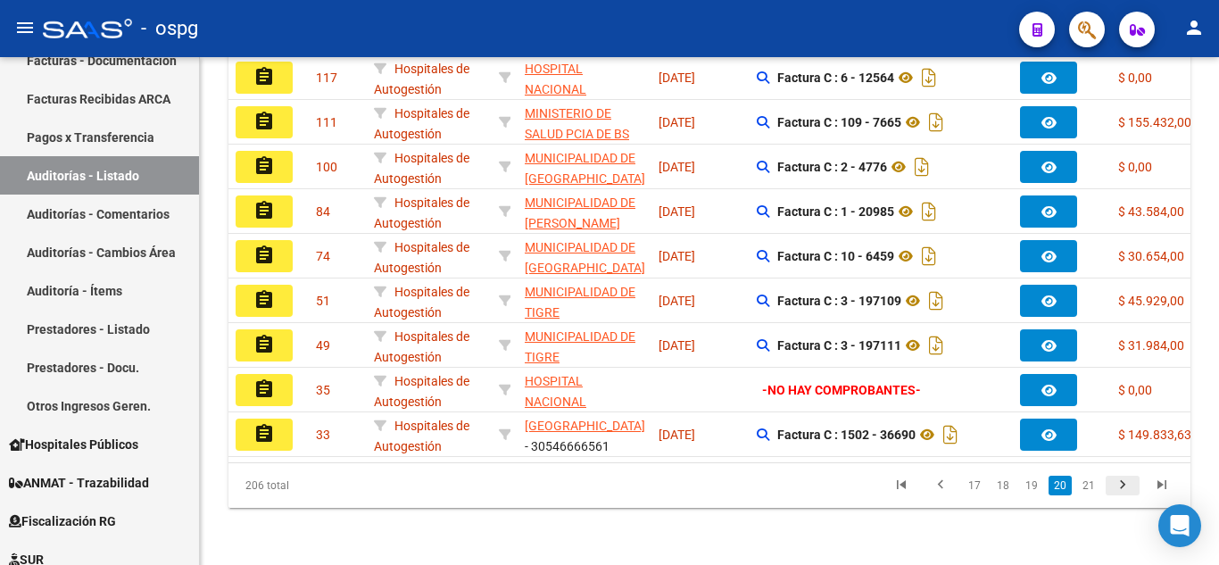
click at [1128, 487] on icon "go to next page" at bounding box center [1122, 487] width 23 height 21
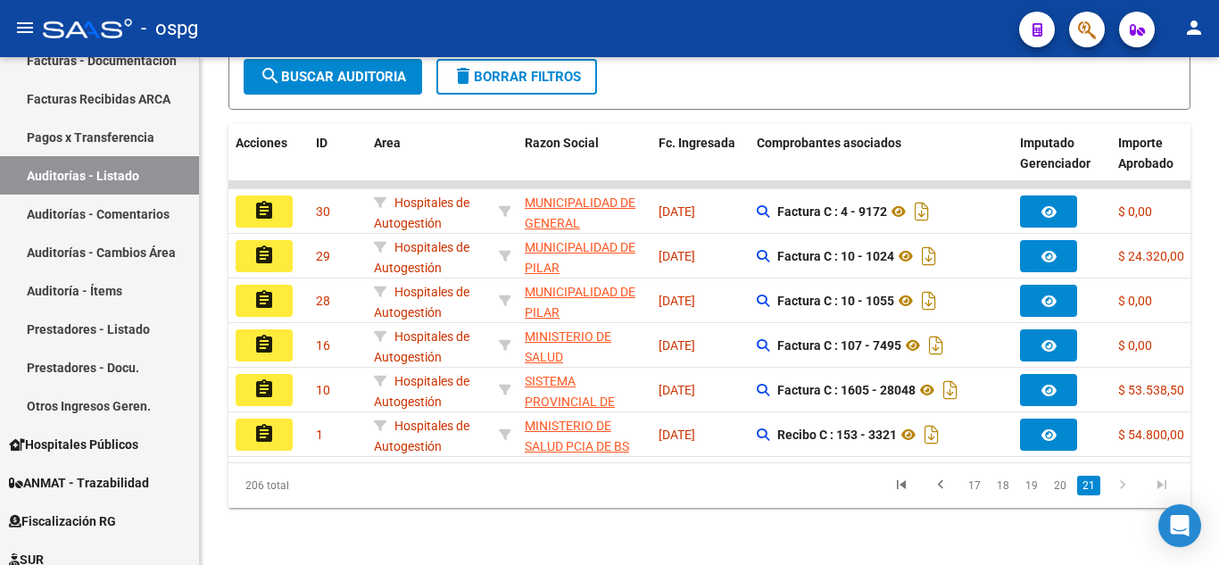
click at [1128, 487] on icon "go to next page" at bounding box center [1122, 487] width 23 height 21
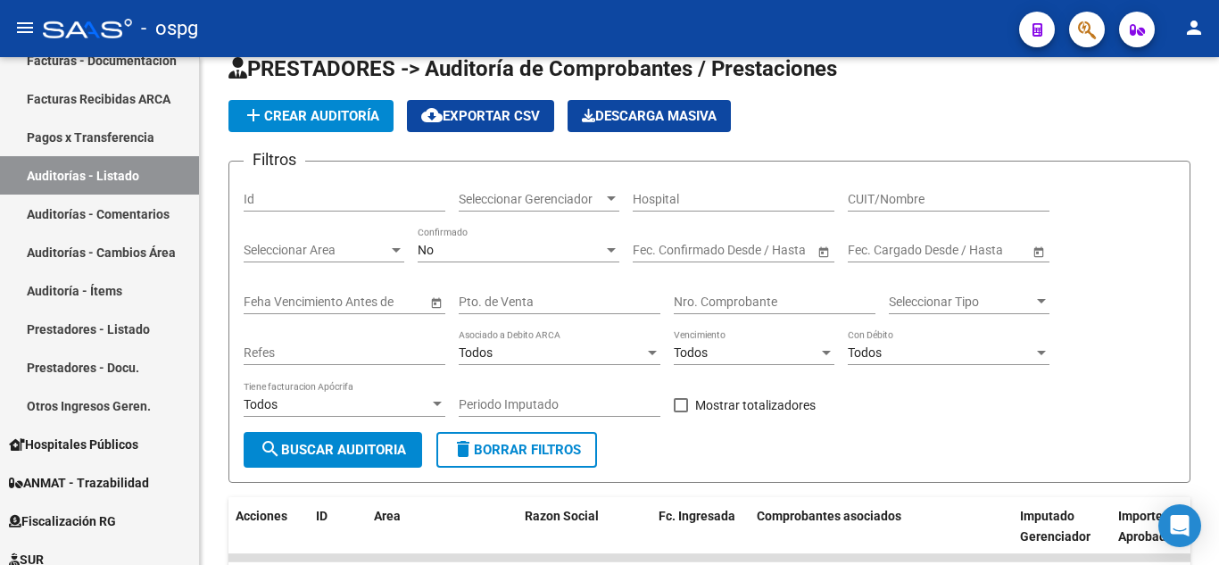
scroll to position [0, 0]
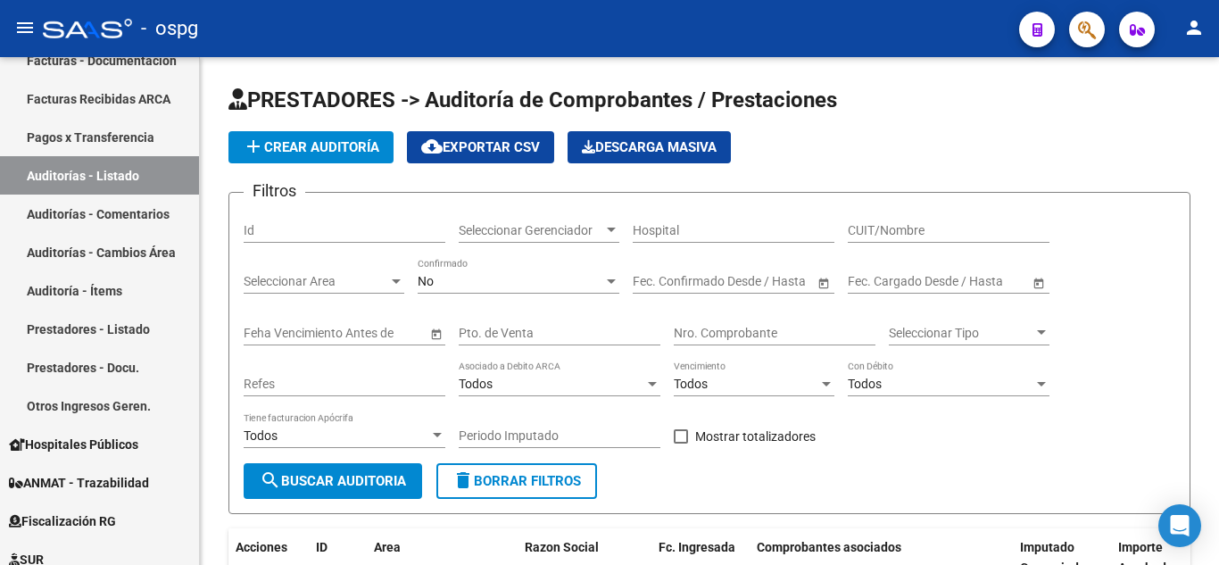
click at [1218, 146] on div at bounding box center [1217, 196] width 4 height 278
click at [496, 278] on div "No" at bounding box center [511, 281] width 186 height 15
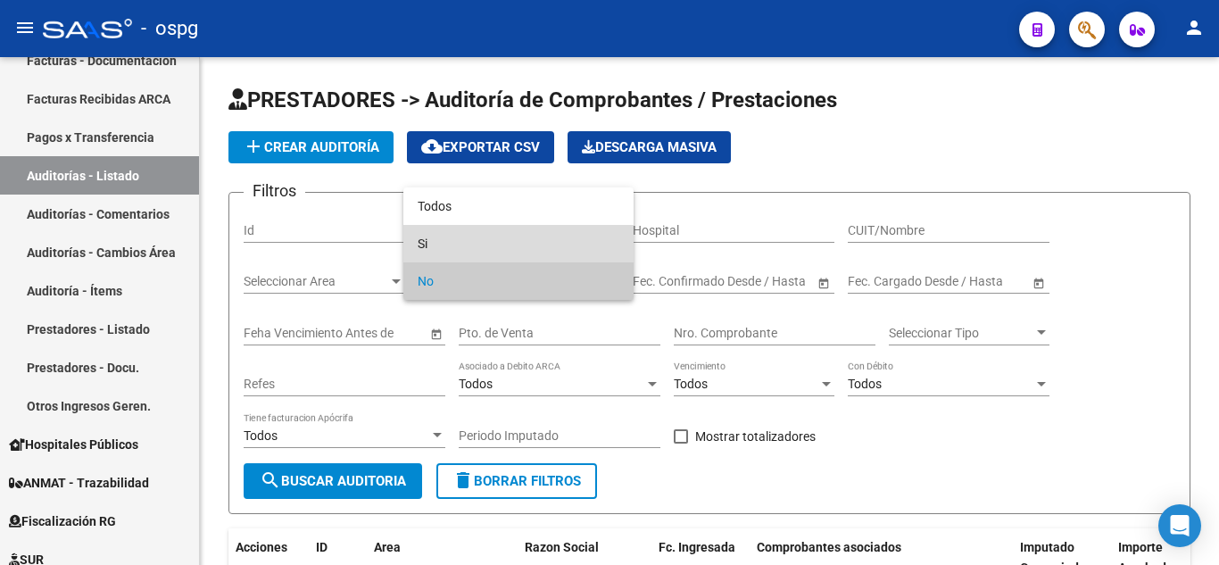
click at [437, 253] on span "Si" at bounding box center [519, 243] width 202 height 37
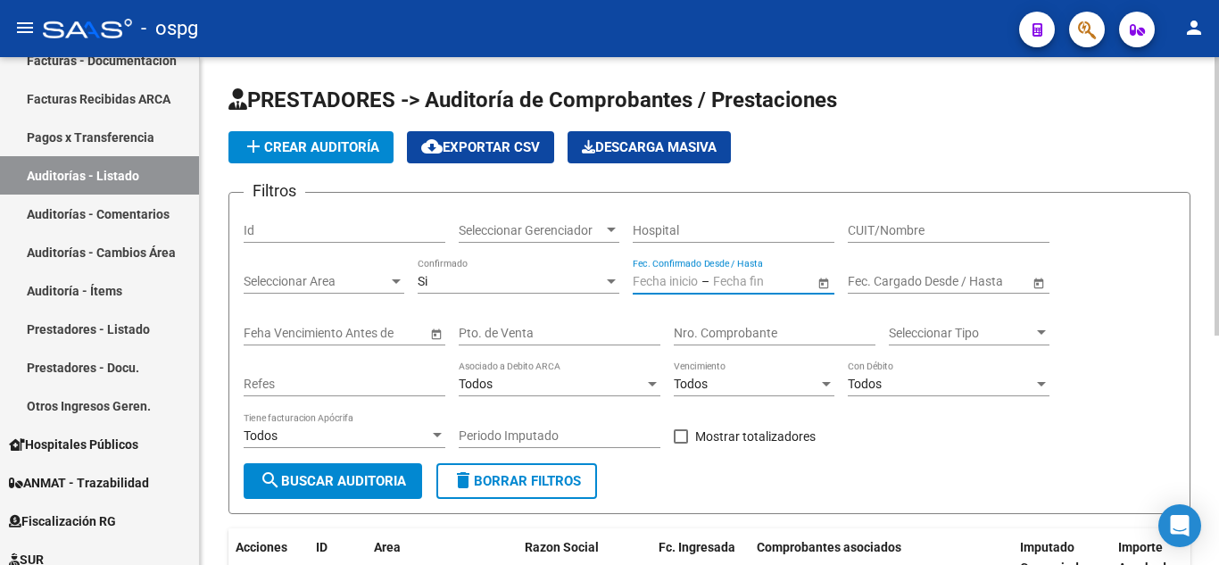
click at [645, 286] on input "text" at bounding box center [665, 281] width 65 height 15
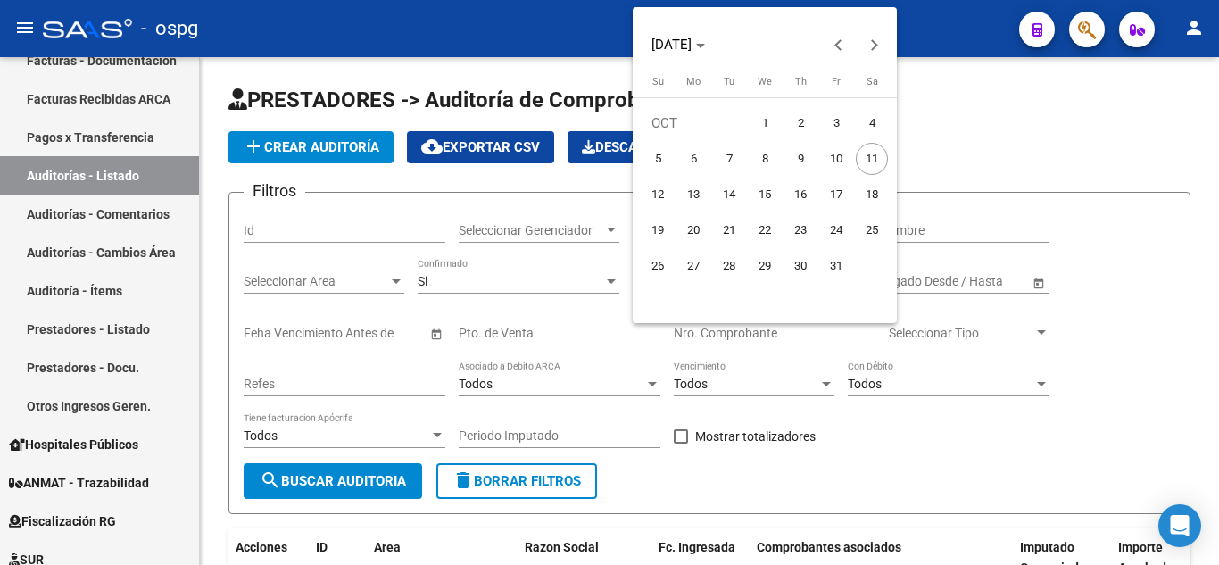
click at [1009, 123] on div at bounding box center [609, 282] width 1219 height 565
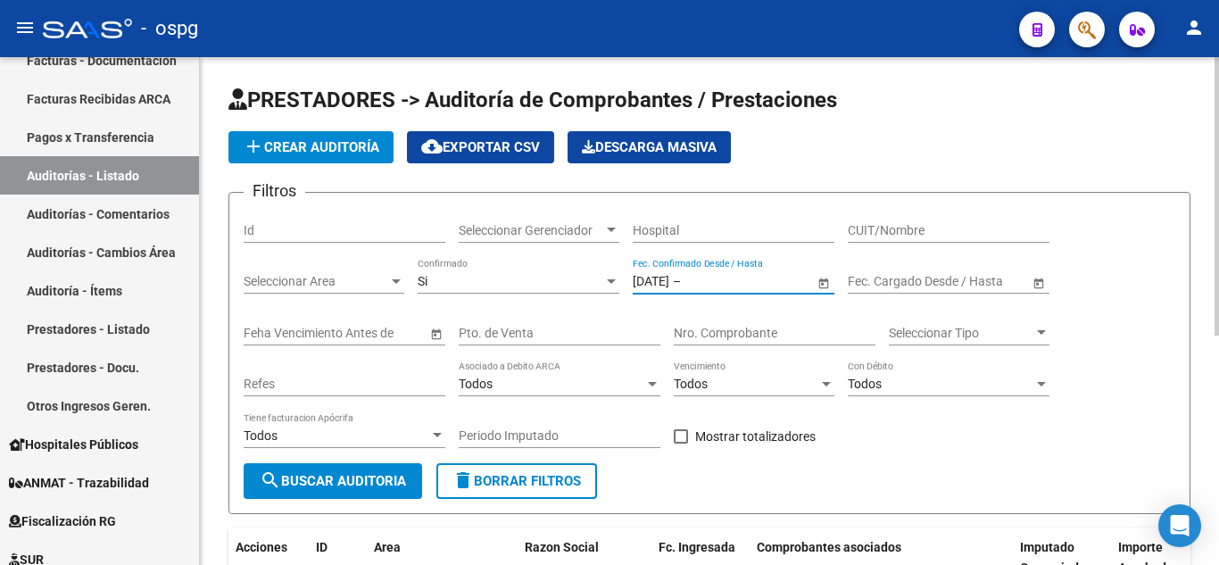
type input "[DATE]"
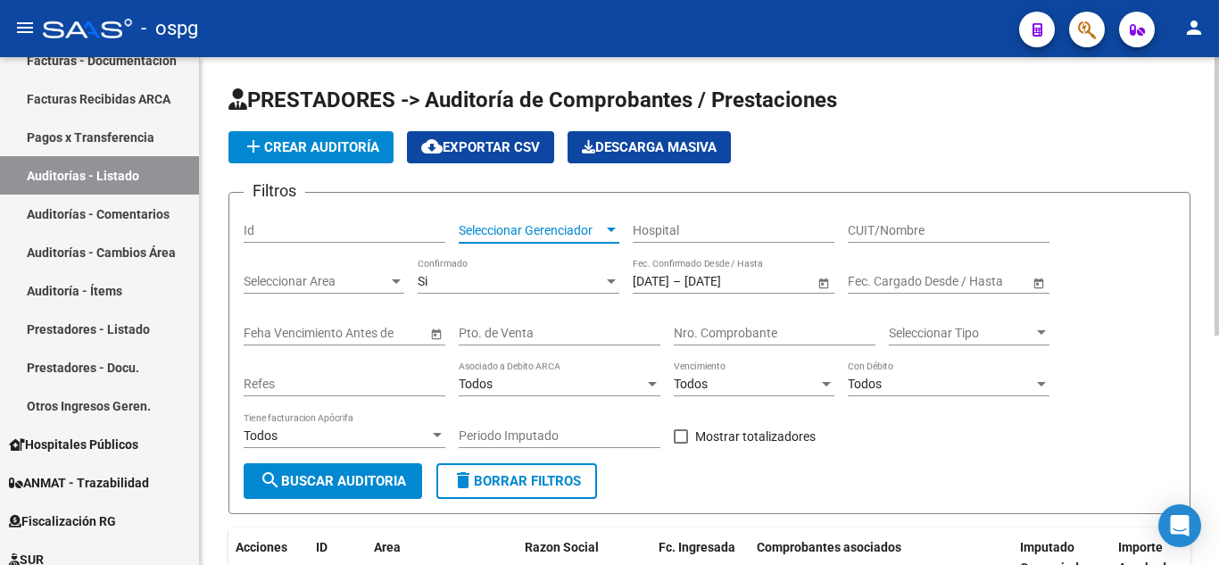
click at [572, 235] on span "Seleccionar Gerenciador" at bounding box center [531, 230] width 145 height 15
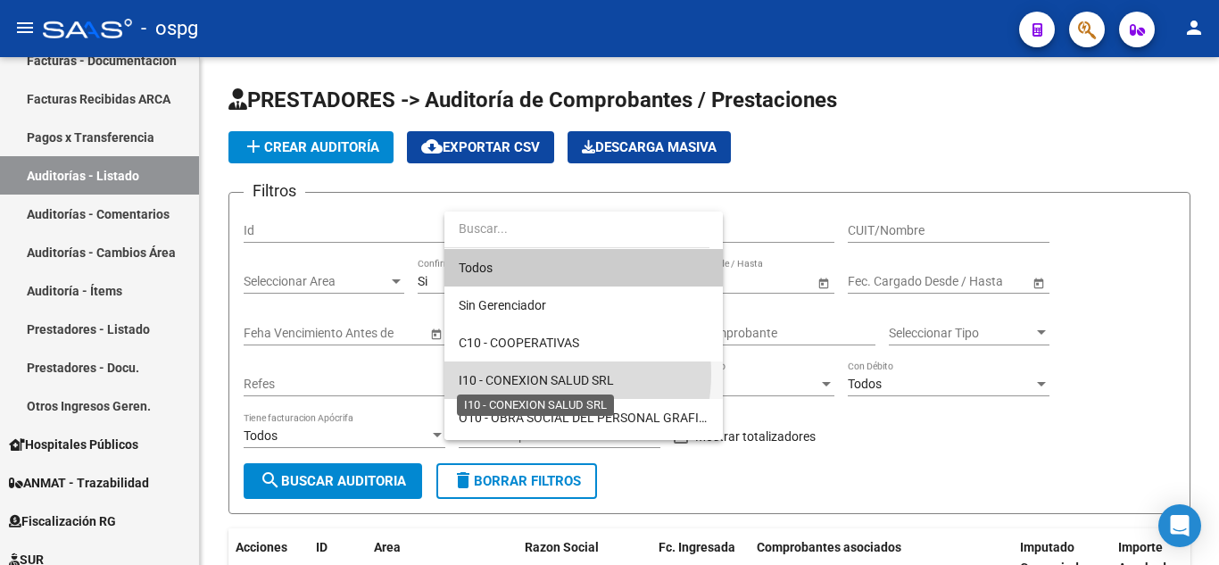
click at [531, 374] on span "I10 - CONEXION SALUD SRL" at bounding box center [536, 380] width 155 height 14
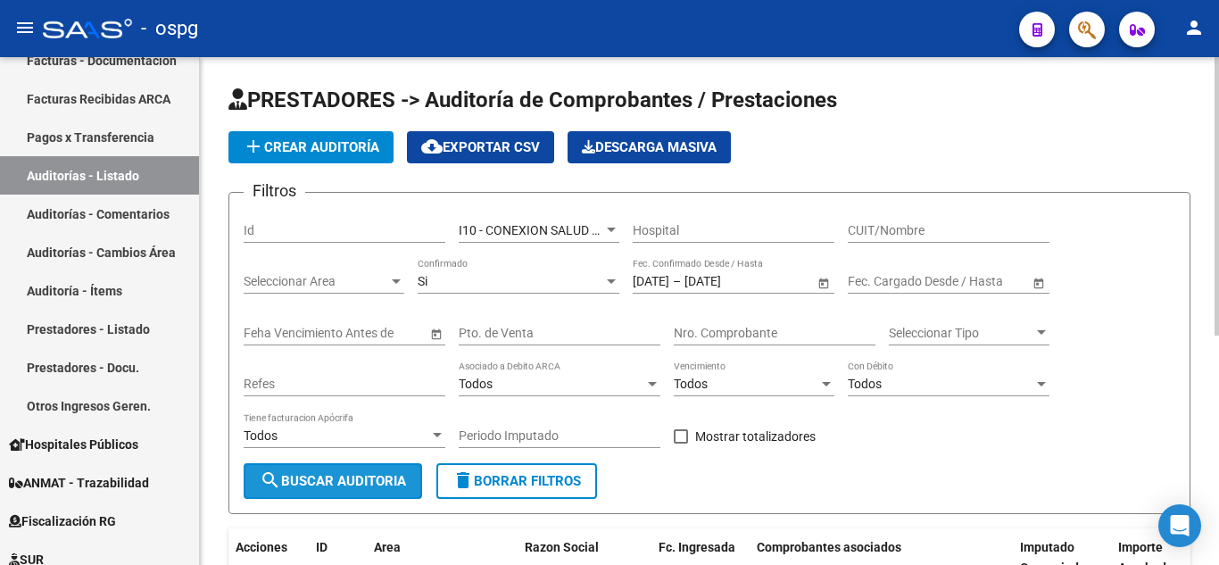
click at [328, 482] on span "search Buscar Auditoria" at bounding box center [333, 481] width 146 height 16
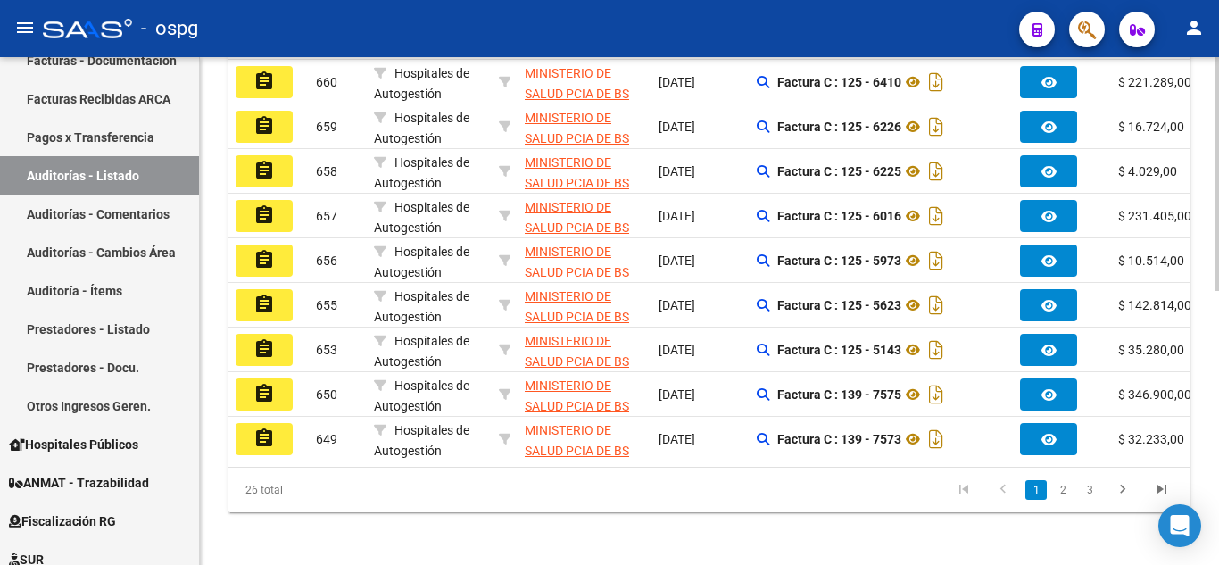
click at [1216, 471] on div at bounding box center [1217, 446] width 4 height 234
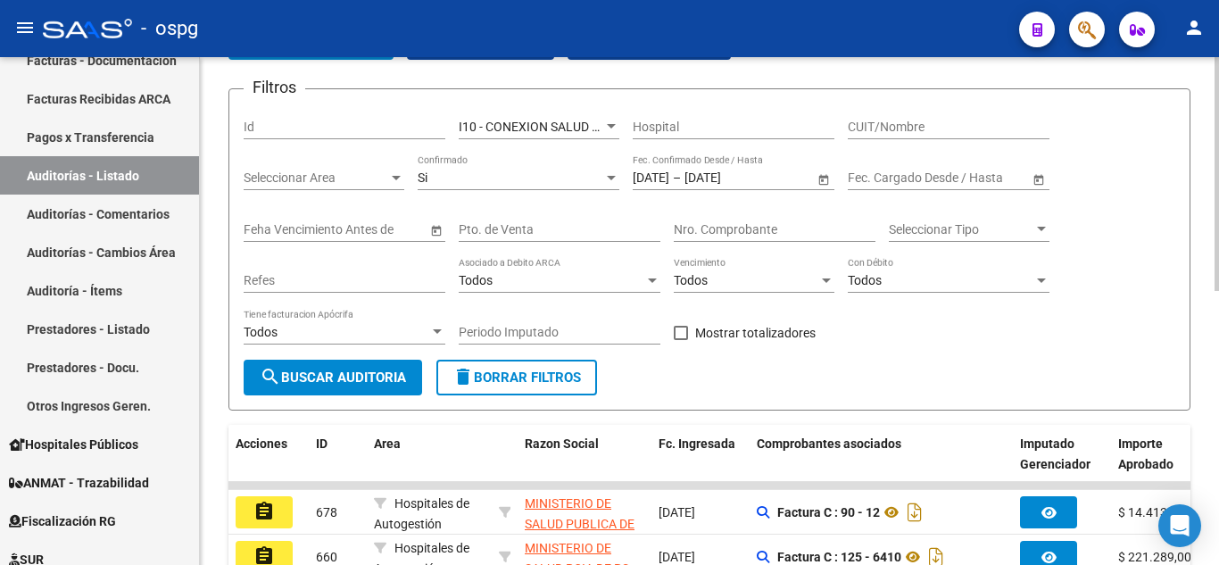
scroll to position [43, 0]
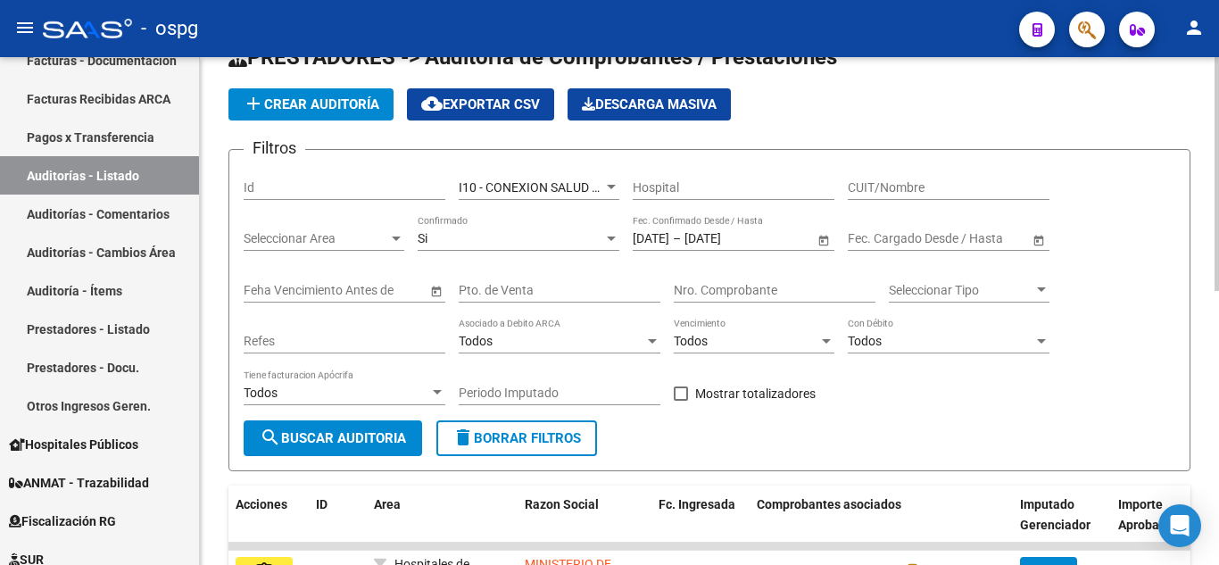
click at [1218, 129] on div at bounding box center [1217, 195] width 4 height 234
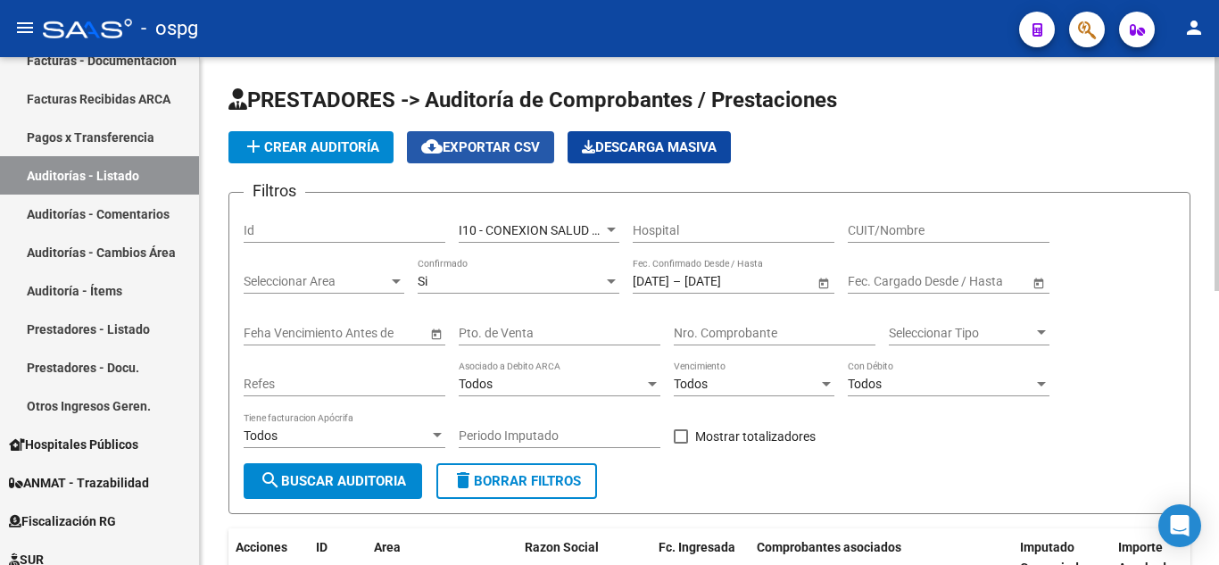
click at [462, 144] on span "cloud_download Exportar CSV" at bounding box center [480, 147] width 119 height 16
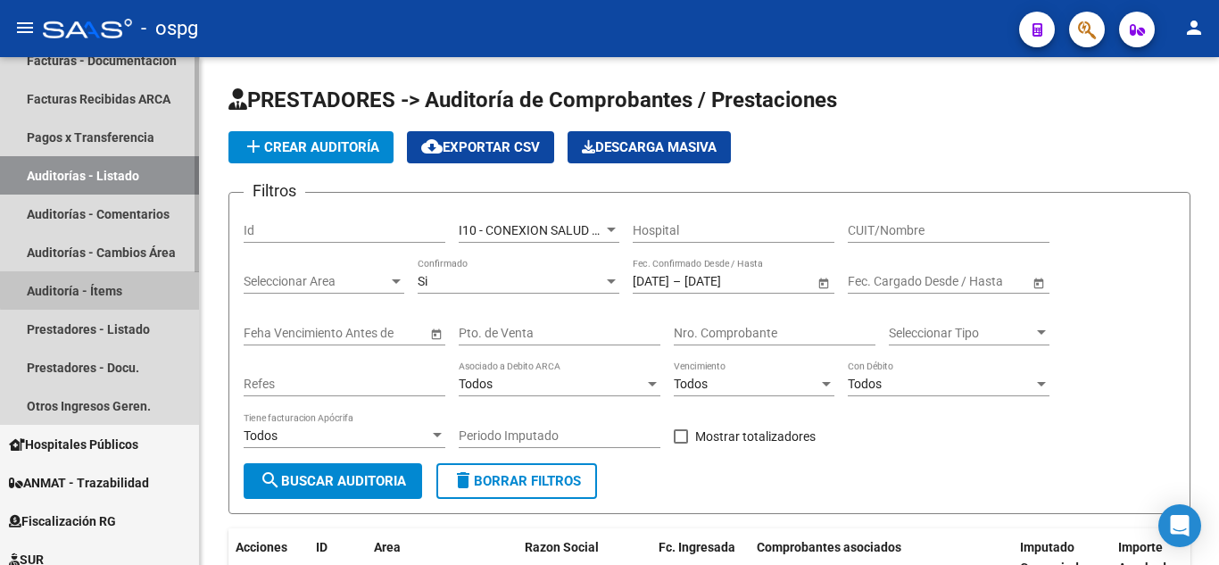
click at [129, 287] on link "Auditoría - Ítems" at bounding box center [99, 290] width 199 height 38
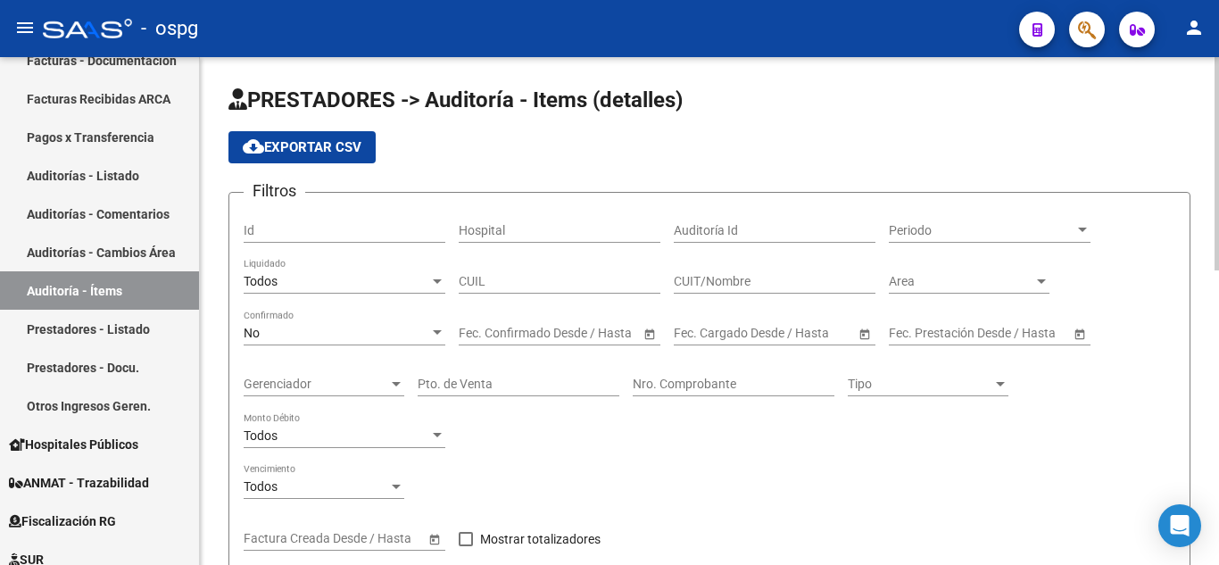
click at [419, 273] on div "Todos Liquidado" at bounding box center [345, 276] width 202 height 36
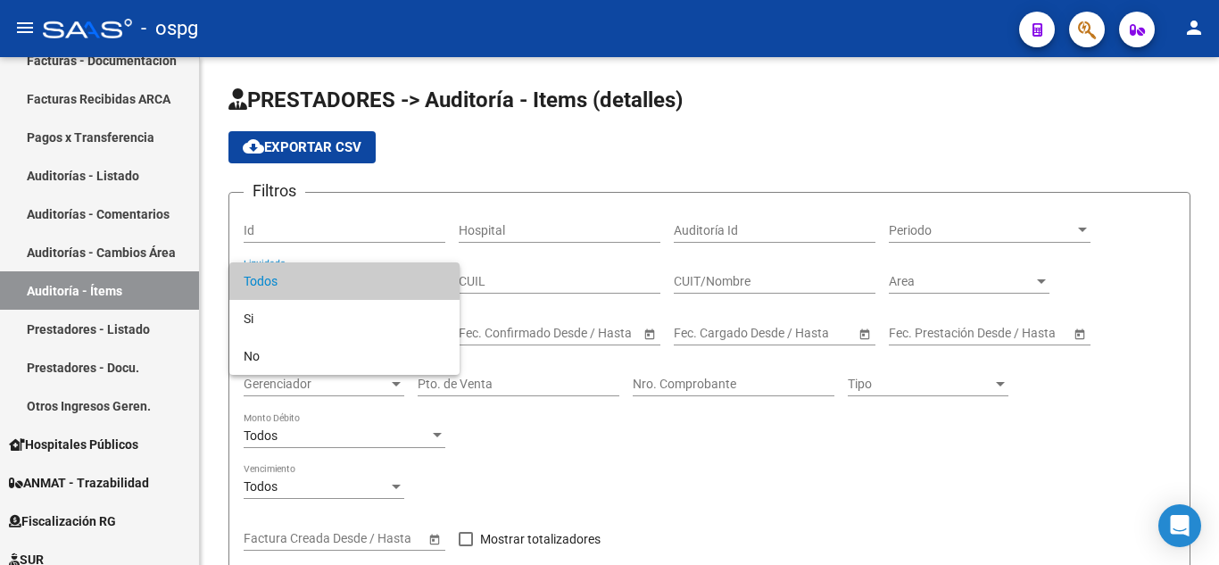
click at [577, 404] on div at bounding box center [609, 282] width 1219 height 565
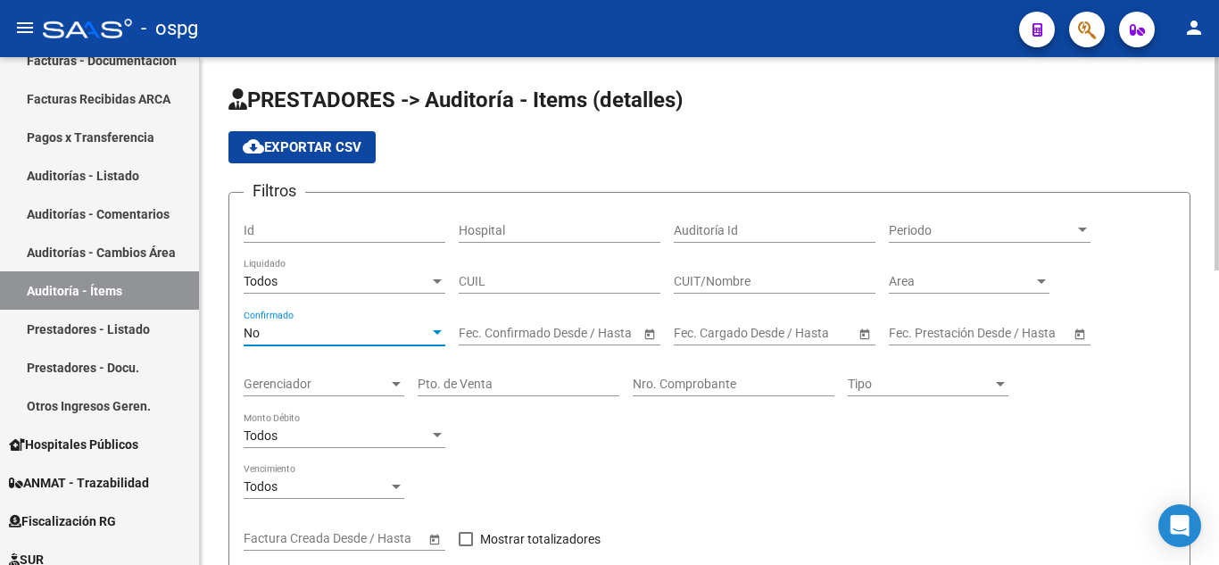
click at [332, 336] on div "No" at bounding box center [337, 333] width 186 height 15
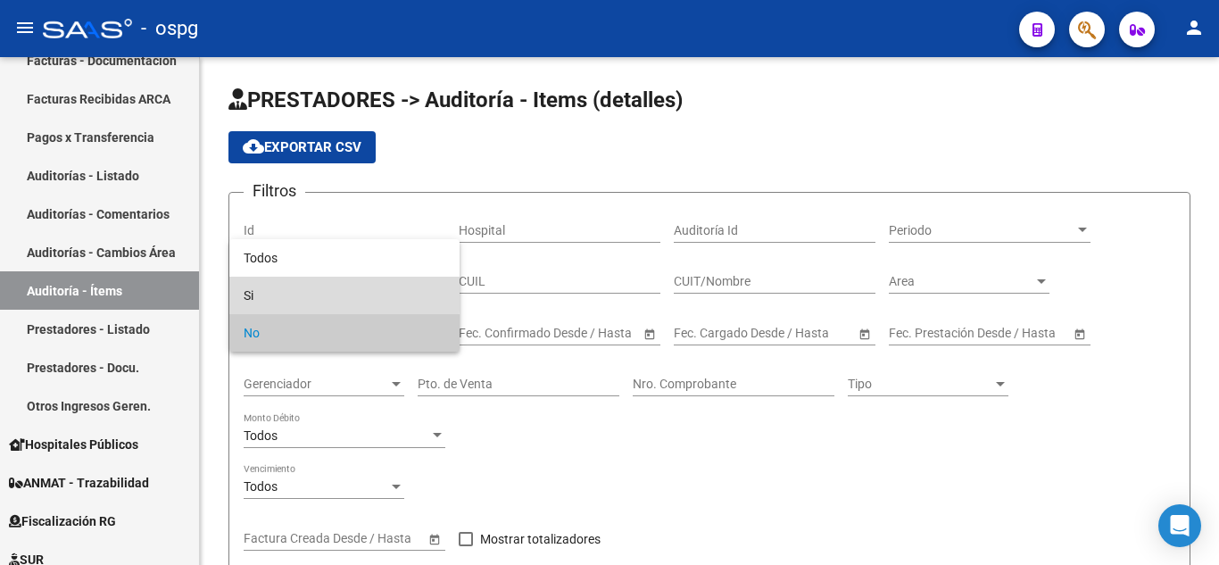
click at [275, 294] on span "Si" at bounding box center [345, 295] width 202 height 37
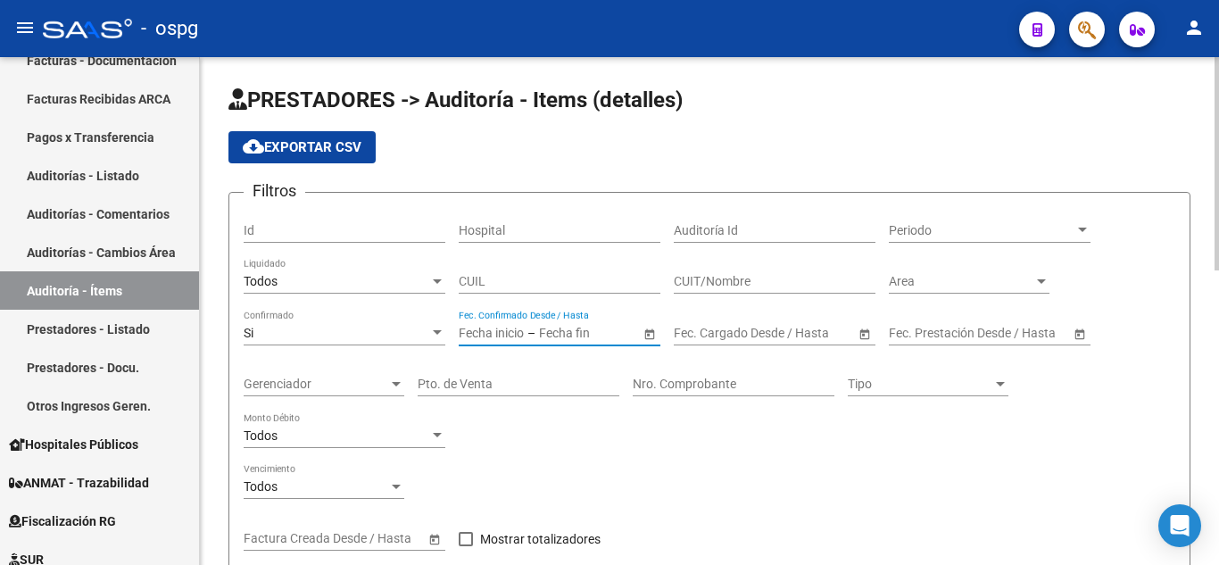
click at [484, 332] on input "text" at bounding box center [491, 333] width 65 height 15
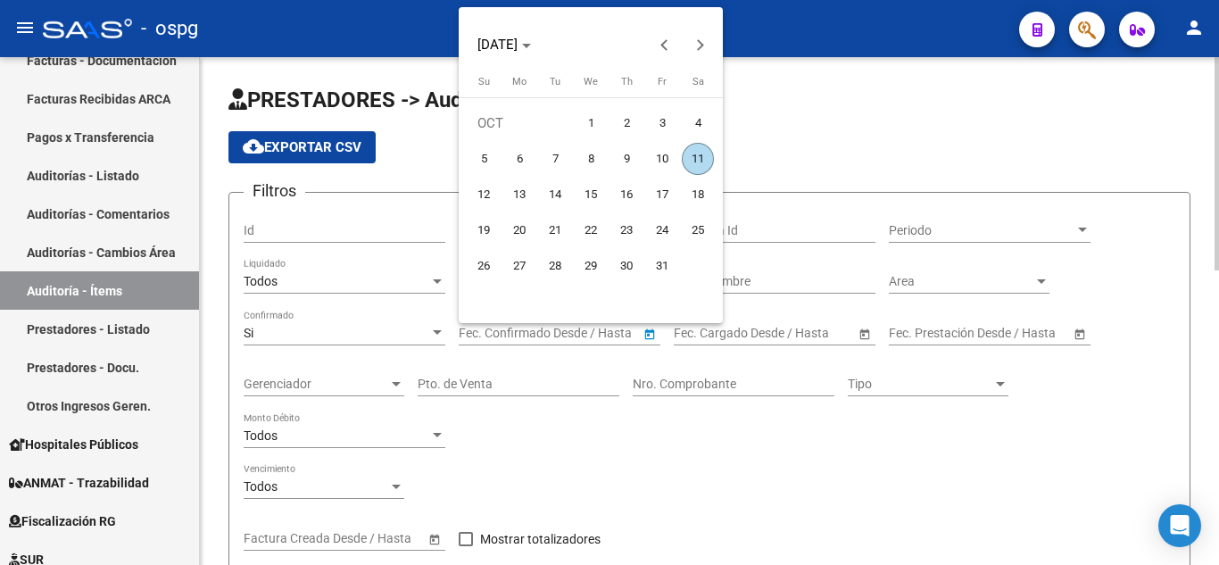
click at [484, 332] on div at bounding box center [609, 282] width 1219 height 565
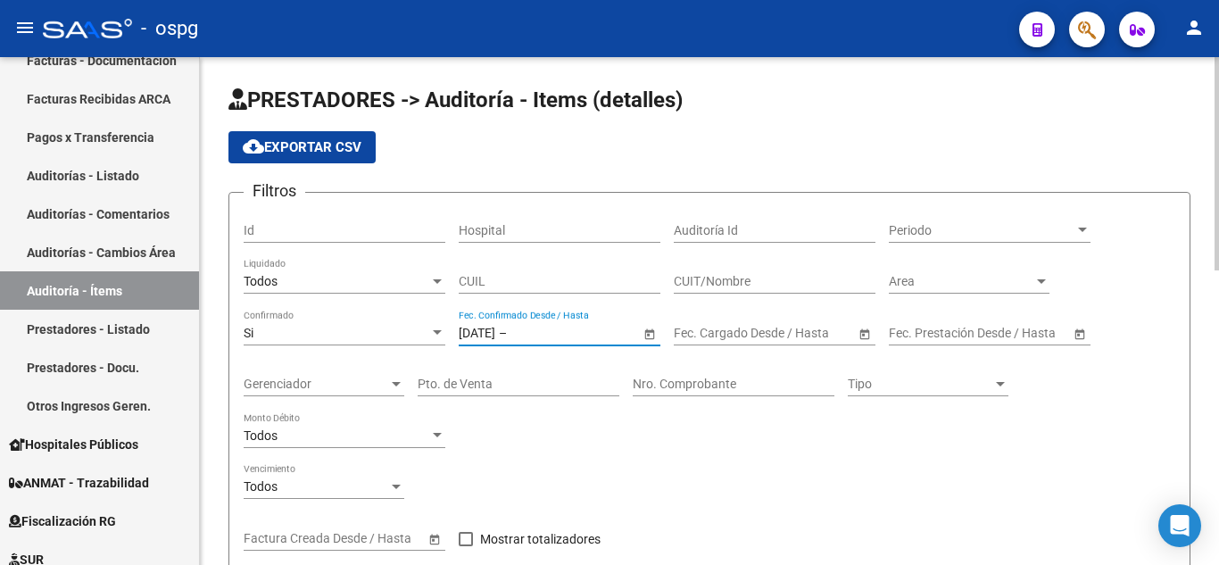
type input "[DATE]"
click at [340, 386] on span "Gerenciador" at bounding box center [316, 384] width 145 height 15
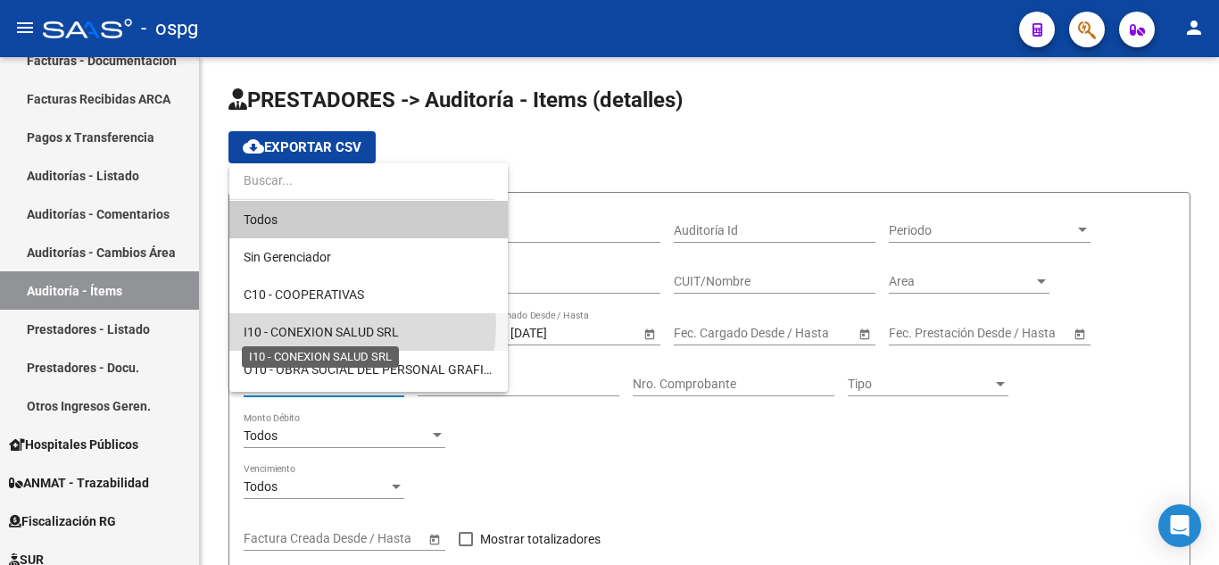
click at [337, 326] on span "I10 - CONEXION SALUD SRL" at bounding box center [321, 332] width 155 height 14
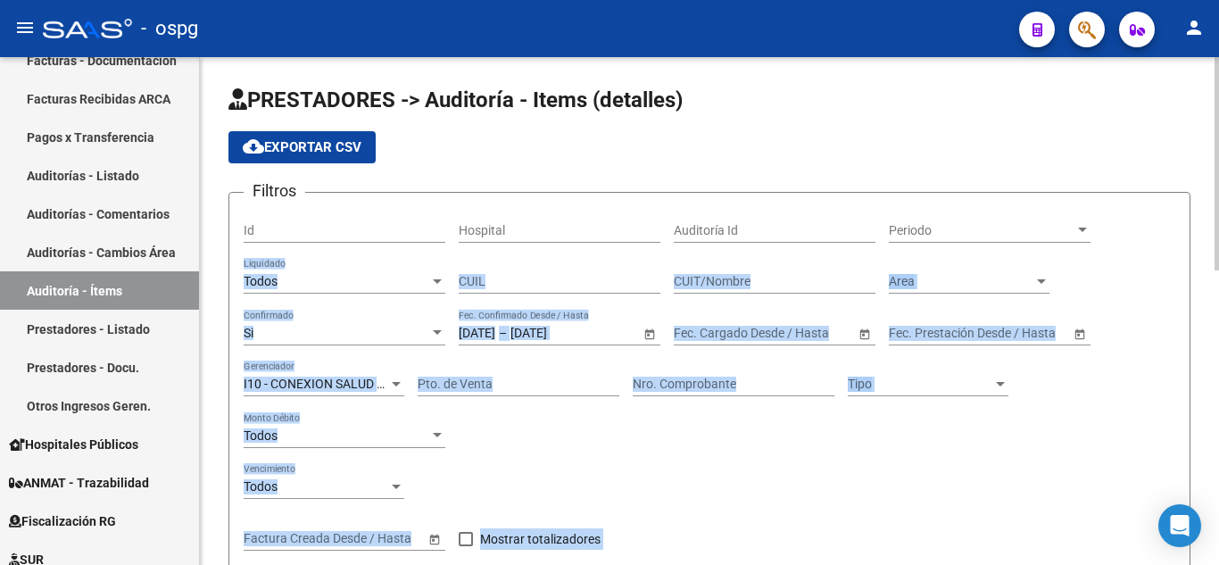
drag, startPoint x: 1214, startPoint y: 223, endPoint x: 1218, endPoint y: 285, distance: 61.7
click at [1170, 165] on app-list-header "PRESTADORES -> Auditoría - Items (detalles) cloud_download Exportar CSV Filtros…" at bounding box center [709, 351] width 962 height 531
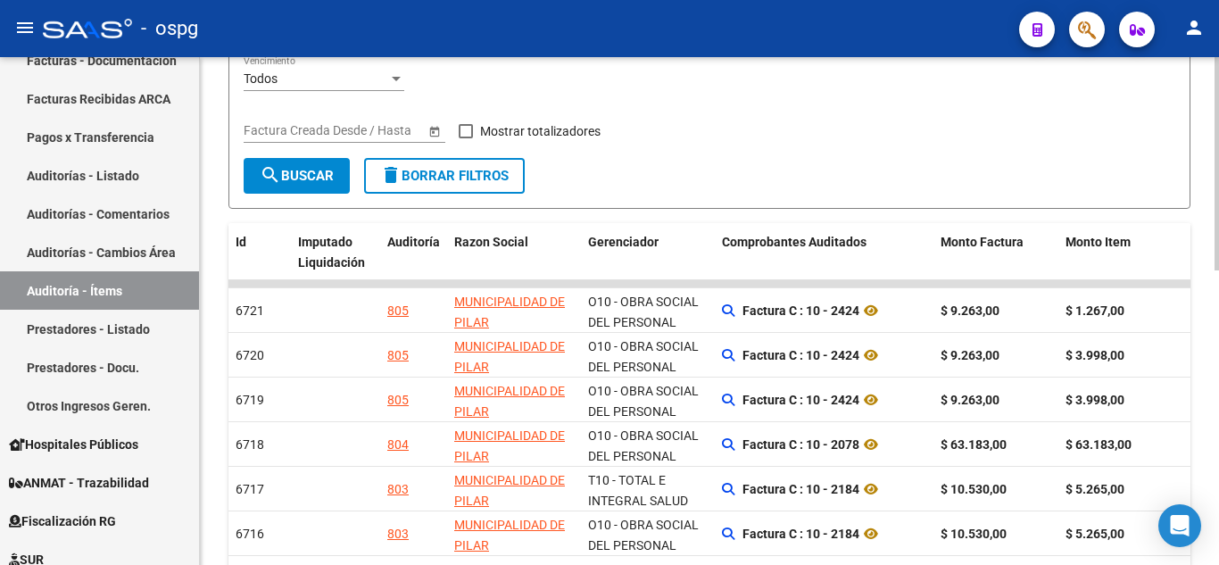
click at [1217, 292] on div at bounding box center [1217, 338] width 4 height 213
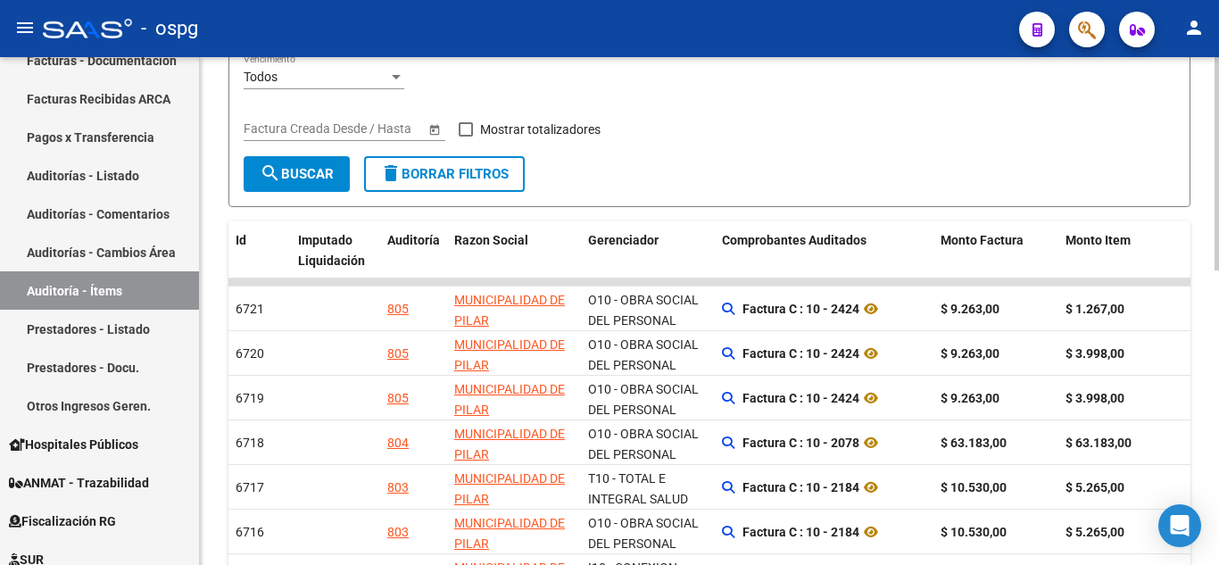
click at [270, 184] on mat-icon "search" at bounding box center [270, 172] width 21 height 21
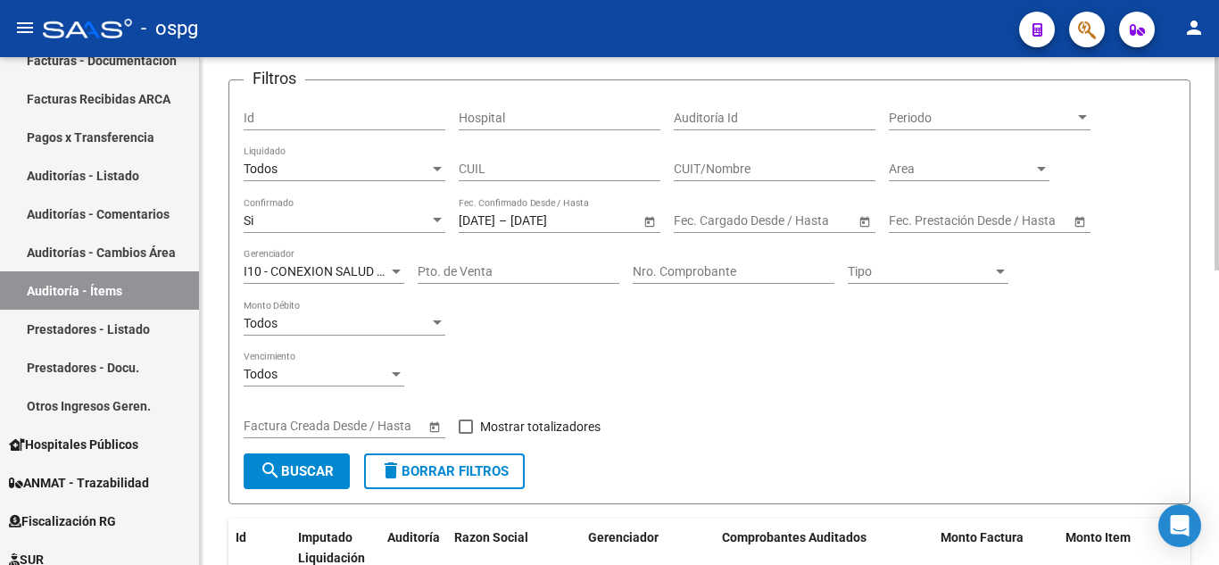
scroll to position [0, 0]
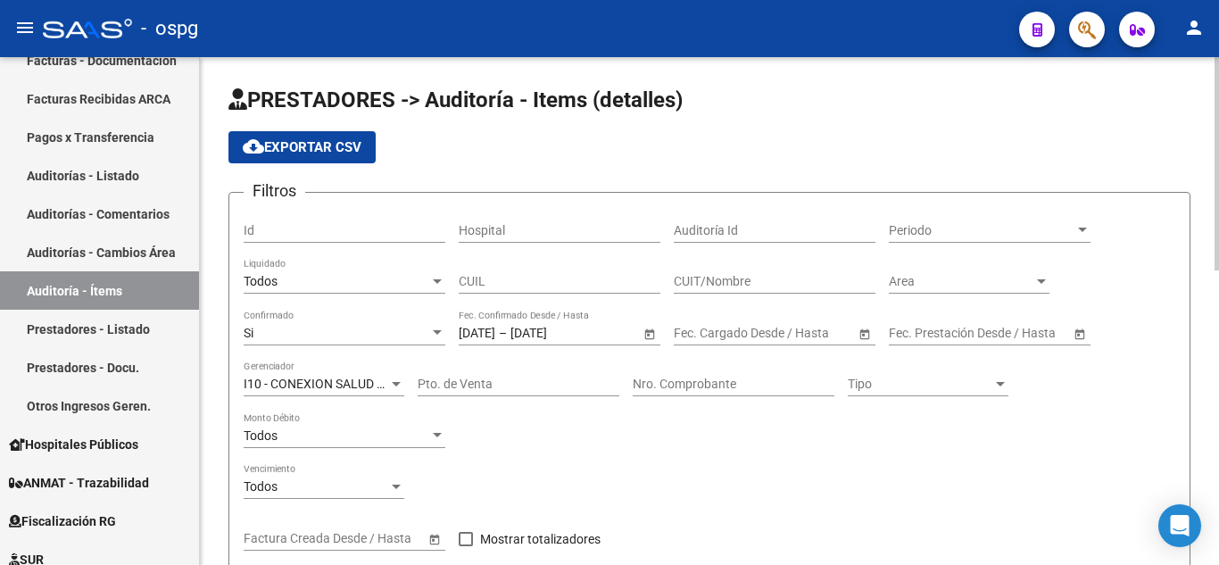
click at [1217, 71] on div at bounding box center [1217, 163] width 4 height 213
click at [287, 156] on button "cloud_download Exportar CSV" at bounding box center [301, 147] width 147 height 32
click at [370, 387] on span "I10 - CONEXION SALUD SRL" at bounding box center [321, 384] width 155 height 14
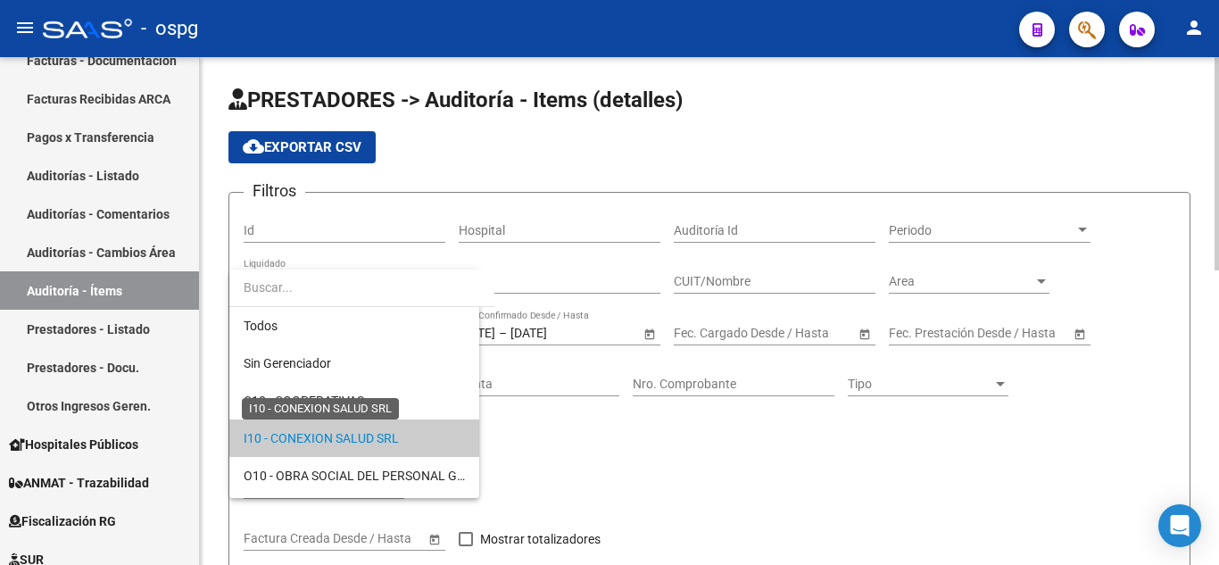
scroll to position [54, 0]
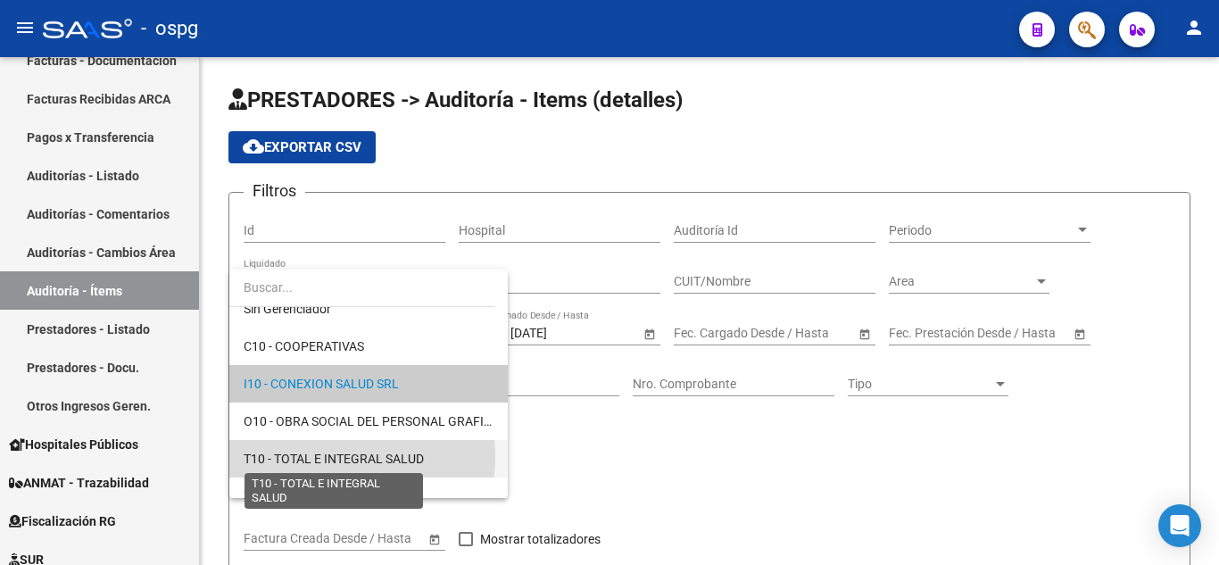
click at [320, 457] on span "T10 - TOTAL E INTEGRAL SALUD" at bounding box center [334, 459] width 180 height 14
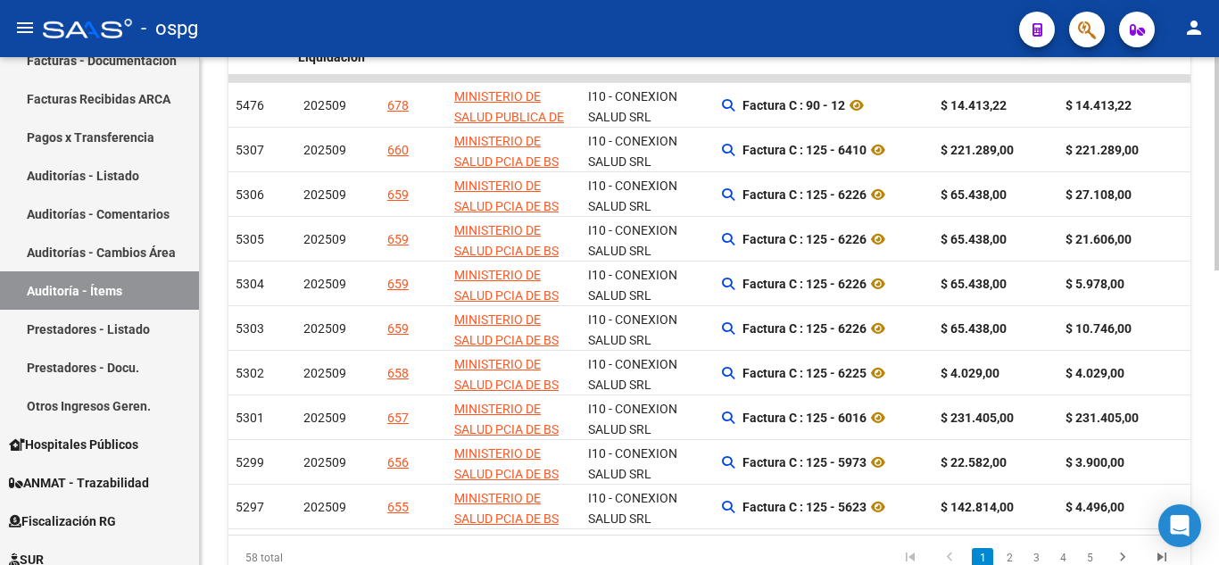
scroll to position [700, 0]
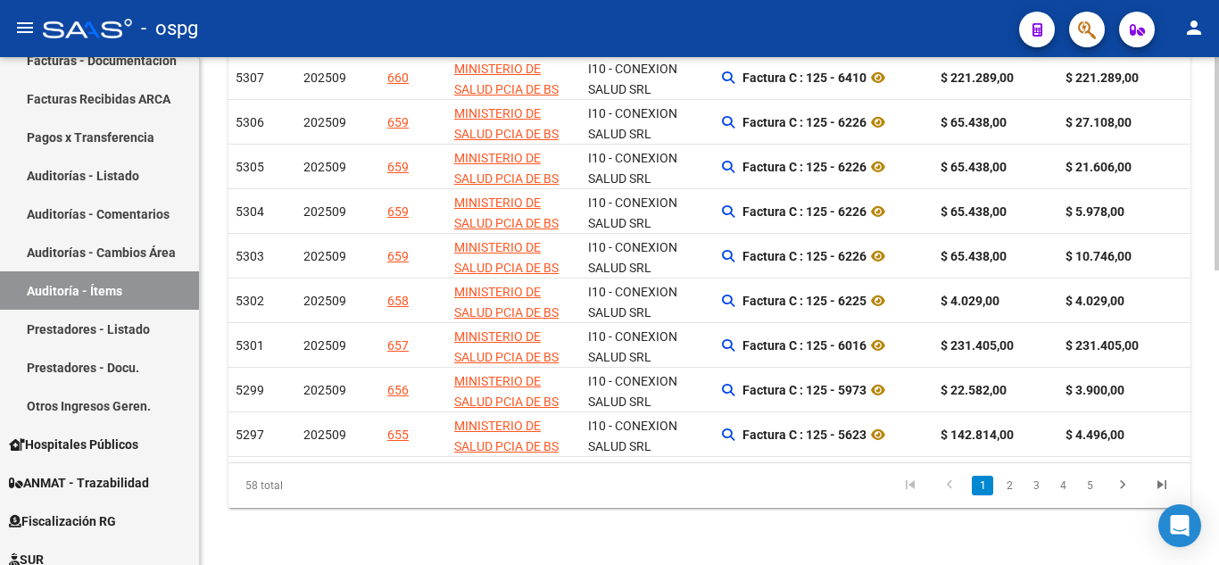
click at [1217, 552] on div at bounding box center [1217, 458] width 4 height 213
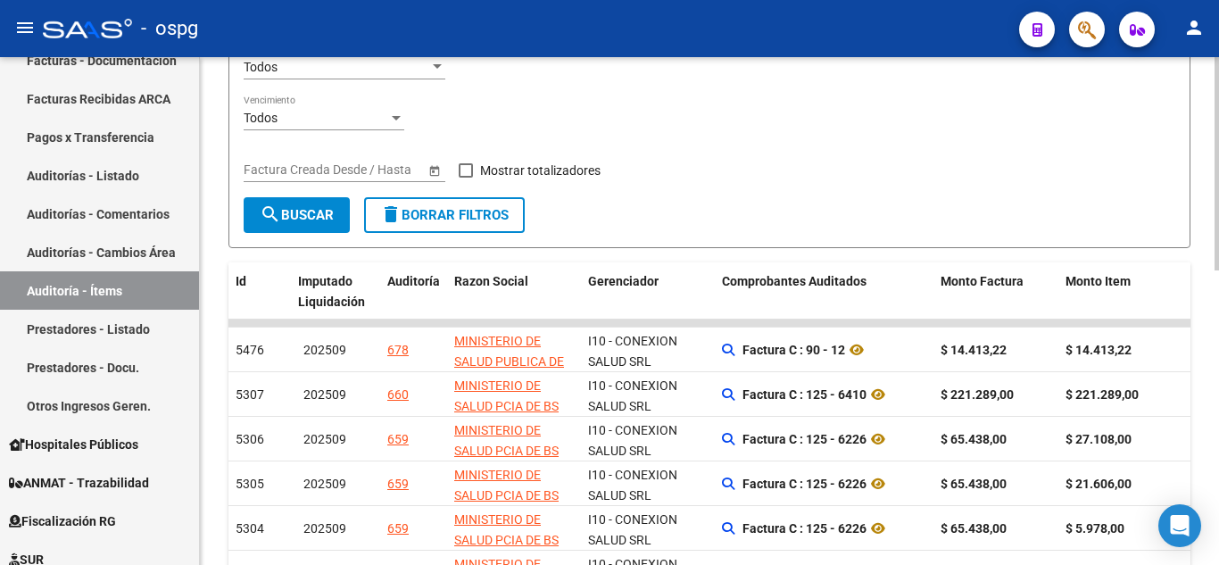
scroll to position [222, 0]
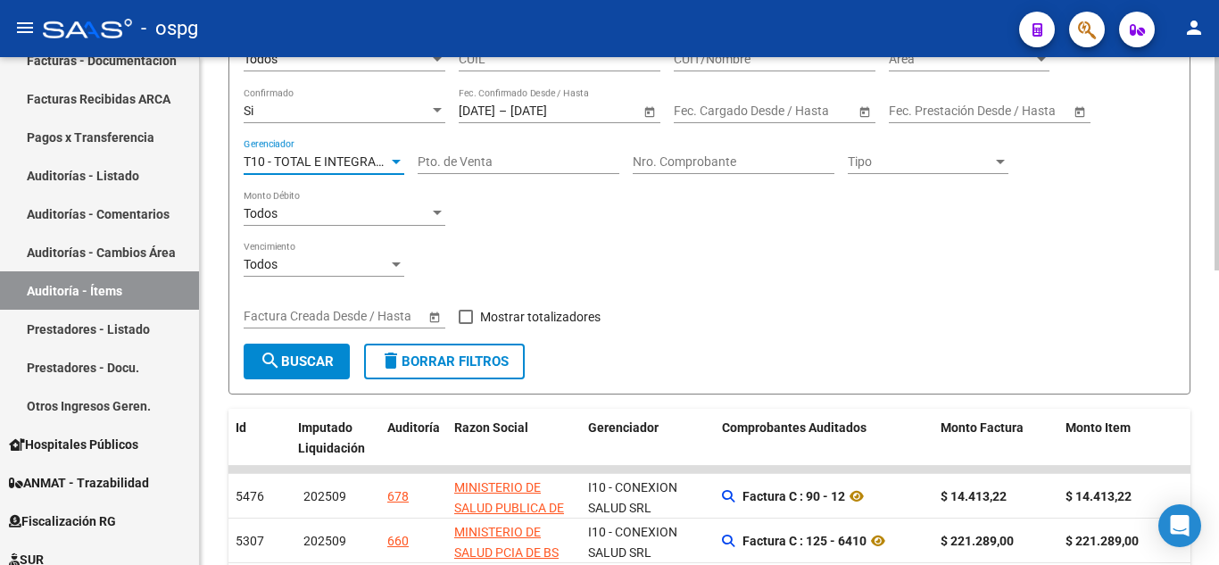
click at [1216, 297] on div at bounding box center [1217, 259] width 4 height 213
click at [301, 358] on span "search Buscar" at bounding box center [297, 361] width 74 height 16
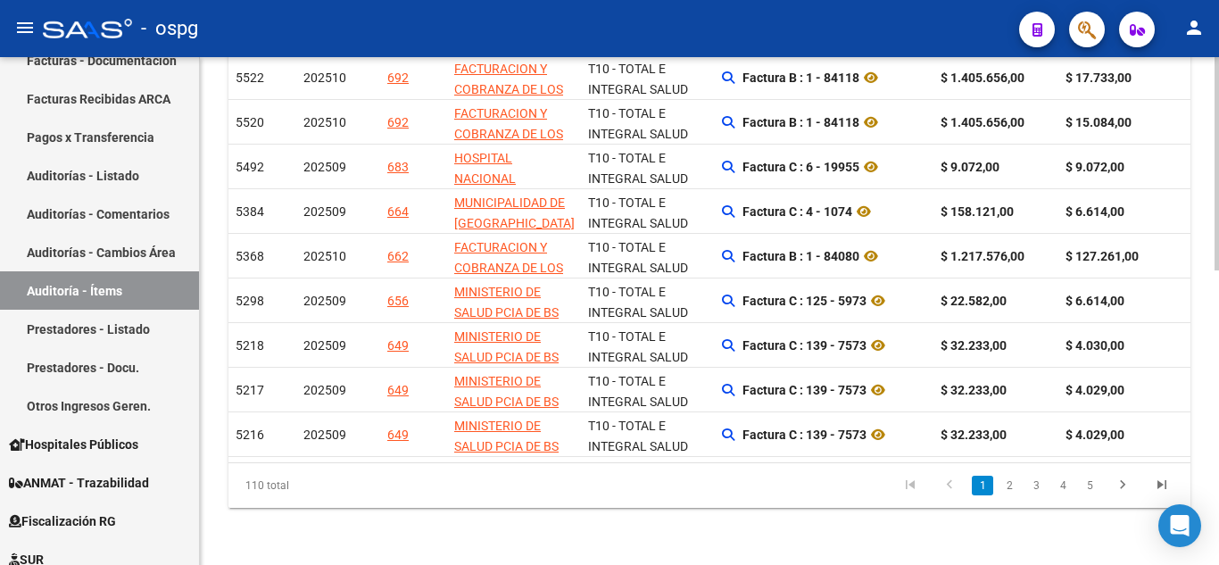
scroll to position [700, 0]
drag, startPoint x: 1214, startPoint y: 475, endPoint x: 1218, endPoint y: 258, distance: 216.9
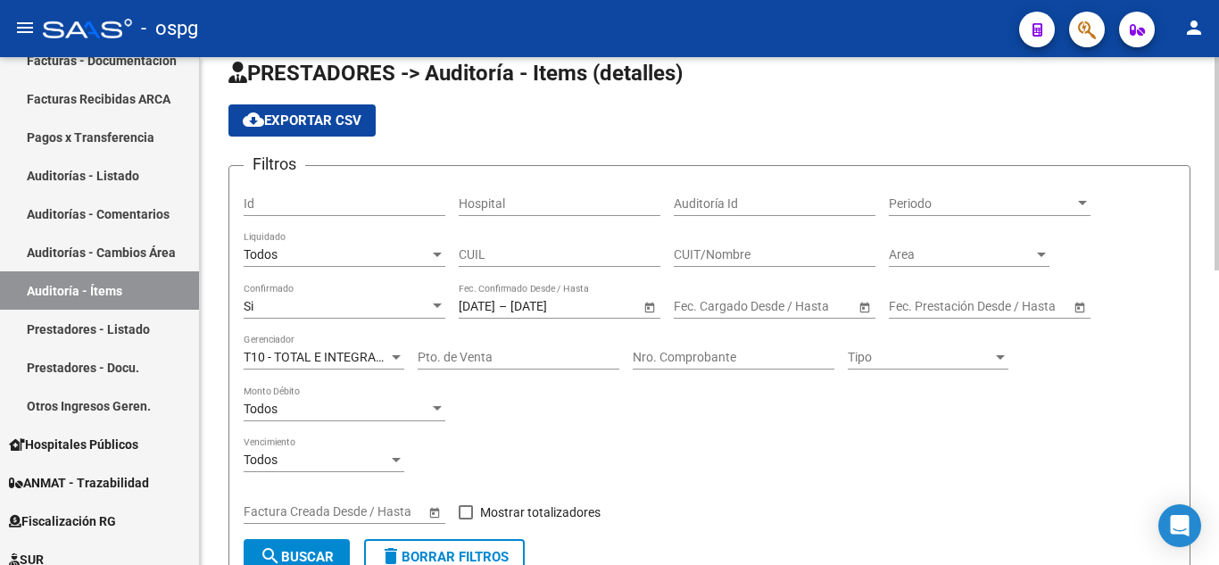
scroll to position [0, 0]
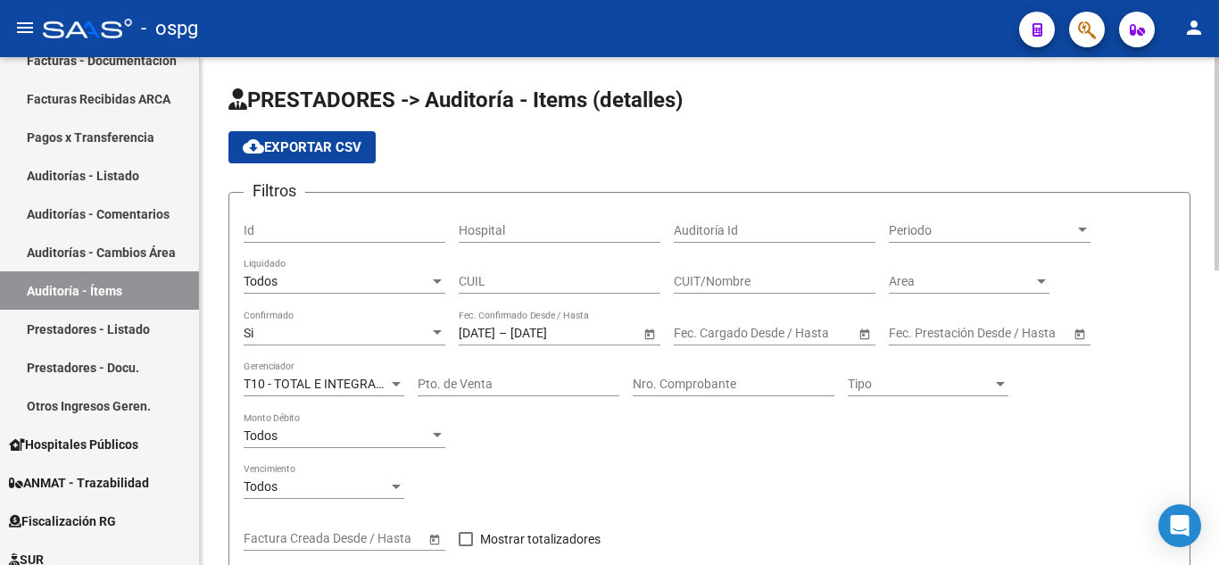
click at [1218, 24] on div "menu - ospg person Firma Express Inicio Calendario SSS Instructivos Contacto OS…" at bounding box center [609, 282] width 1219 height 565
click at [316, 145] on span "cloud_download Exportar CSV" at bounding box center [302, 147] width 119 height 16
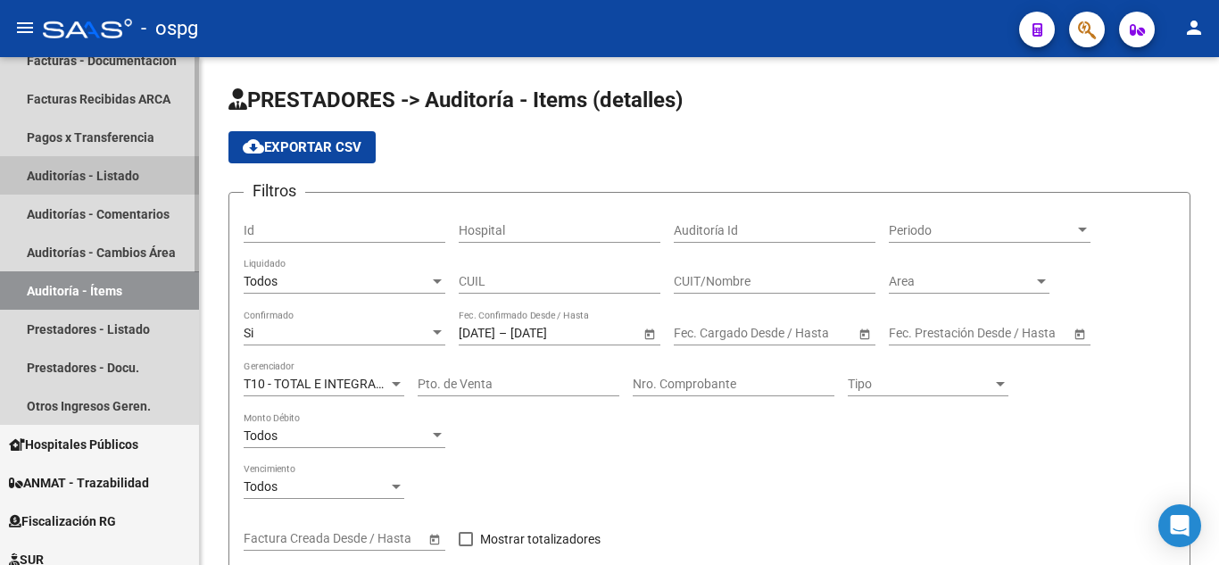
click at [82, 160] on link "Auditorías - Listado" at bounding box center [99, 175] width 199 height 38
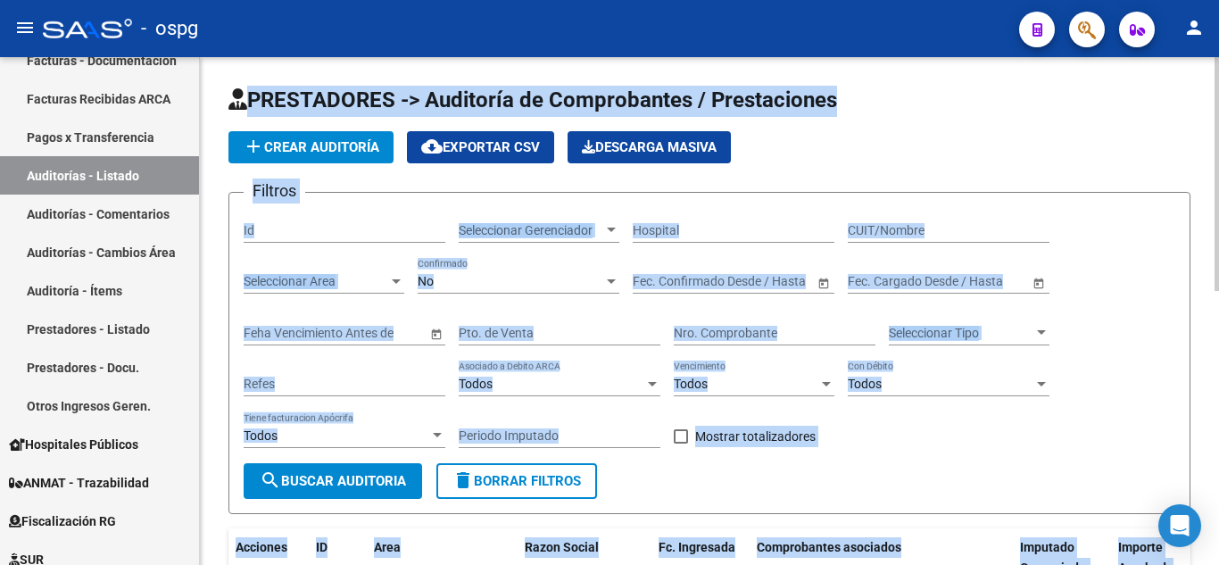
click at [1011, 153] on div "add Crear Auditoría cloud_download Exportar CSV Descarga Masiva" at bounding box center [709, 147] width 962 height 32
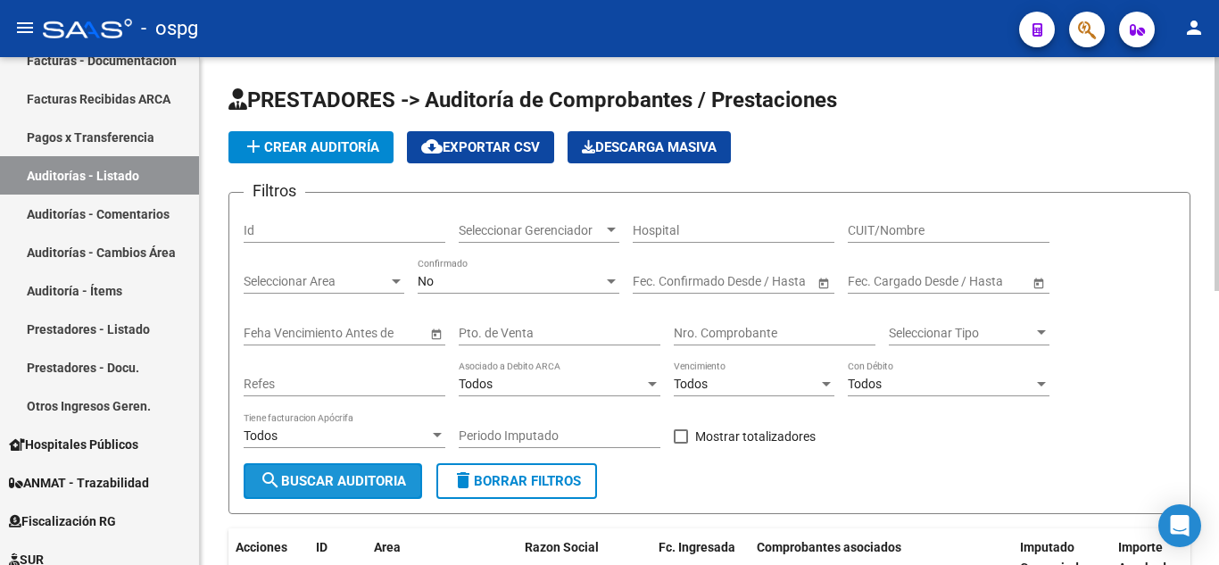
click at [360, 471] on button "search Buscar Auditoria" at bounding box center [333, 481] width 179 height 36
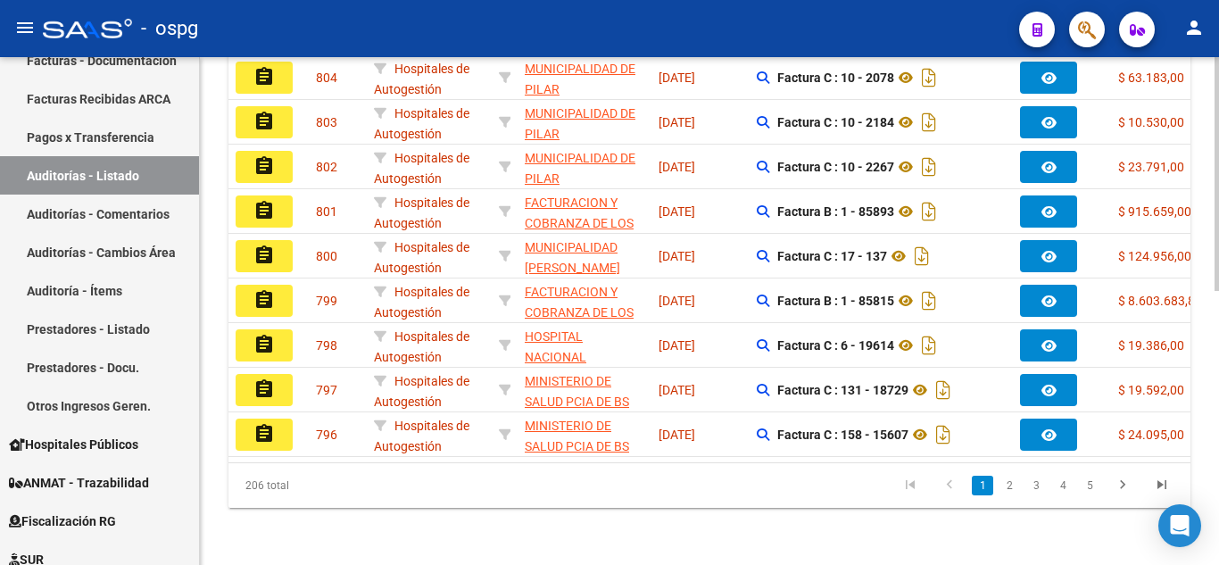
scroll to position [597, 0]
click at [1200, 546] on body "menu - ospg person Firma Express Inicio Calendario SSS Instructivos Contacto OS…" at bounding box center [609, 282] width 1219 height 565
click at [1122, 491] on icon "go to next page" at bounding box center [1122, 487] width 23 height 21
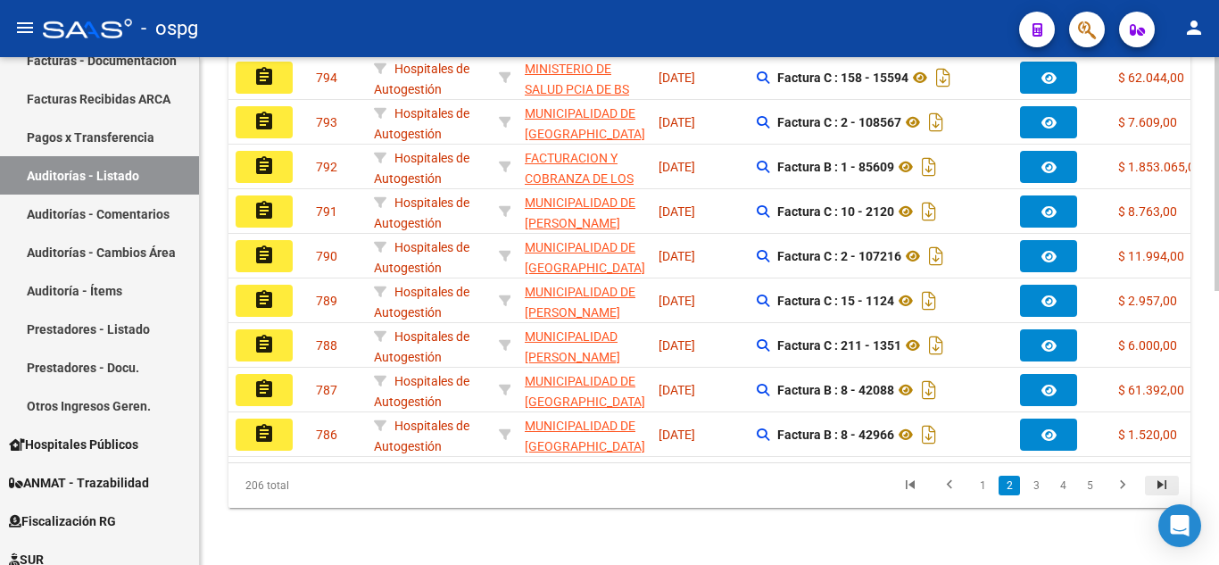
click at [1164, 485] on icon "go to last page" at bounding box center [1161, 487] width 23 height 21
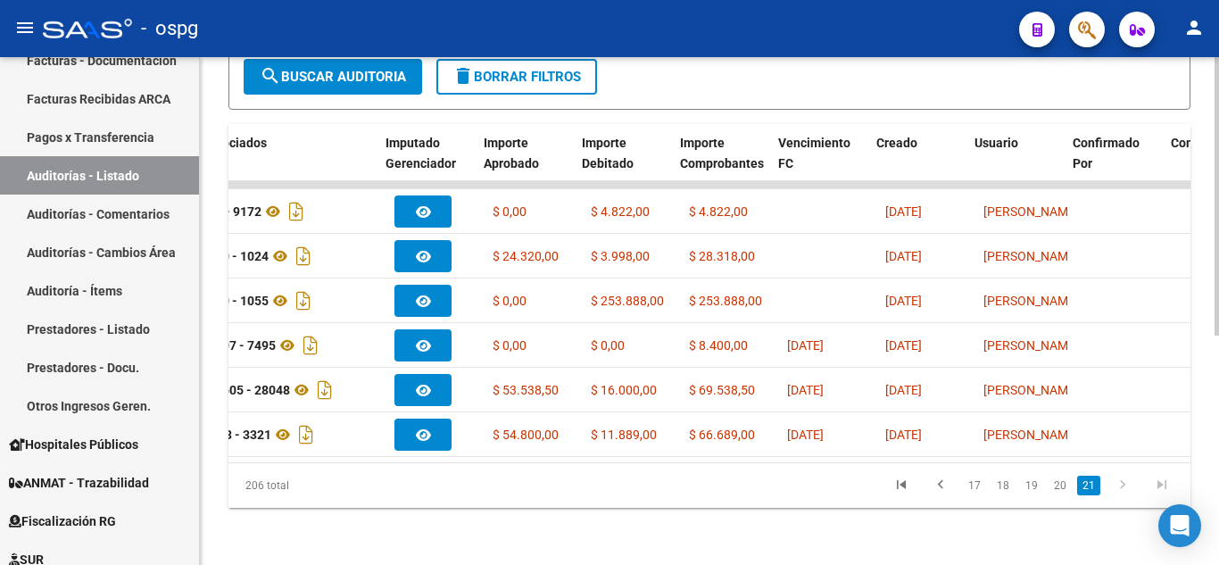
scroll to position [0, 635]
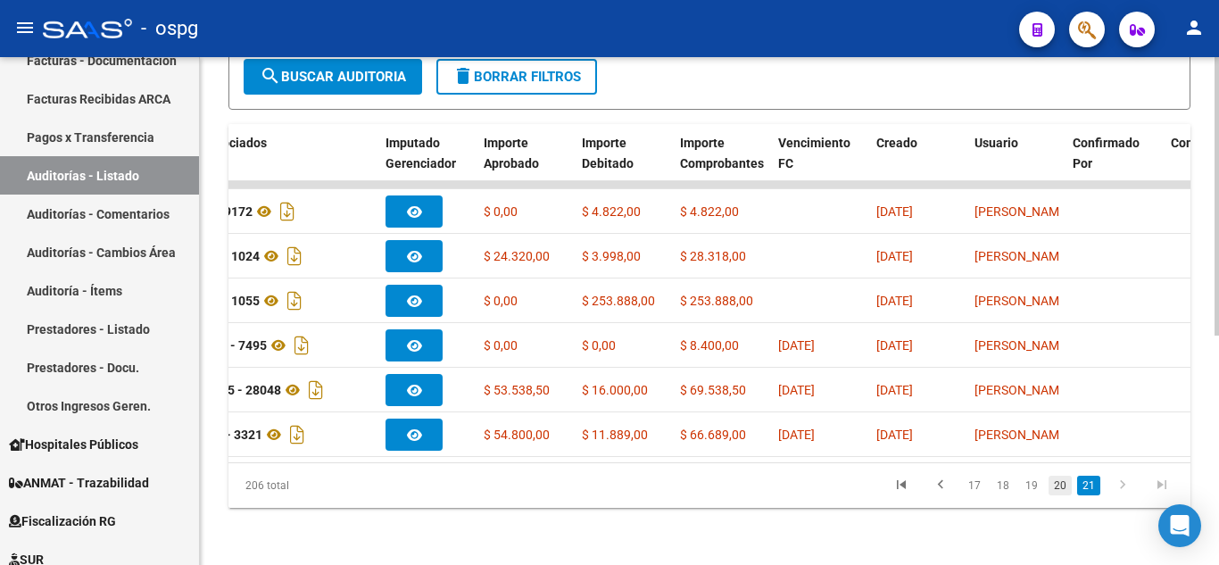
click at [1062, 488] on link "20" at bounding box center [1060, 486] width 23 height 20
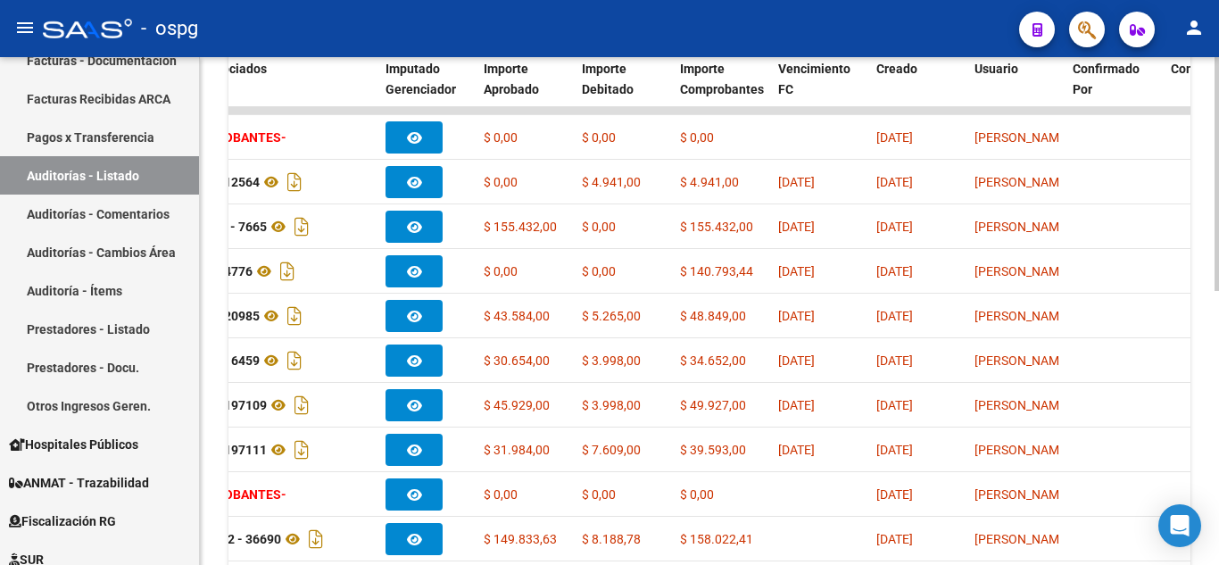
click at [1218, 320] on div at bounding box center [1217, 399] width 4 height 234
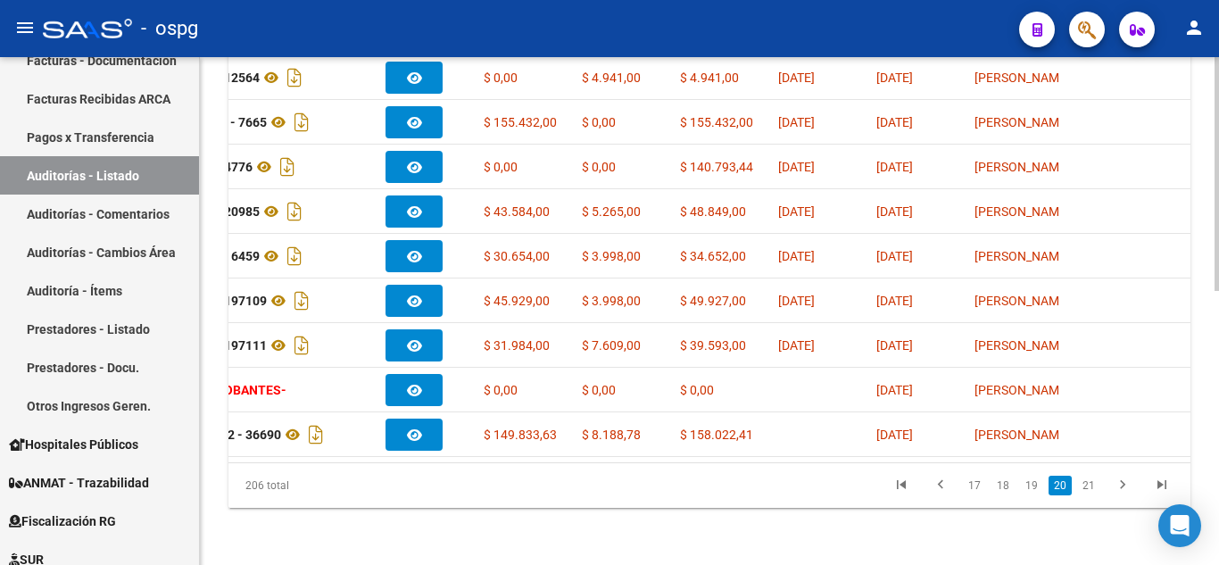
scroll to position [597, 0]
click at [1218, 372] on div at bounding box center [1217, 448] width 4 height 234
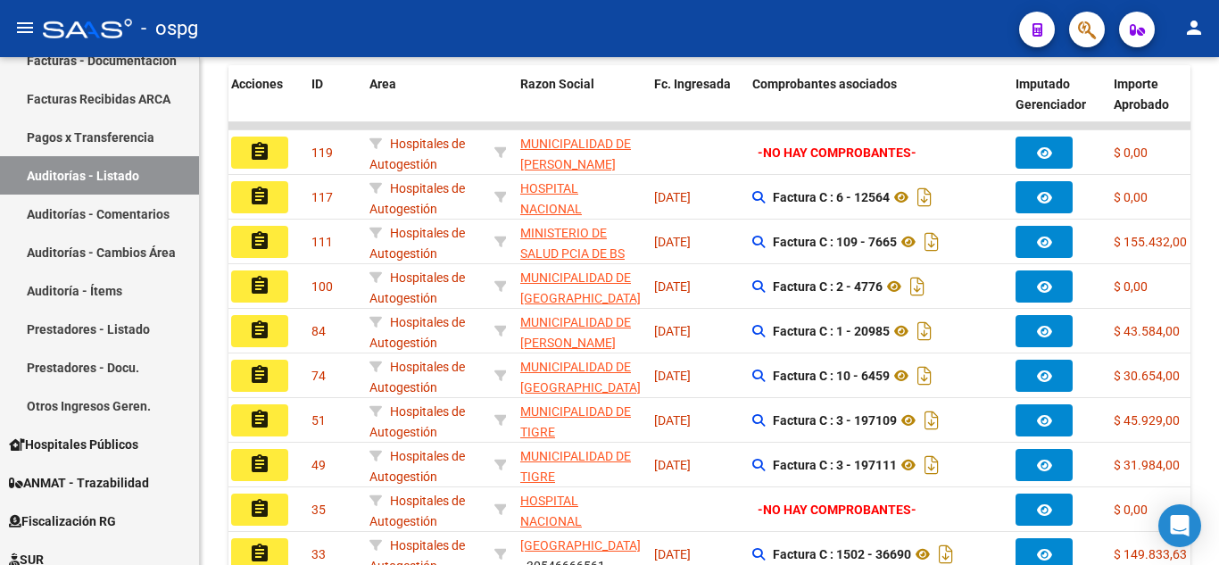
scroll to position [453, 0]
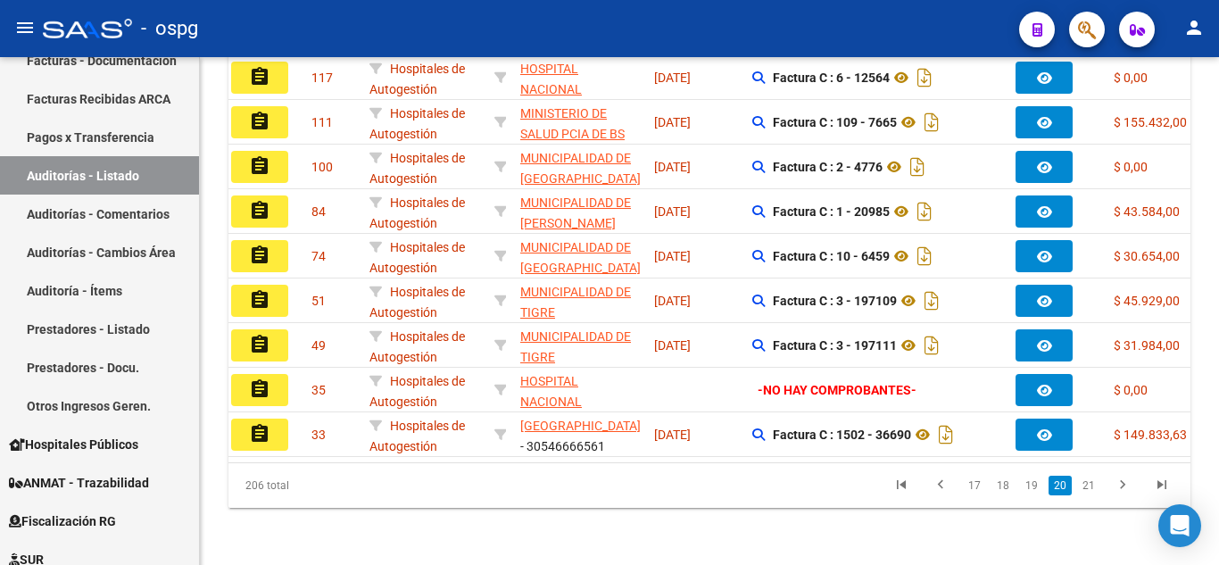
click at [1218, 409] on div at bounding box center [1217, 448] width 4 height 234
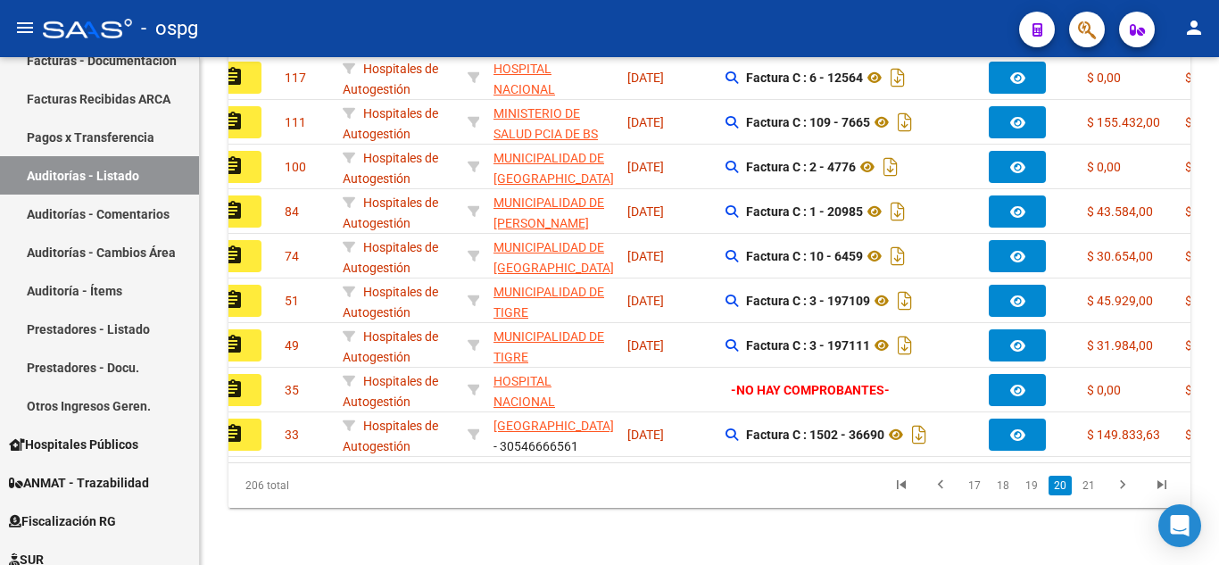
scroll to position [0, 0]
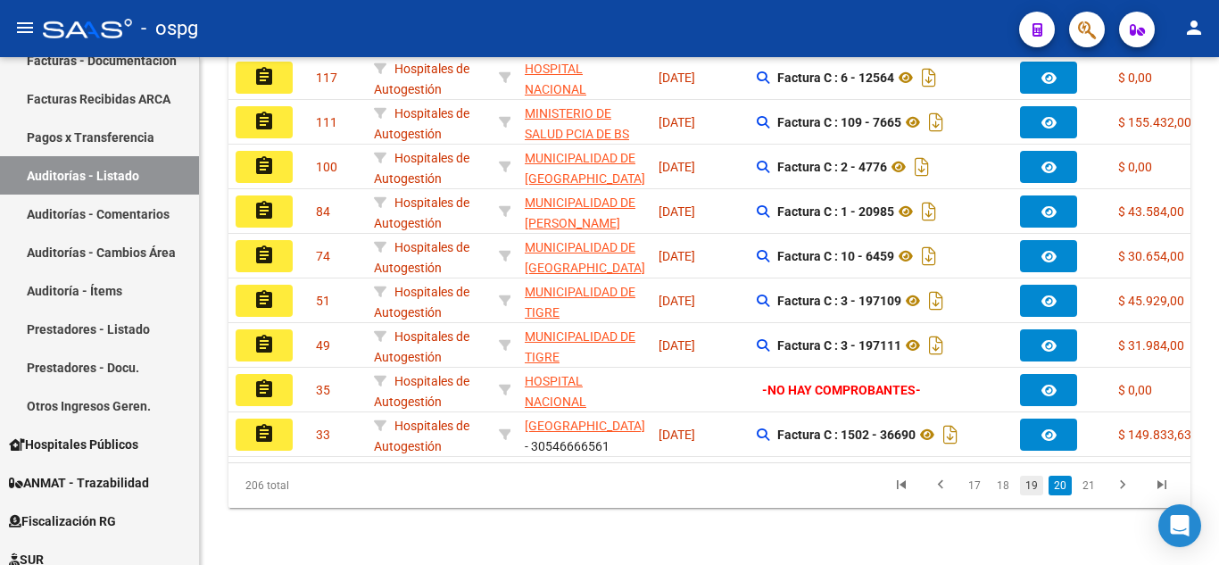
click at [1032, 492] on link "19" at bounding box center [1031, 486] width 23 height 20
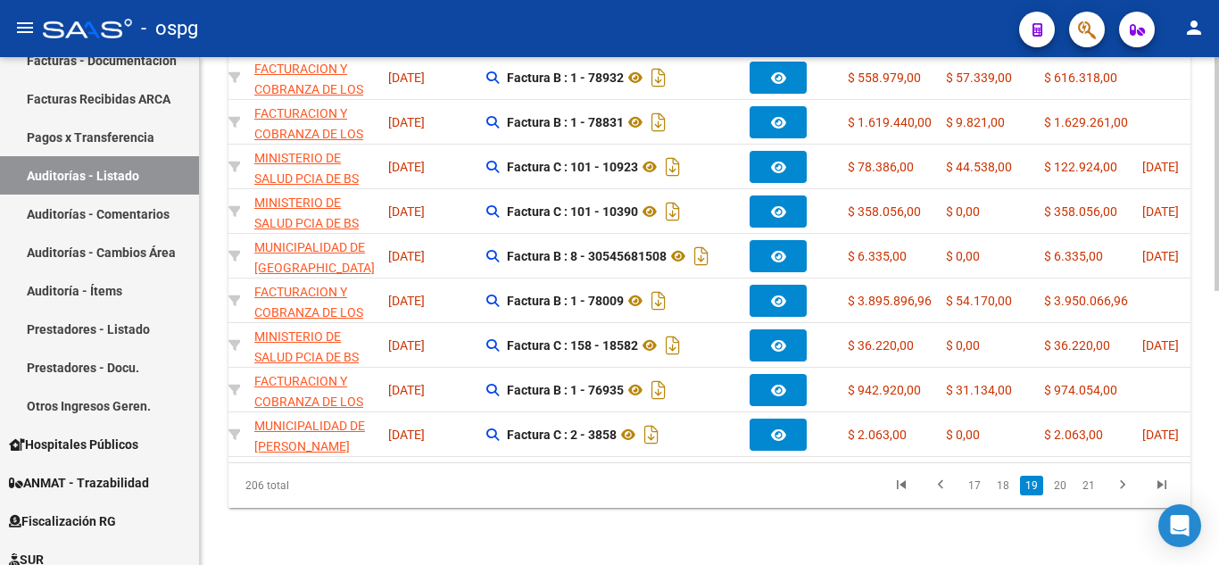
scroll to position [0, 280]
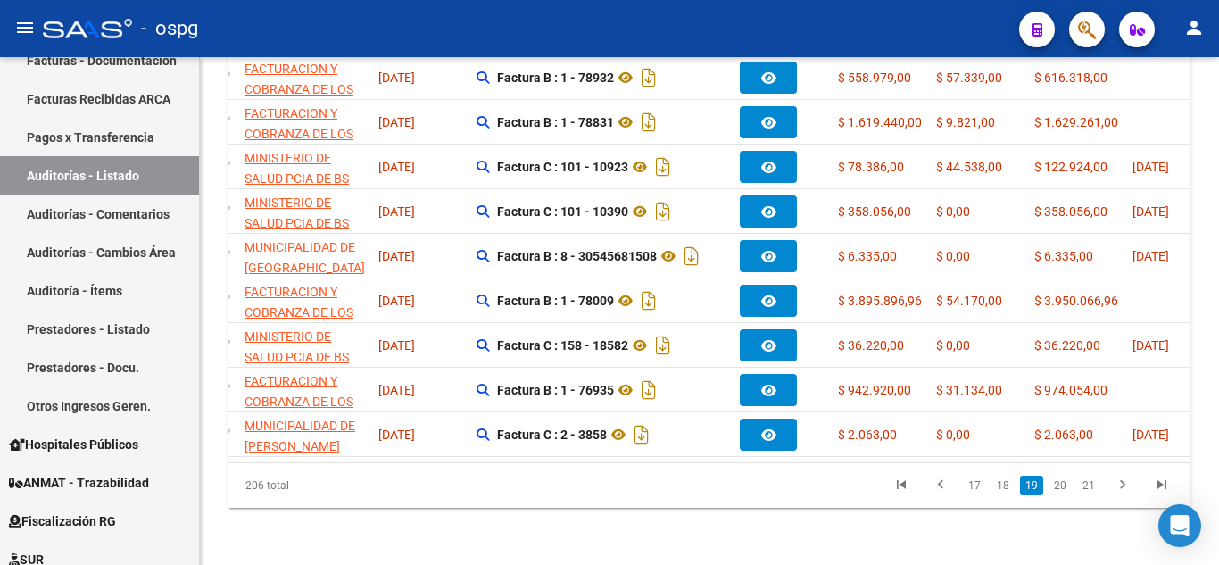
drag, startPoint x: 625, startPoint y: 469, endPoint x: 419, endPoint y: 500, distance: 208.5
click at [419, 500] on div "206 total 17 18 19 20 21" at bounding box center [709, 485] width 962 height 45
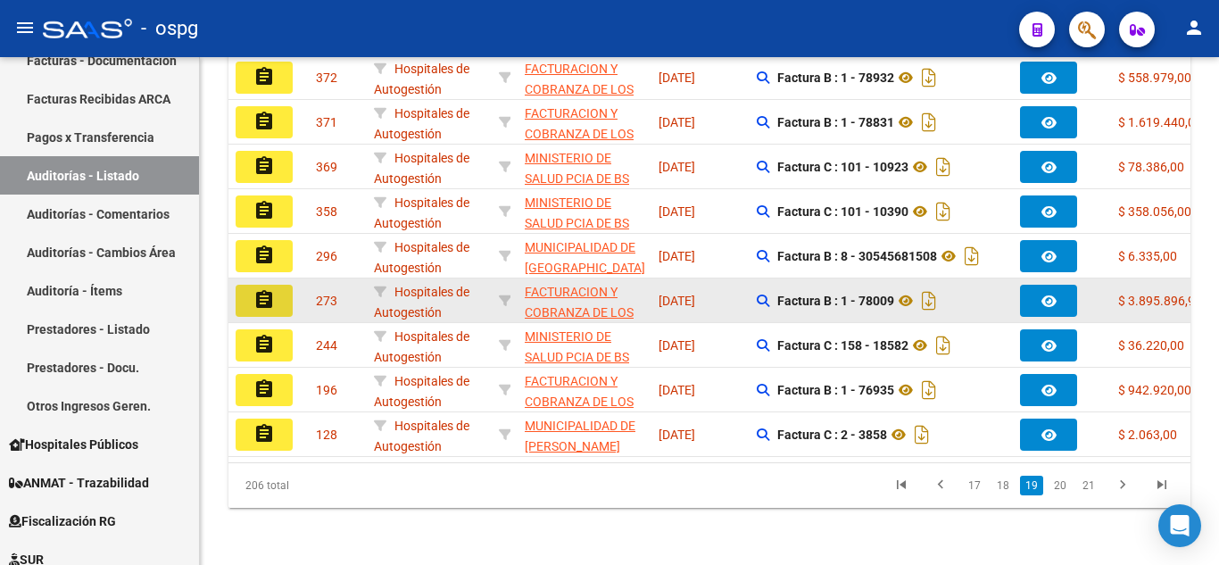
click at [252, 289] on button "assignment" at bounding box center [264, 301] width 57 height 32
